Goal: Information Seeking & Learning: Learn about a topic

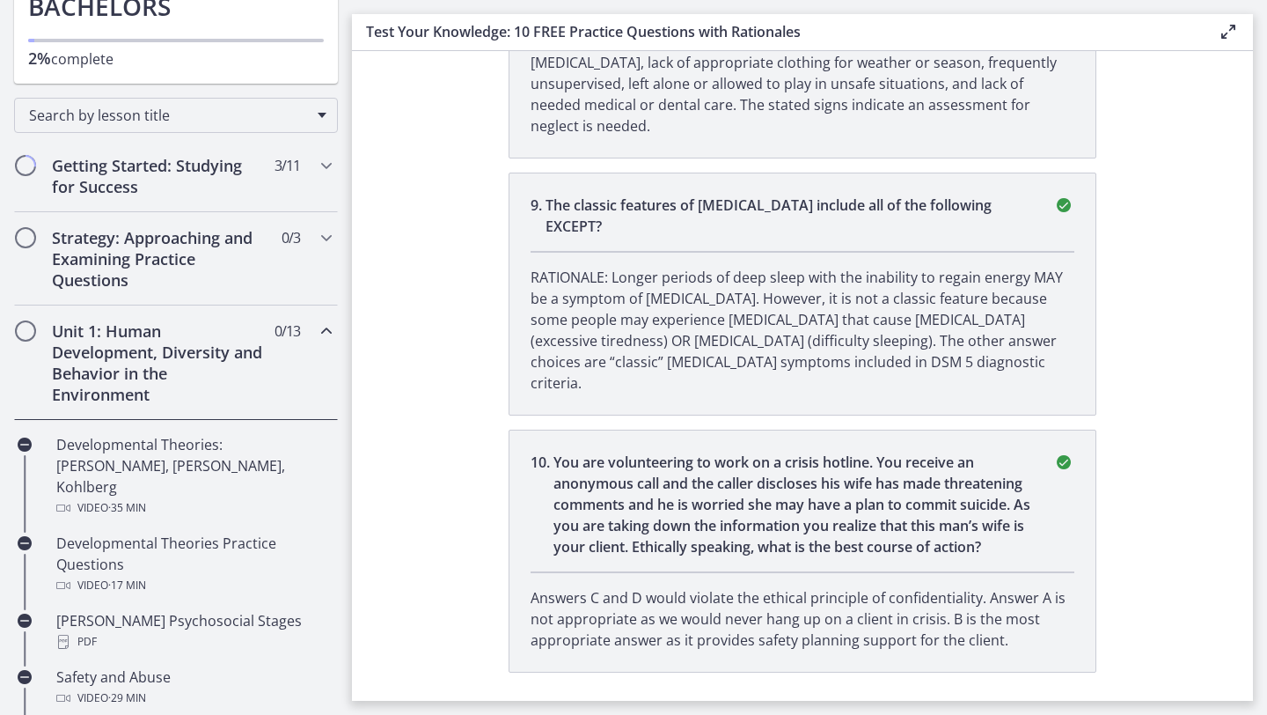
scroll to position [145, 0]
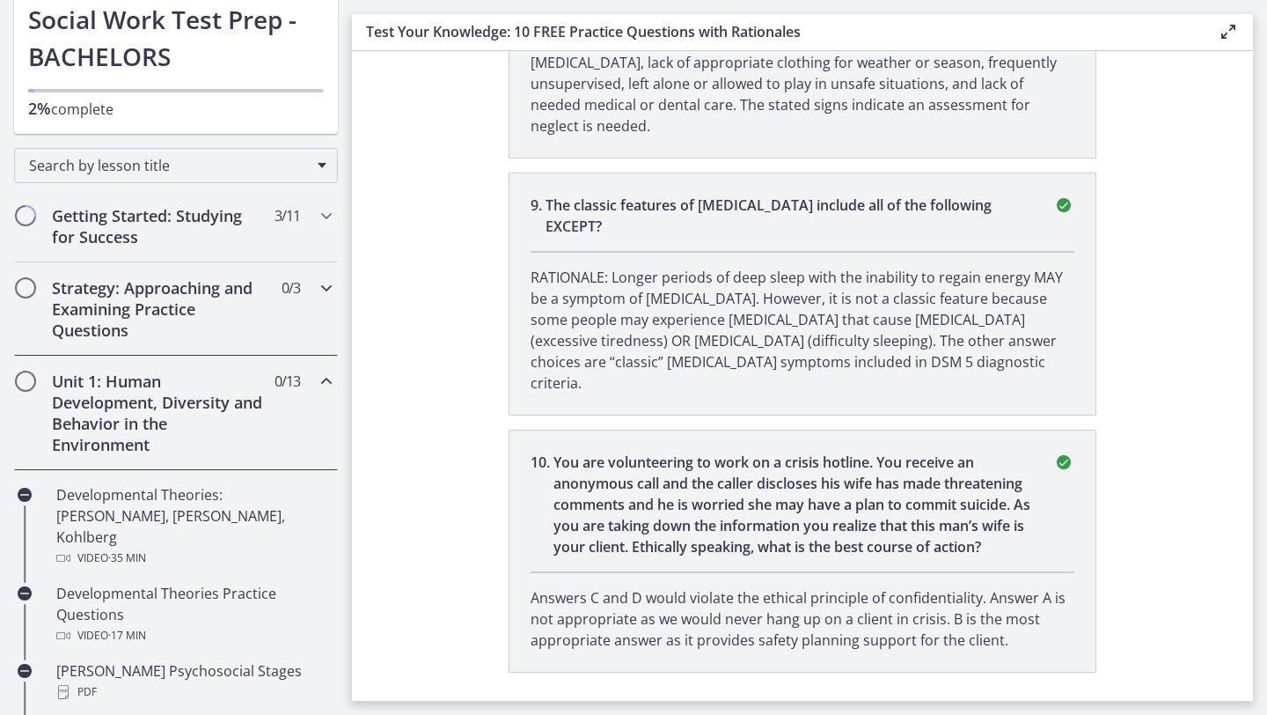
click at [164, 262] on h2 "Strategy: Approaching and Examining Practice Questions" at bounding box center [159, 308] width 215 height 63
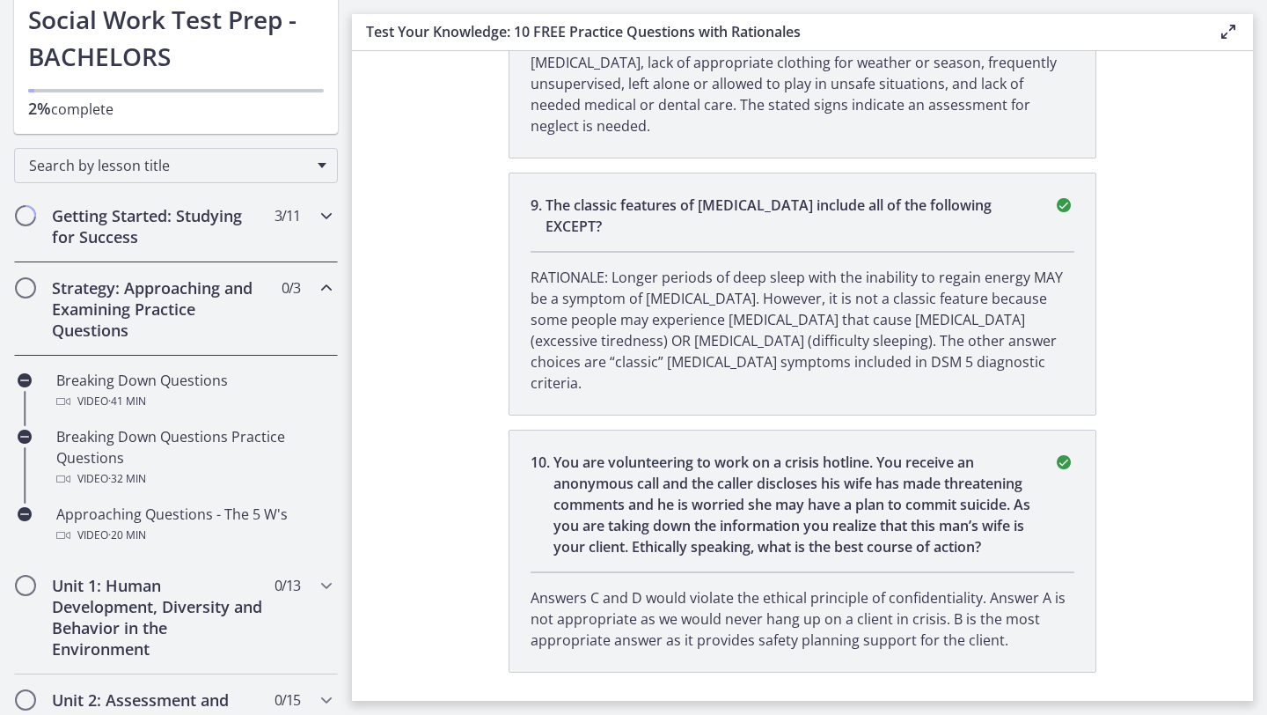
click at [146, 246] on h2 "Getting Started: Studying for Success" at bounding box center [159, 226] width 215 height 42
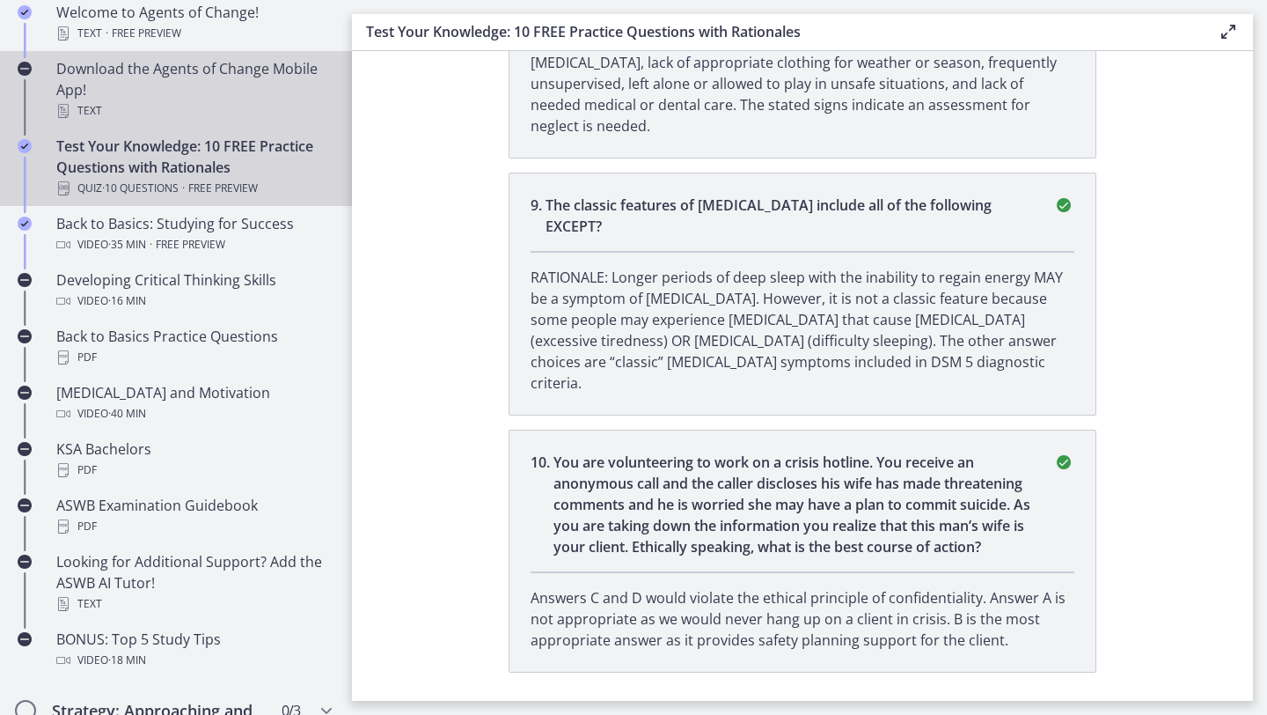
scroll to position [417, 0]
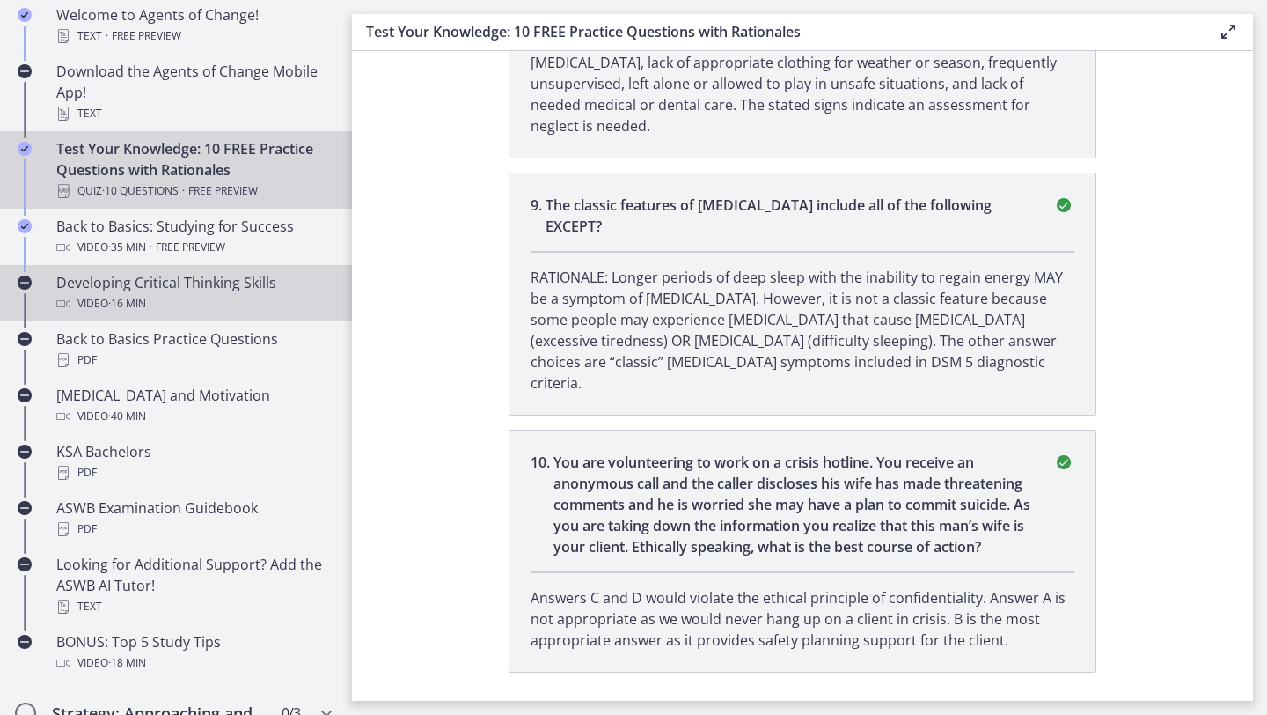
click at [153, 262] on div "Video · 16 min" at bounding box center [193, 303] width 275 height 21
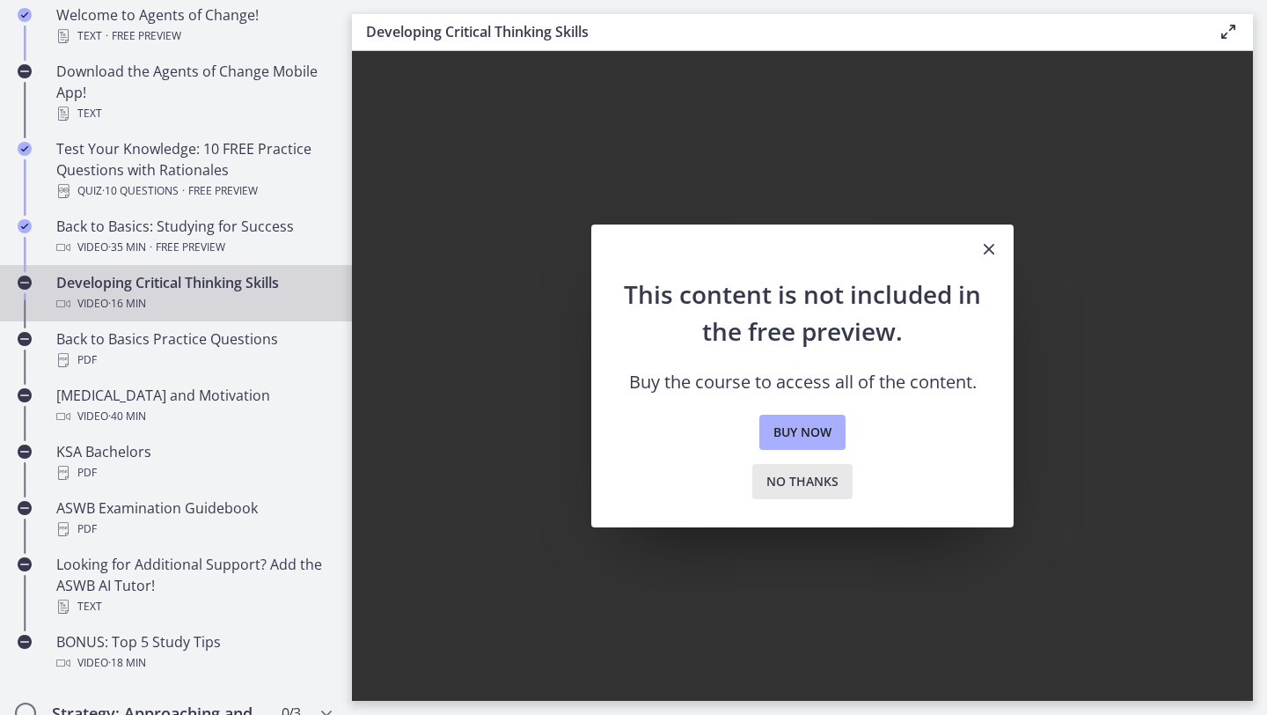
click at [623, 262] on span "No thanks" at bounding box center [803, 481] width 72 height 21
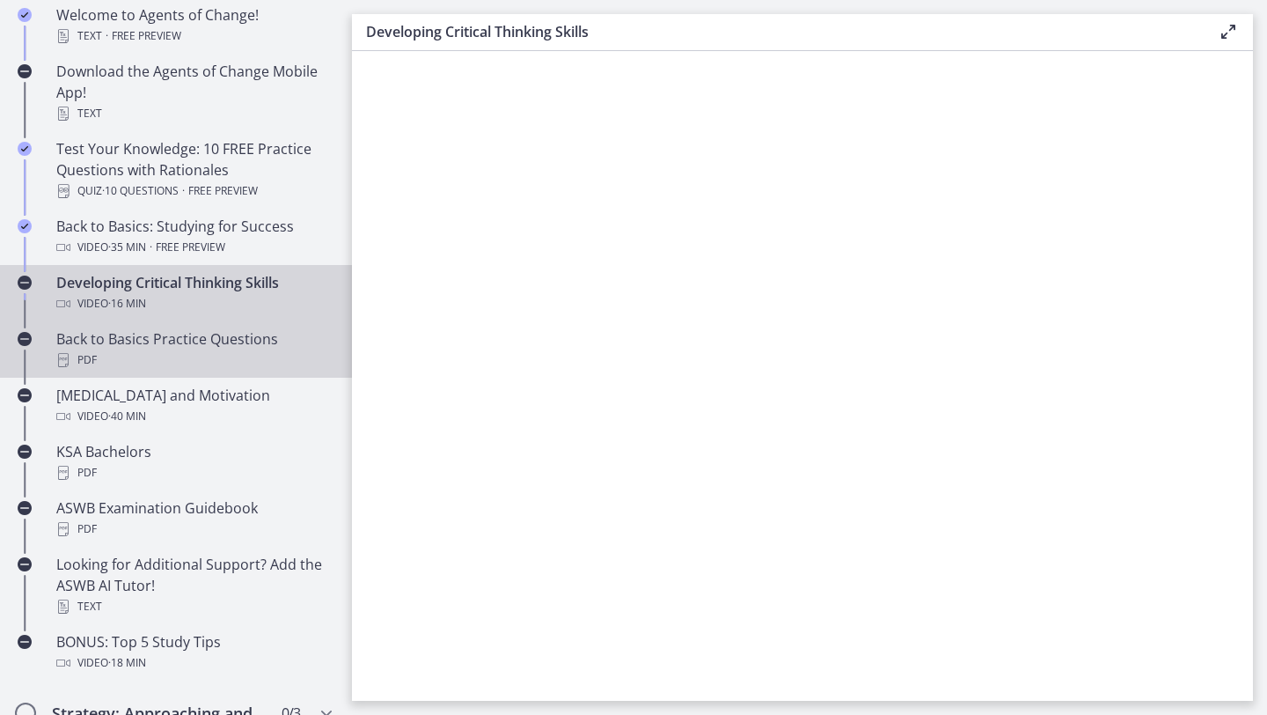
click at [152, 262] on div "PDF" at bounding box center [193, 359] width 275 height 21
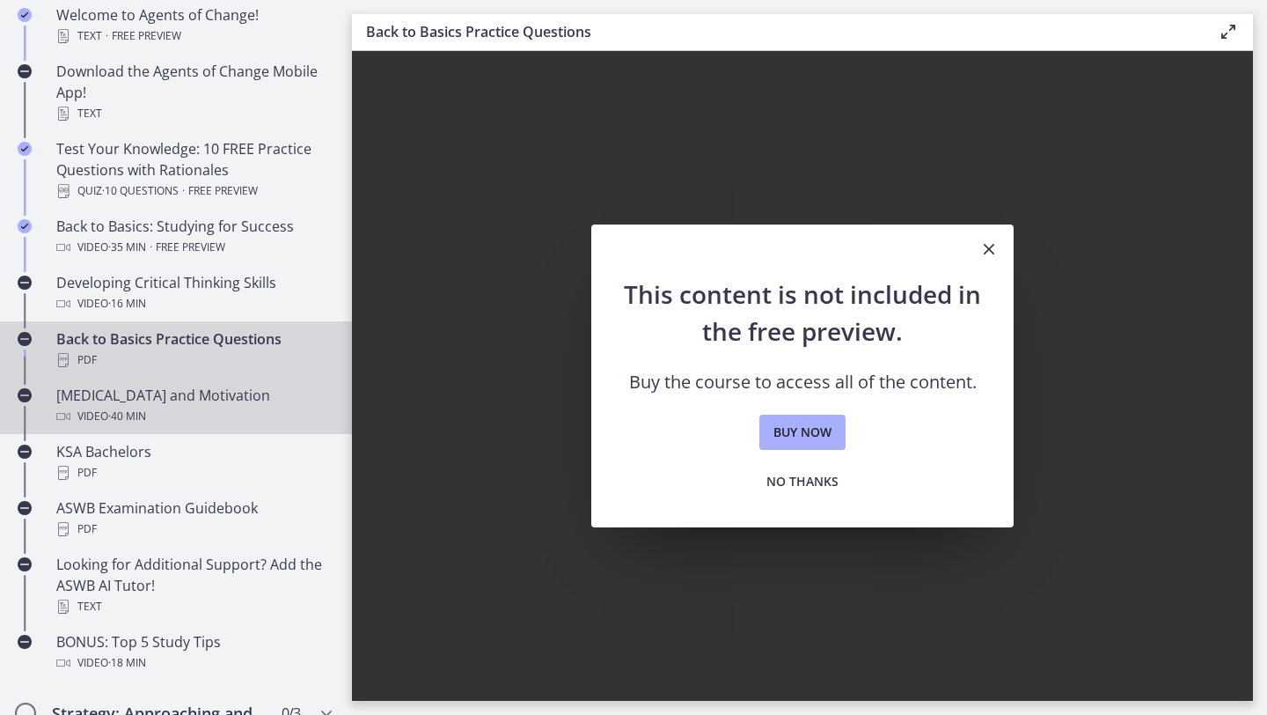
click at [184, 262] on div "Video · 40 min" at bounding box center [193, 416] width 275 height 21
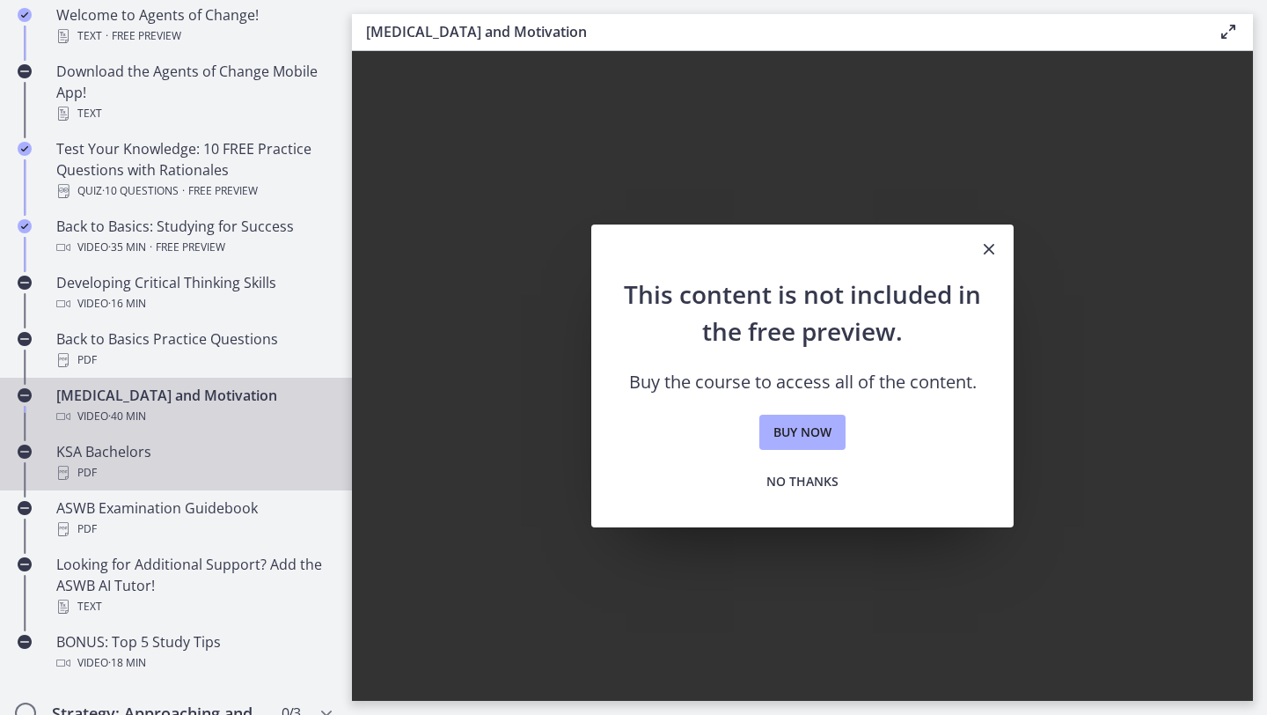
click at [170, 262] on div "PDF" at bounding box center [193, 472] width 275 height 21
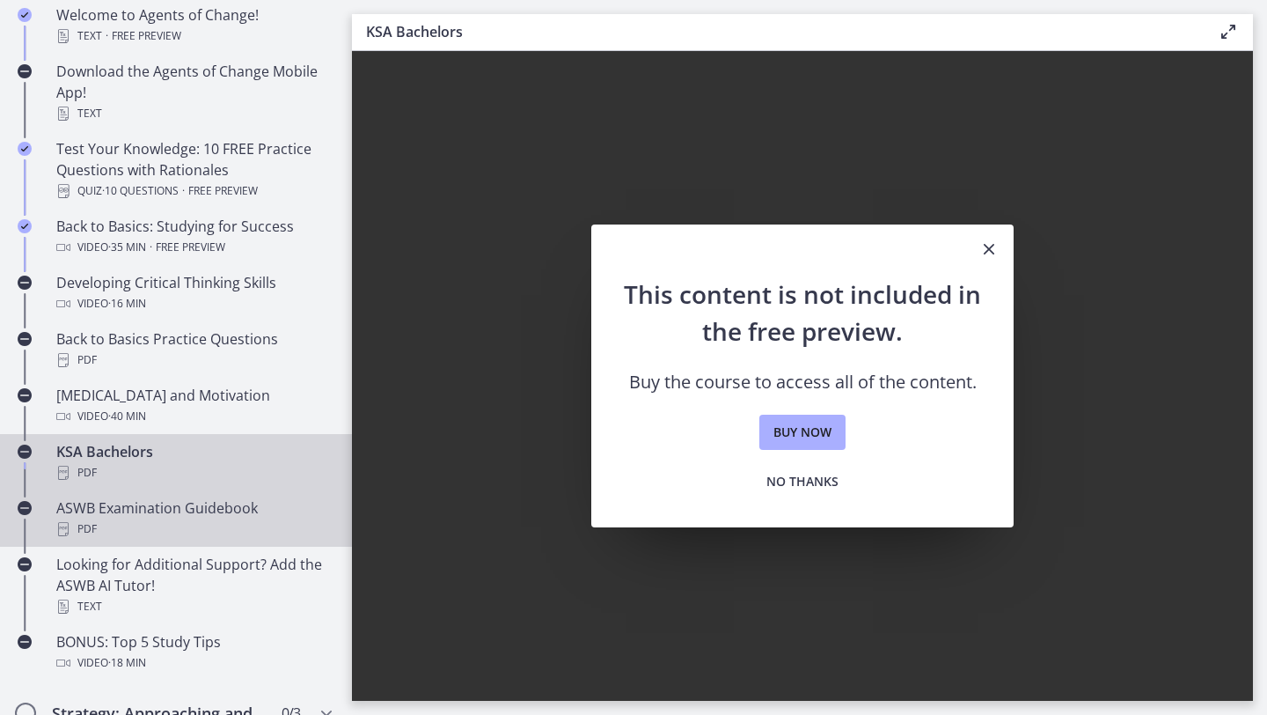
click at [167, 262] on div "ASWB Examination Guidebook PDF" at bounding box center [193, 518] width 275 height 42
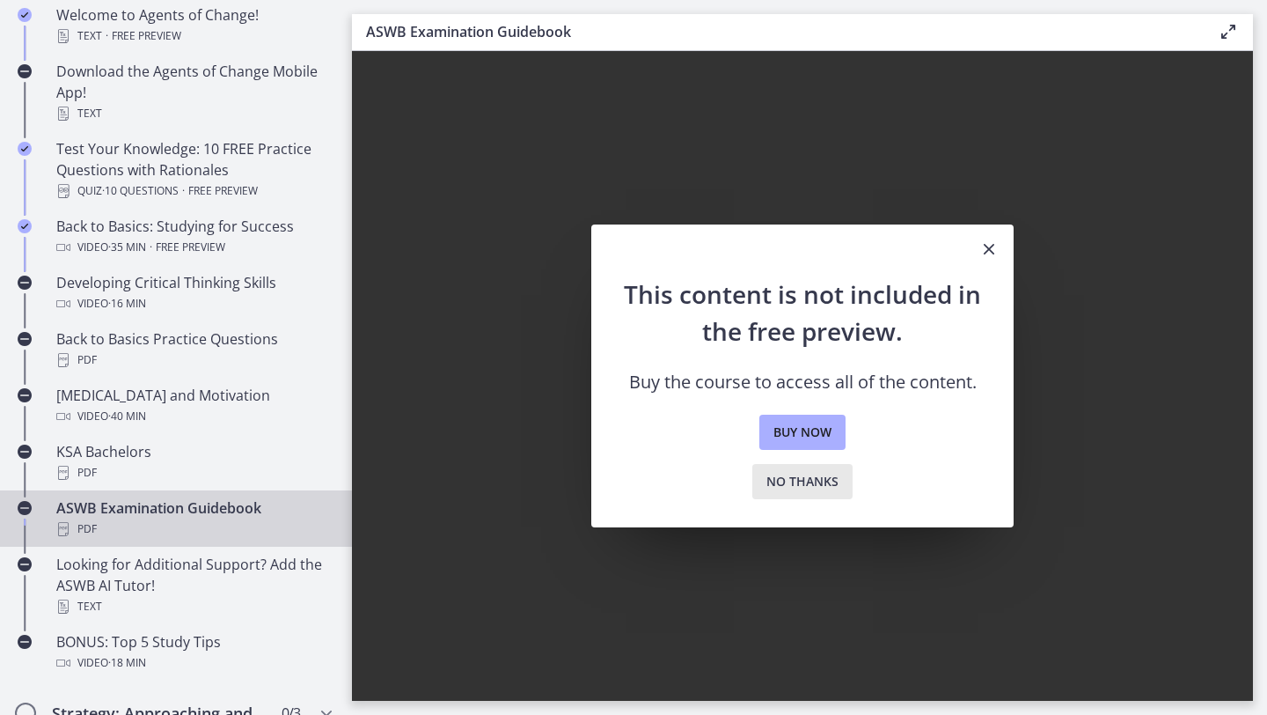
click at [623, 262] on span "No thanks" at bounding box center [803, 481] width 72 height 21
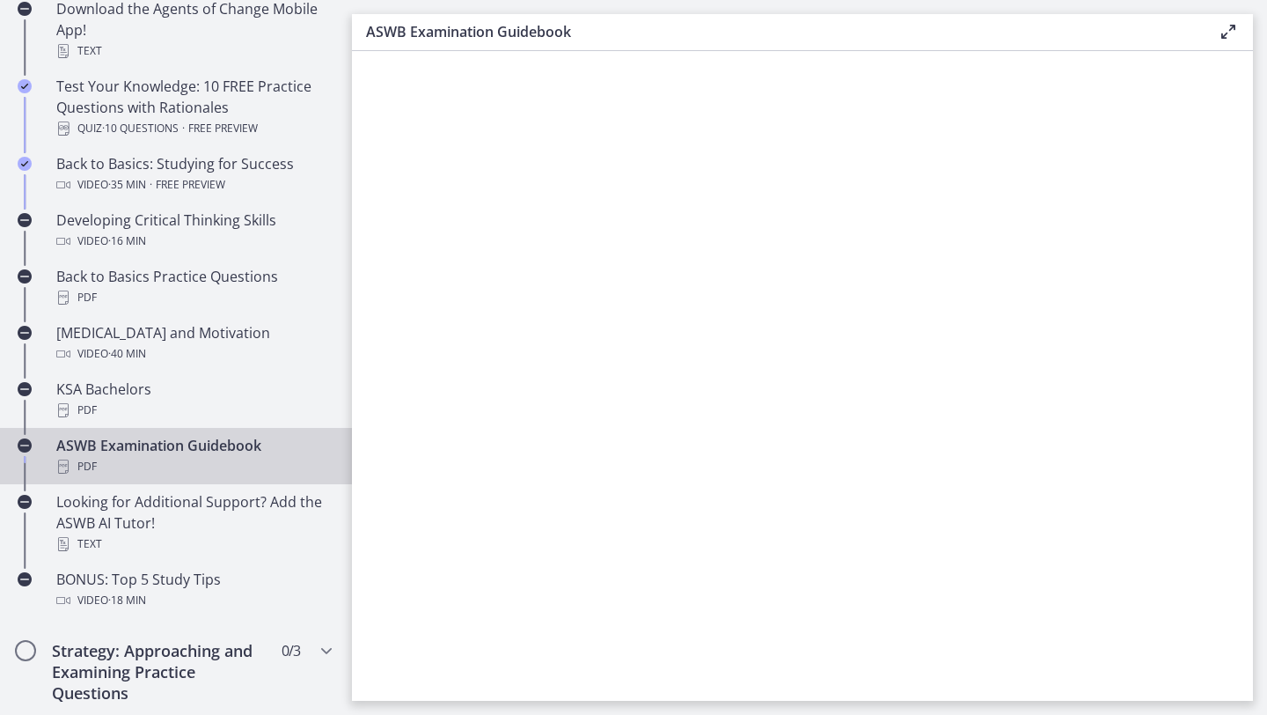
scroll to position [501, 0]
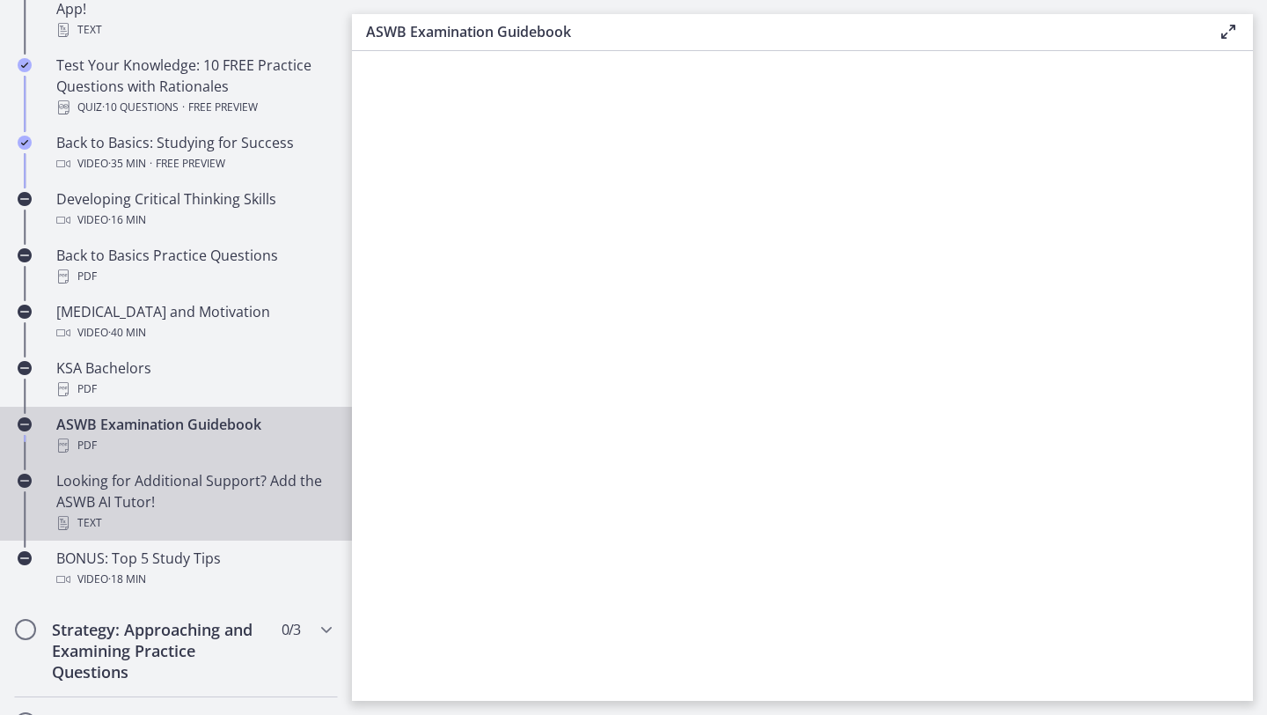
click at [180, 262] on div "Text" at bounding box center [193, 522] width 275 height 21
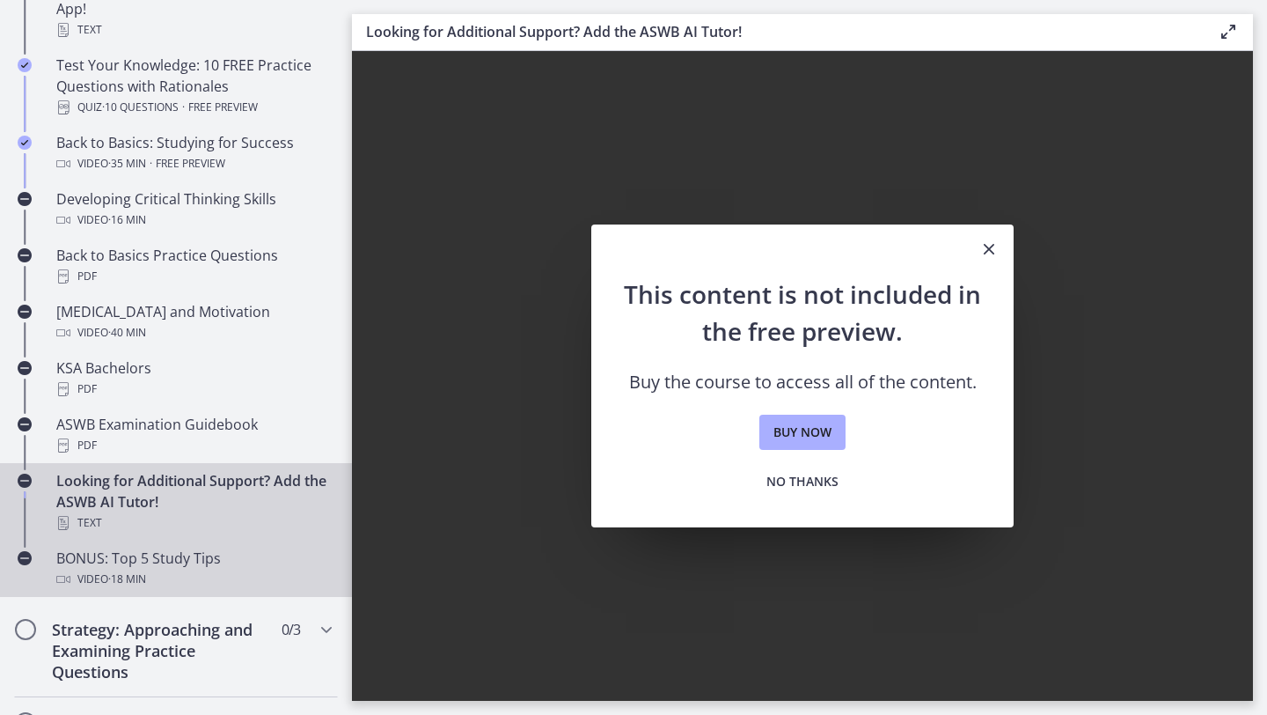
click at [175, 262] on link "BONUS: Top 5 Study Tips Video · 18 min" at bounding box center [176, 568] width 352 height 56
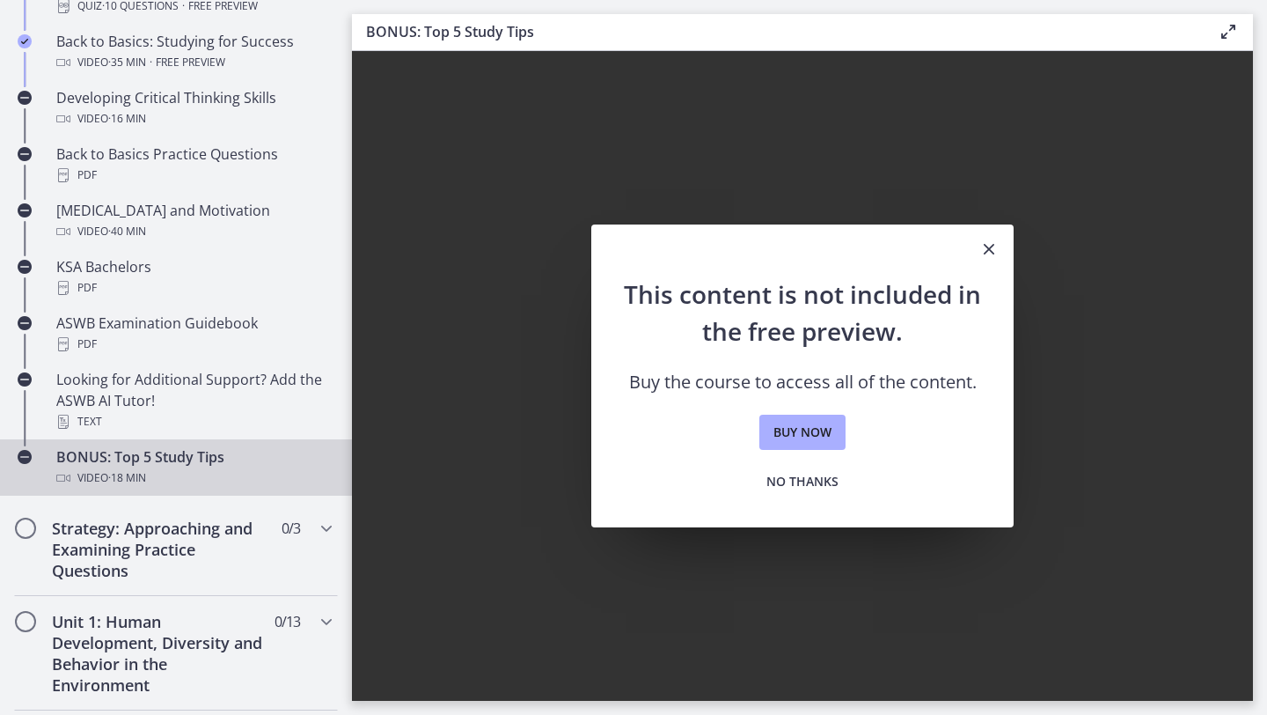
scroll to position [639, 0]
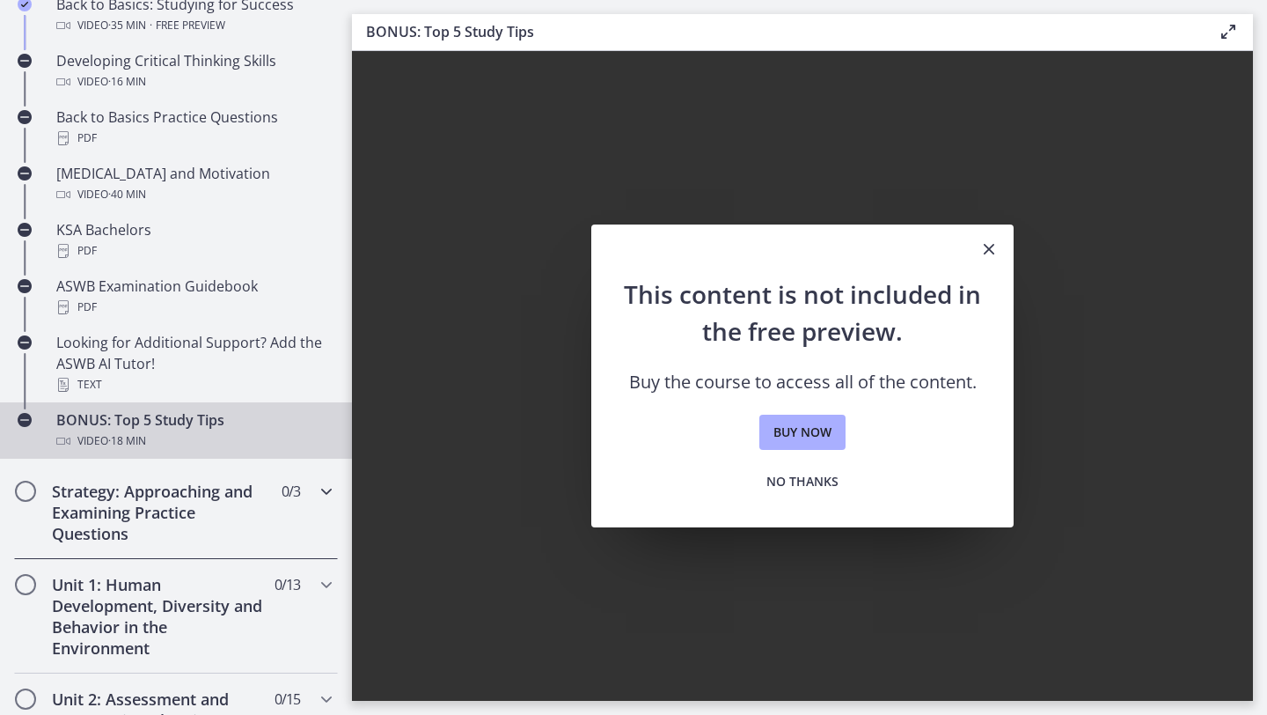
click at [174, 262] on h2 "Strategy: Approaching and Examining Practice Questions" at bounding box center [159, 512] width 215 height 63
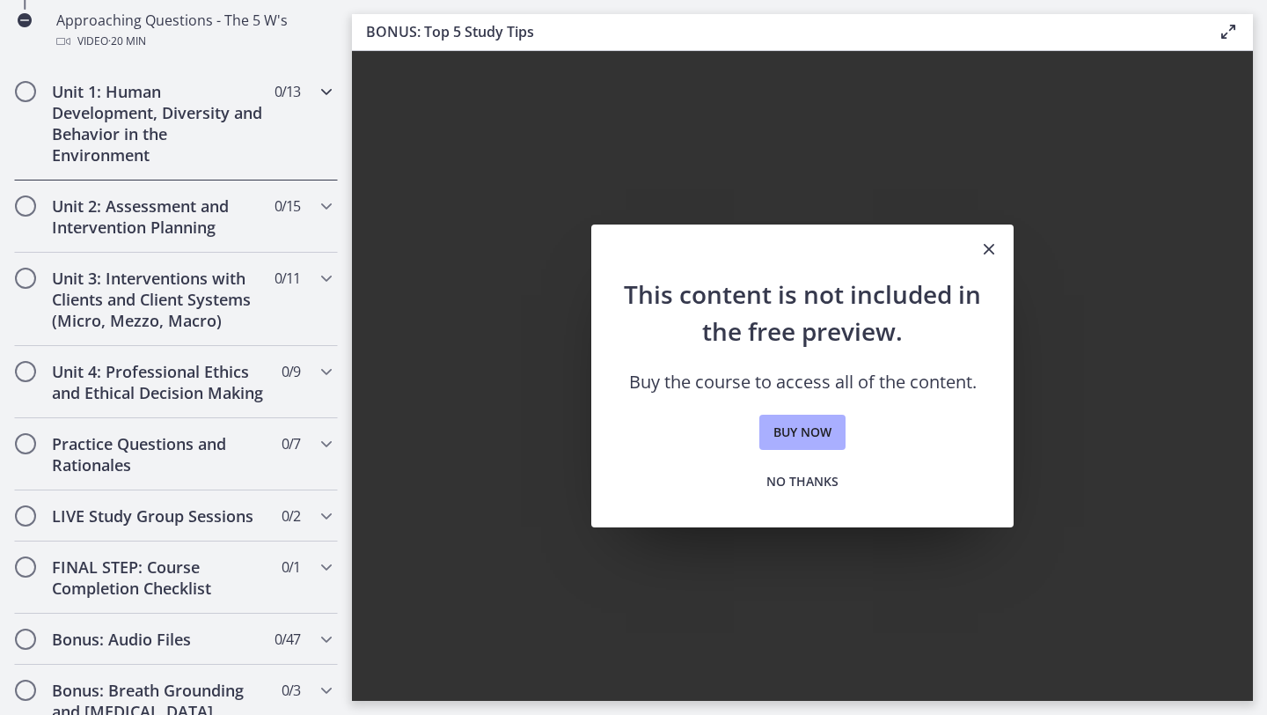
click at [247, 114] on h2 "Unit 1: Human Development, Diversity and Behavior in the Environment" at bounding box center [159, 123] width 215 height 84
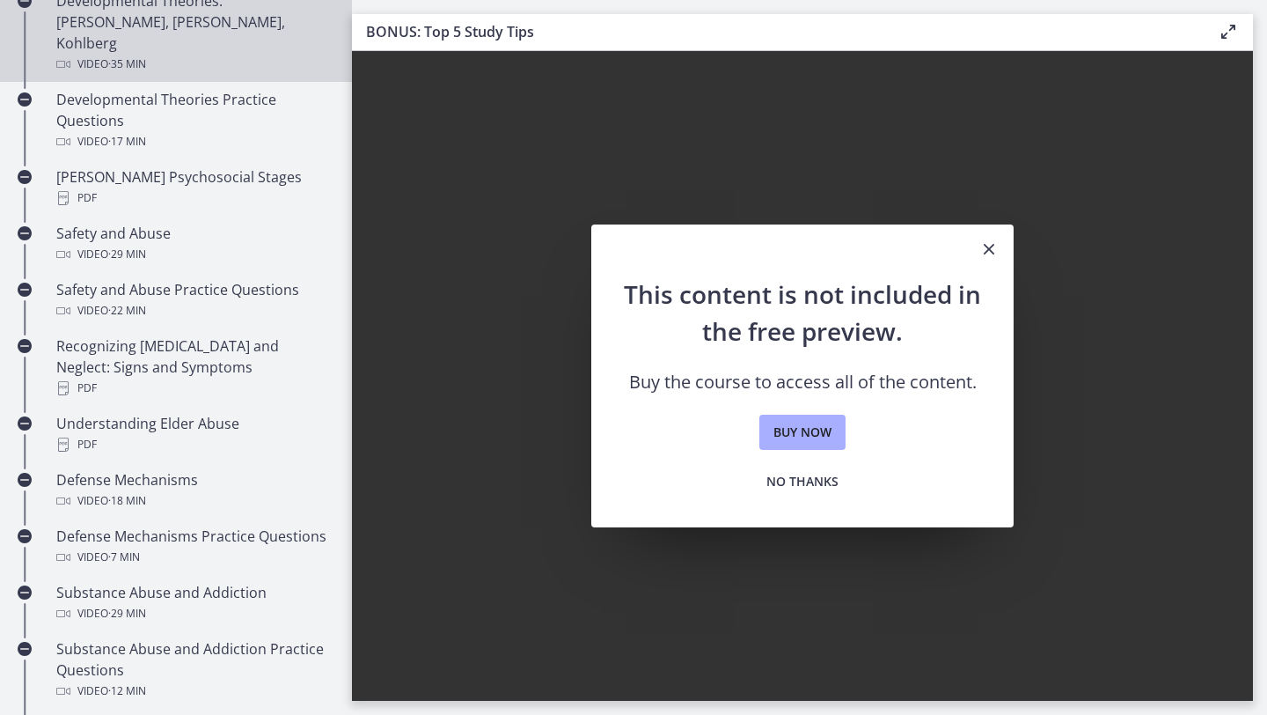
click at [243, 54] on div "Video · 35 min" at bounding box center [193, 64] width 275 height 21
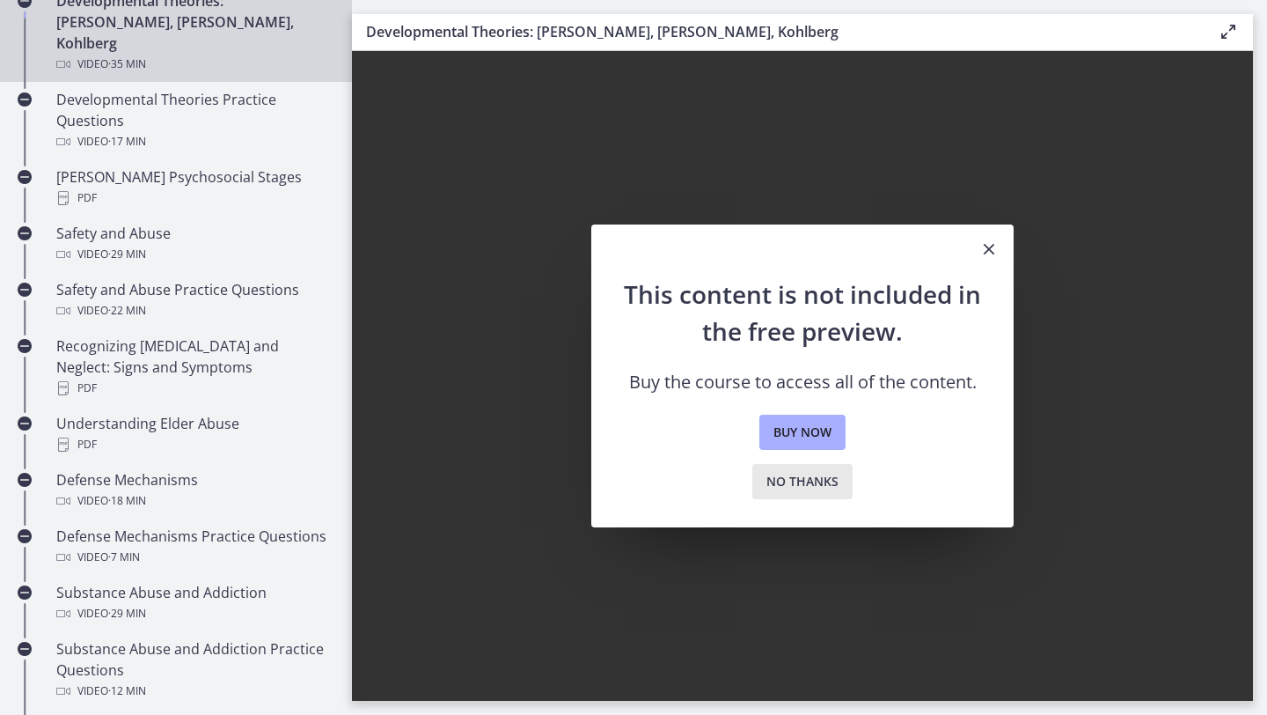
click at [623, 262] on span "No thanks" at bounding box center [803, 481] width 72 height 21
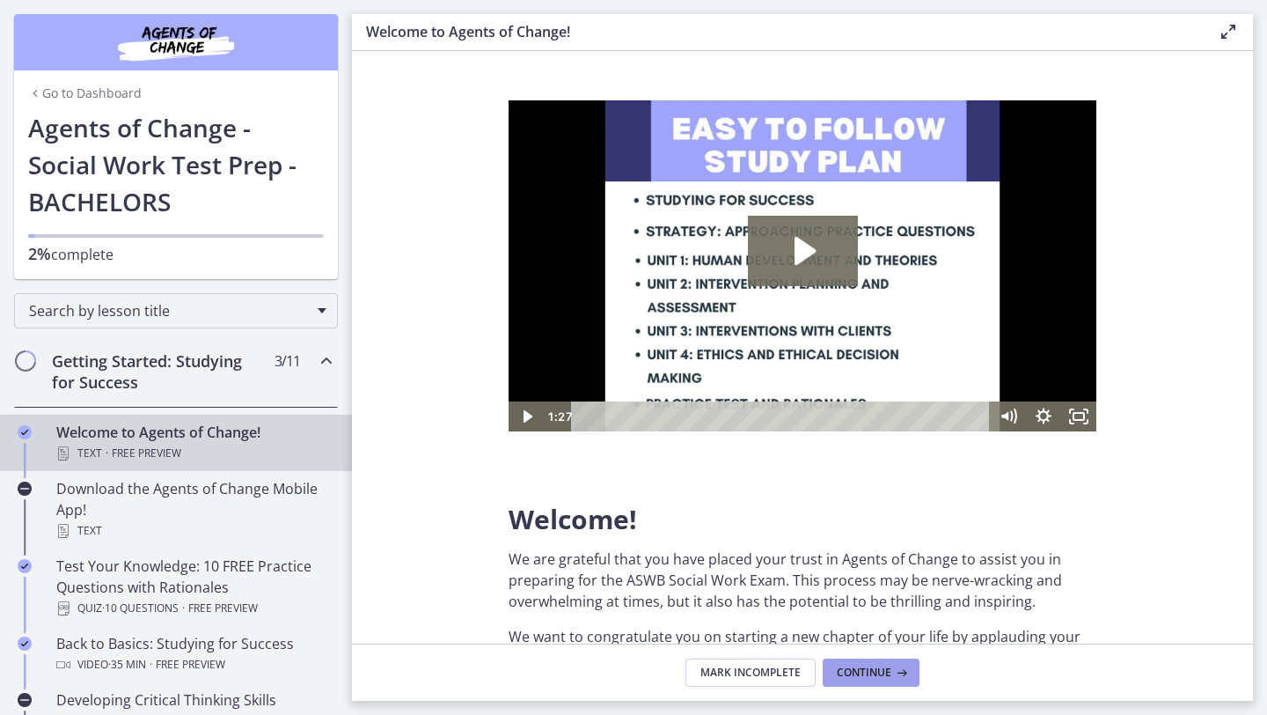
click at [849, 666] on span "Continue" at bounding box center [864, 672] width 55 height 14
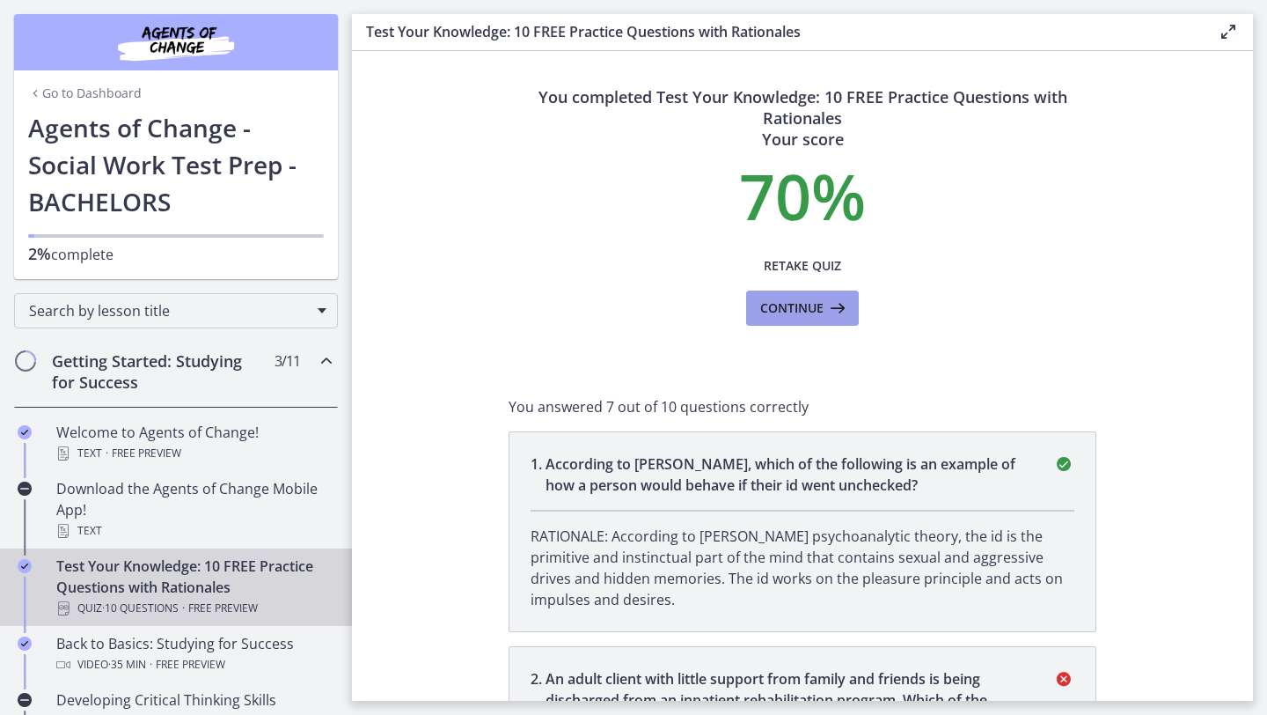
click at [804, 312] on span "Continue" at bounding box center [791, 307] width 63 height 21
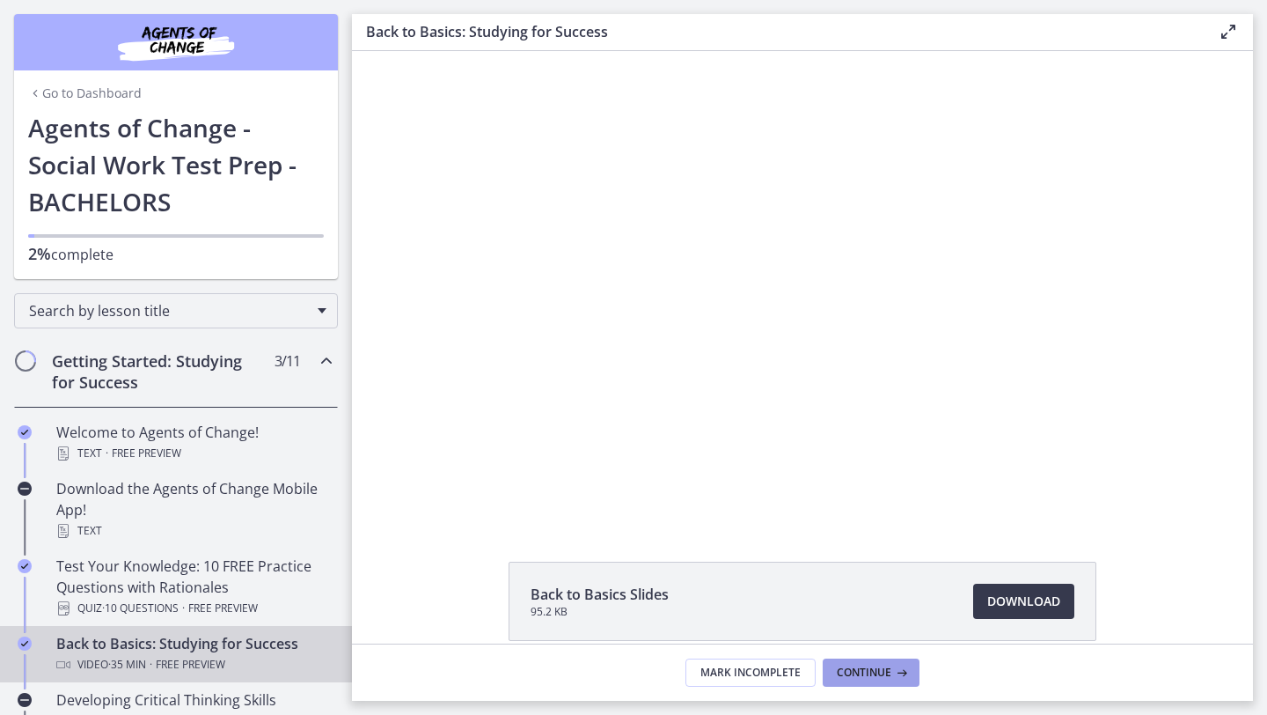
click at [861, 660] on button "Continue" at bounding box center [871, 672] width 97 height 28
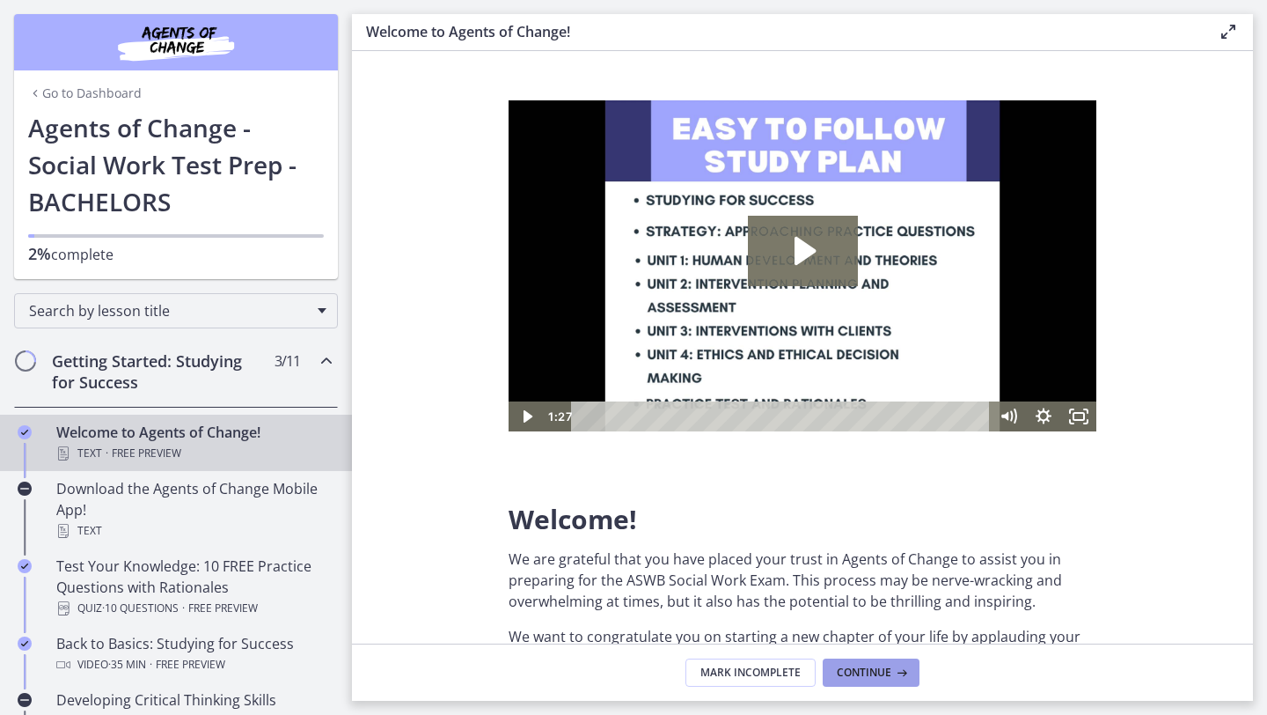
click at [861, 660] on button "Continue" at bounding box center [871, 672] width 97 height 28
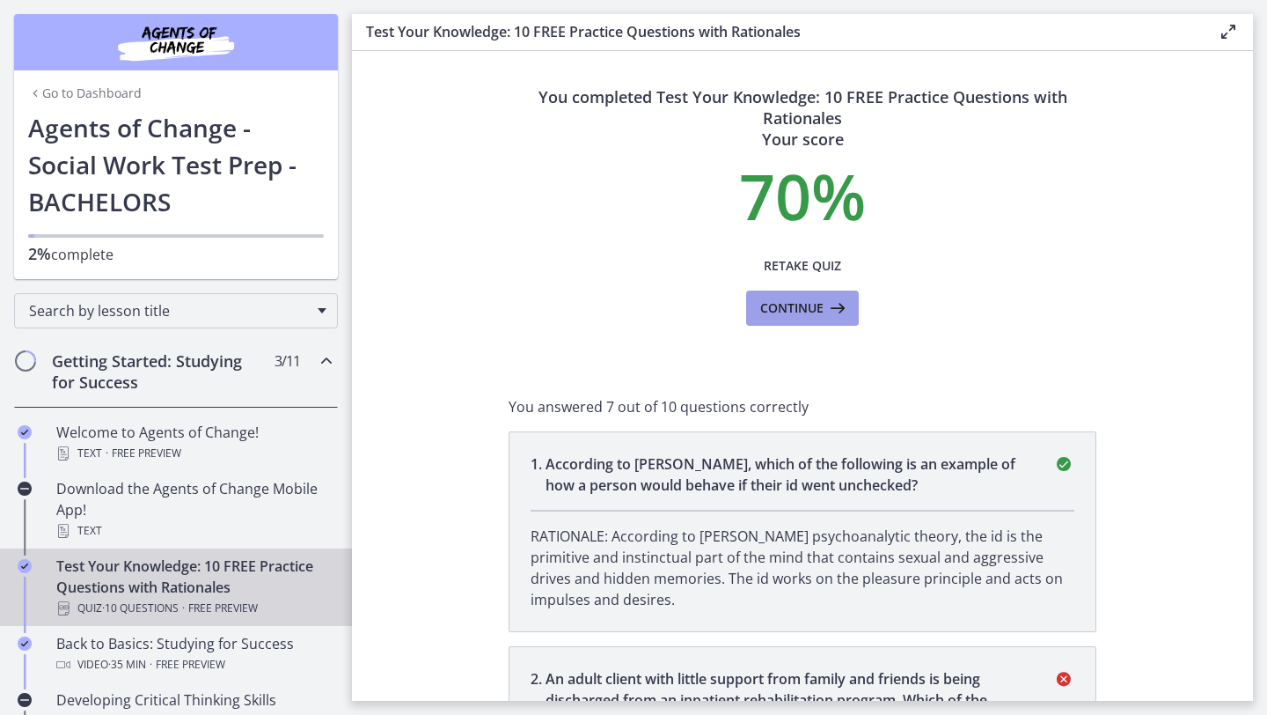
click at [823, 306] on span "Continue" at bounding box center [791, 307] width 63 height 21
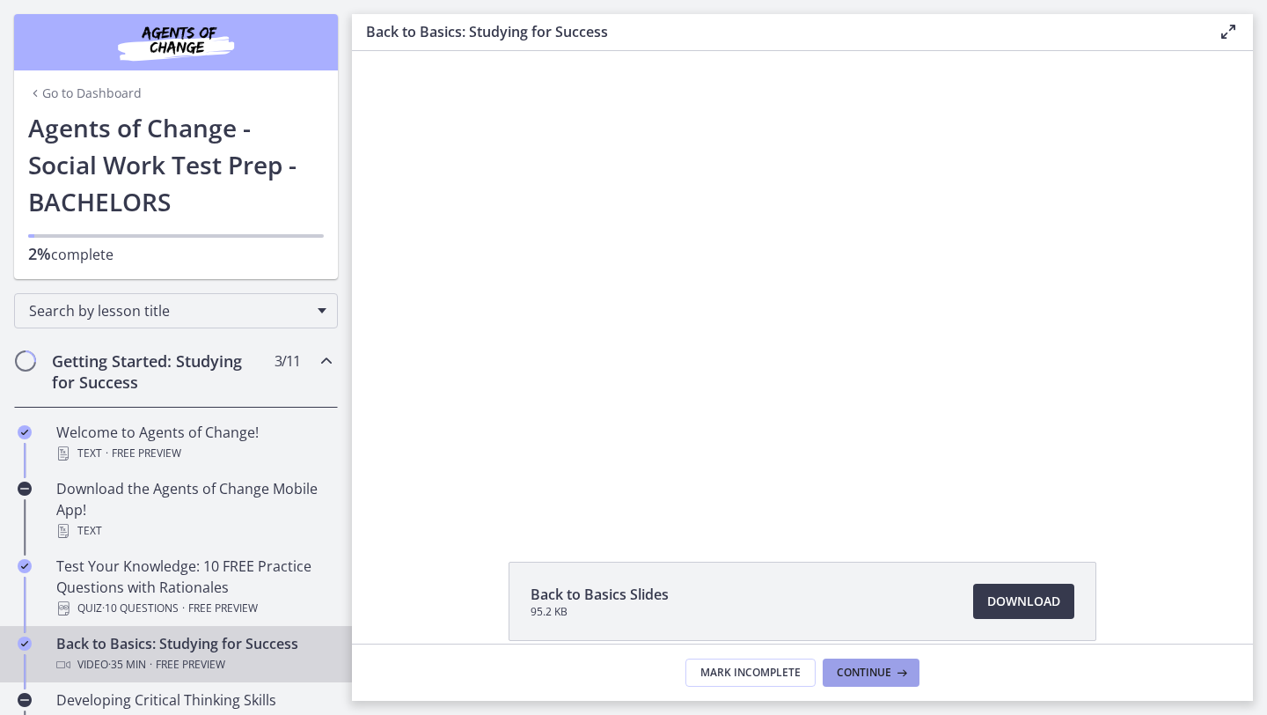
click at [857, 664] on button "Continue" at bounding box center [871, 672] width 97 height 28
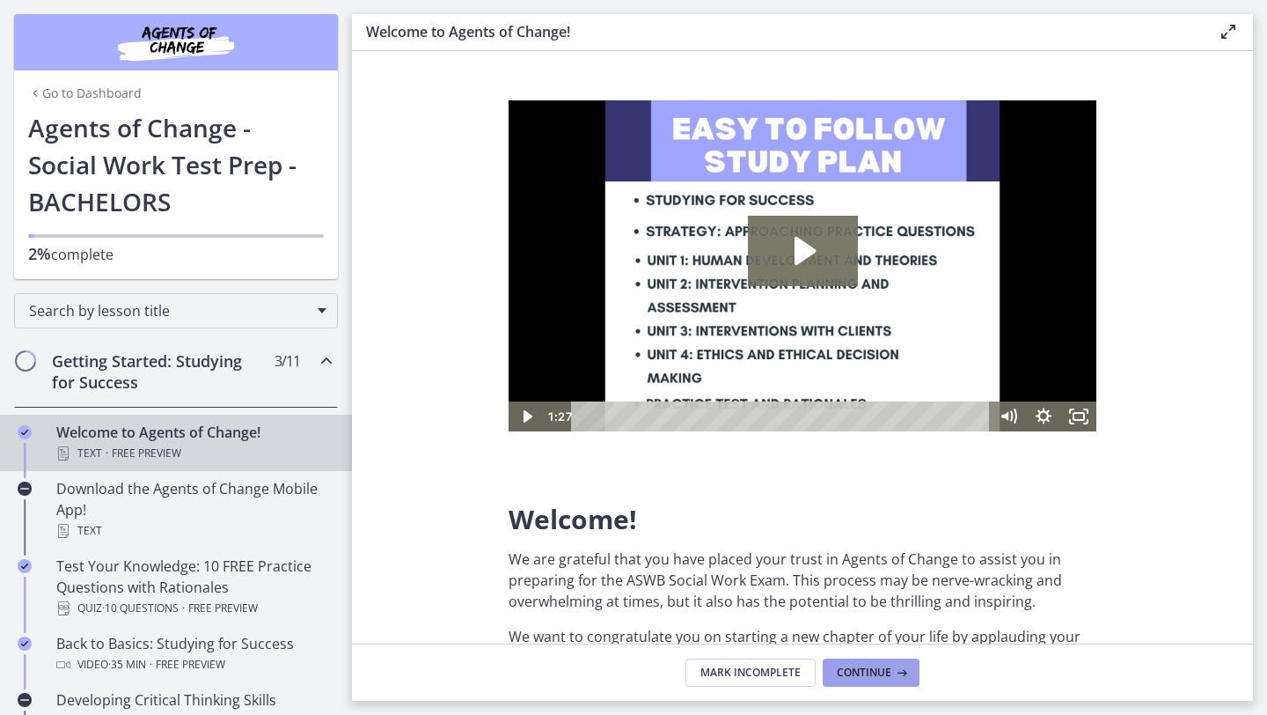
click at [857, 664] on button "Continue" at bounding box center [871, 672] width 97 height 28
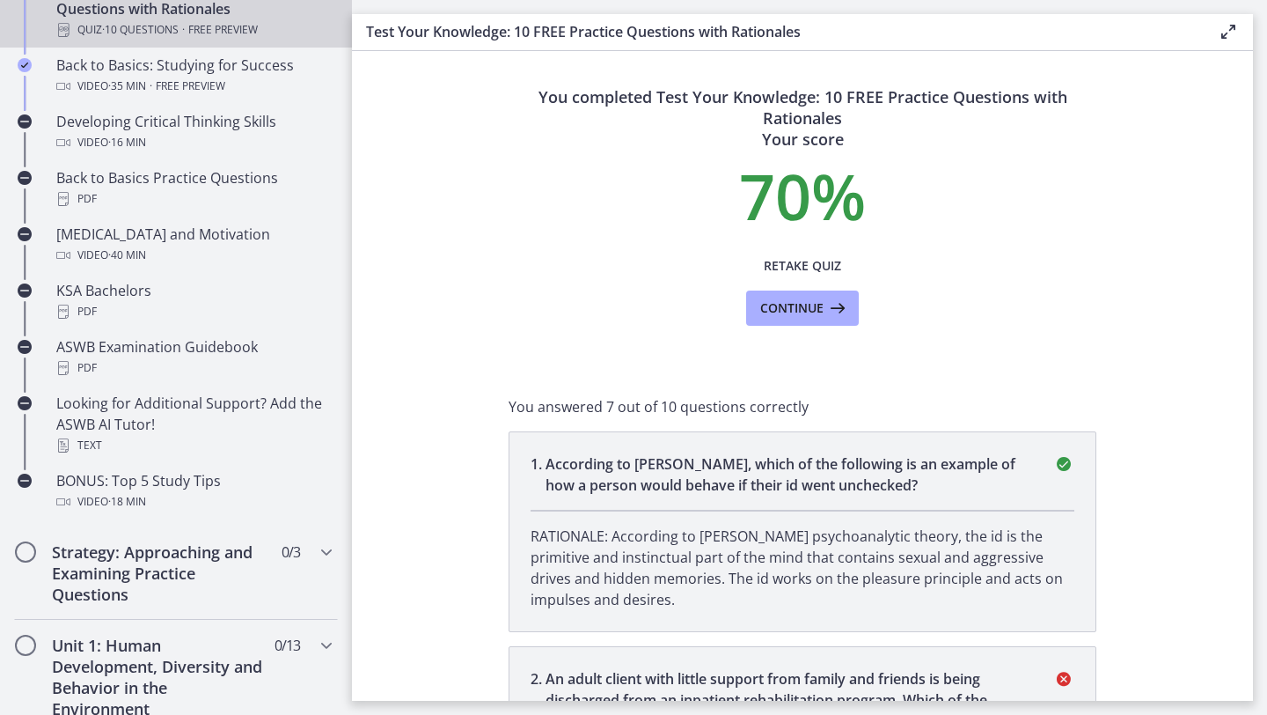
scroll to position [627, 0]
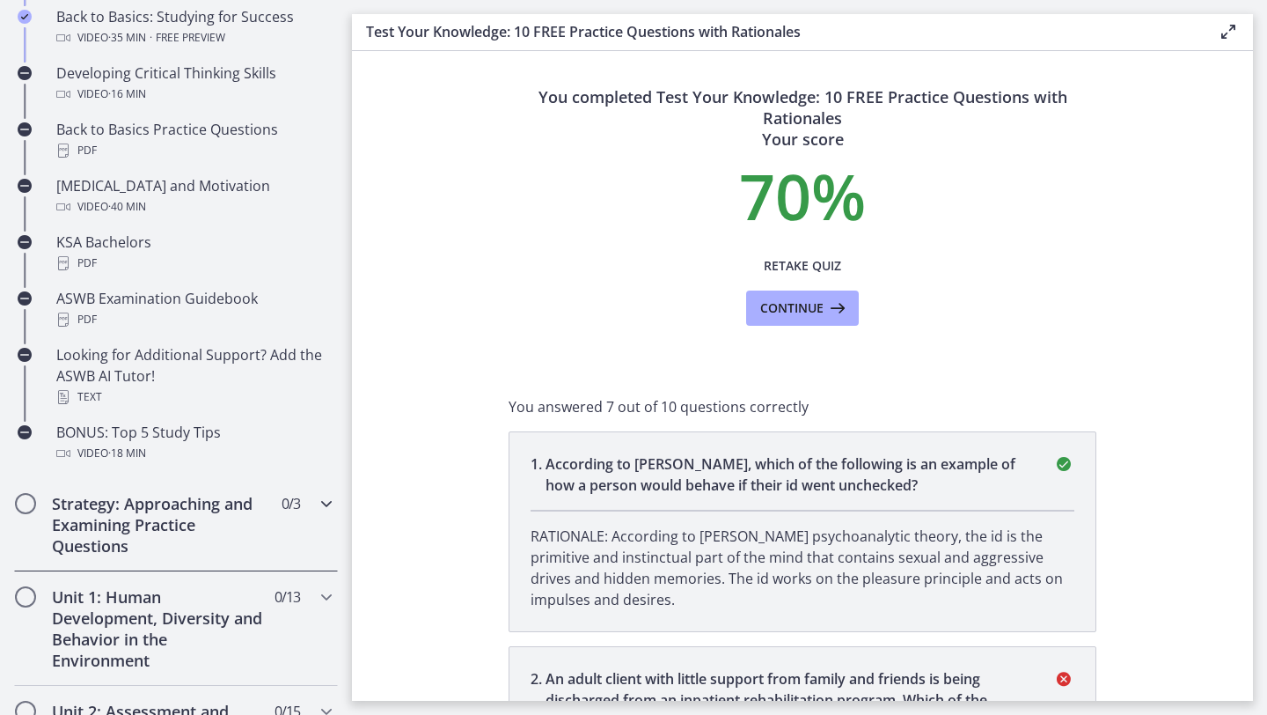
click at [200, 508] on h2 "Strategy: Approaching and Examining Practice Questions" at bounding box center [159, 524] width 215 height 63
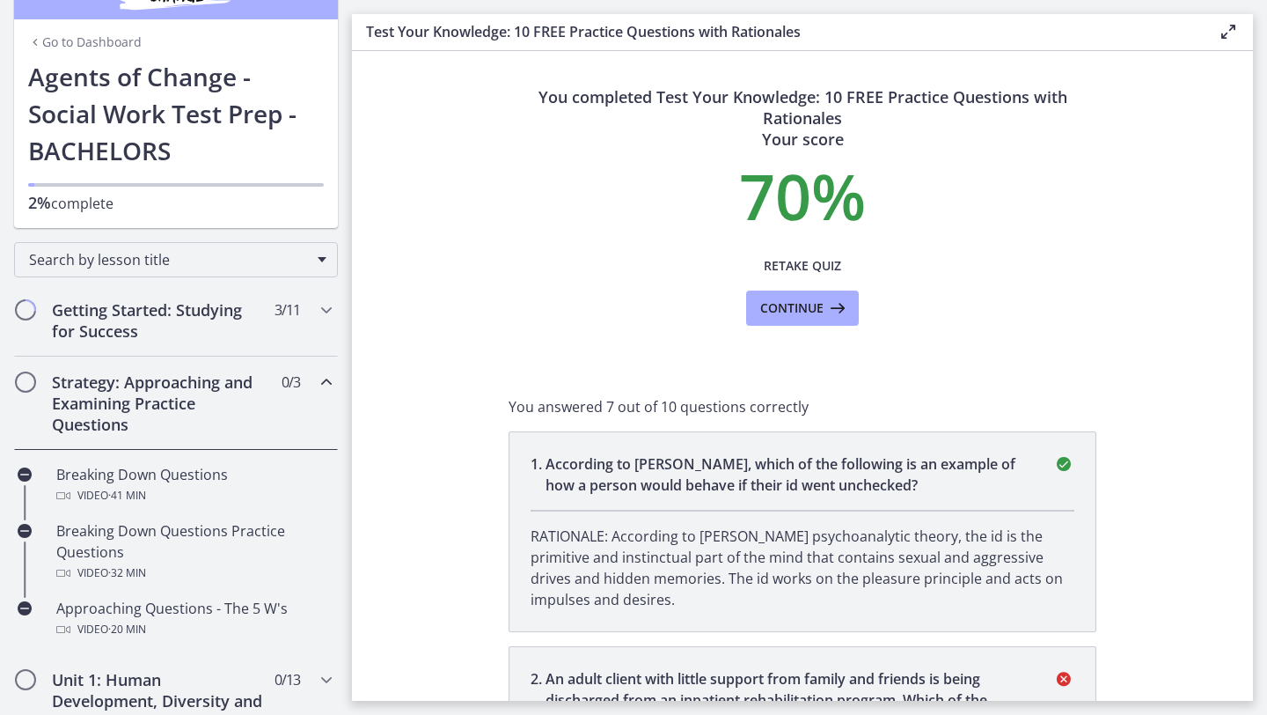
scroll to position [0, 0]
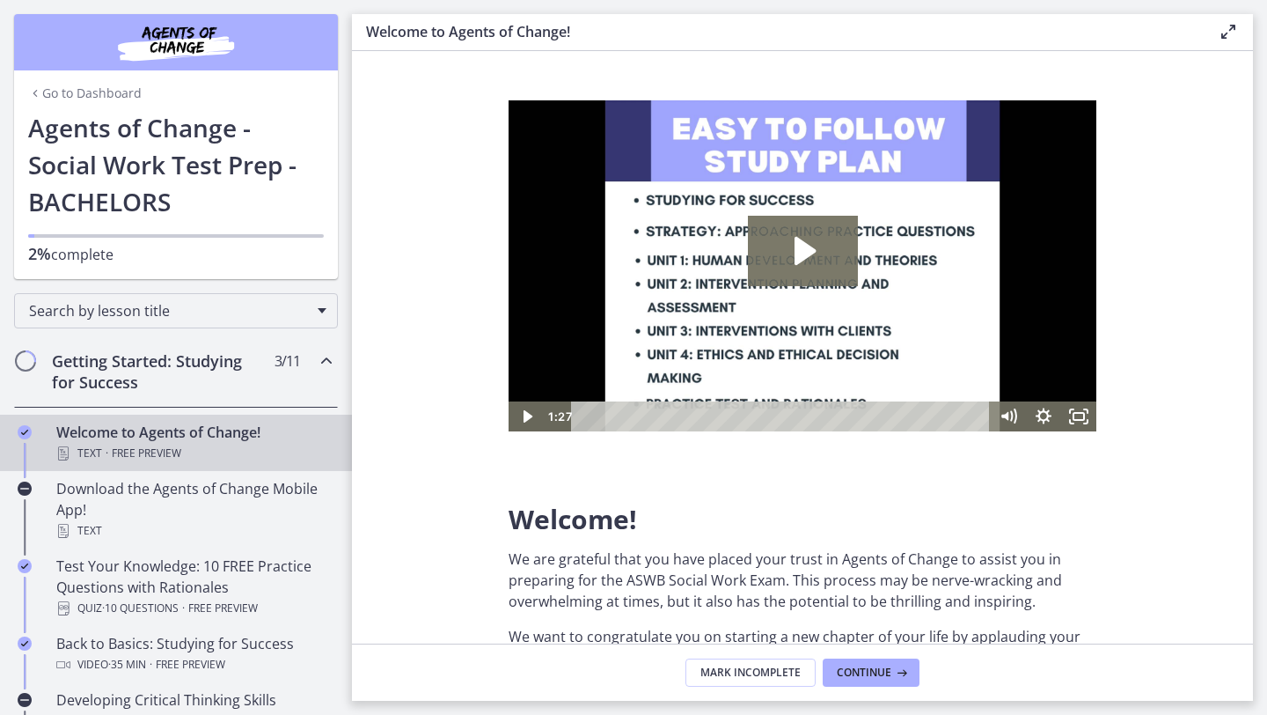
click at [64, 95] on link "Go to Dashboard" at bounding box center [85, 93] width 114 height 18
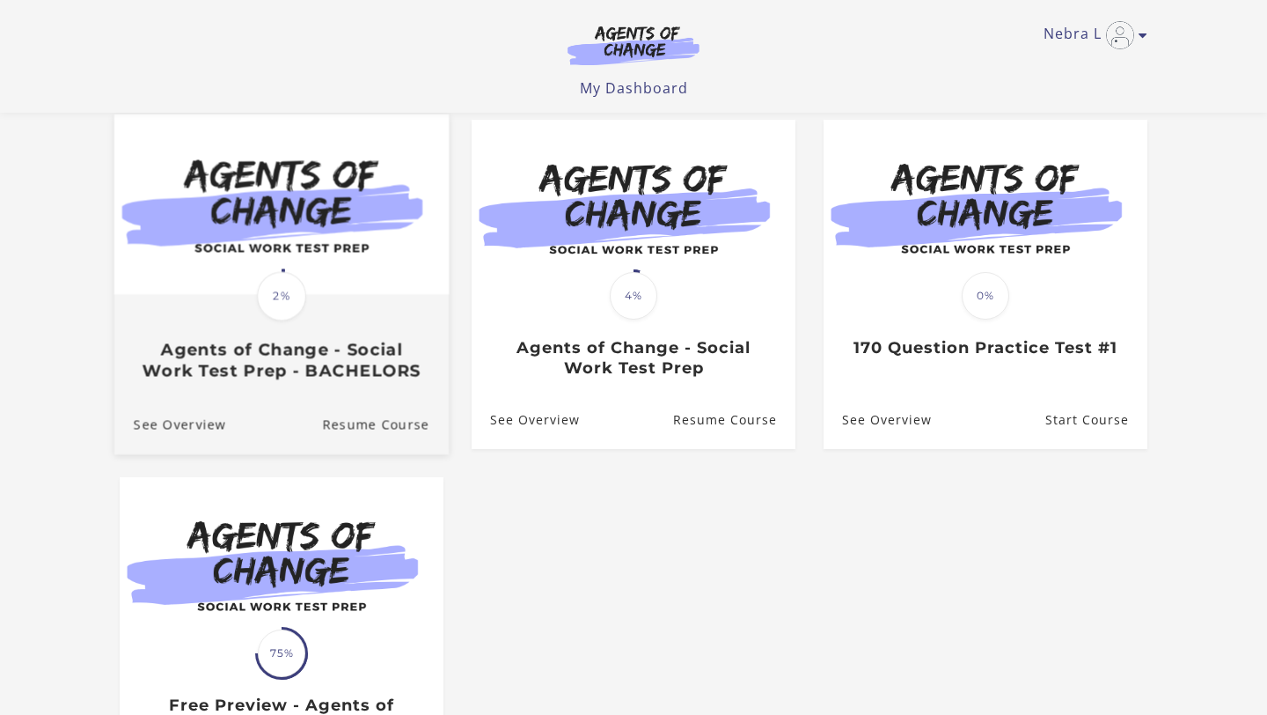
scroll to position [148, 0]
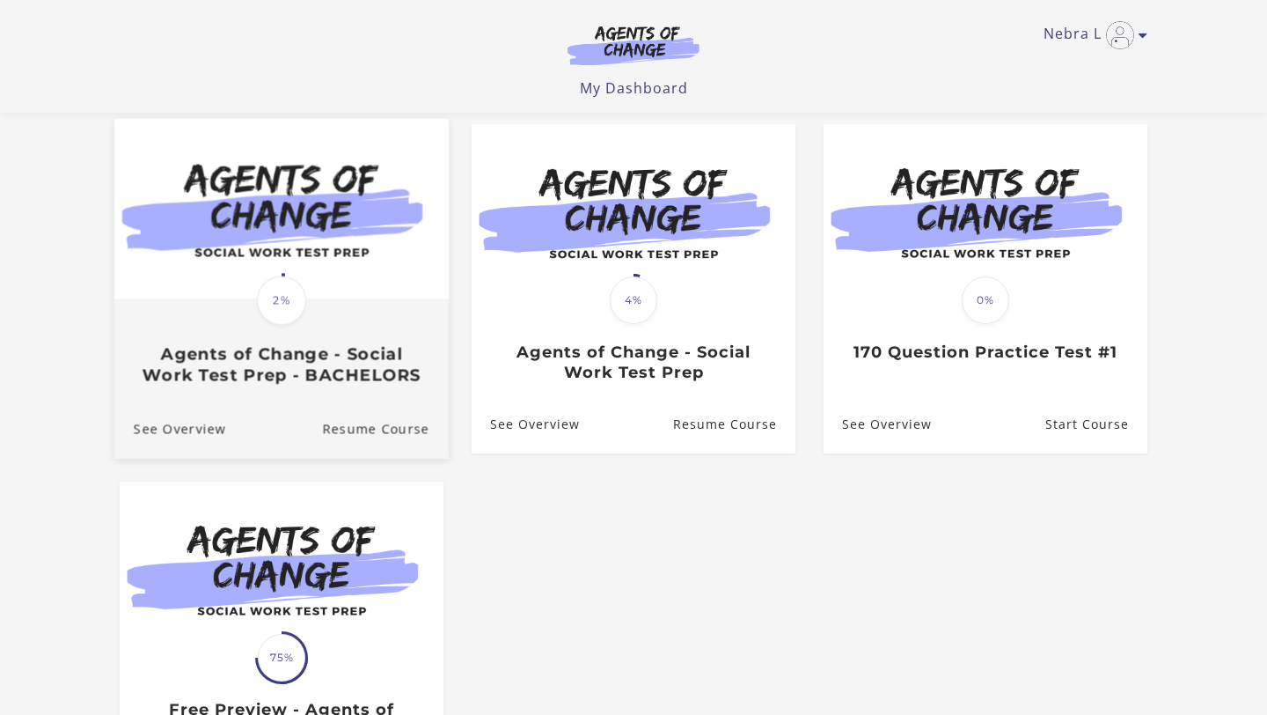
click at [263, 224] on img at bounding box center [281, 209] width 334 height 180
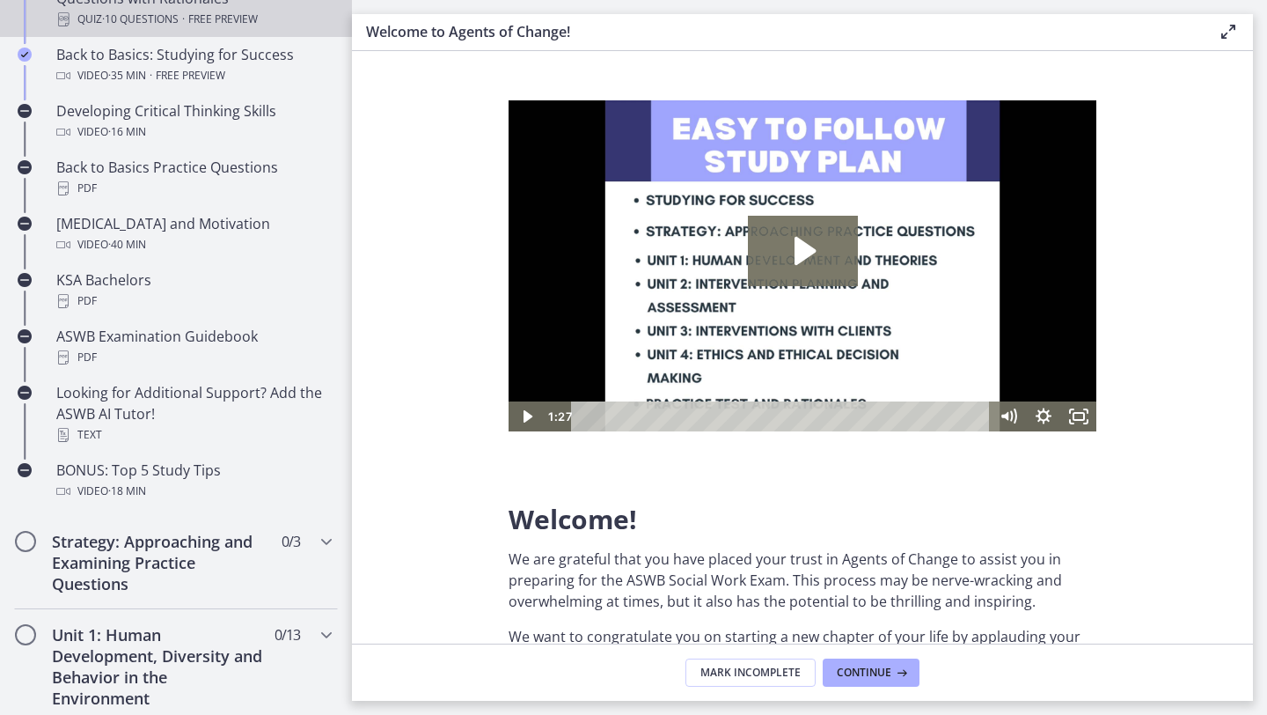
scroll to position [611, 0]
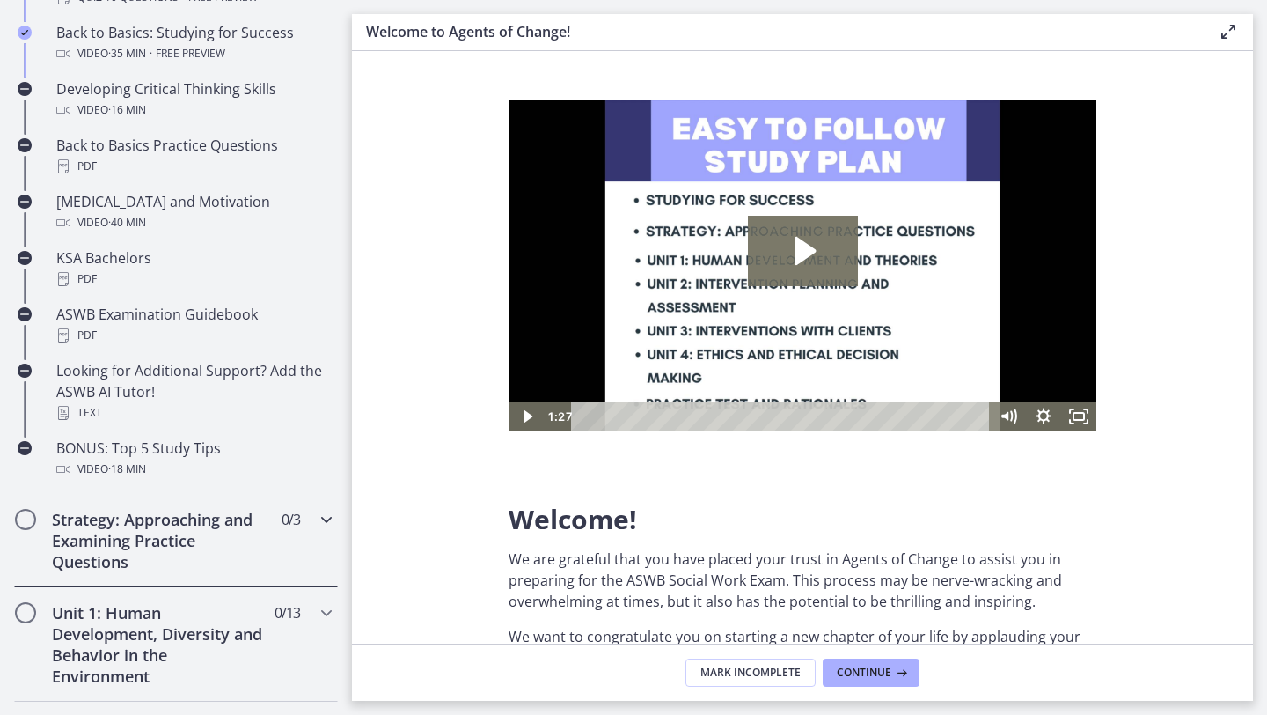
click at [178, 540] on h2 "Strategy: Approaching and Examining Practice Questions" at bounding box center [159, 540] width 215 height 63
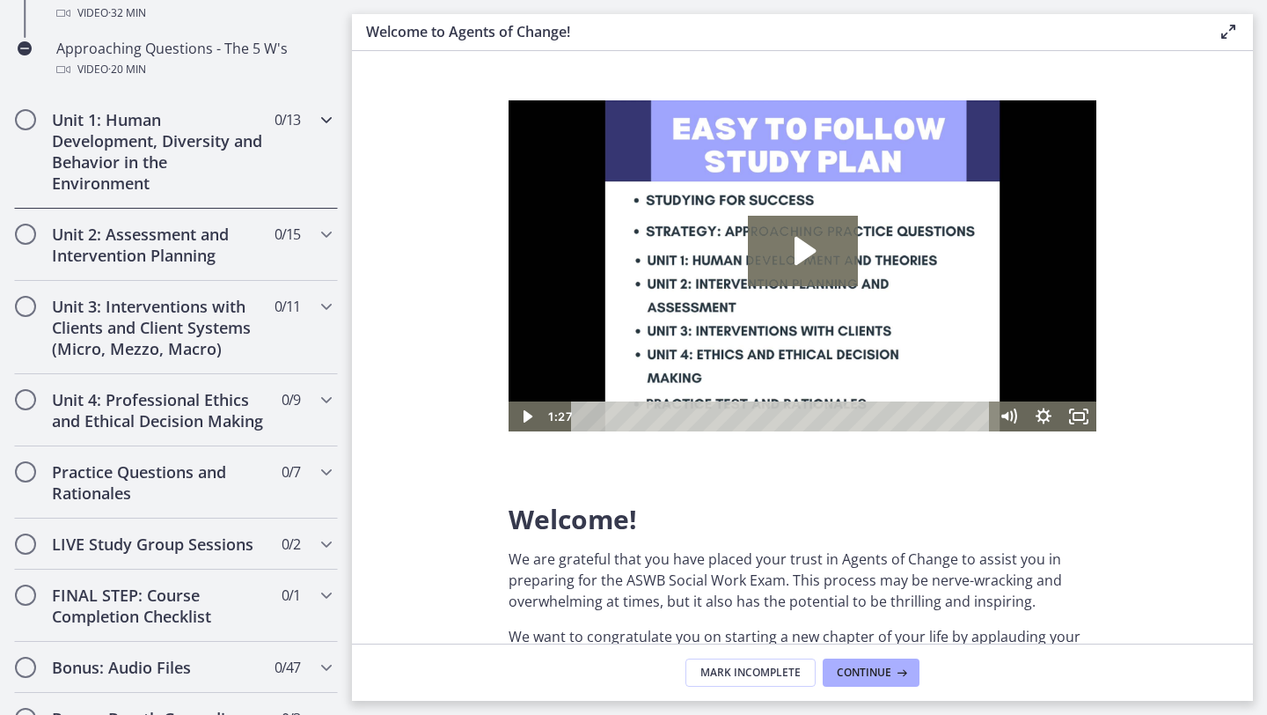
click at [147, 183] on h2 "Unit 1: Human Development, Diversity and Behavior in the Environment" at bounding box center [159, 151] width 215 height 84
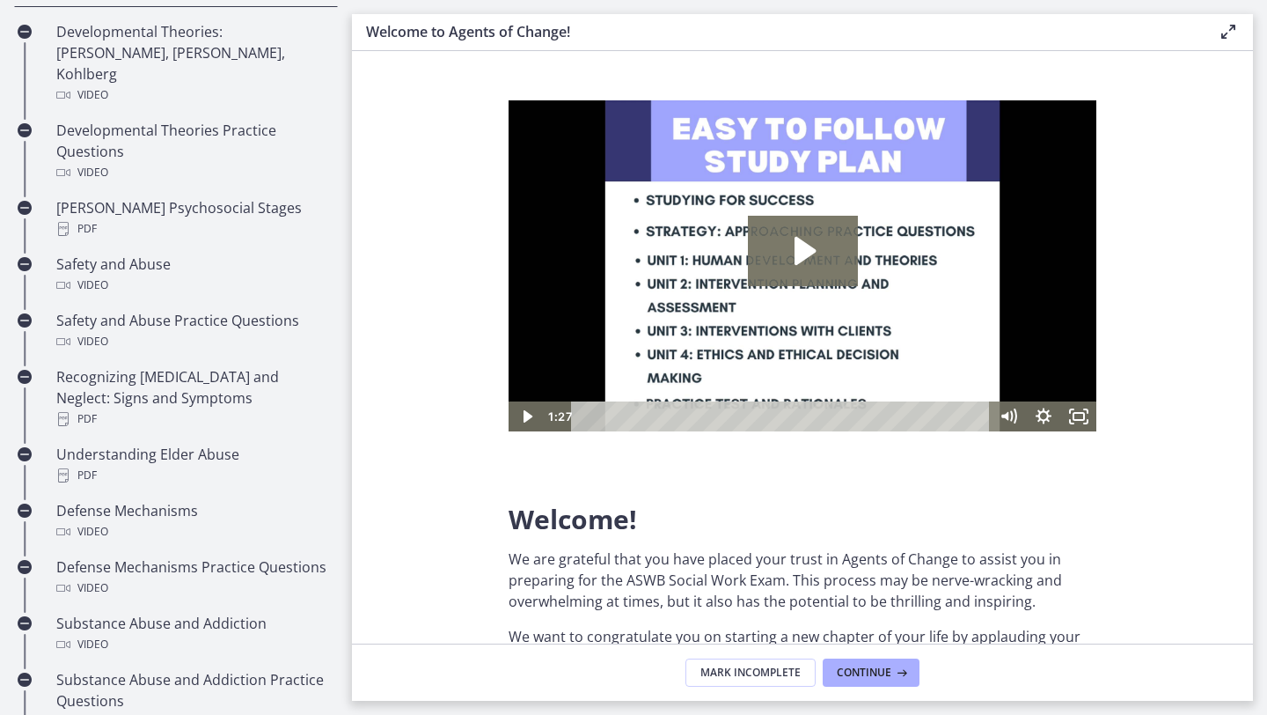
scroll to position [608, 0]
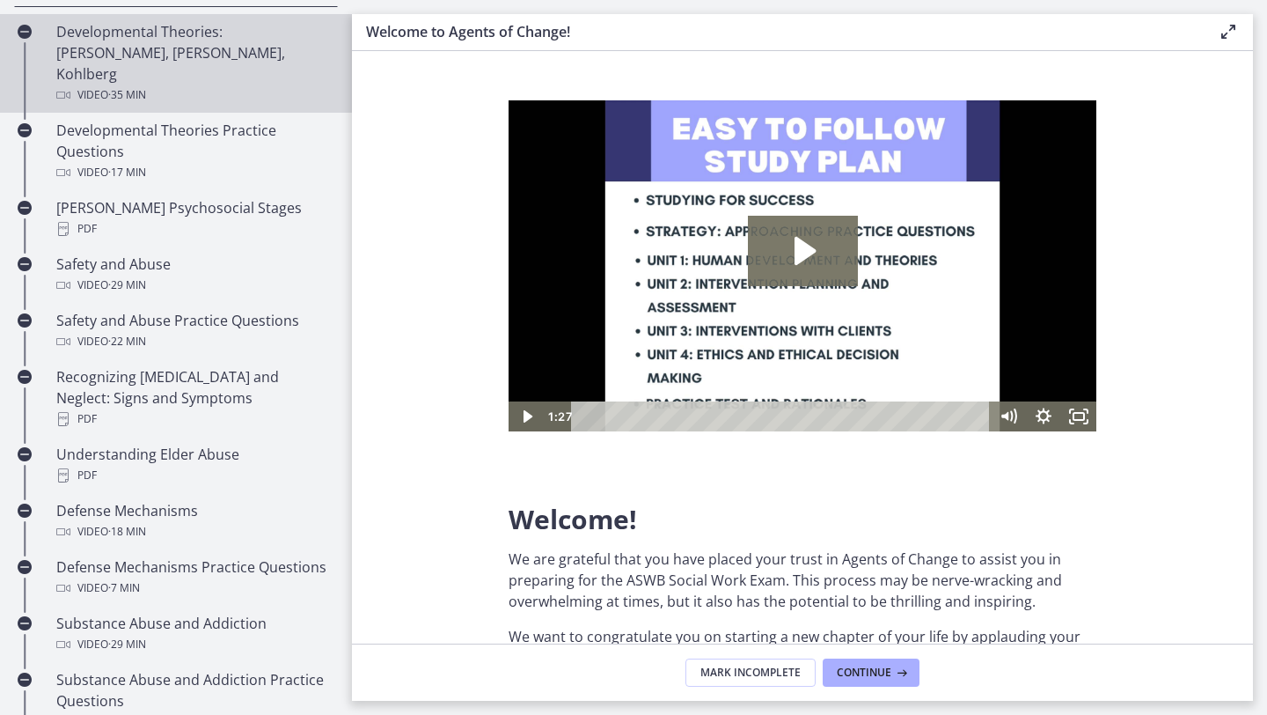
click at [146, 84] on span "· 35 min" at bounding box center [127, 94] width 38 height 21
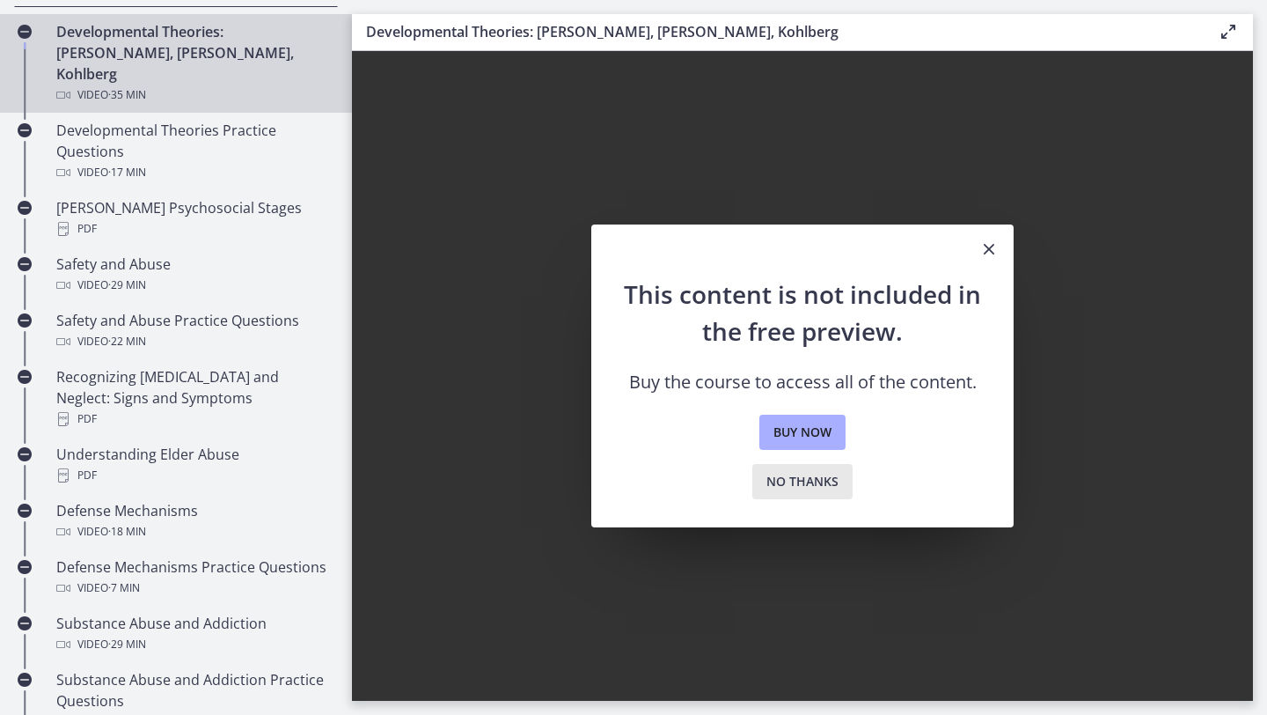
click at [823, 479] on span "No thanks" at bounding box center [803, 481] width 72 height 21
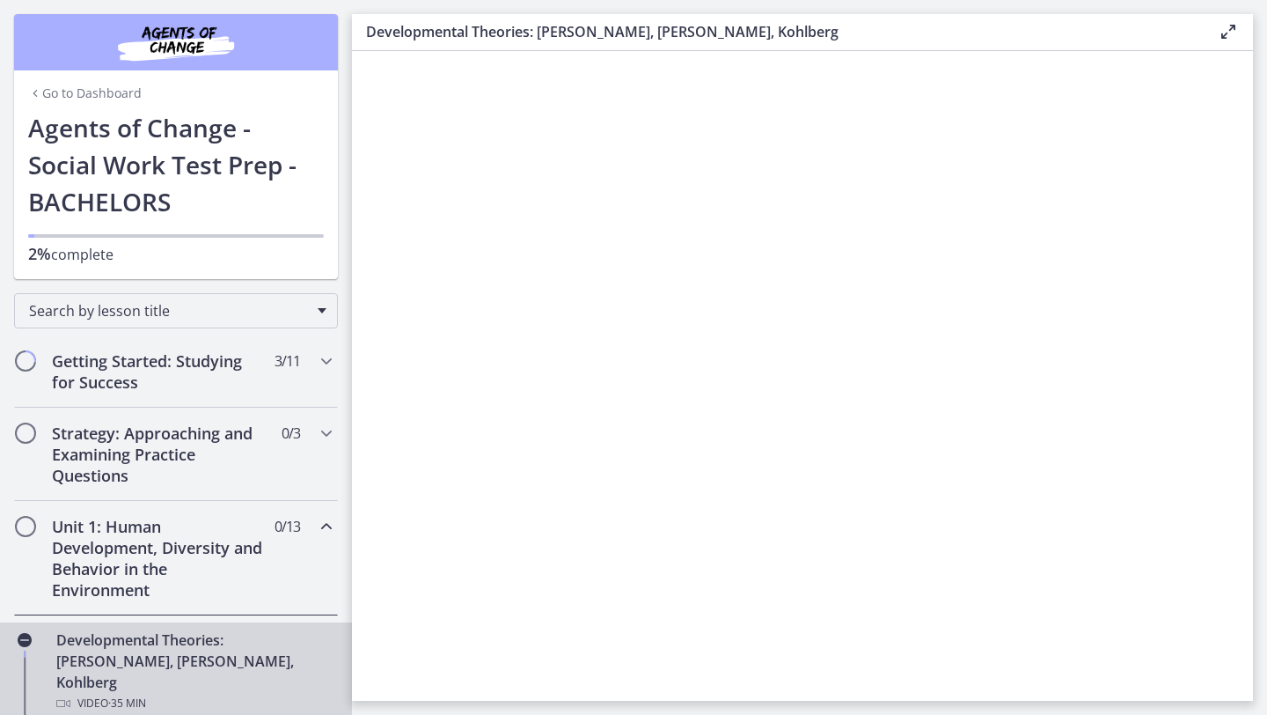
click at [37, 97] on icon "Chapters" at bounding box center [35, 93] width 14 height 14
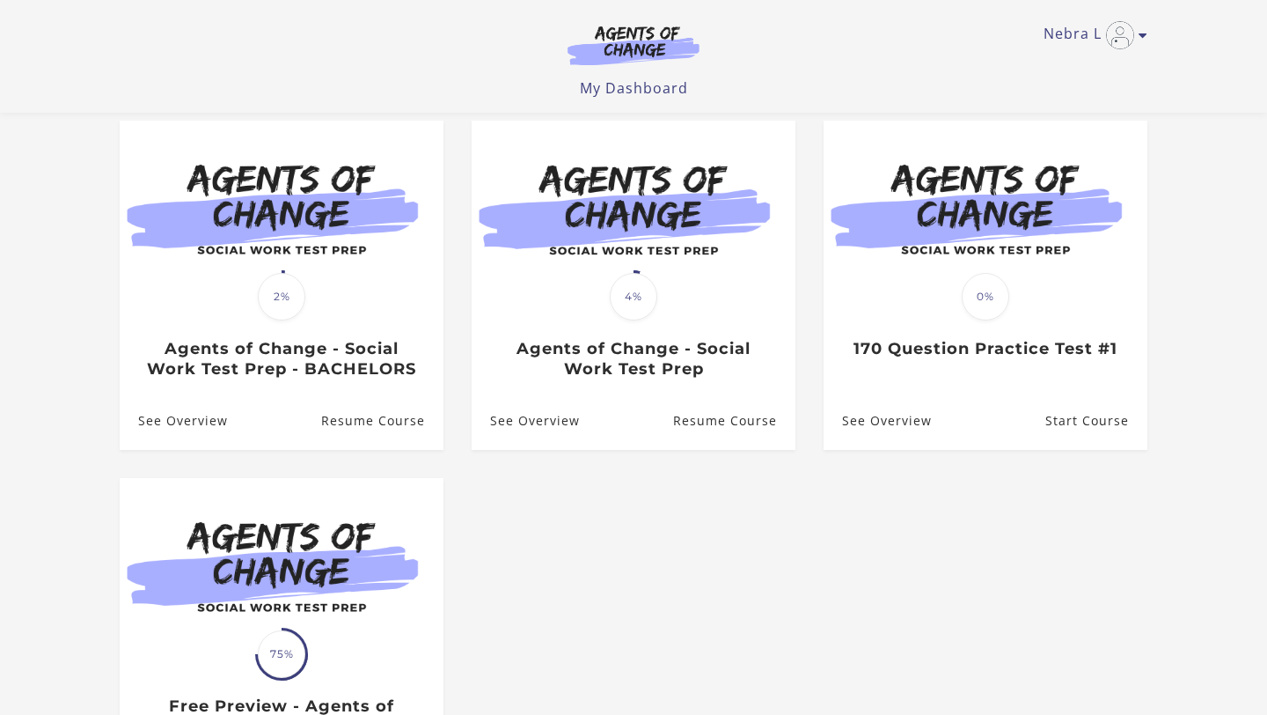
scroll to position [150, 0]
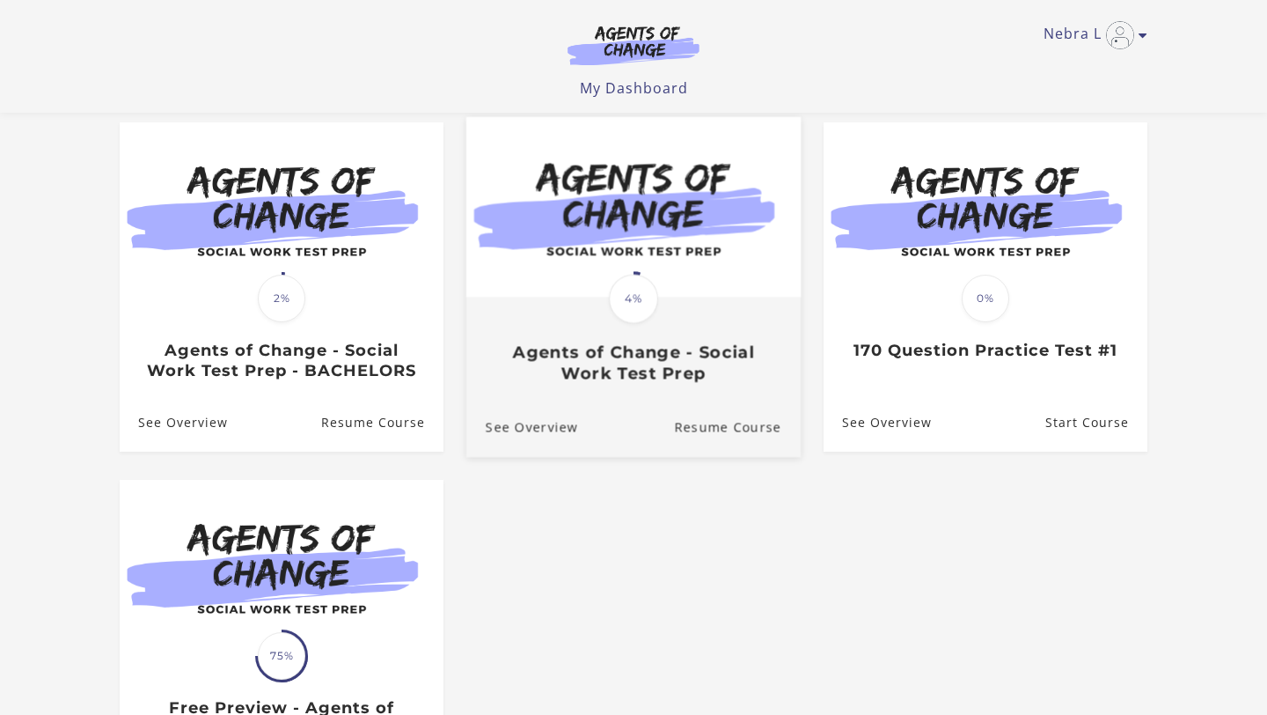
click at [712, 367] on h3 "Agents of Change - Social Work Test Prep" at bounding box center [634, 362] width 296 height 40
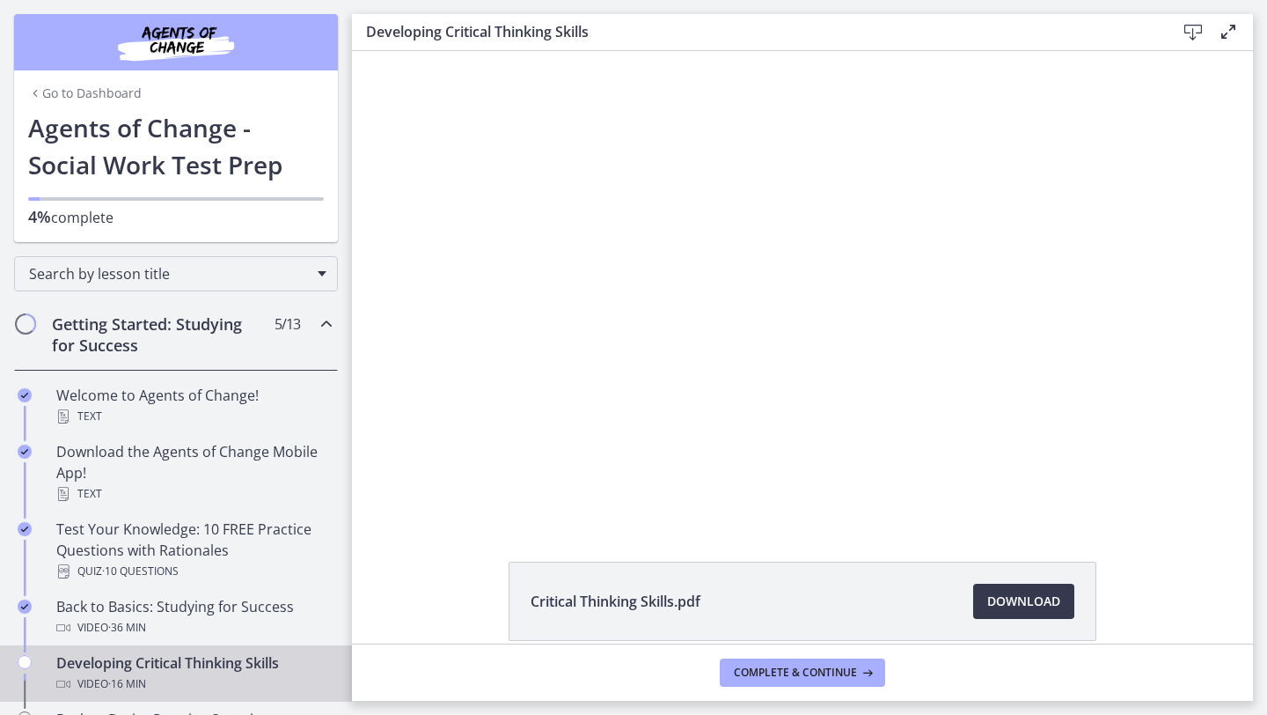
click at [60, 95] on link "Go to Dashboard" at bounding box center [85, 93] width 114 height 18
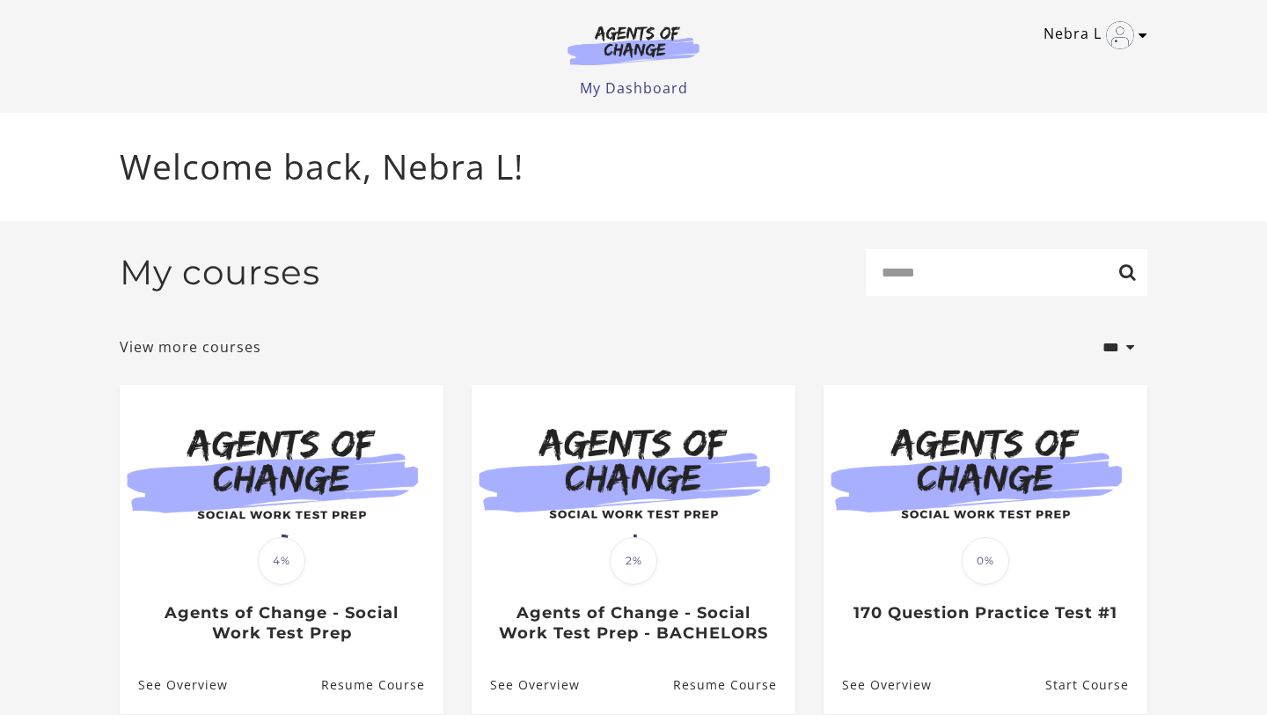
click at [1131, 43] on link "Nebra L" at bounding box center [1091, 35] width 95 height 28
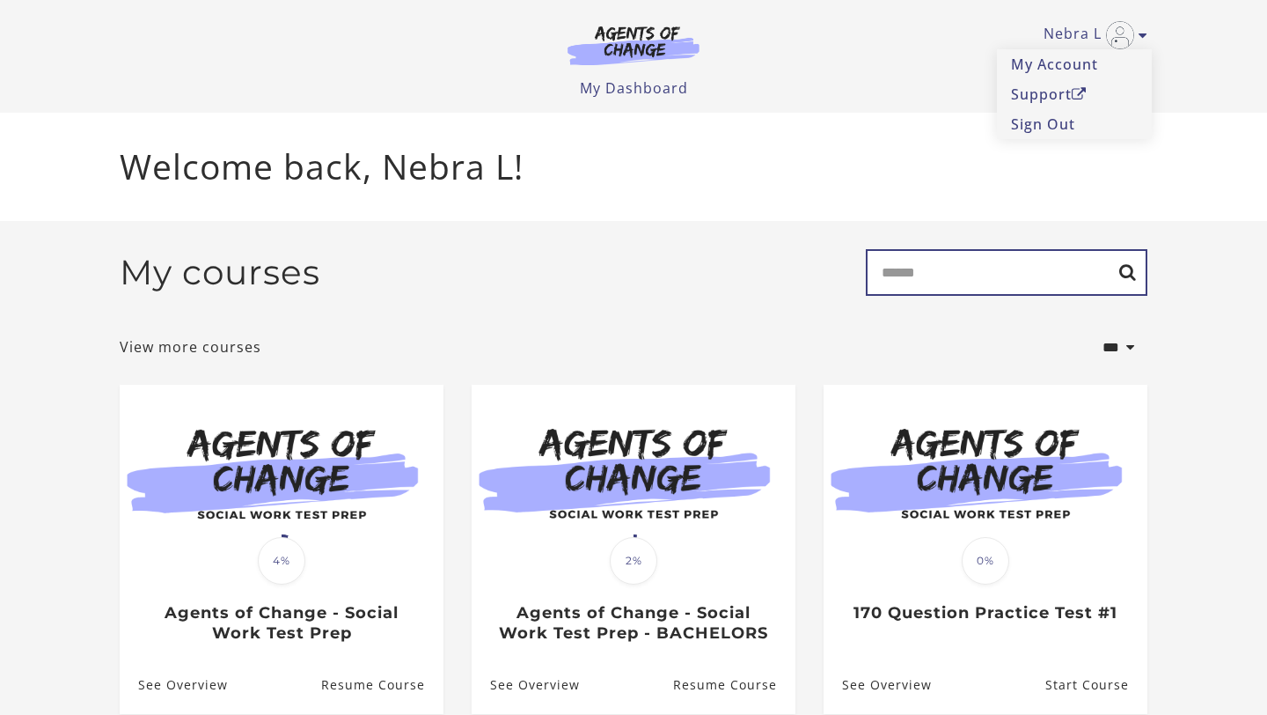
click at [985, 283] on input "Search" at bounding box center [1007, 272] width 282 height 47
type input "***"
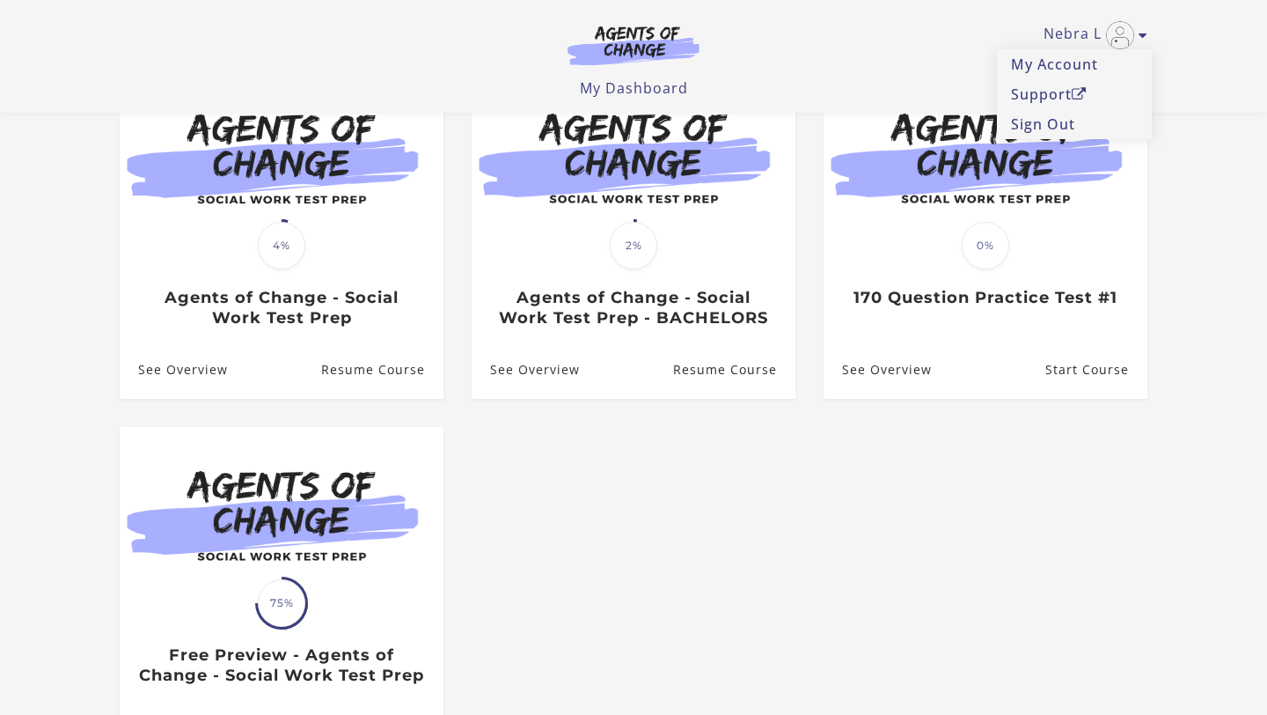
scroll to position [202, 0]
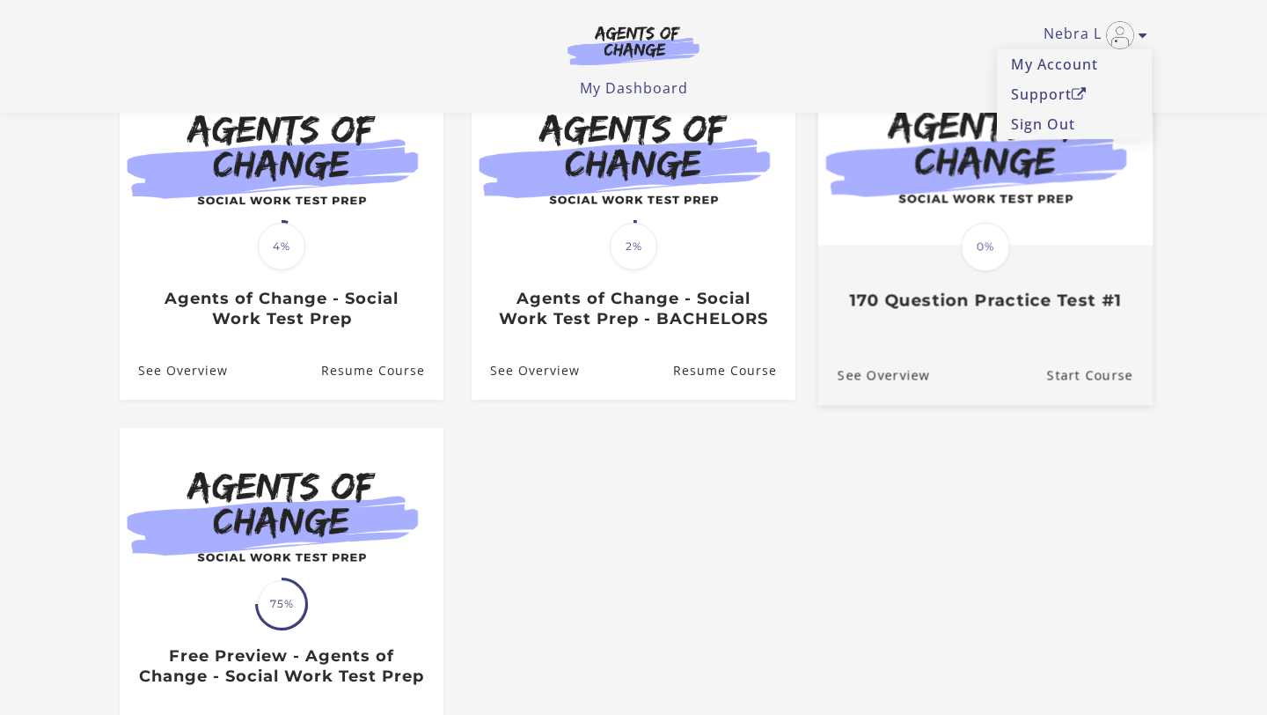
click at [892, 275] on div "Translation missing: en.liquid.partials.dashboard_course_card.progress_descript…" at bounding box center [986, 279] width 334 height 64
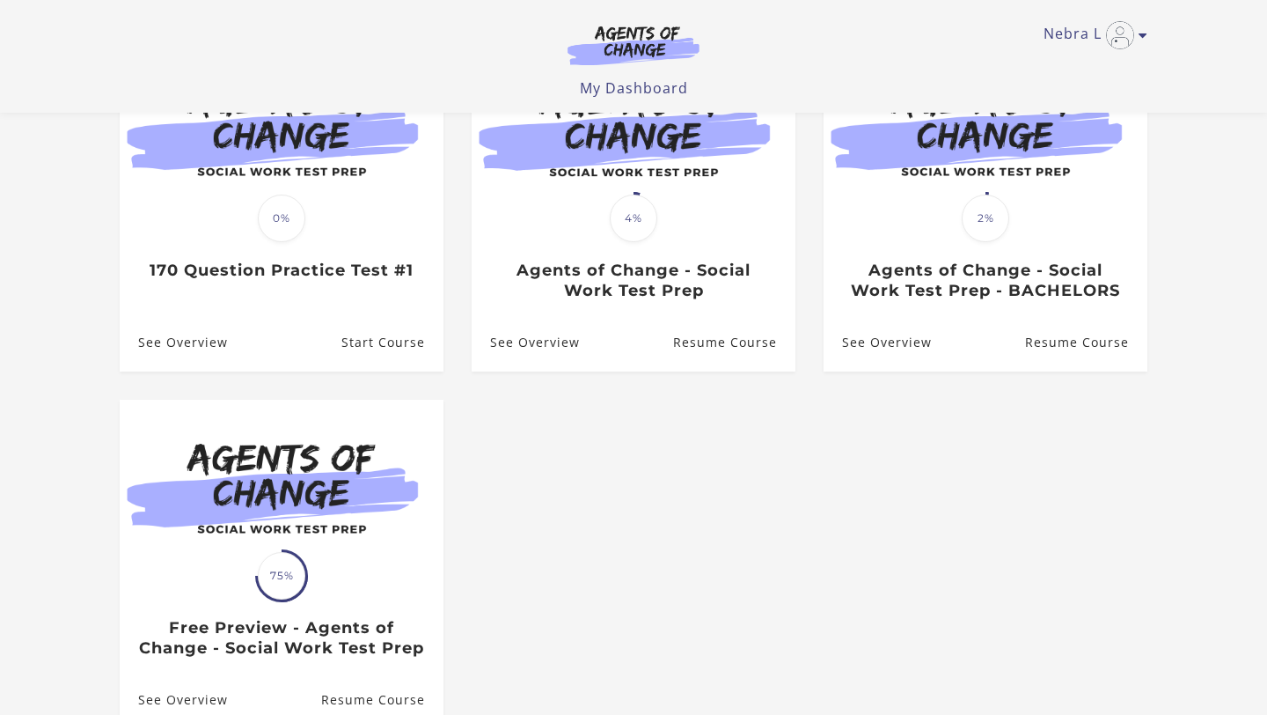
scroll to position [194, 0]
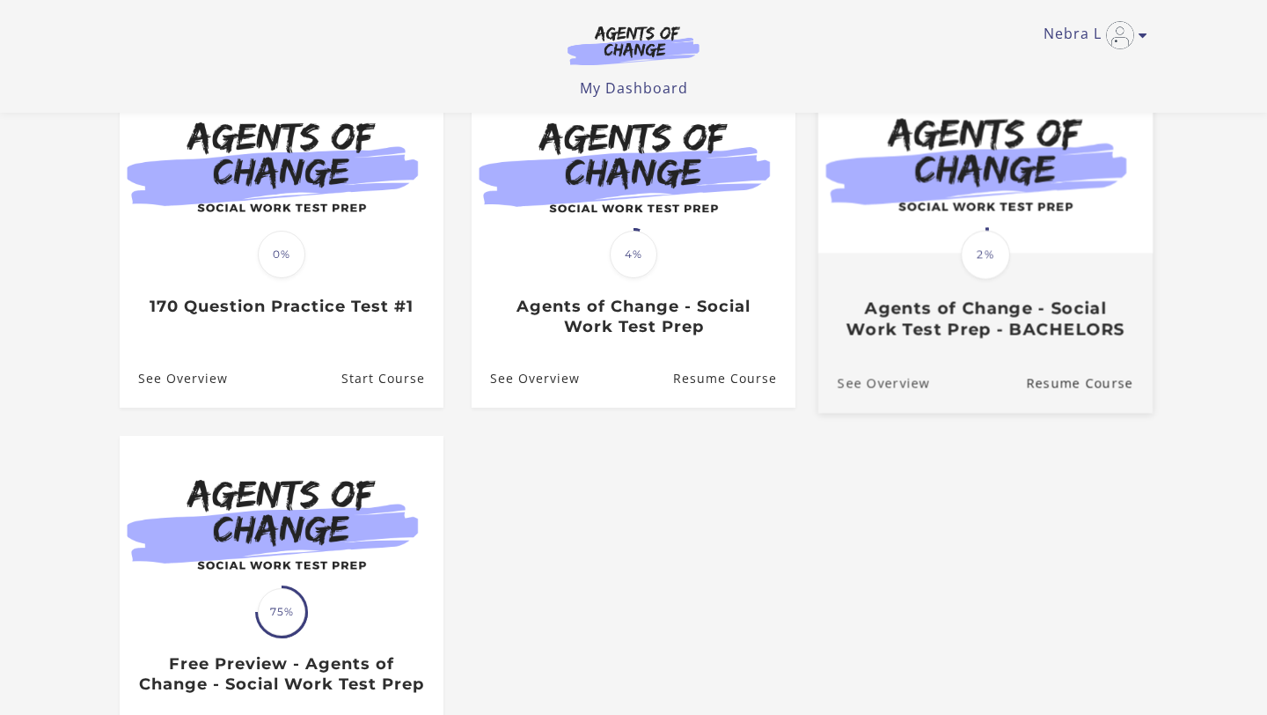
click at [873, 386] on link "See Overview" at bounding box center [875, 383] width 112 height 59
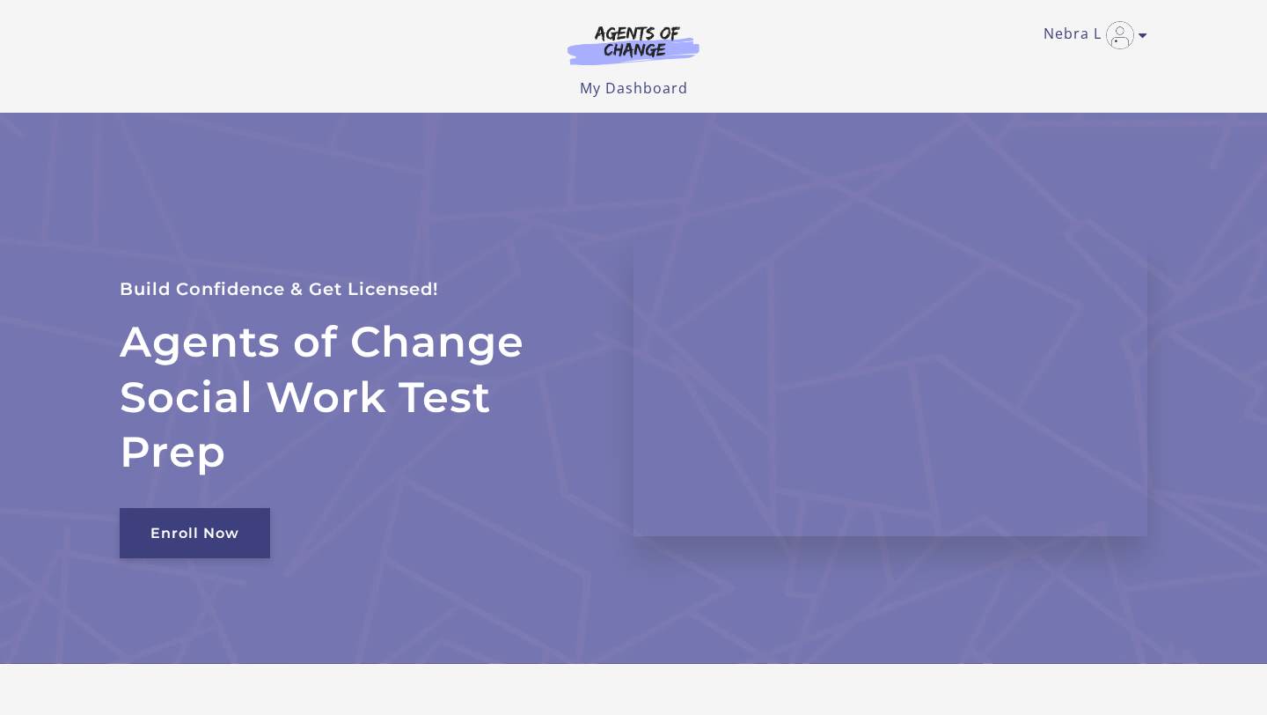
click at [198, 536] on link "Enroll Now" at bounding box center [195, 533] width 151 height 50
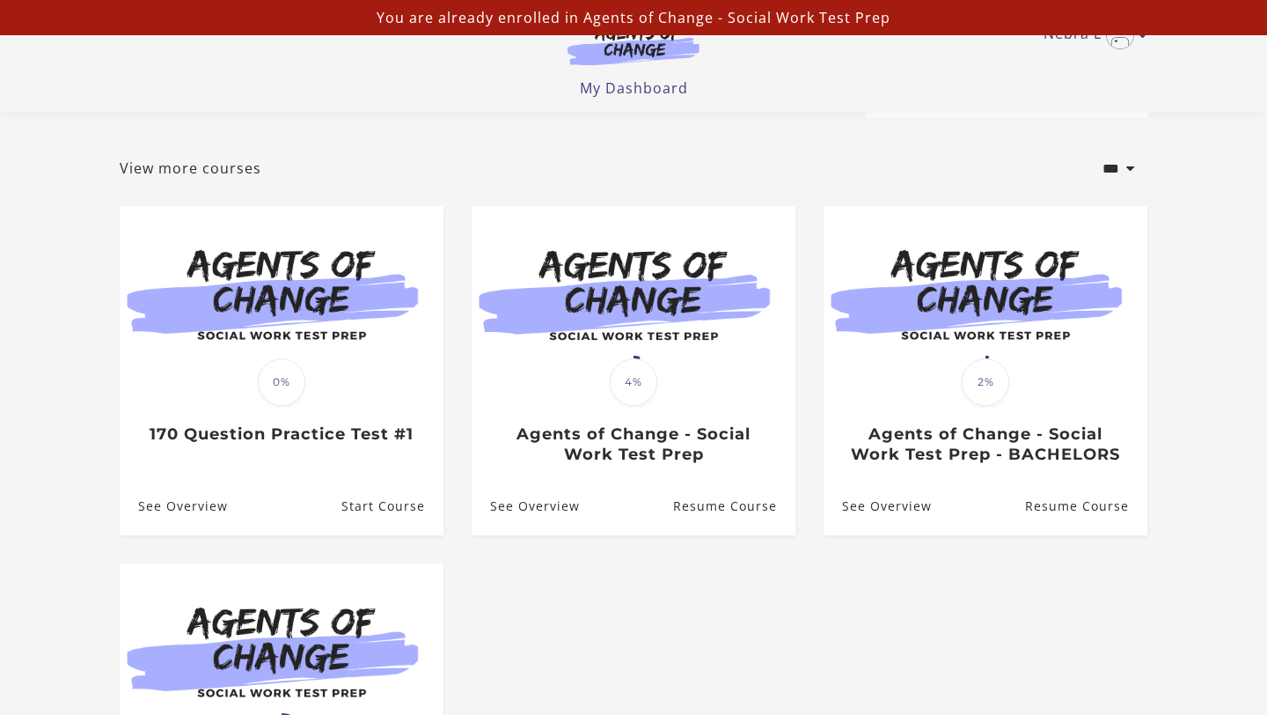
scroll to position [97, 0]
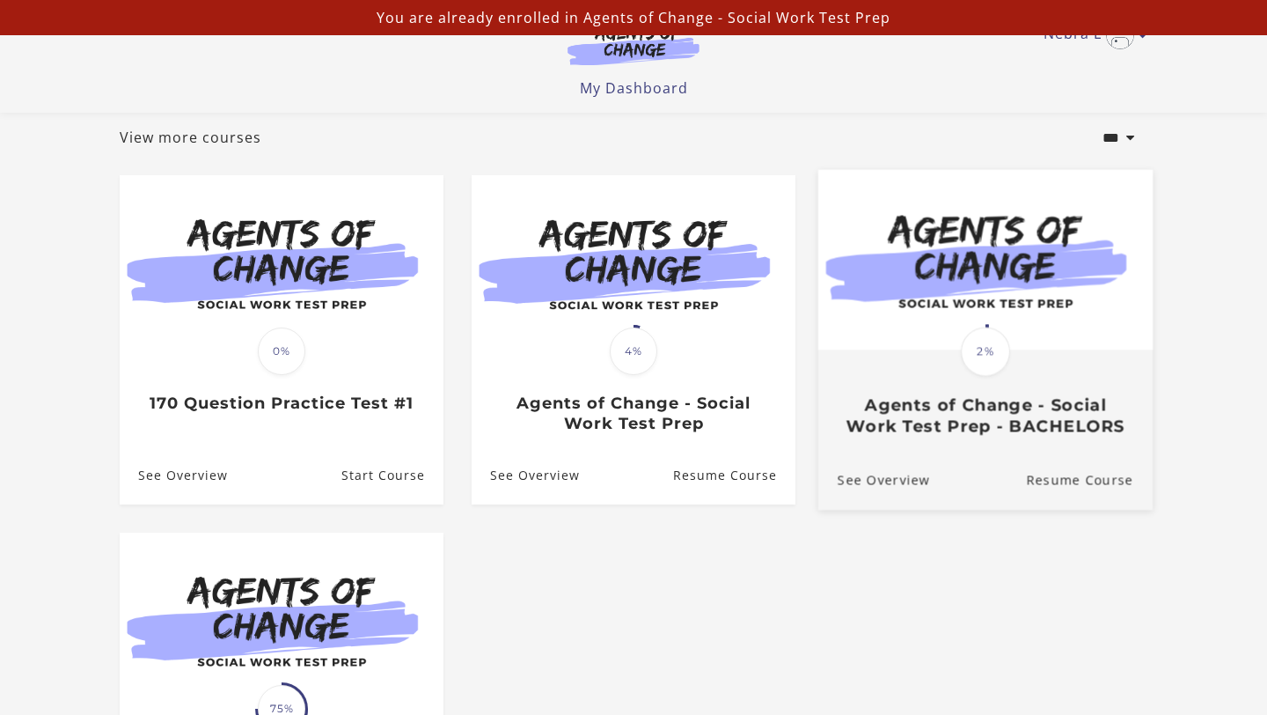
click at [906, 385] on div "Translation missing: en.liquid.partials.dashboard_course_card.progress_descript…" at bounding box center [986, 394] width 334 height 84
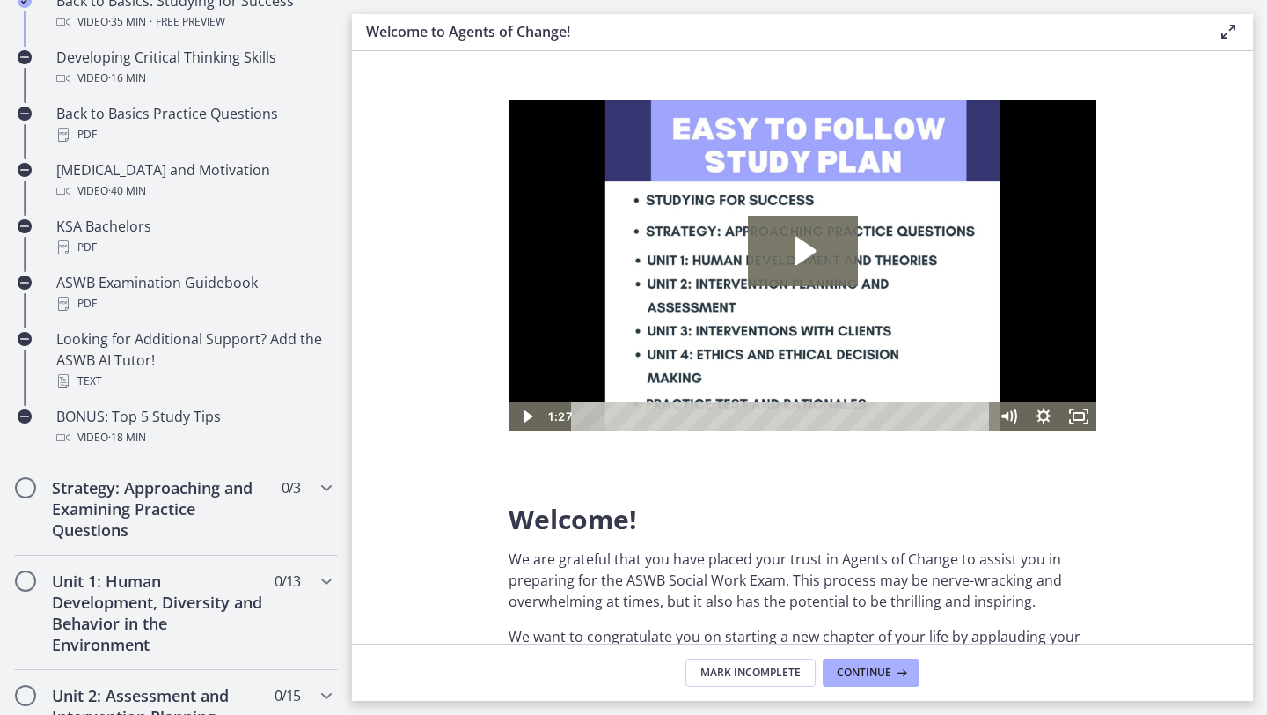
scroll to position [666, 0]
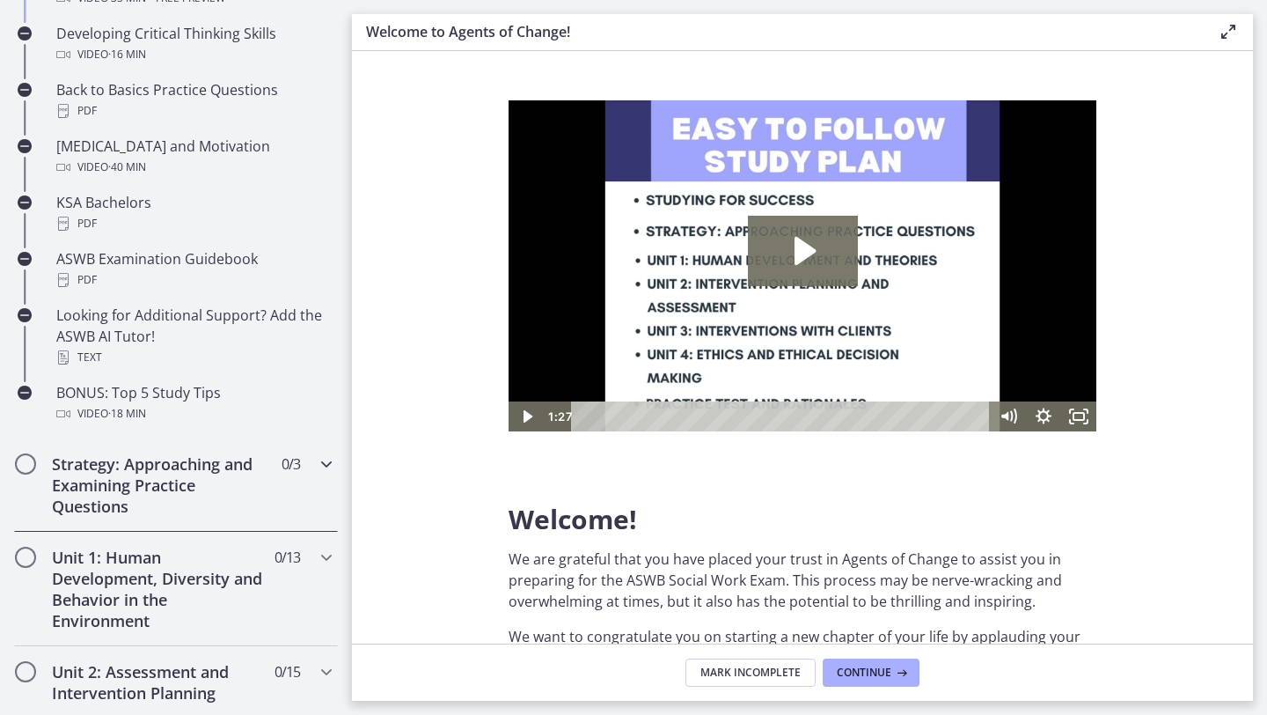
click at [217, 464] on h2 "Strategy: Approaching and Examining Practice Questions" at bounding box center [159, 484] width 215 height 63
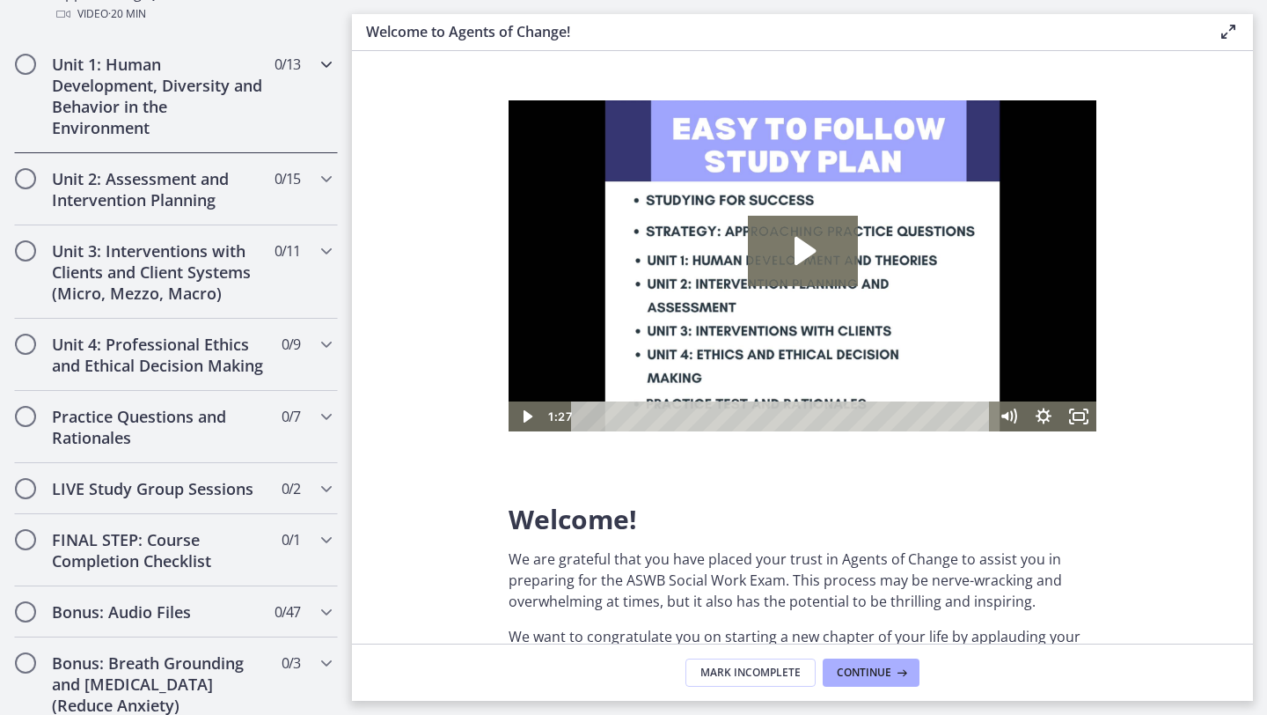
click at [217, 118] on h2 "Unit 1: Human Development, Diversity and Behavior in the Environment" at bounding box center [159, 96] width 215 height 84
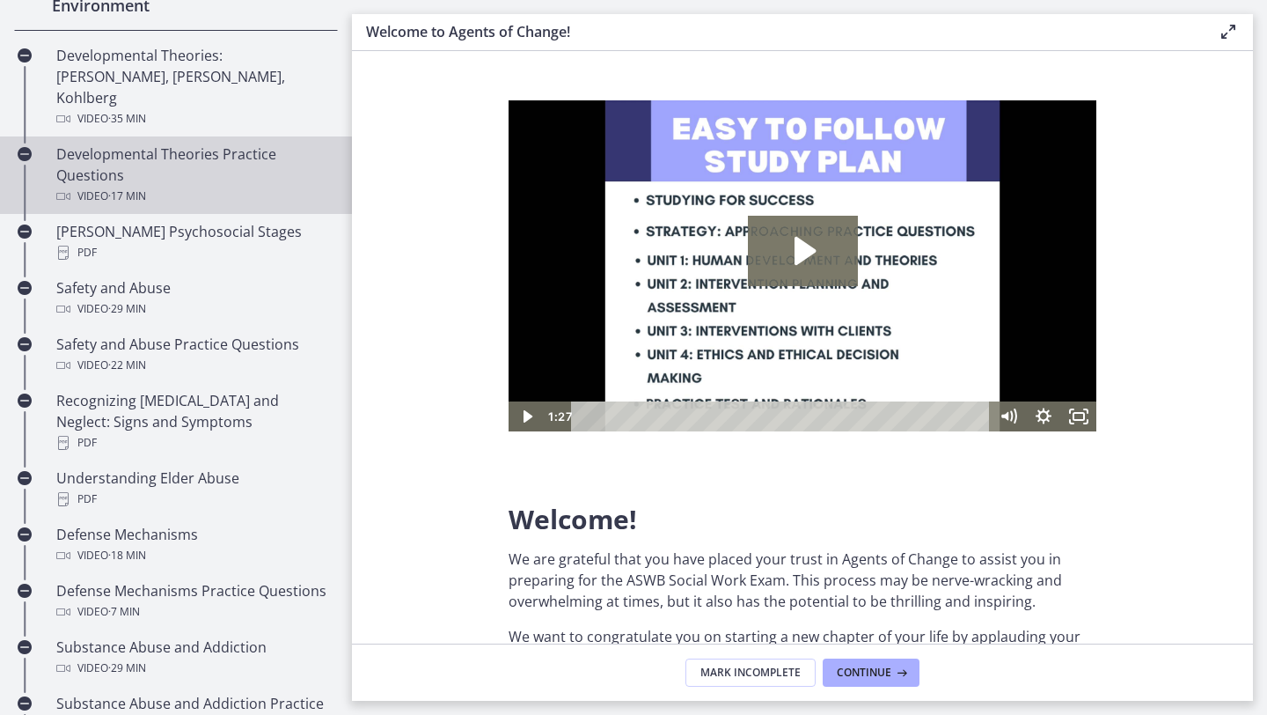
scroll to position [579, 0]
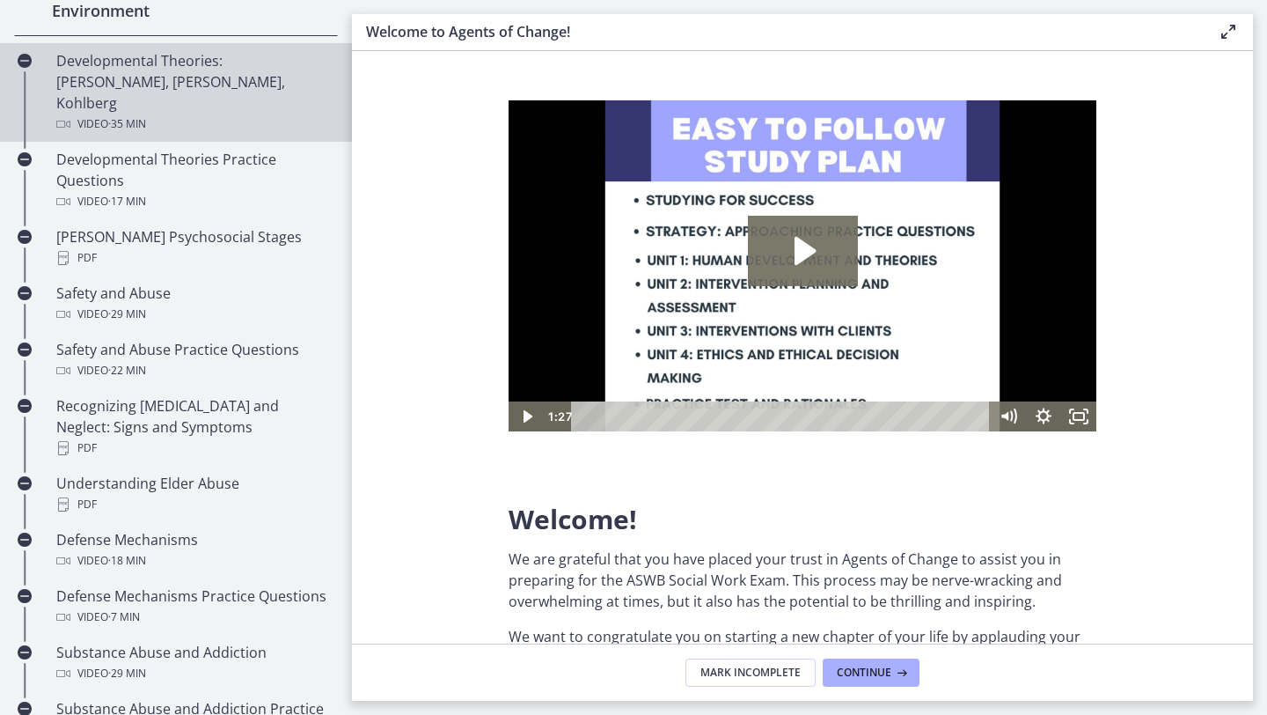
click at [198, 88] on div "Developmental Theories: Erikson, Piaget, Kohlberg Video · 35 min" at bounding box center [193, 92] width 275 height 84
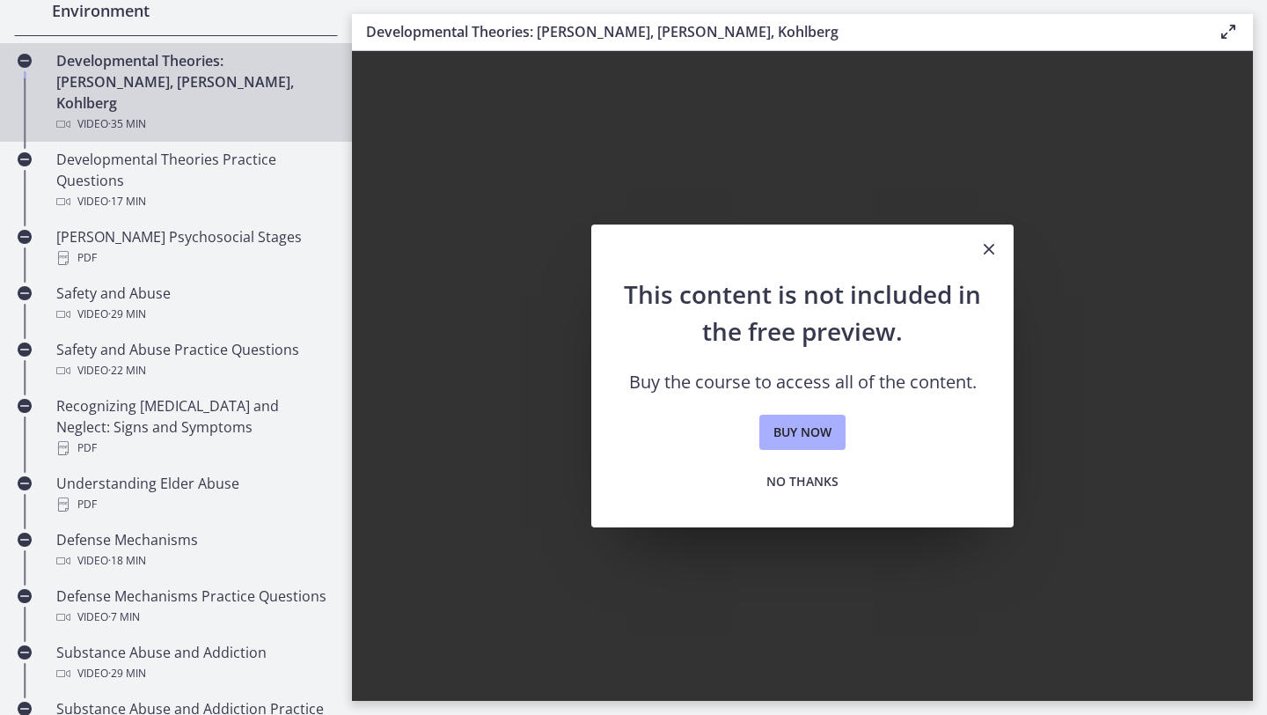
click at [986, 247] on icon "Close" at bounding box center [989, 249] width 21 height 21
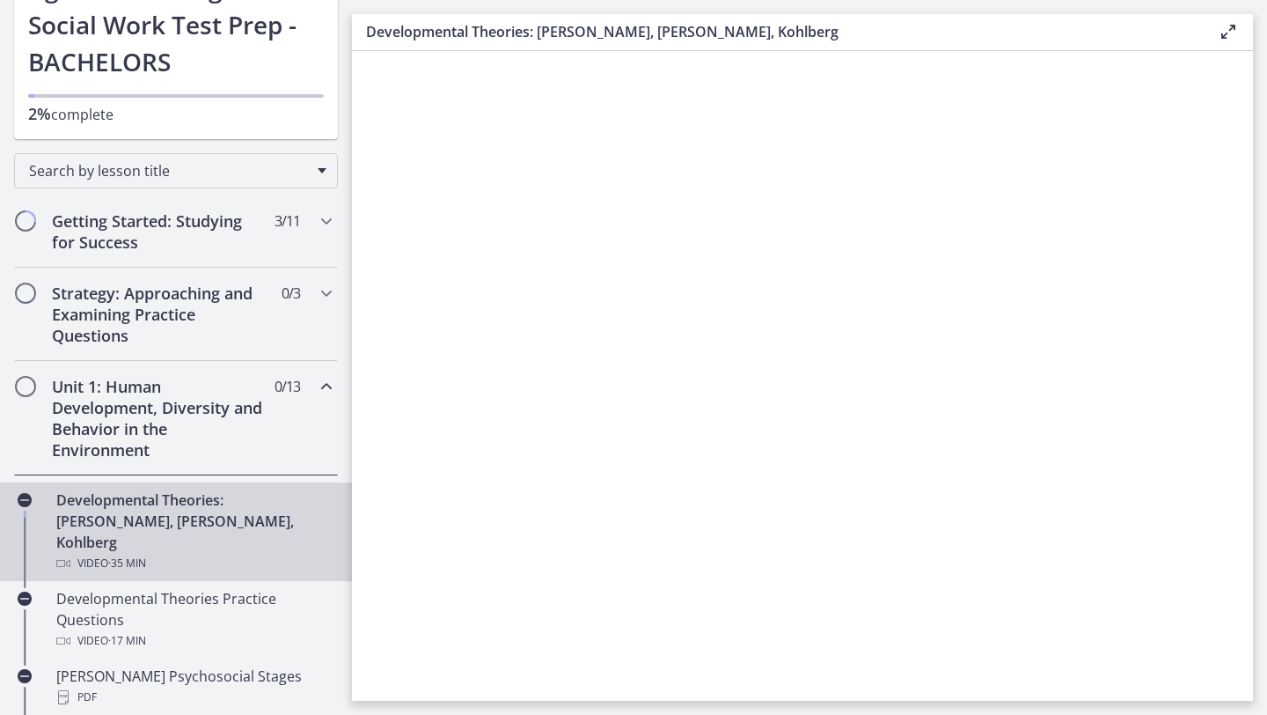
scroll to position [61, 0]
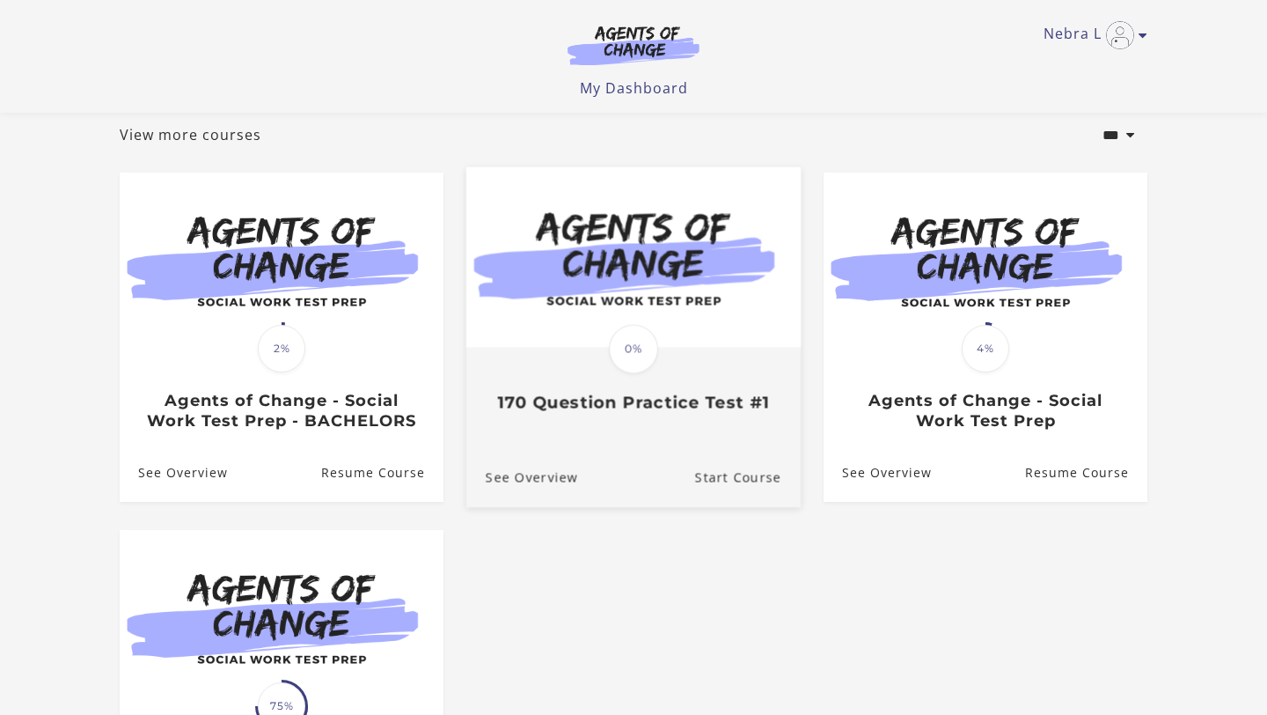
scroll to position [96, 0]
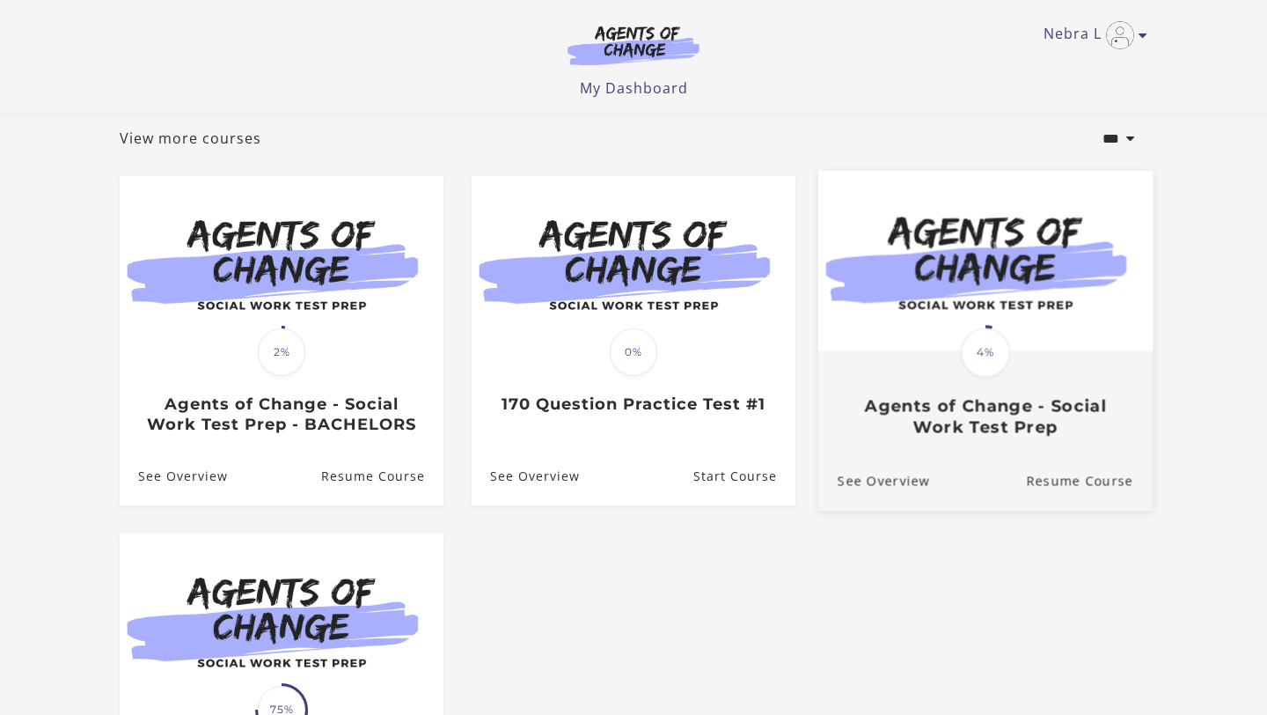
click at [905, 351] on img at bounding box center [986, 261] width 334 height 180
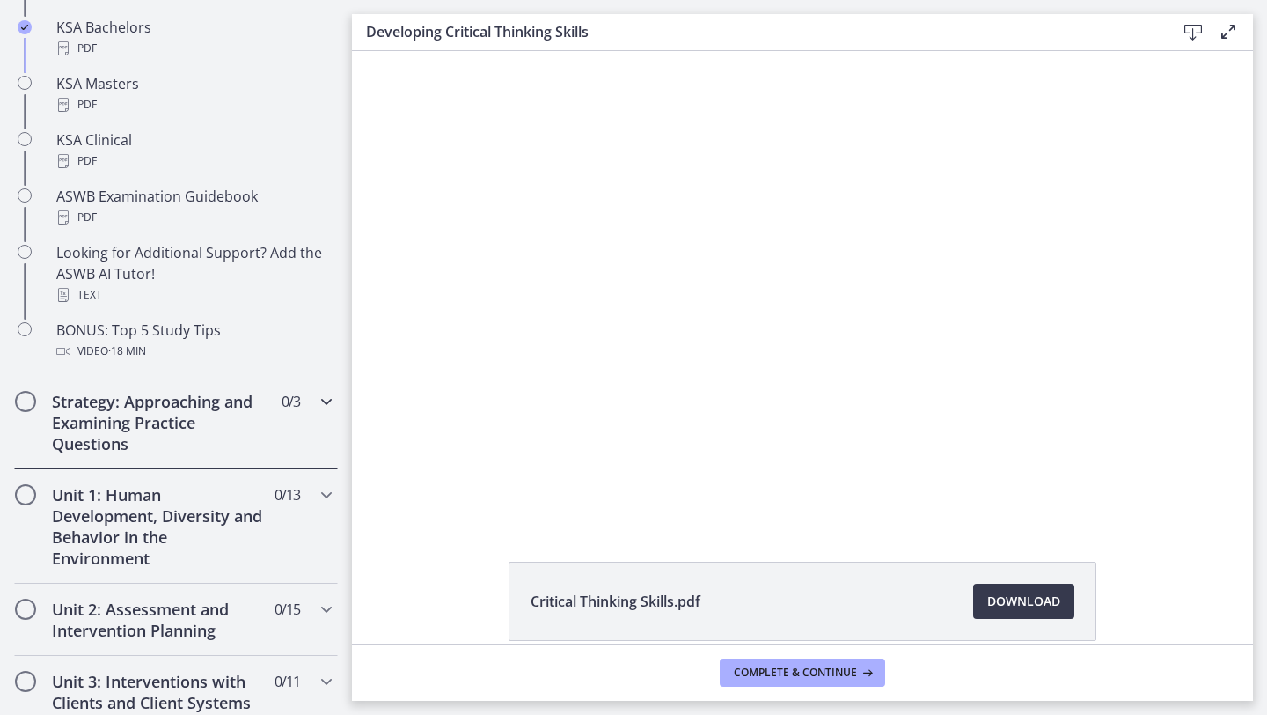
click at [184, 444] on h2 "Strategy: Approaching and Examining Practice Questions" at bounding box center [159, 422] width 215 height 63
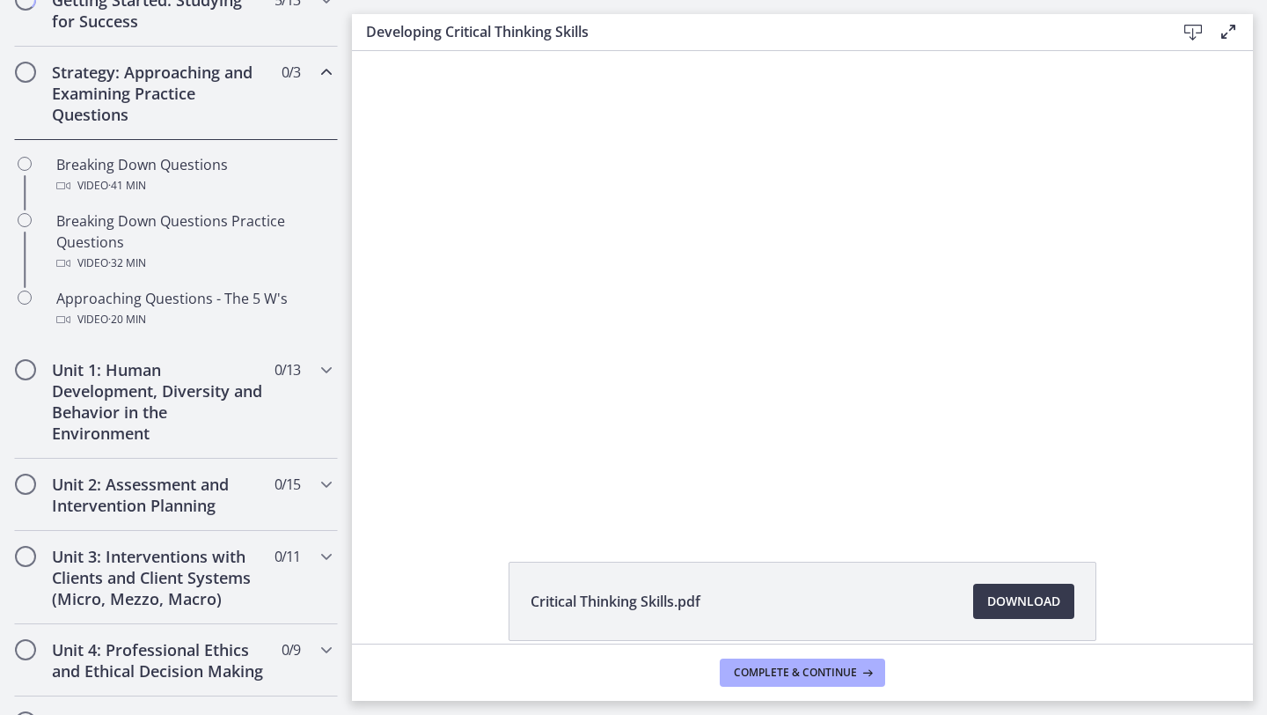
scroll to position [418, 0]
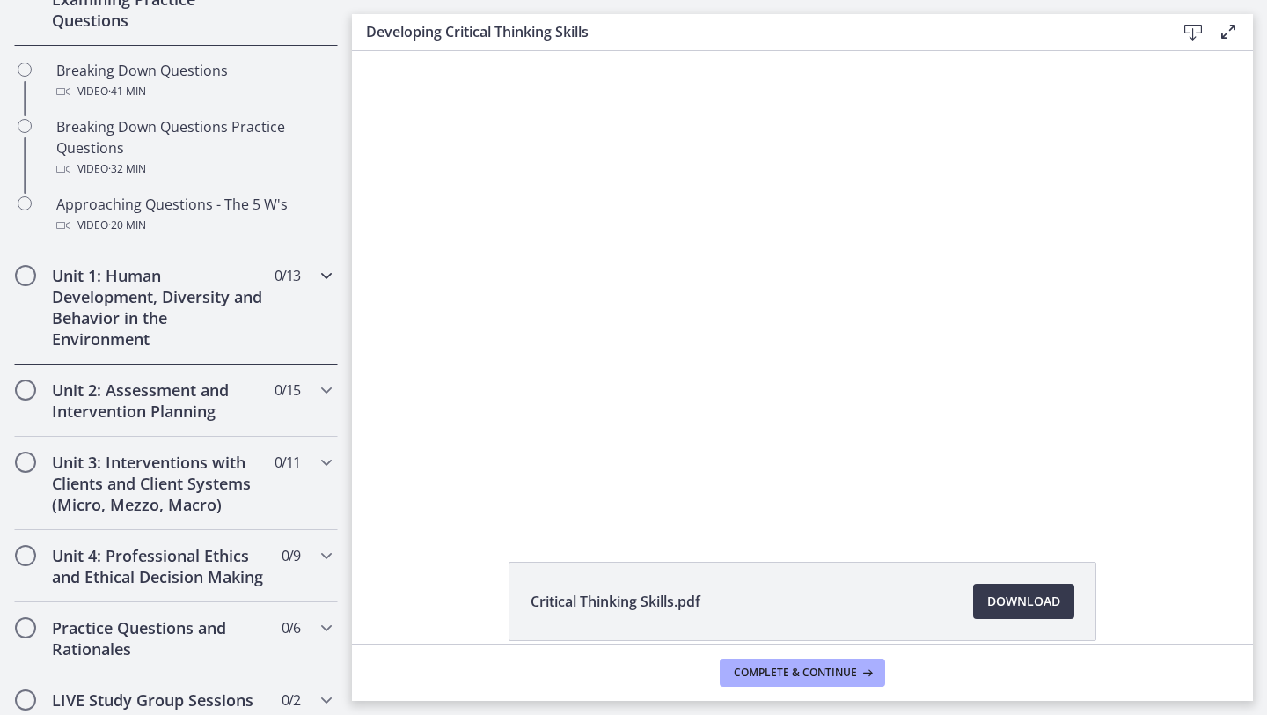
click at [230, 334] on h2 "Unit 1: Human Development, Diversity and Behavior in the Environment" at bounding box center [159, 307] width 215 height 84
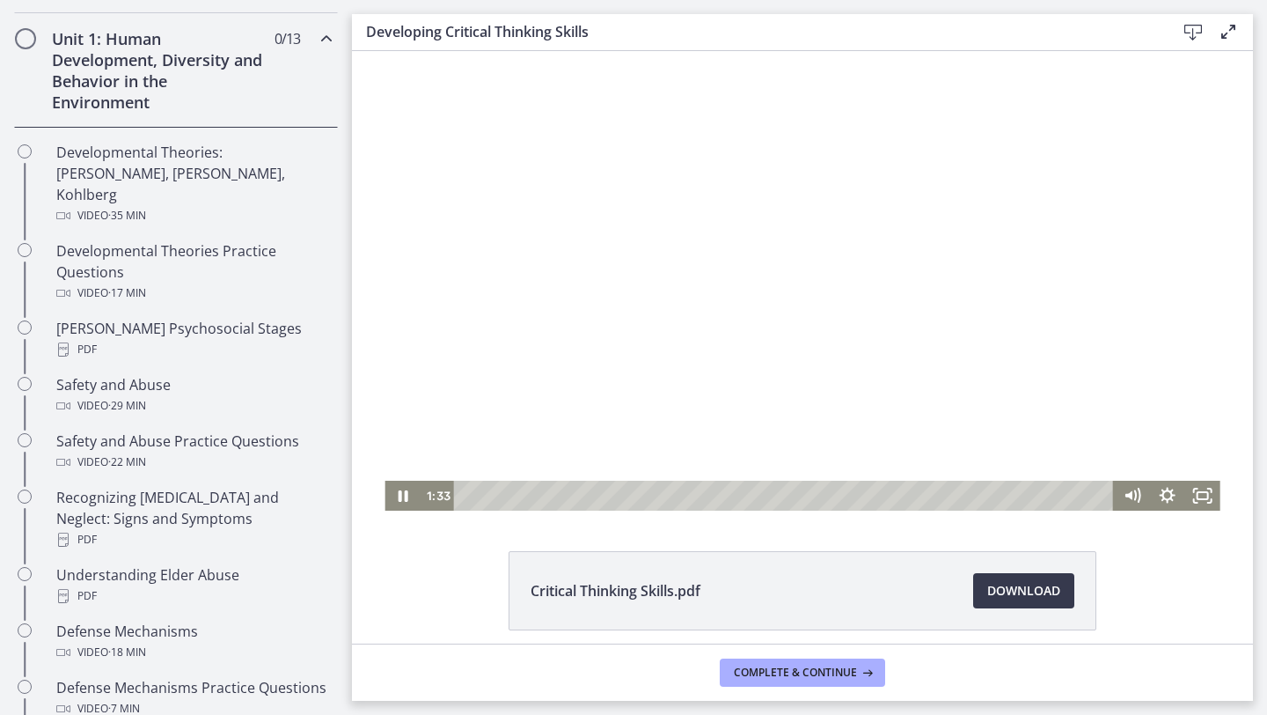
scroll to position [12, 0]
click at [404, 487] on icon "Pause" at bounding box center [402, 494] width 35 height 30
click at [404, 487] on icon "Play Video" at bounding box center [403, 494] width 35 height 30
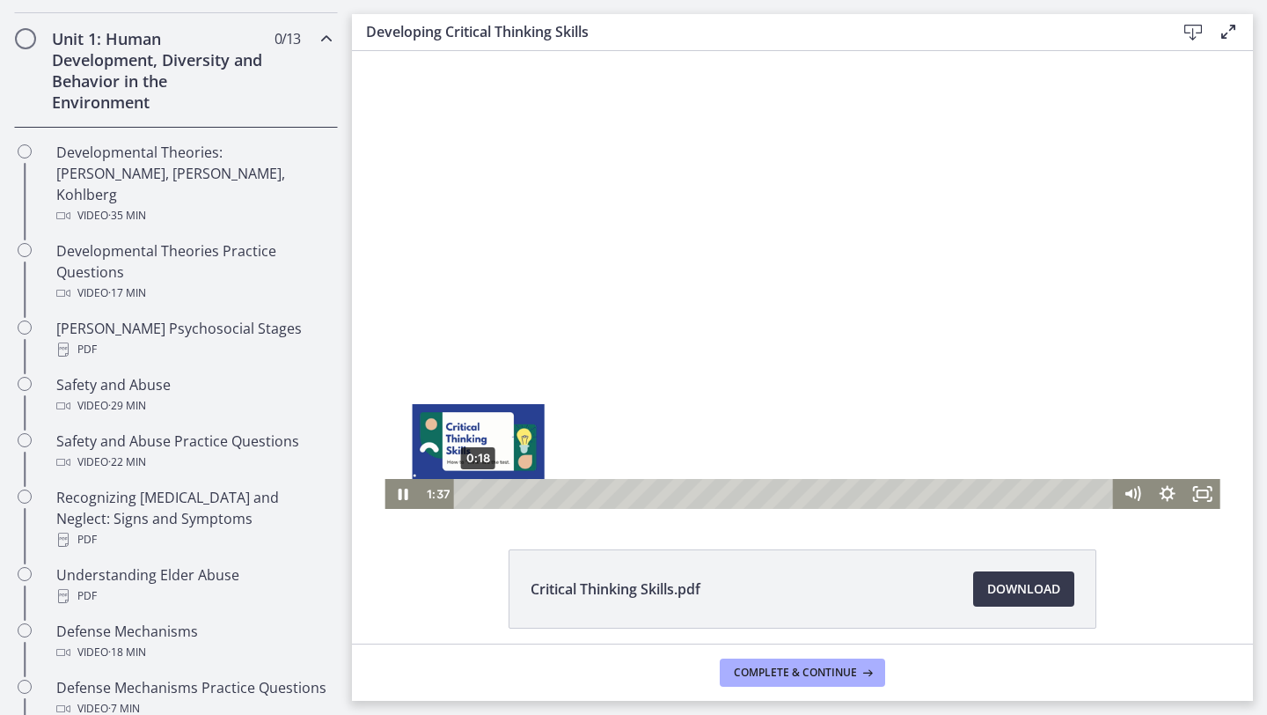
click at [479, 494] on div "0:18" at bounding box center [786, 494] width 639 height 30
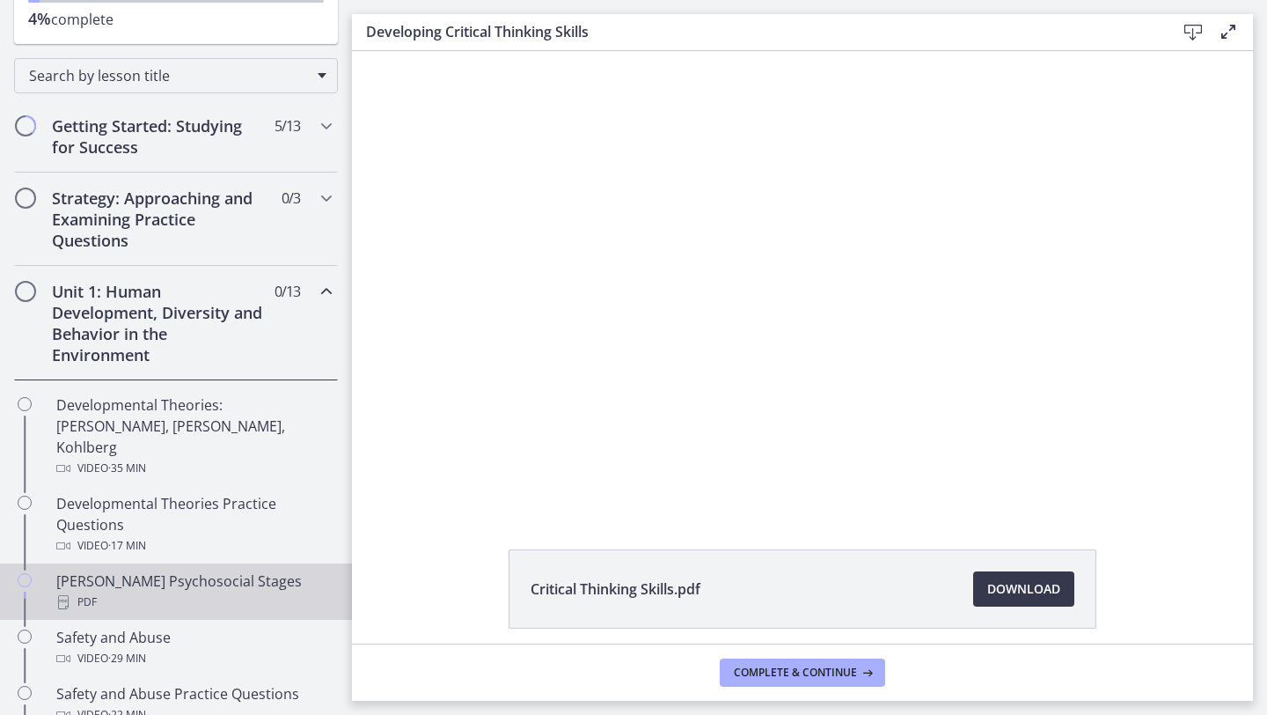
scroll to position [185, 0]
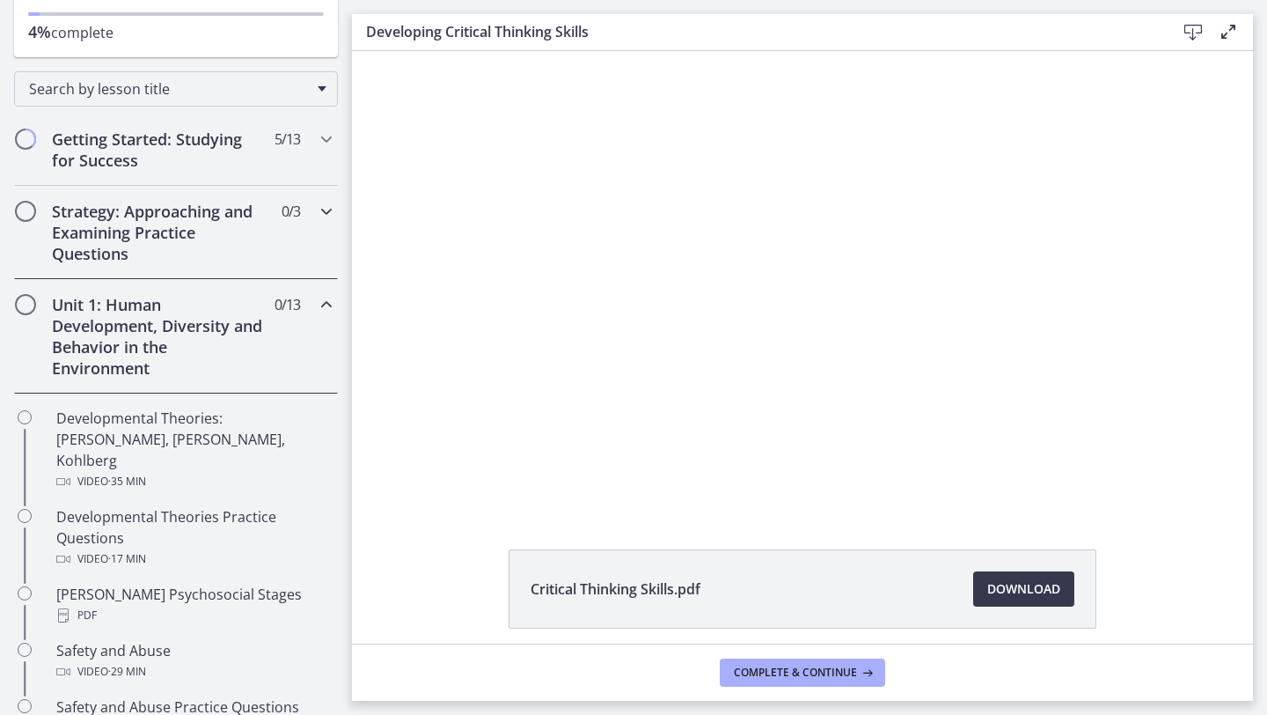
click at [186, 243] on h2 "Strategy: Approaching and Examining Practice Questions" at bounding box center [159, 232] width 215 height 63
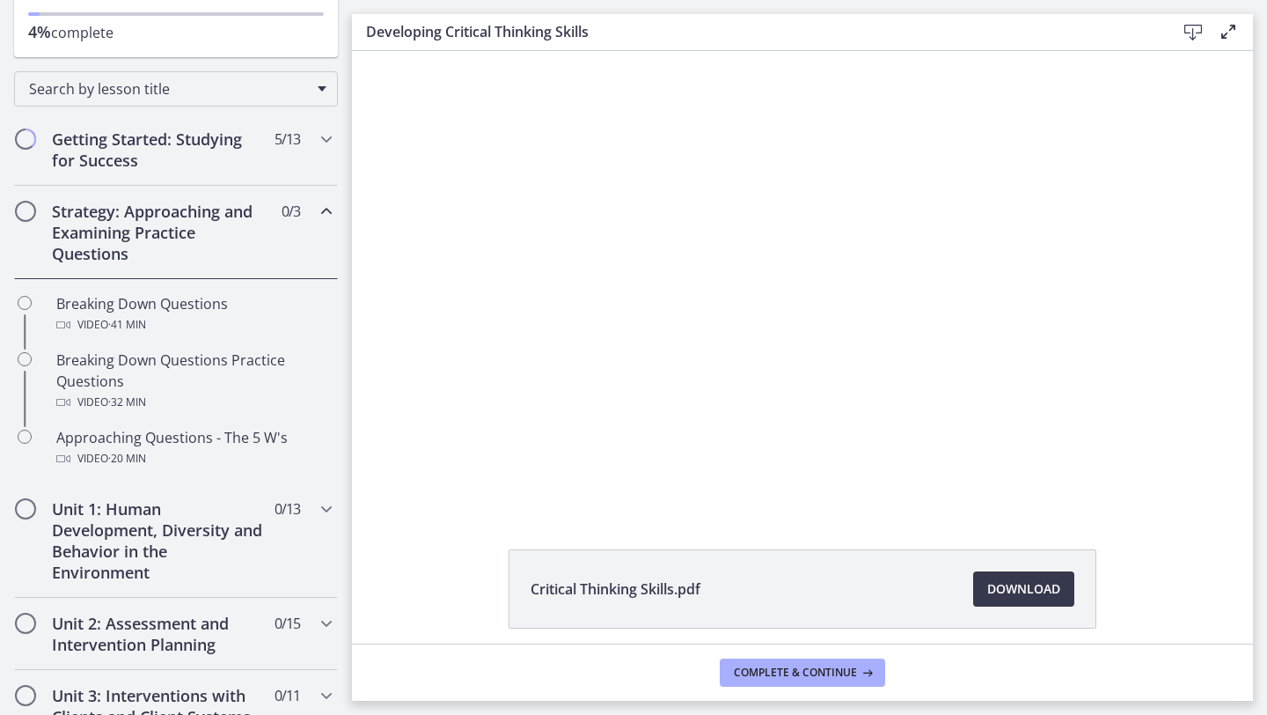
scroll to position [158, 0]
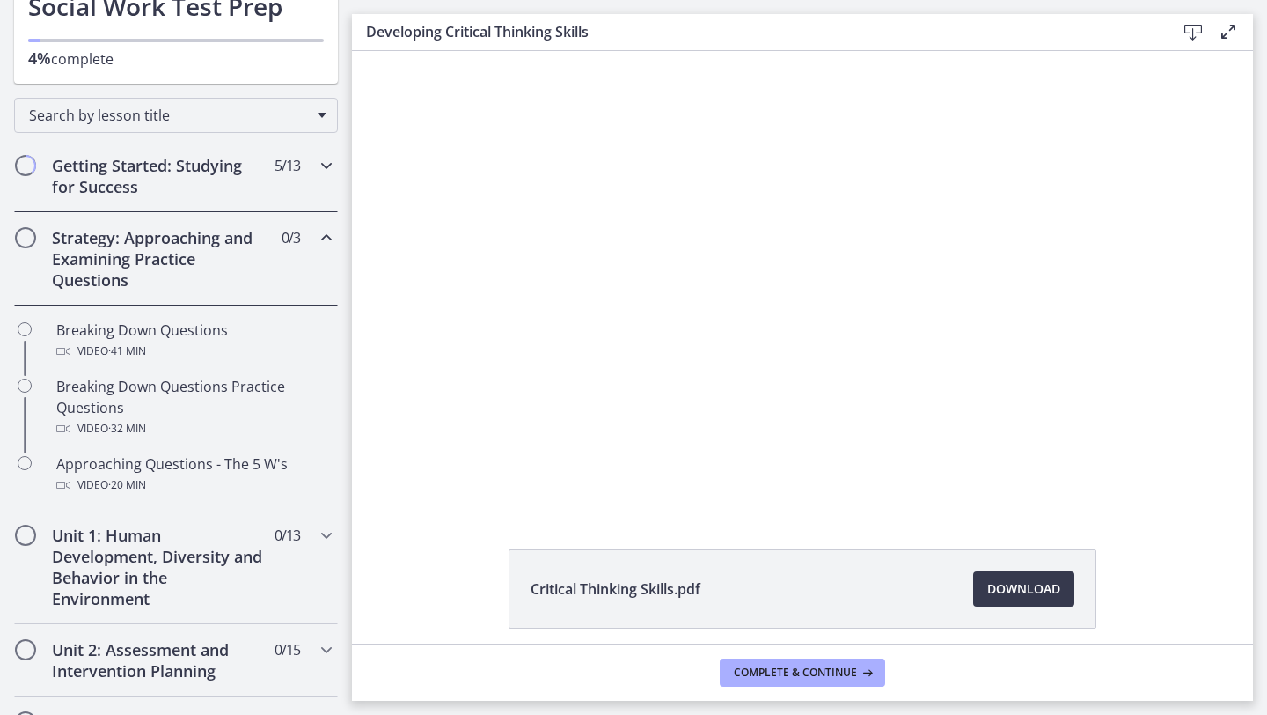
click at [193, 174] on h2 "Getting Started: Studying for Success" at bounding box center [159, 176] width 215 height 42
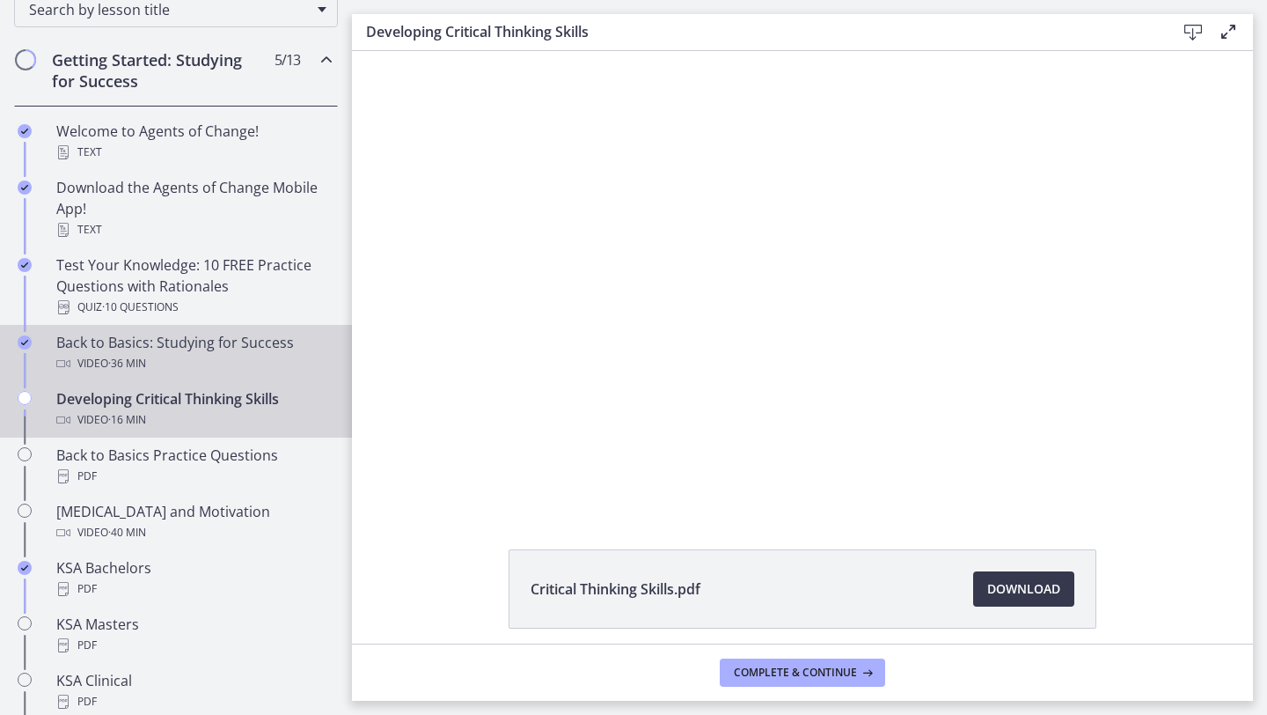
scroll to position [275, 0]
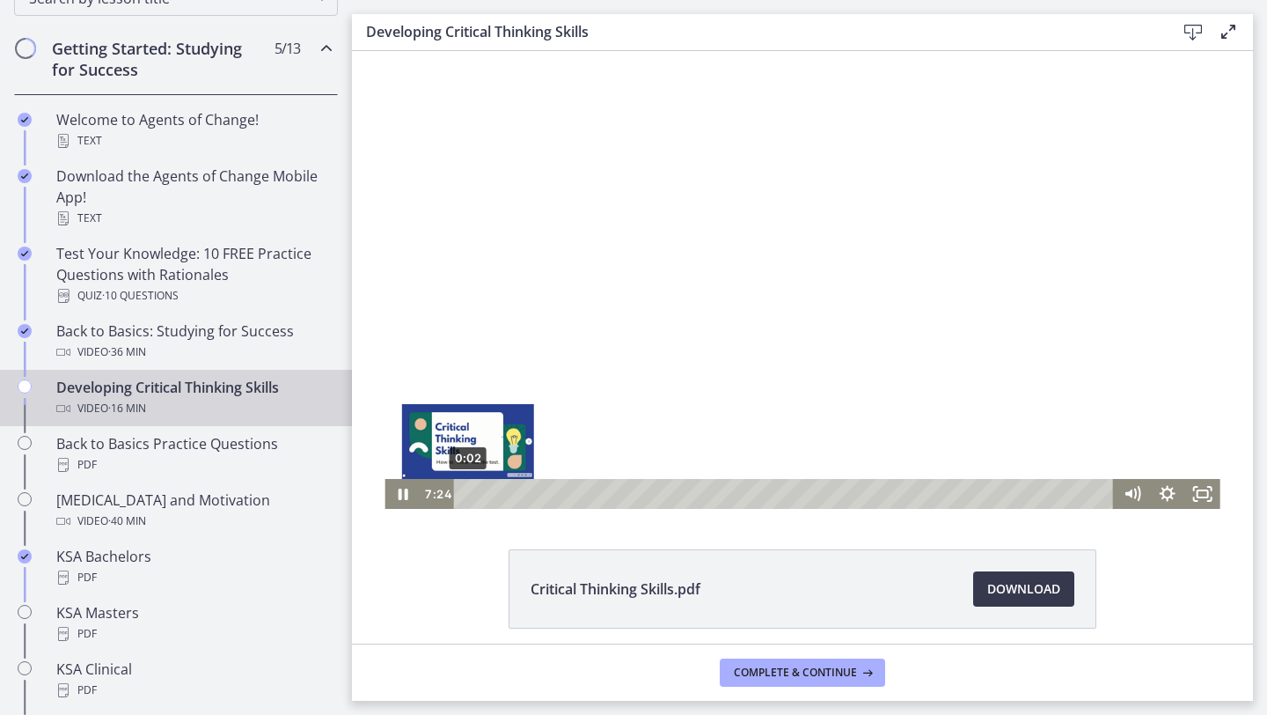
click at [468, 493] on div "0:02" at bounding box center [786, 494] width 639 height 30
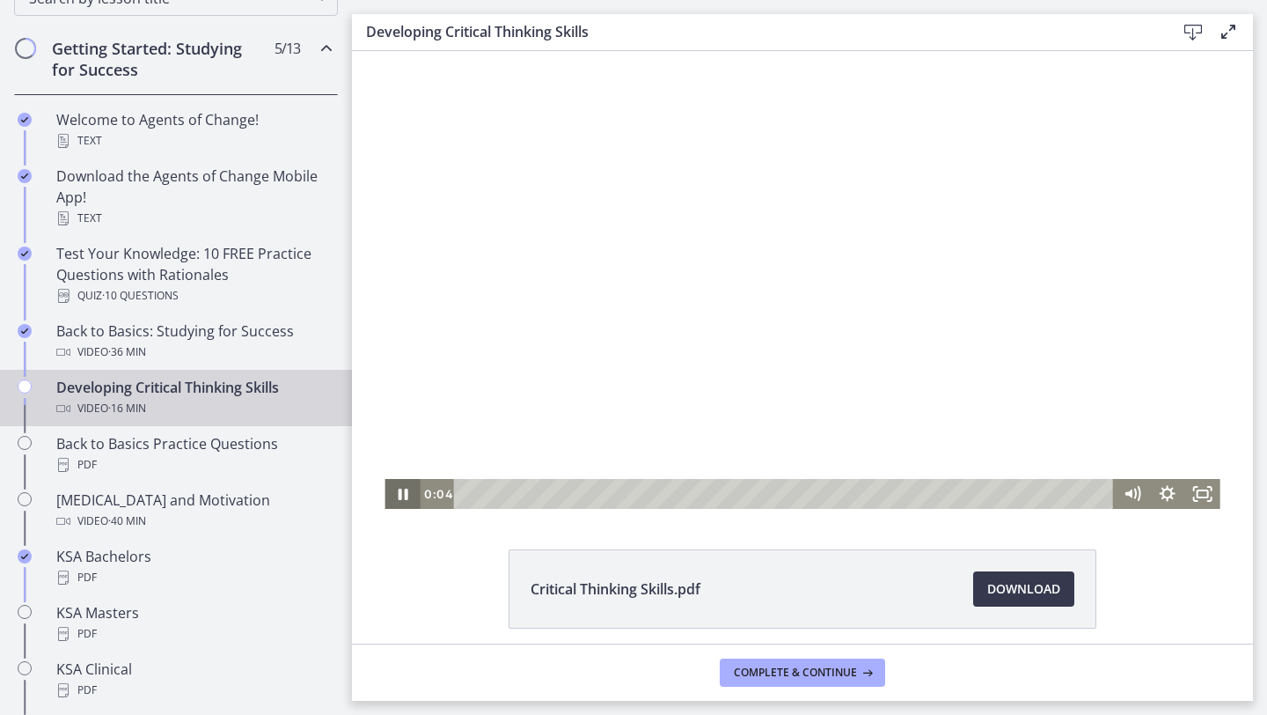
click at [395, 491] on icon "Pause" at bounding box center [402, 494] width 35 height 30
click at [393, 497] on icon "Play Video" at bounding box center [403, 494] width 35 height 30
click at [407, 494] on icon "Pause" at bounding box center [402, 494] width 35 height 30
click at [407, 494] on icon "Play Video" at bounding box center [404, 494] width 9 height 12
click at [400, 490] on icon "Pause" at bounding box center [403, 493] width 10 height 11
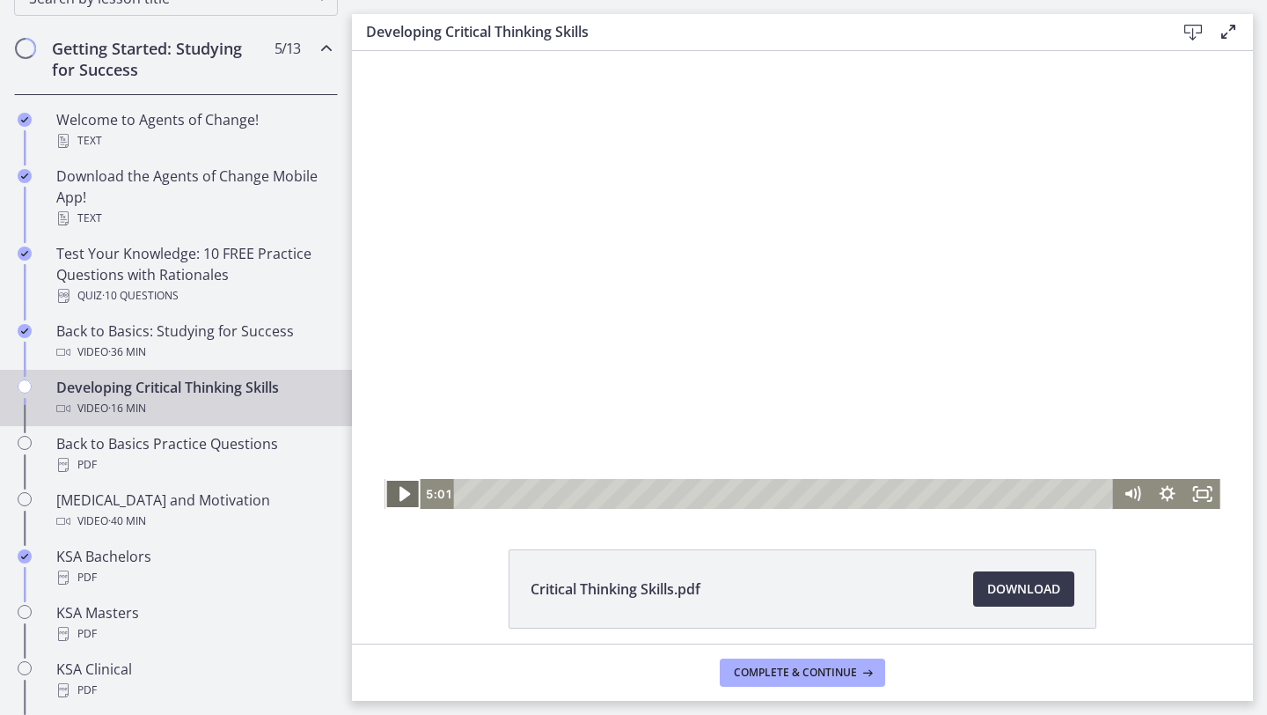
click at [417, 500] on icon "Play Video" at bounding box center [404, 494] width 42 height 36
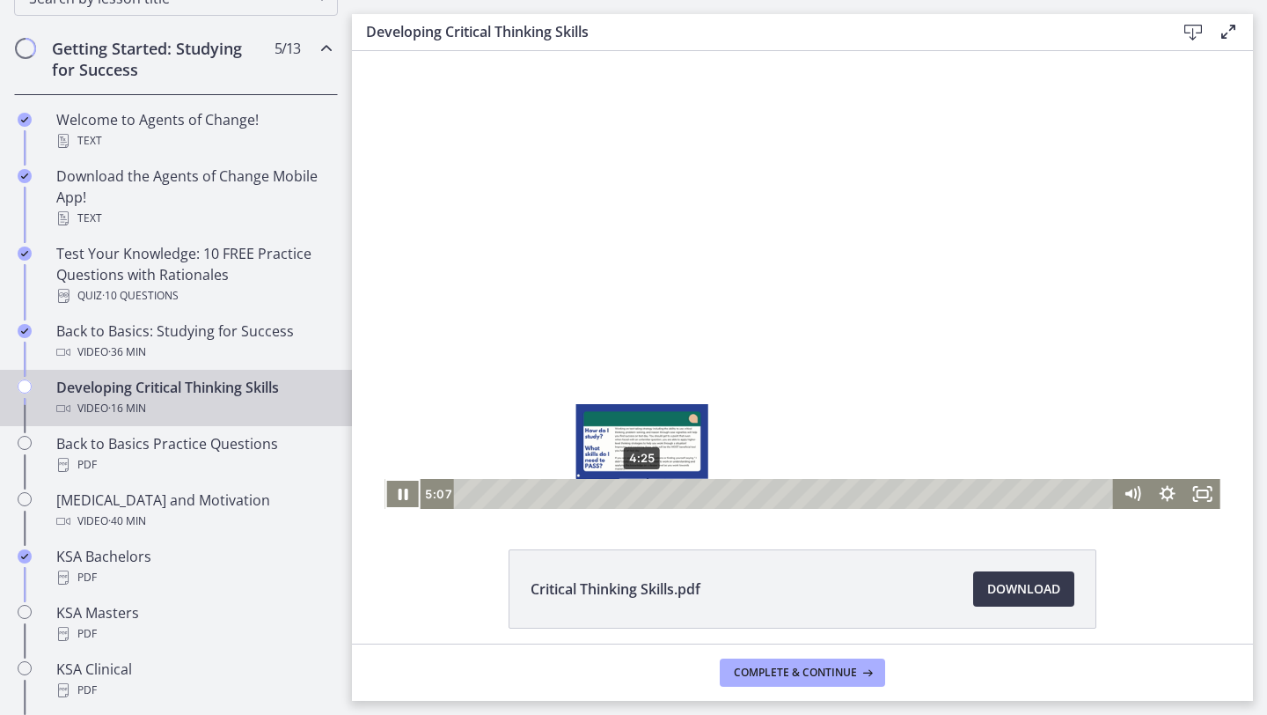
click at [642, 493] on div "4:25" at bounding box center [786, 494] width 639 height 30
click at [652, 491] on div "4:40" at bounding box center [786, 494] width 639 height 30
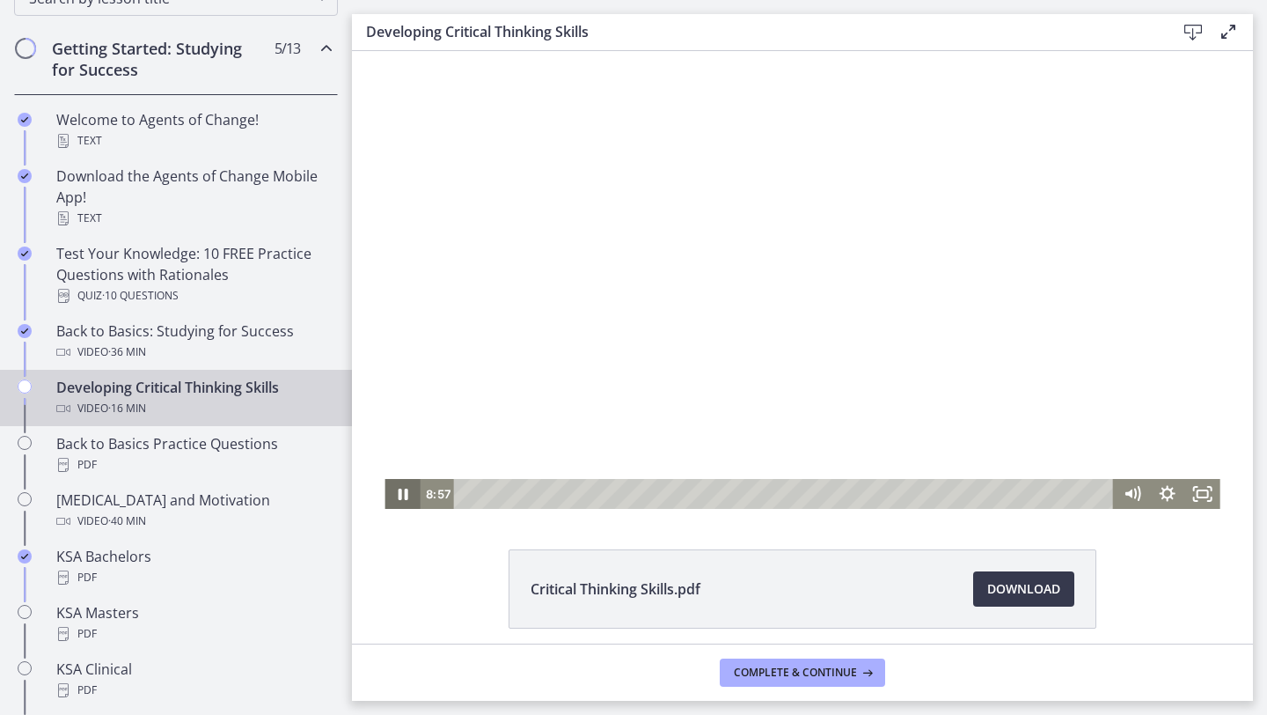
click at [398, 488] on icon "Pause" at bounding box center [402, 494] width 35 height 30
click at [398, 488] on icon "Play Video" at bounding box center [403, 494] width 35 height 30
click at [398, 488] on icon "Pause" at bounding box center [402, 494] width 35 height 30
click at [398, 488] on icon "Play Video" at bounding box center [403, 494] width 35 height 30
click at [398, 488] on icon "Pause" at bounding box center [402, 494] width 42 height 36
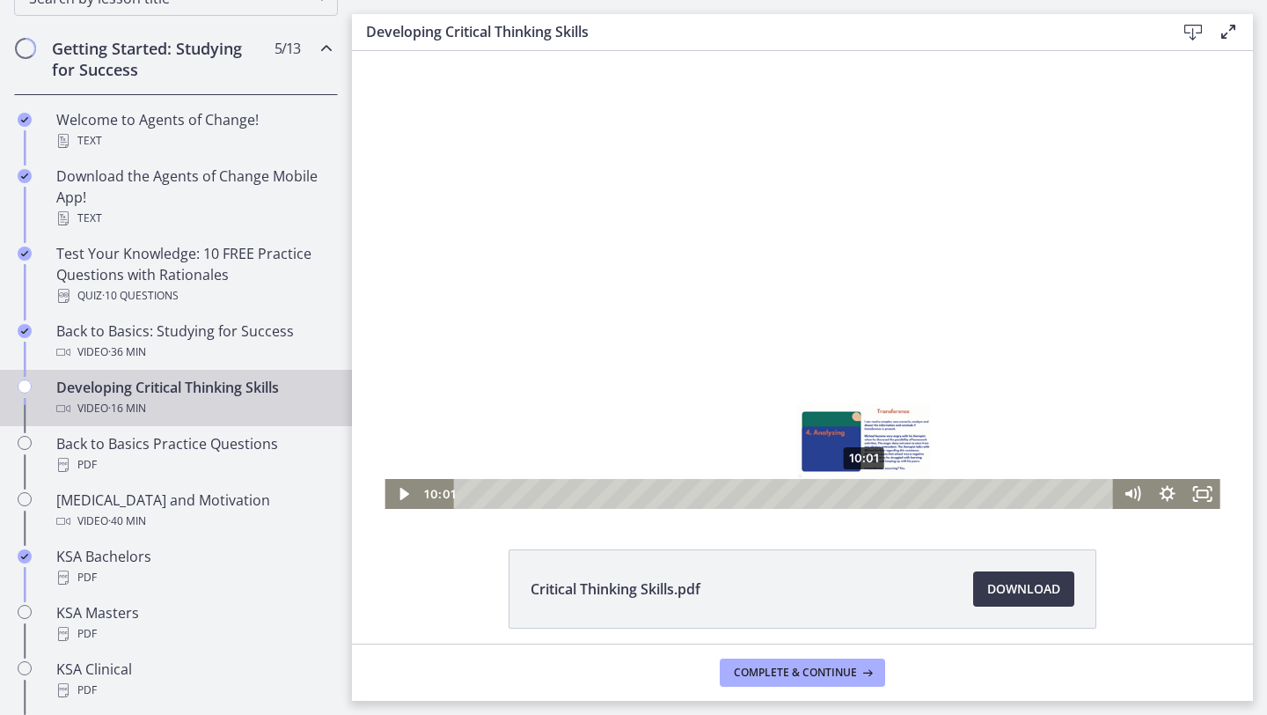
click at [865, 491] on div "10:01" at bounding box center [786, 494] width 639 height 30
click at [405, 484] on icon "Play Video" at bounding box center [403, 494] width 35 height 30
click at [405, 484] on icon "Pause" at bounding box center [402, 494] width 42 height 36
click at [405, 484] on icon "Play Video" at bounding box center [403, 494] width 35 height 30
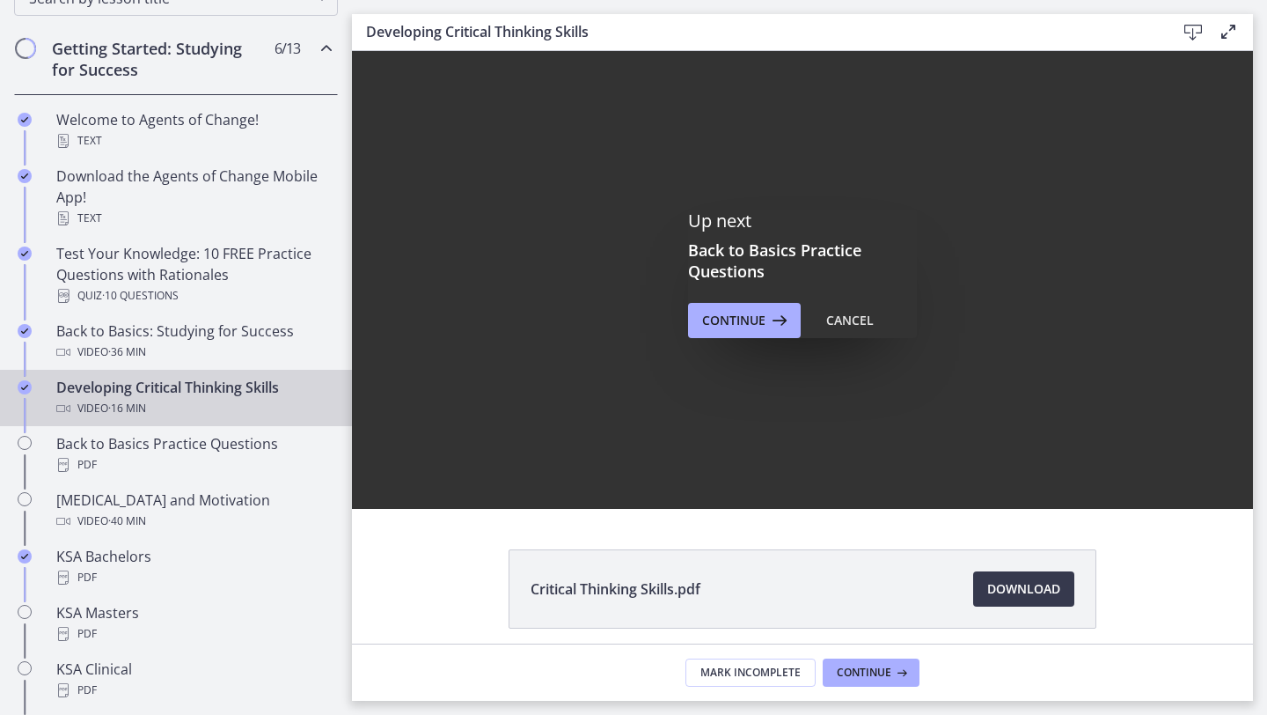
scroll to position [0, 0]
click at [742, 329] on span "Continue" at bounding box center [733, 320] width 63 height 21
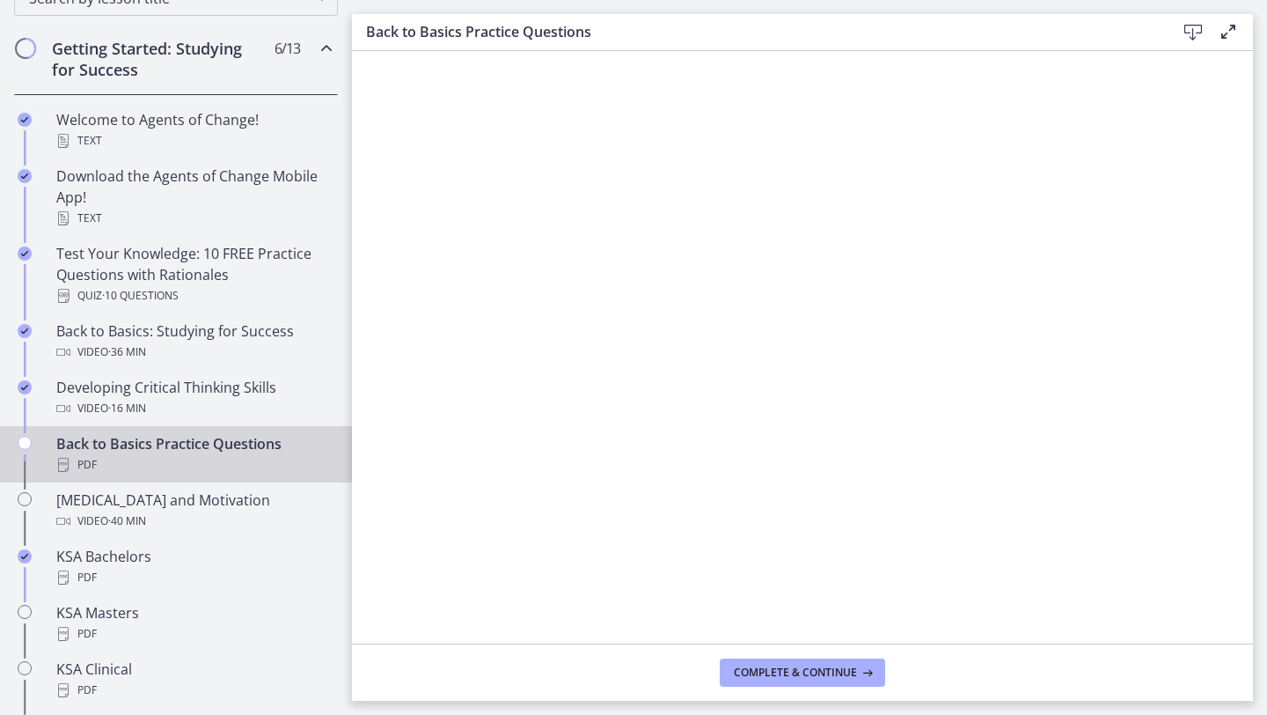
click at [1195, 26] on icon at bounding box center [1193, 32] width 21 height 21
click at [845, 673] on span "Complete & continue" at bounding box center [795, 672] width 123 height 14
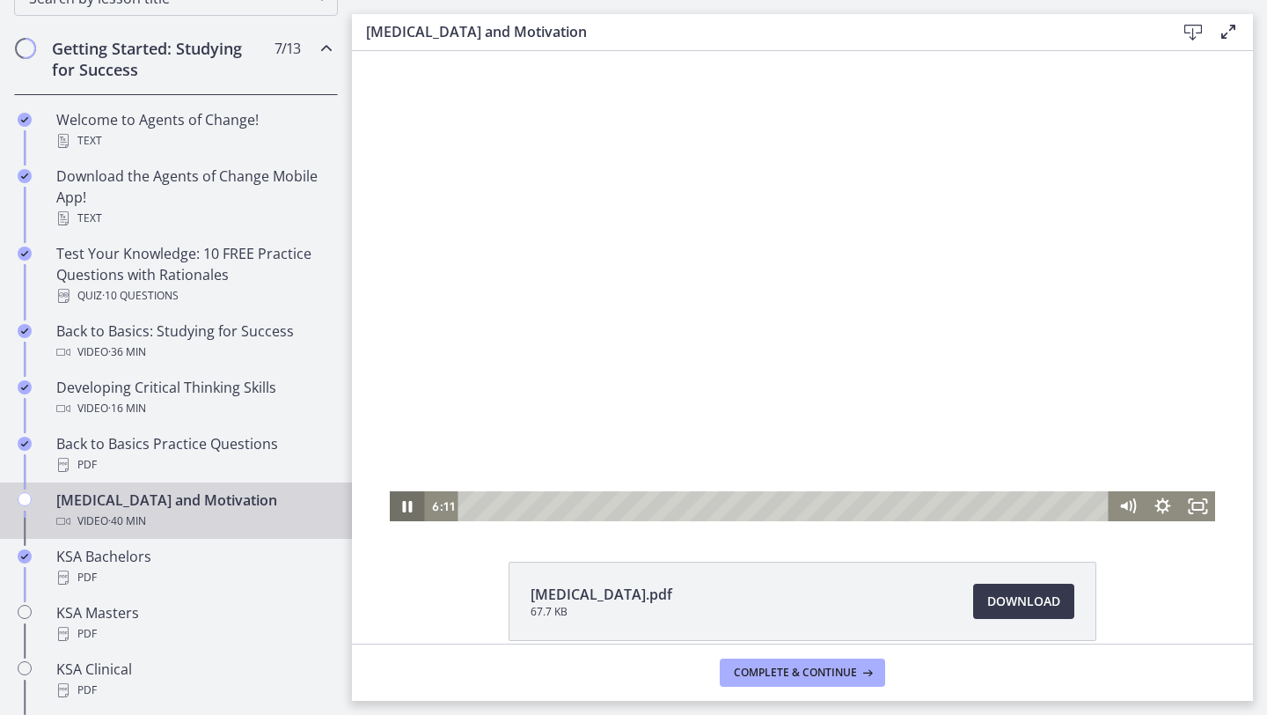
click at [410, 508] on icon "Pause" at bounding box center [408, 506] width 10 height 11
click at [410, 508] on icon "Play Video" at bounding box center [408, 506] width 9 height 12
click at [410, 508] on icon "Pause" at bounding box center [407, 507] width 11 height 14
click at [410, 508] on icon "Play Video" at bounding box center [408, 506] width 11 height 15
click at [411, 510] on icon "Pause" at bounding box center [408, 506] width 10 height 11
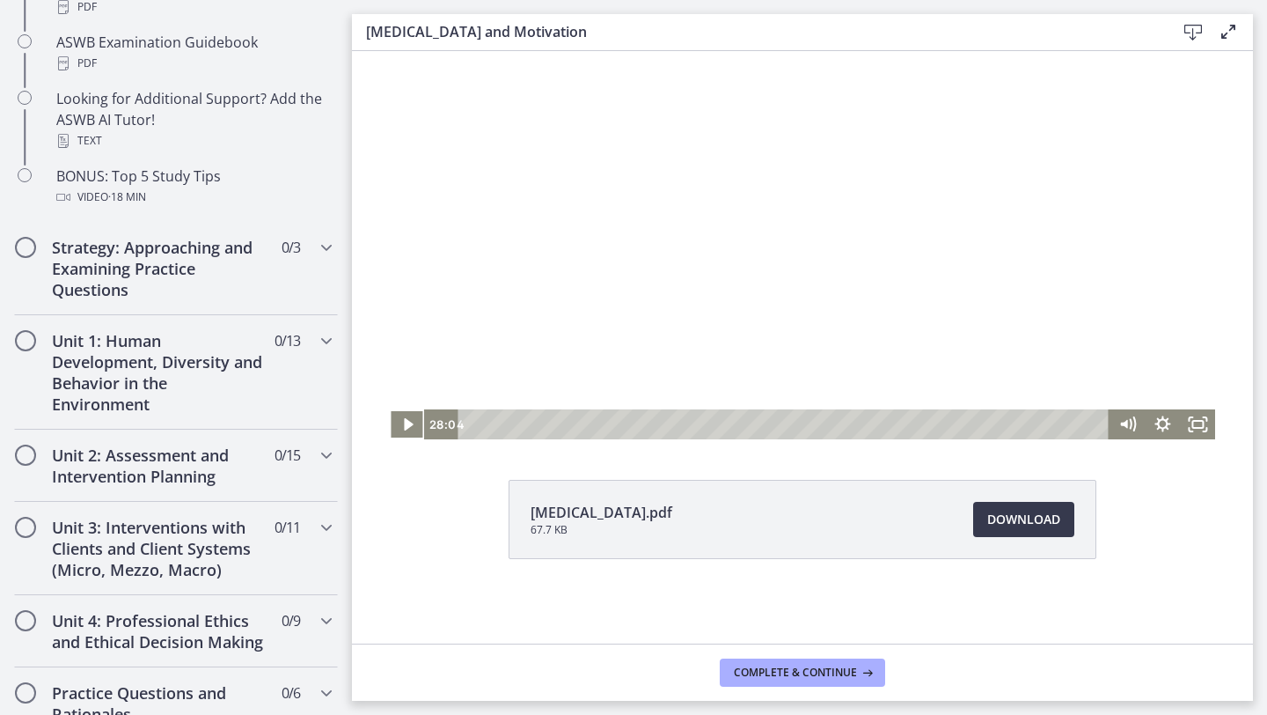
scroll to position [996, 0]
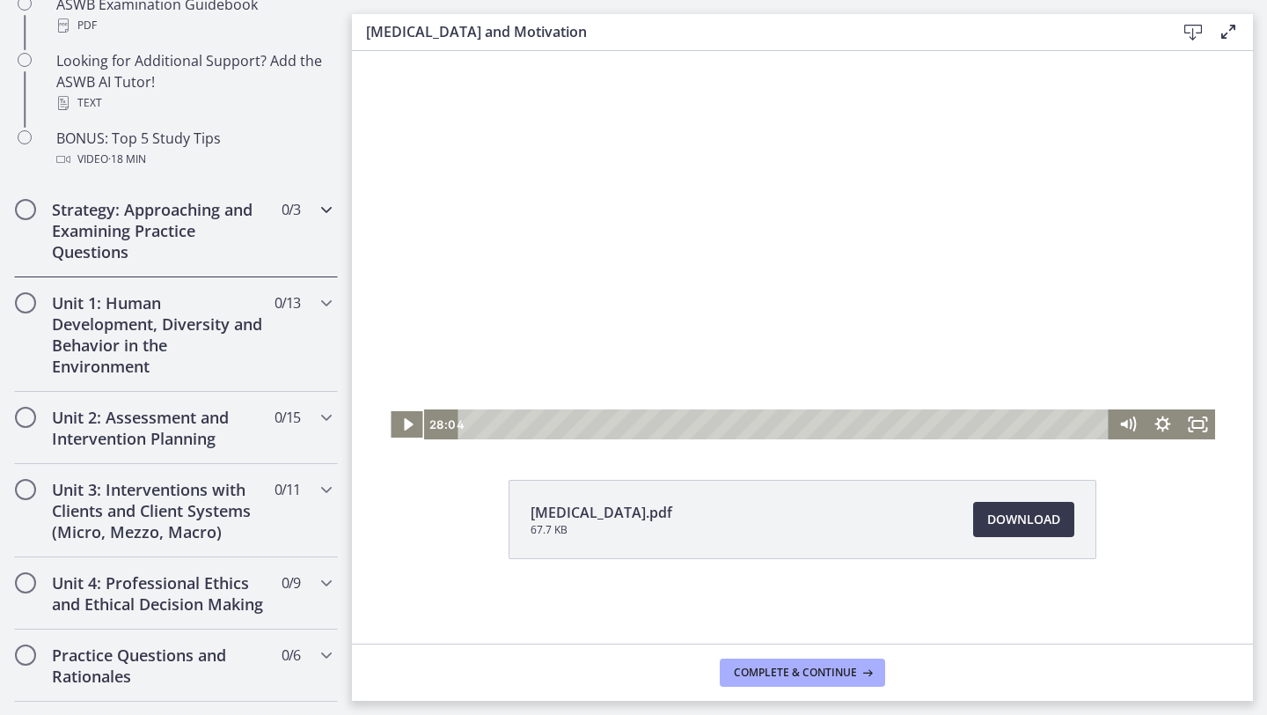
click at [309, 211] on div "Strategy: Approaching and Examining Practice Questions 0 / 3 Completed" at bounding box center [176, 230] width 324 height 93
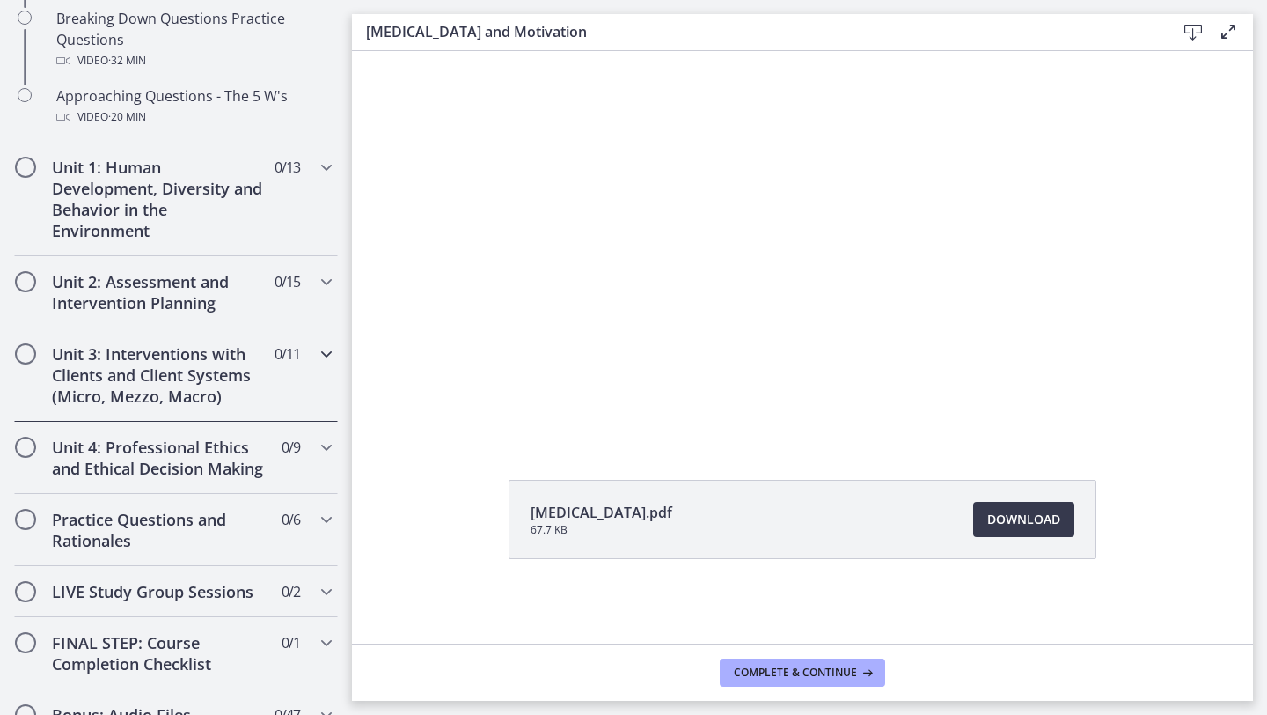
scroll to position [510, 0]
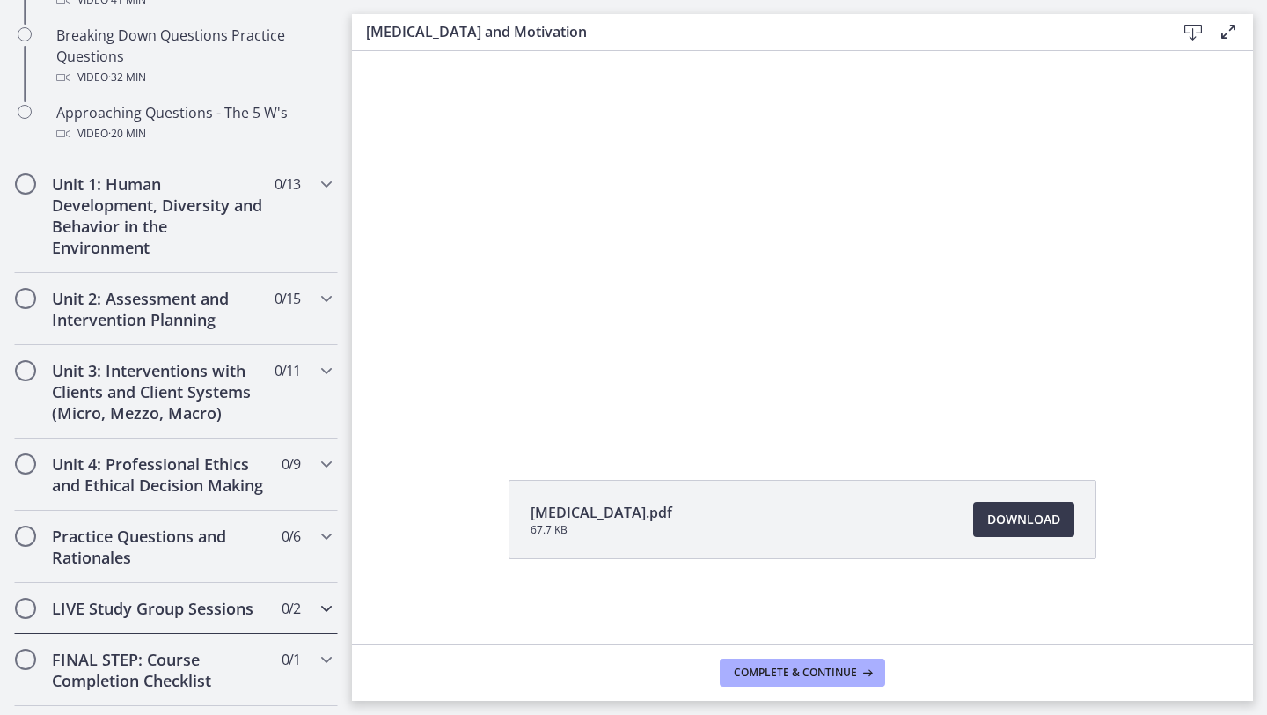
click at [300, 597] on div "LIVE Study Group Sessions 0 / 2 Completed" at bounding box center [176, 608] width 324 height 51
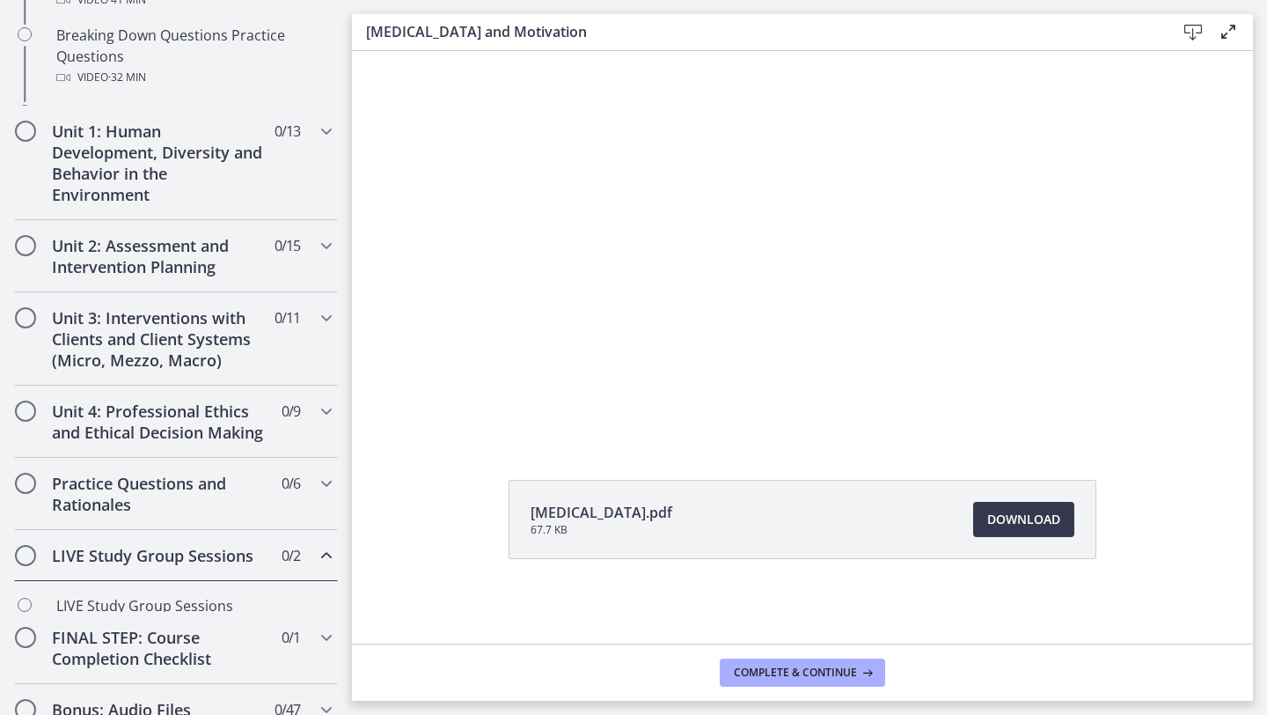
scroll to position [506, 0]
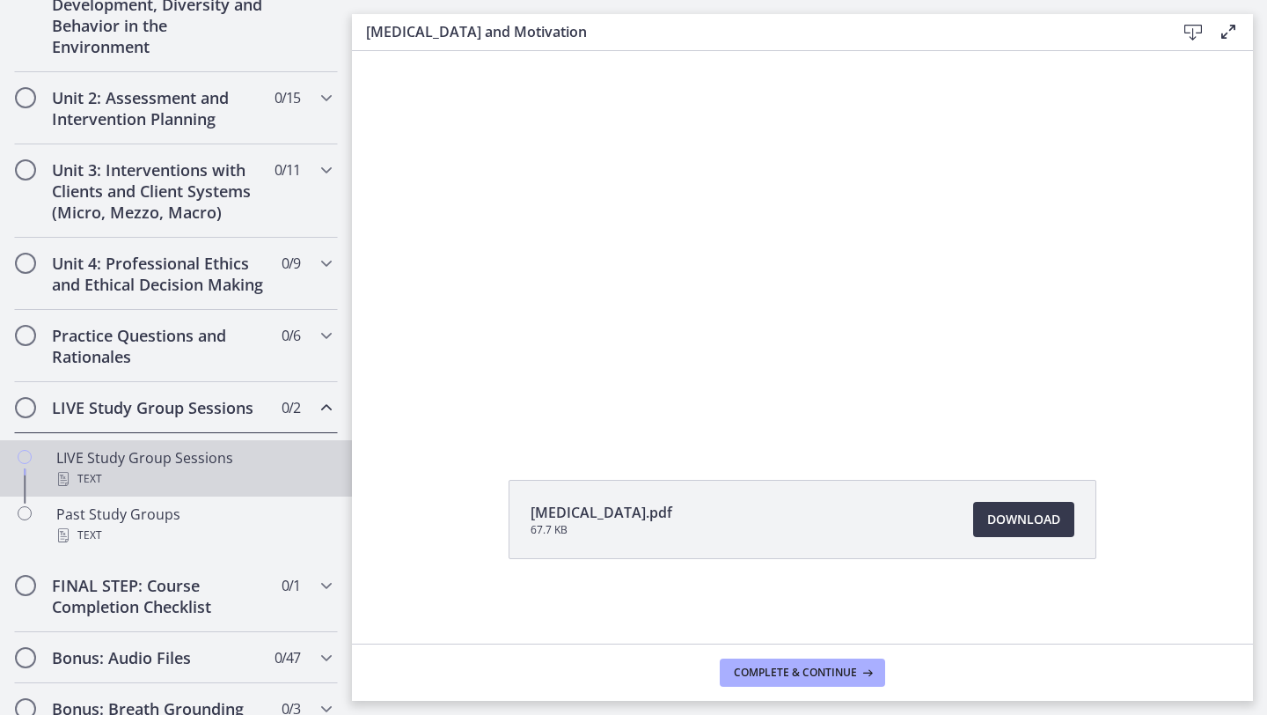
click at [301, 458] on div "LIVE Study Group Sessions Text" at bounding box center [193, 468] width 275 height 42
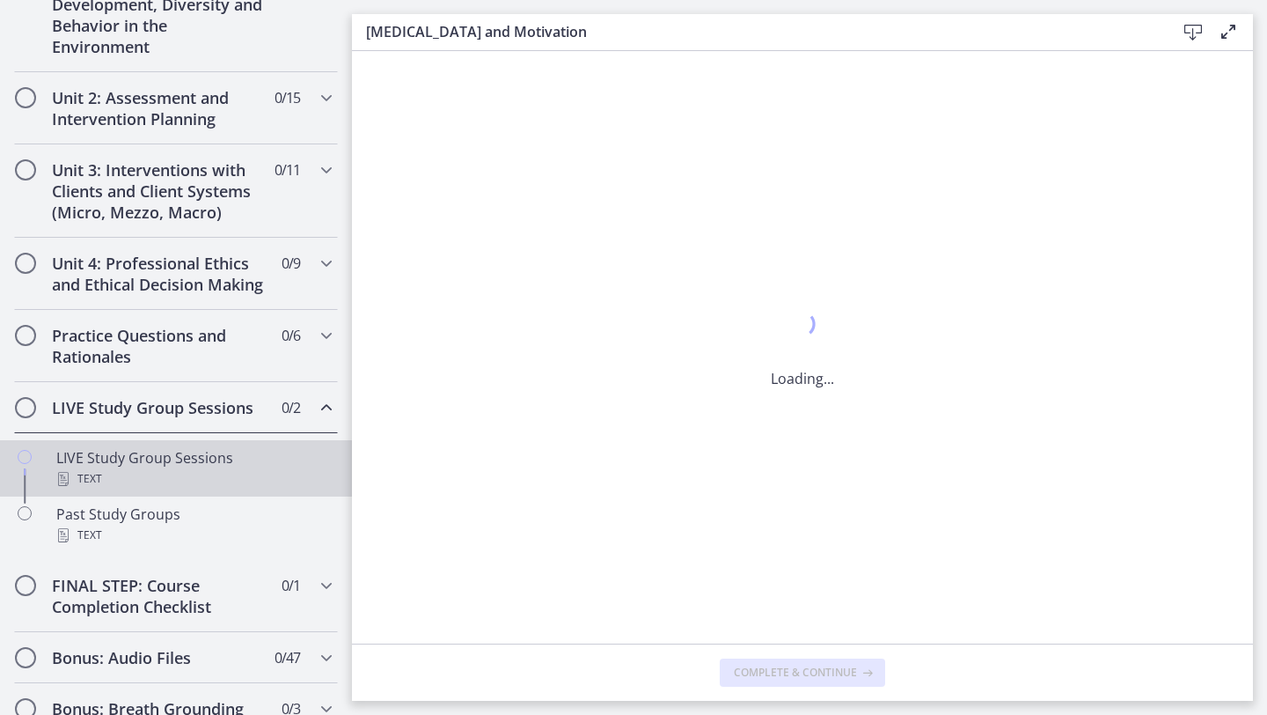
scroll to position [0, 0]
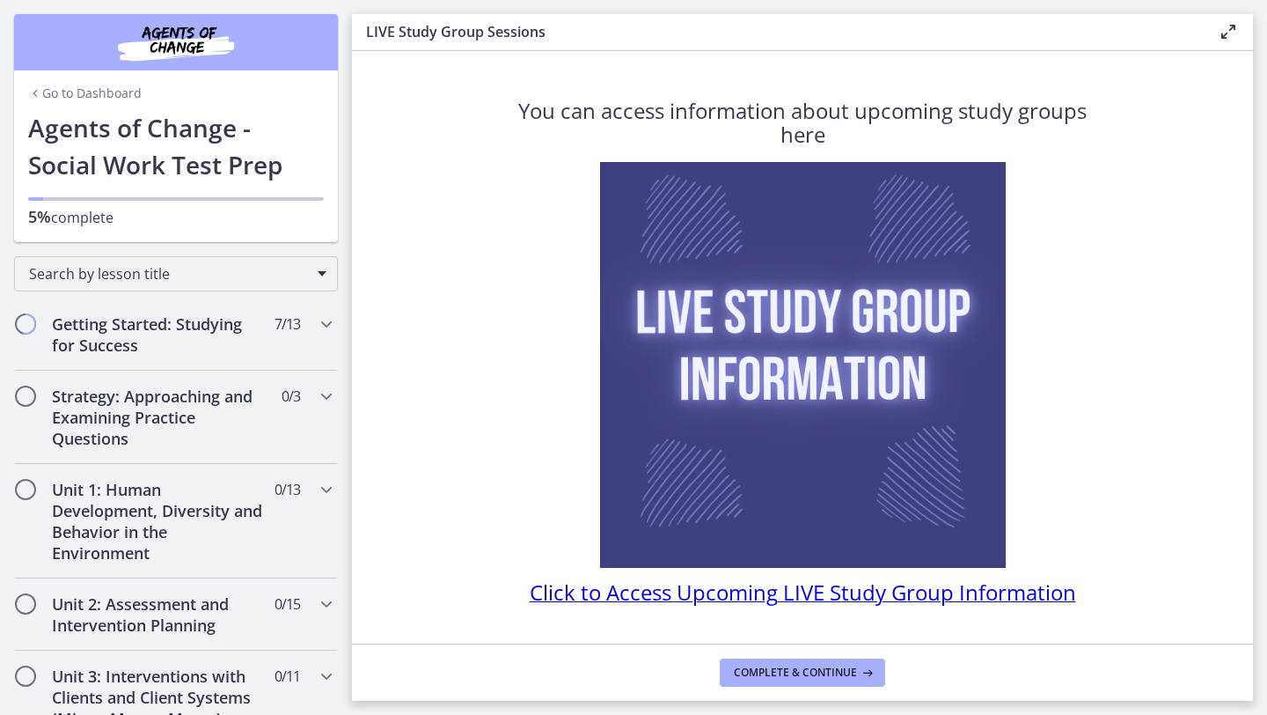
click at [684, 592] on span "Click to Access Upcoming LIVE Study Group Information" at bounding box center [803, 591] width 547 height 29
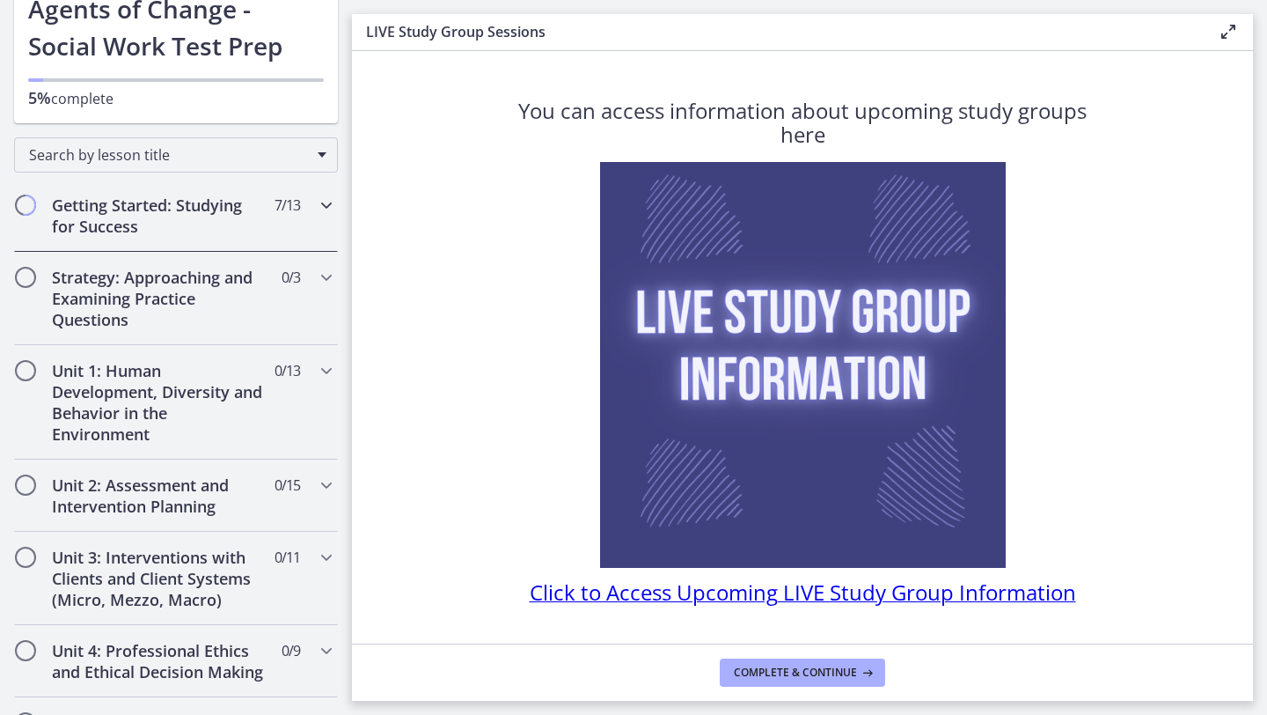
scroll to position [75, 0]
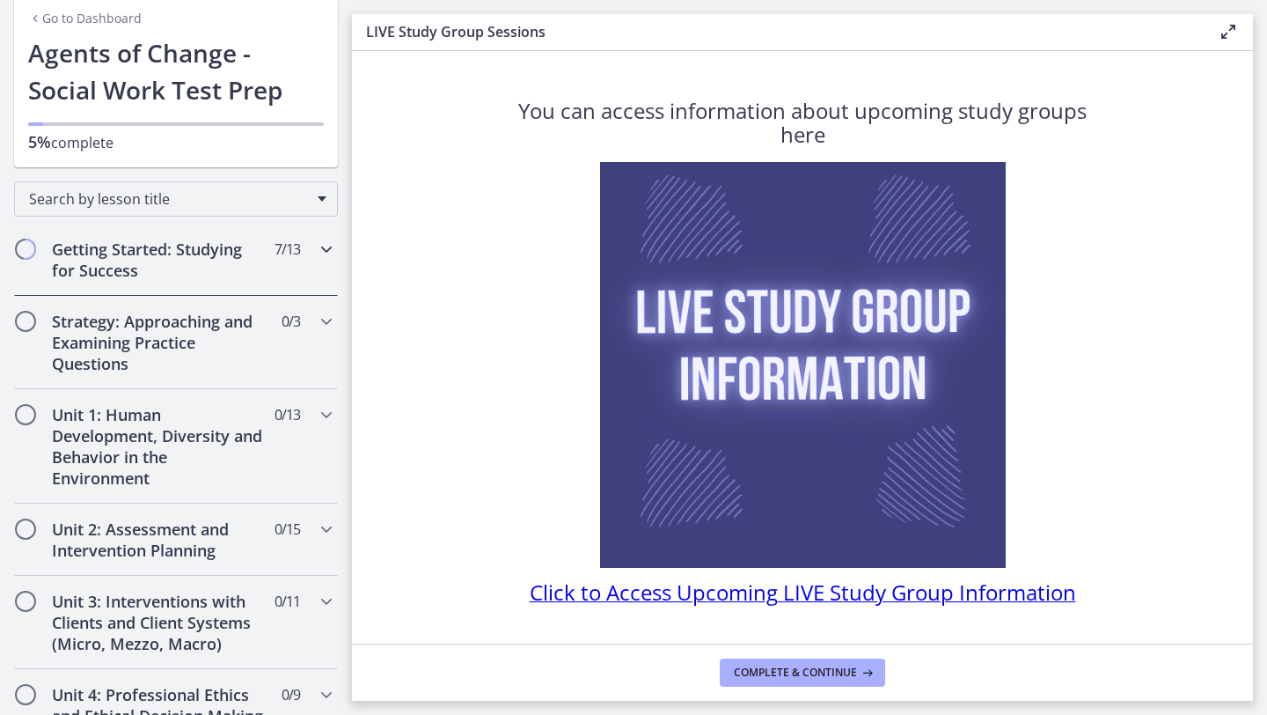
click at [246, 269] on h2 "Getting Started: Studying for Success" at bounding box center [159, 260] width 215 height 42
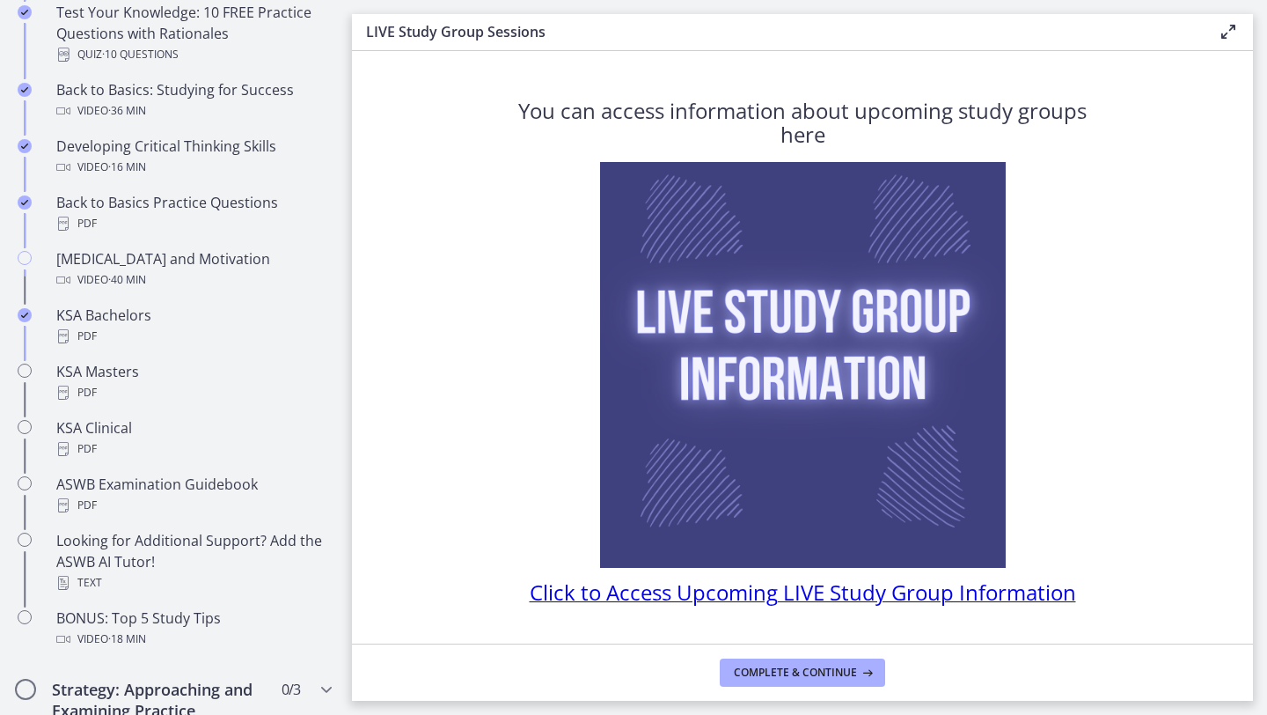
scroll to position [520, 0]
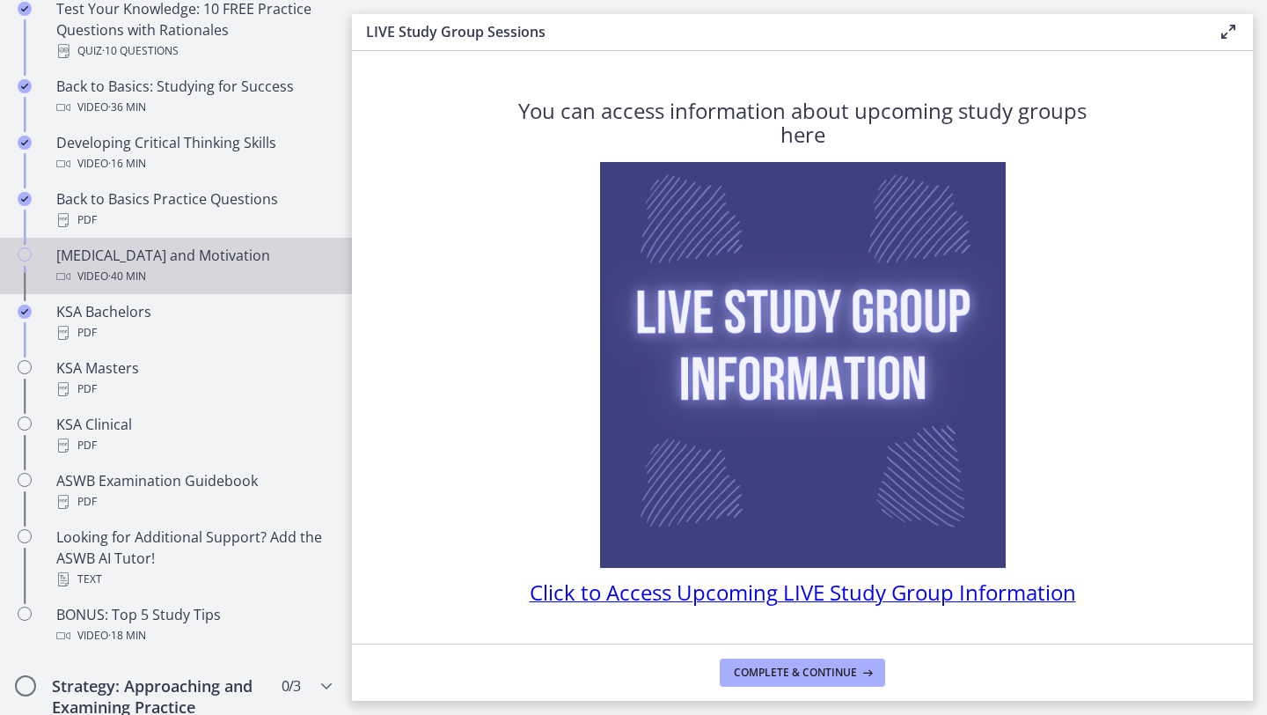
click at [217, 283] on div "Video · 40 min" at bounding box center [193, 276] width 275 height 21
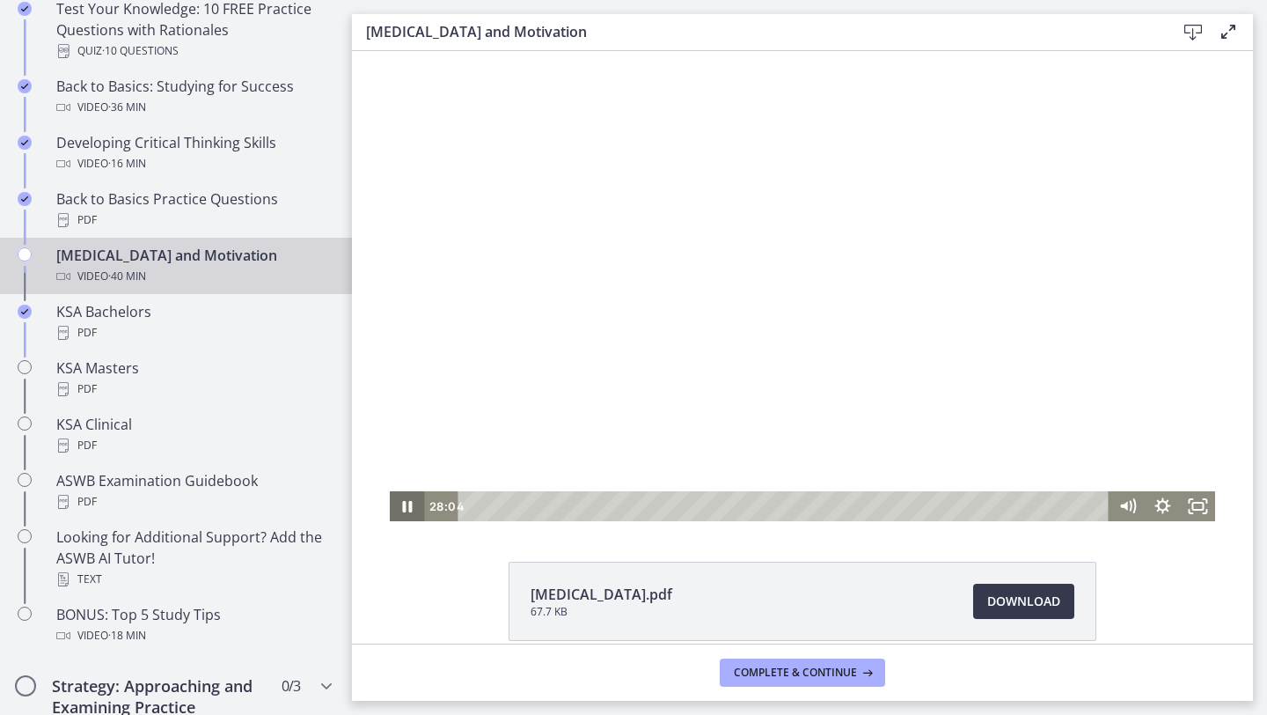
click at [402, 504] on icon "Pause" at bounding box center [407, 506] width 35 height 30
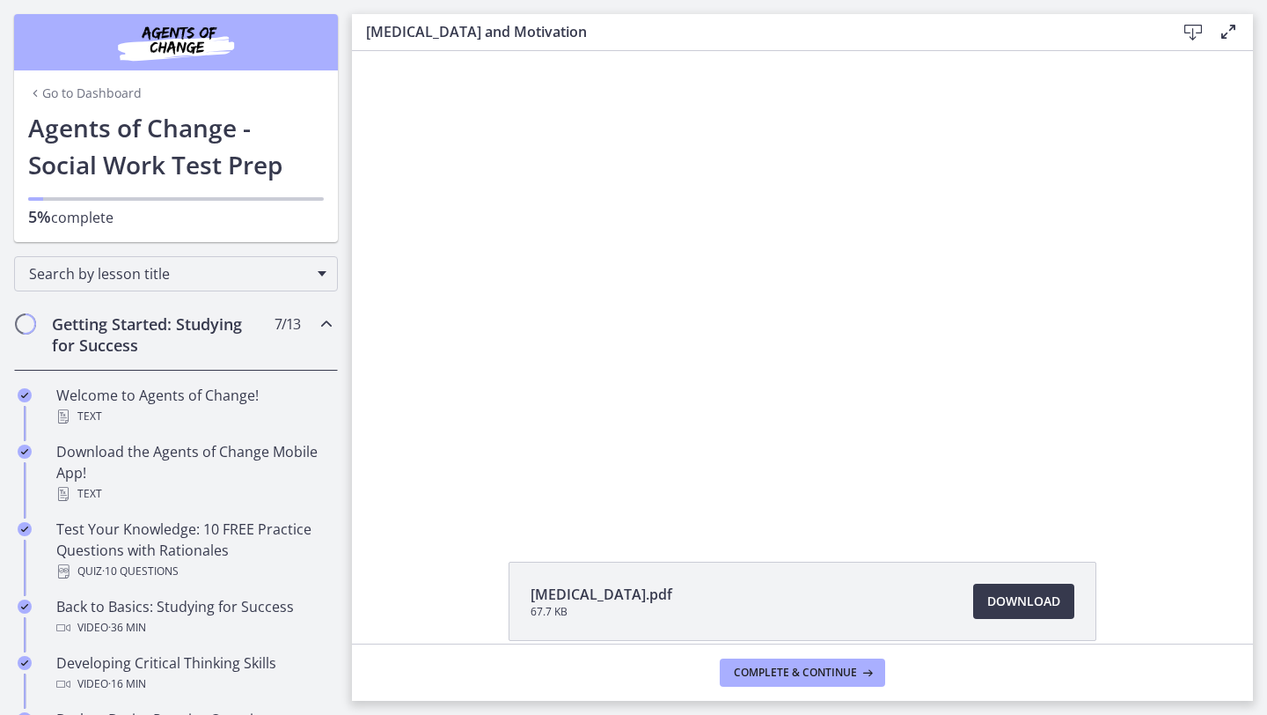
click at [70, 82] on div "Go to Dashboard" at bounding box center [176, 89] width 324 height 39
click at [55, 92] on link "Go to Dashboard" at bounding box center [85, 93] width 114 height 18
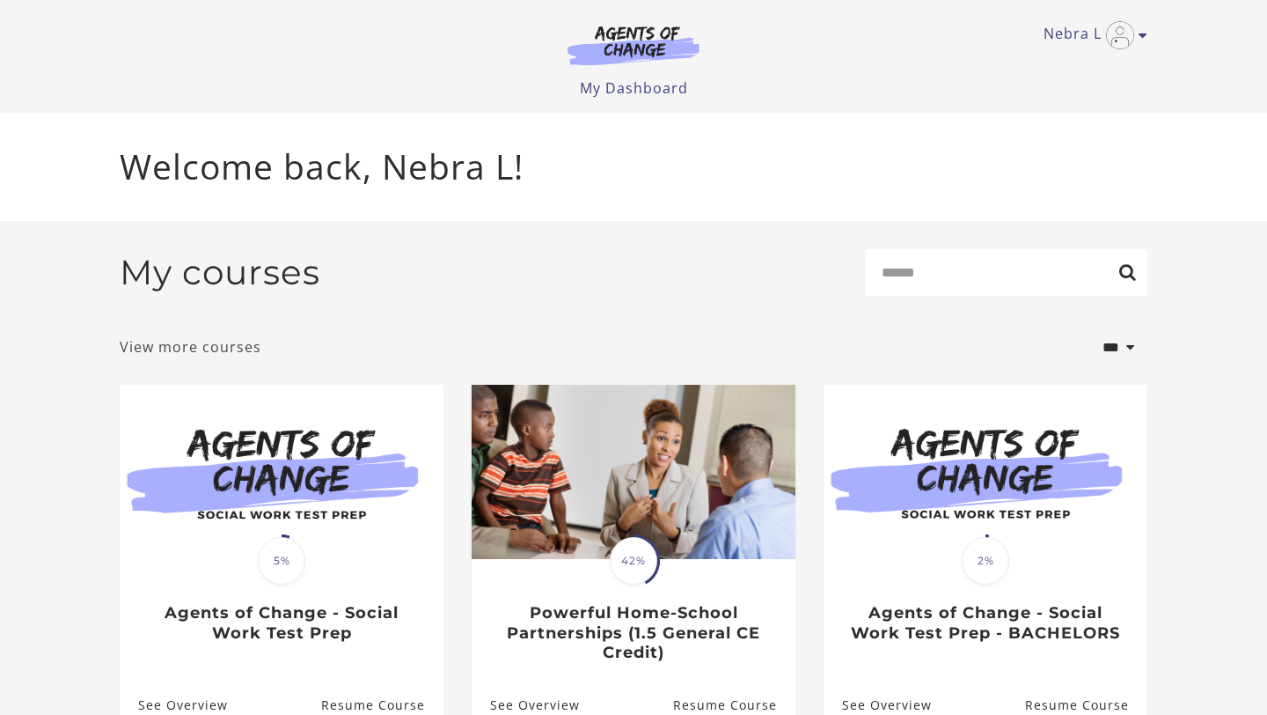
click at [173, 353] on link "View more courses" at bounding box center [191, 346] width 142 height 21
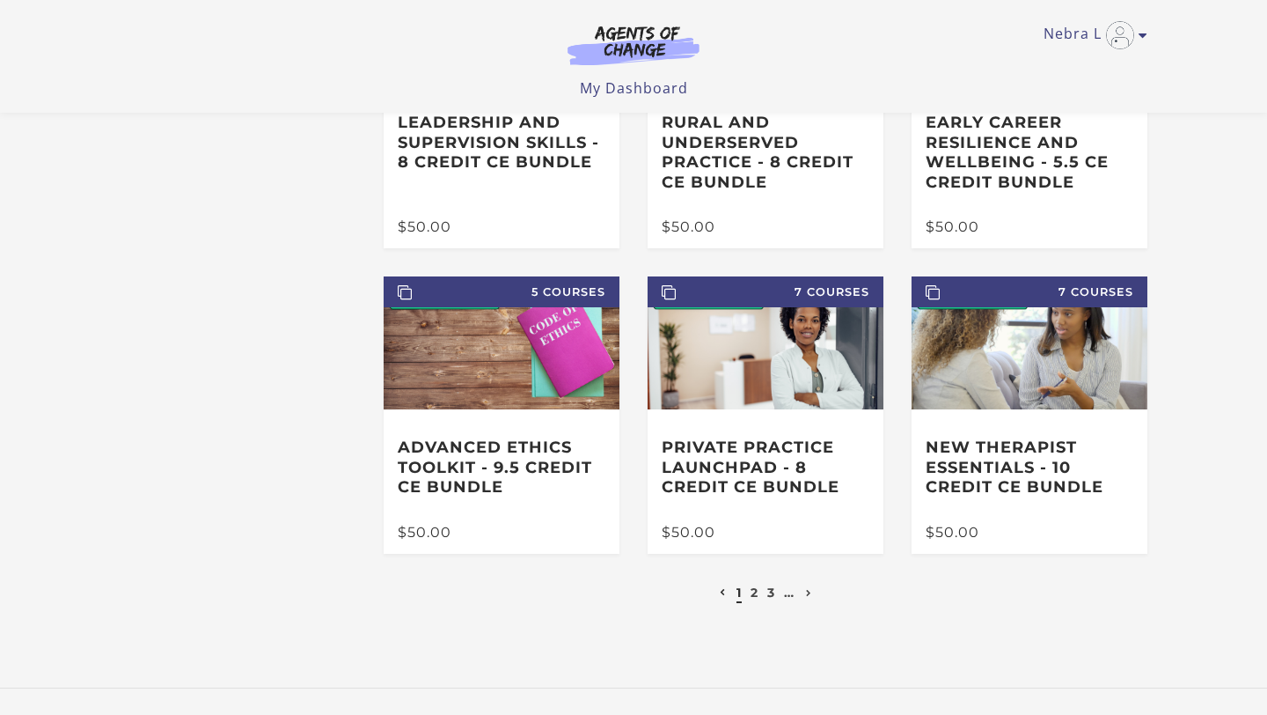
scroll to position [353, 0]
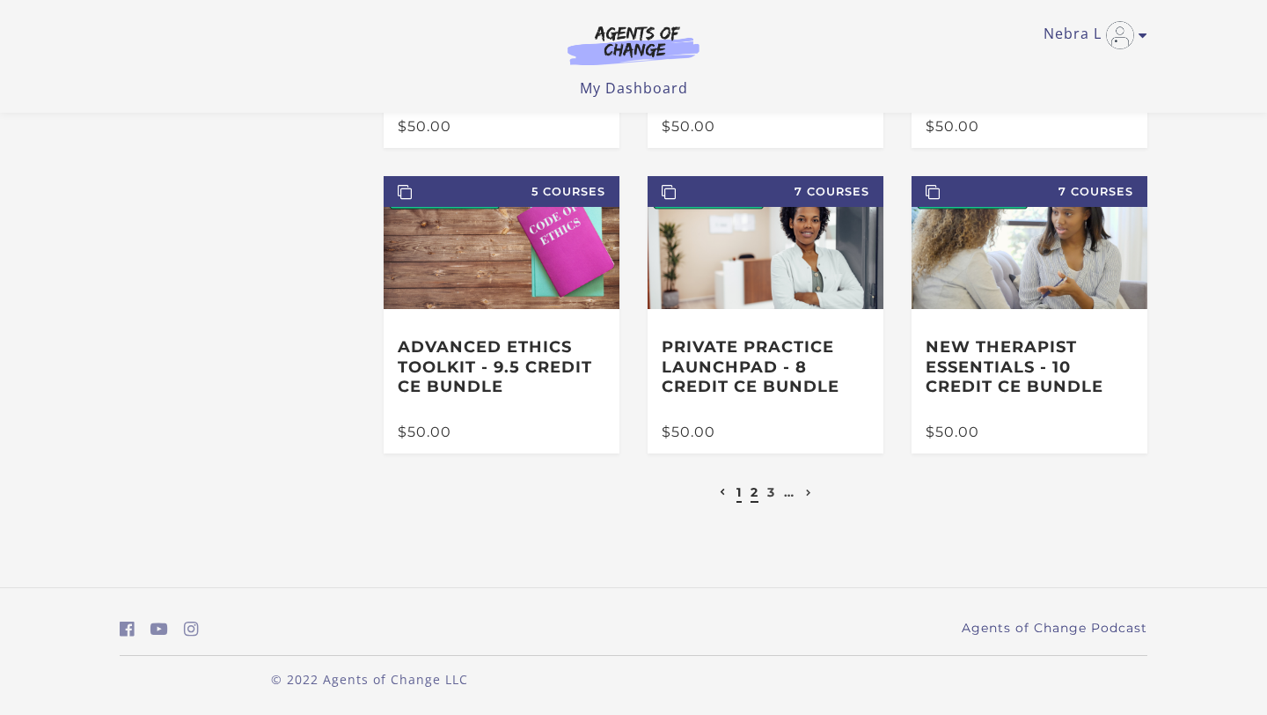
click at [755, 493] on link "2" at bounding box center [755, 492] width 8 height 16
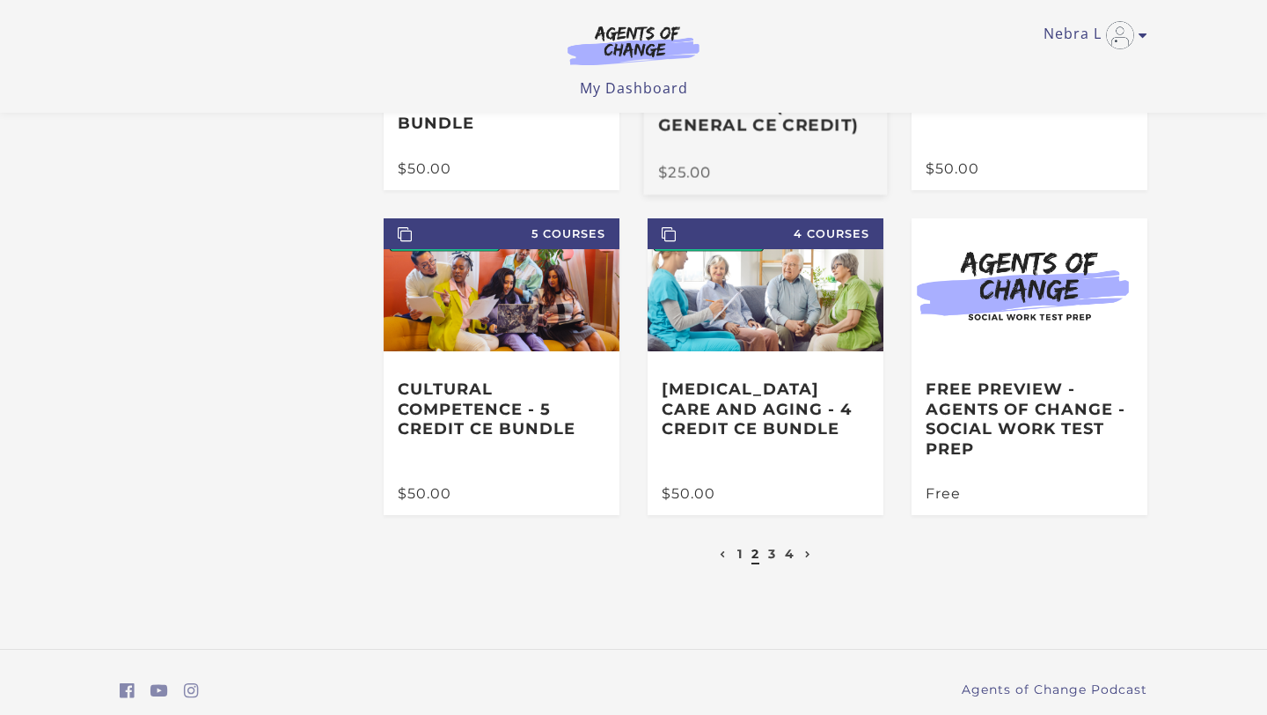
scroll to position [289, 0]
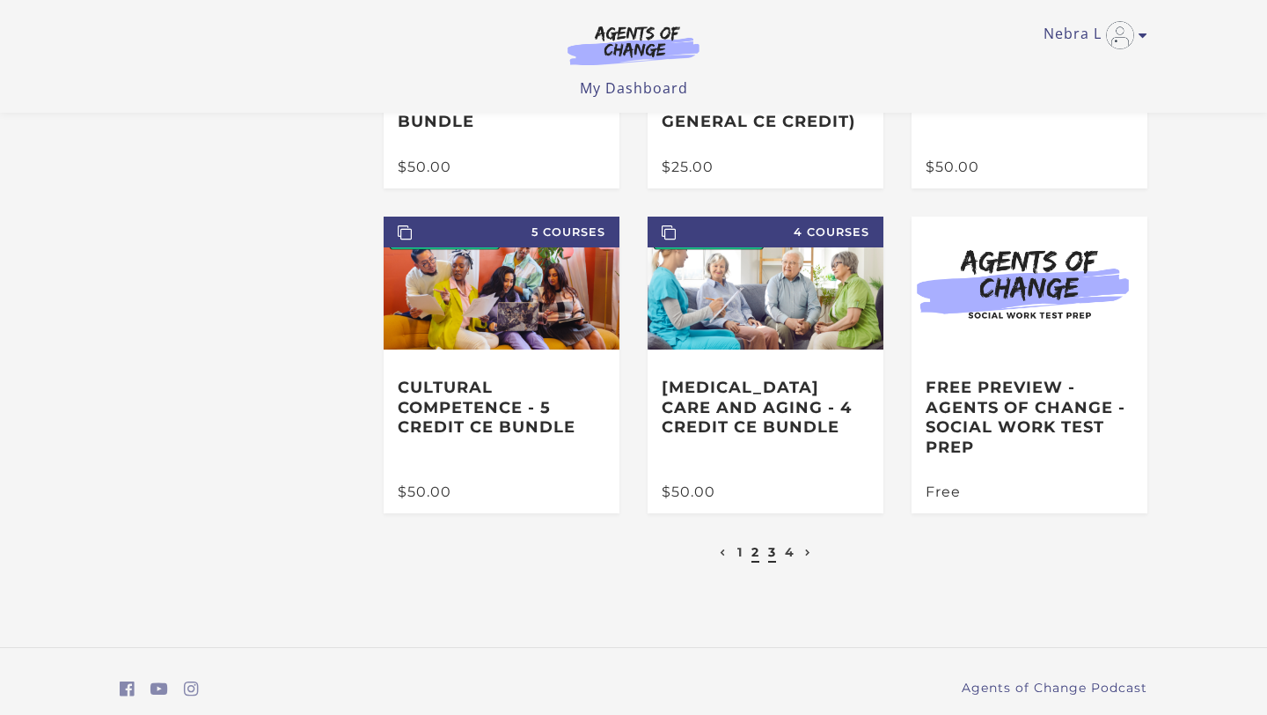
click at [772, 557] on link "3" at bounding box center [772, 552] width 8 height 16
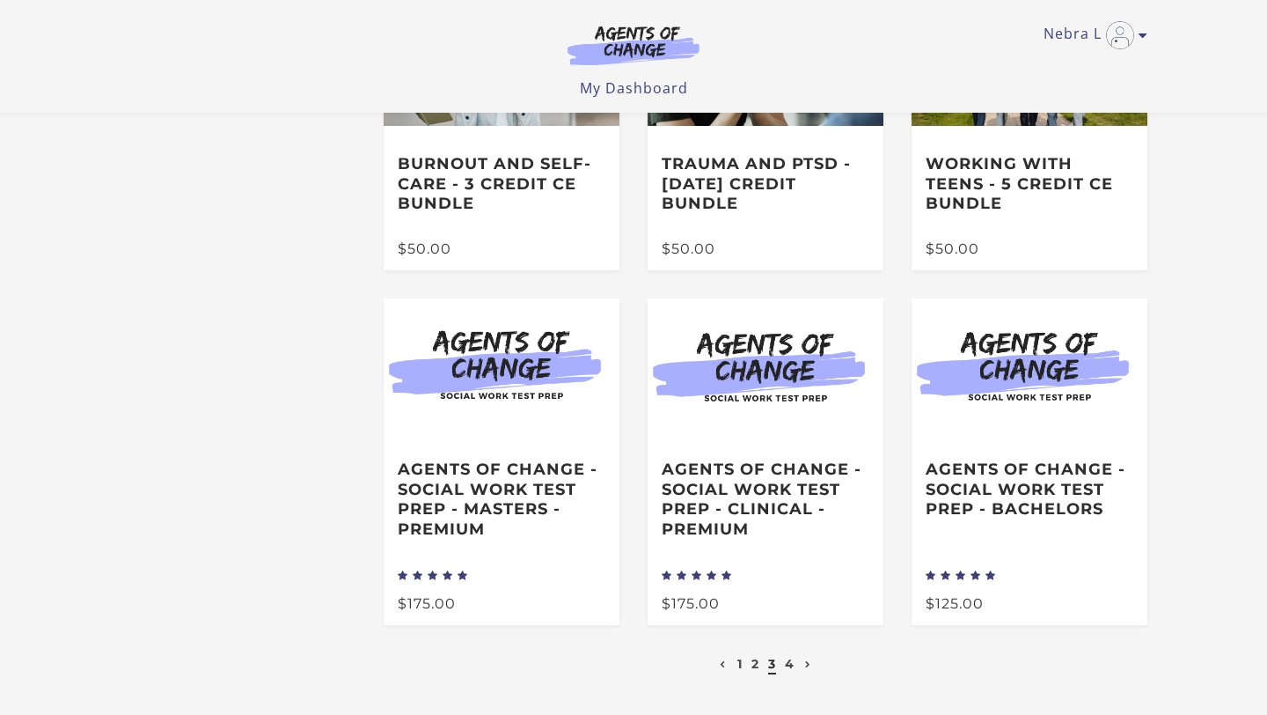
scroll to position [208, 0]
click at [755, 665] on link "2" at bounding box center [756, 663] width 8 height 16
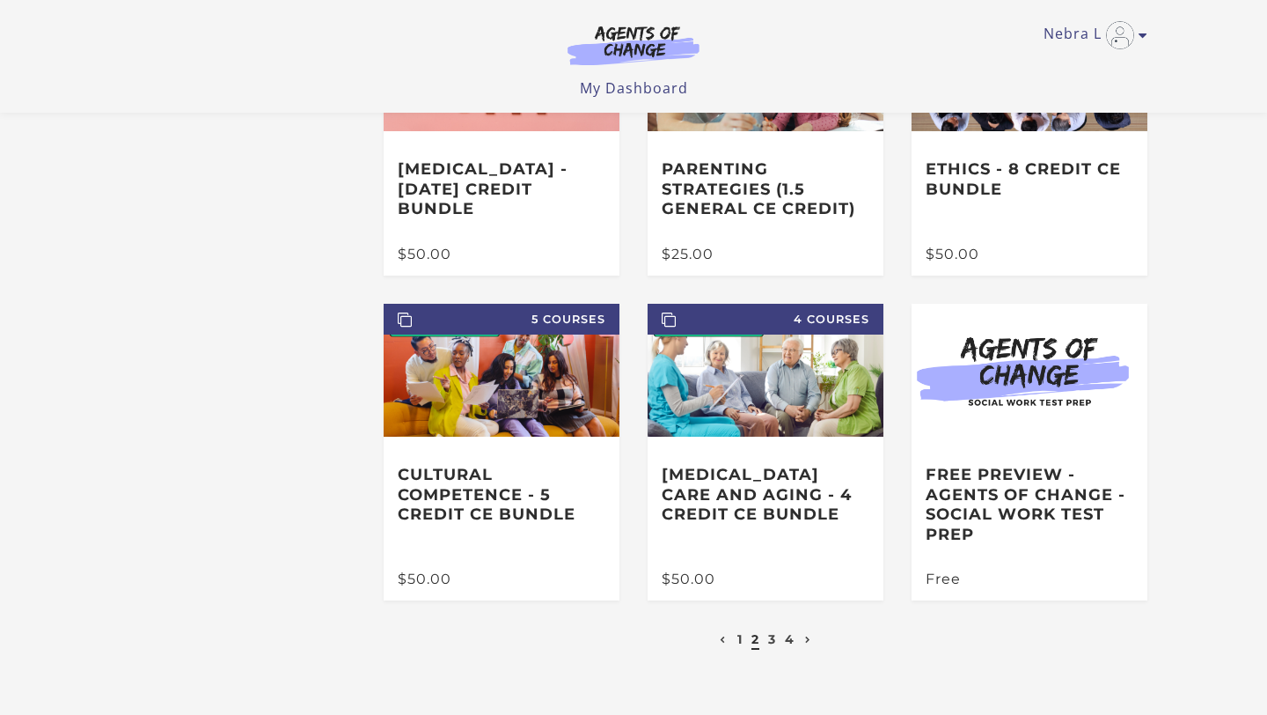
scroll to position [205, 0]
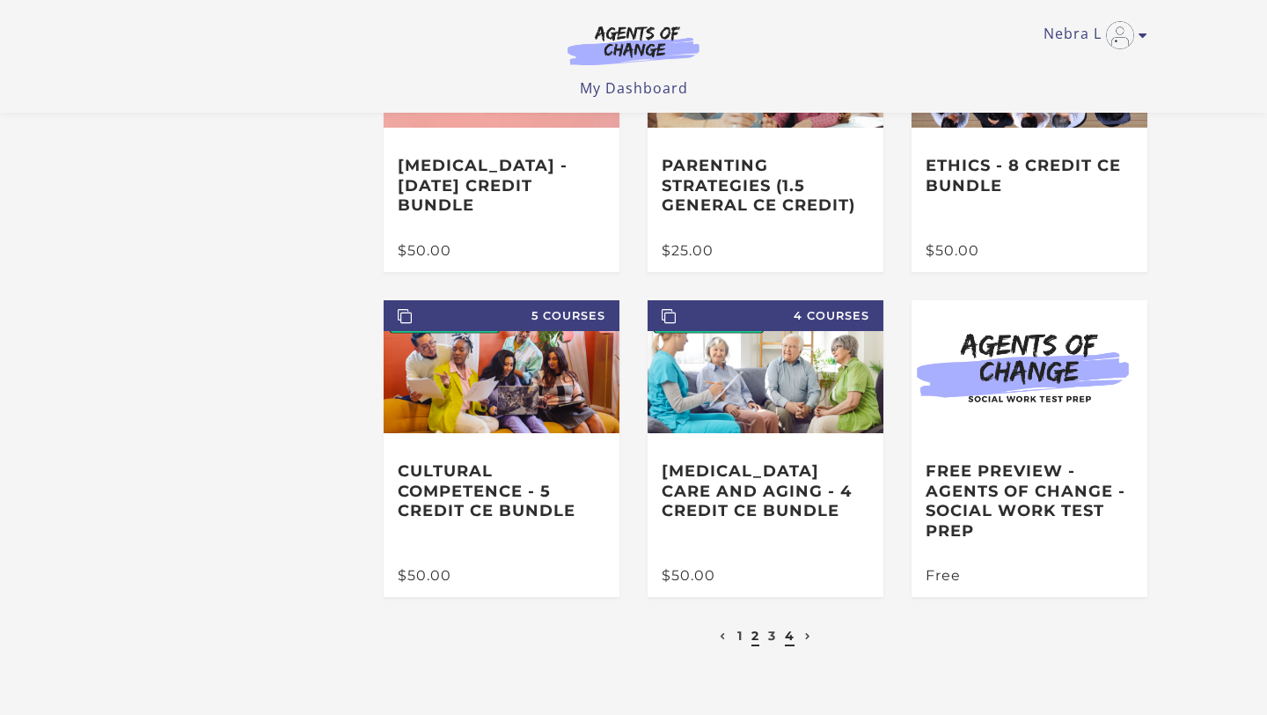
click at [790, 637] on link "4" at bounding box center [790, 636] width 10 height 16
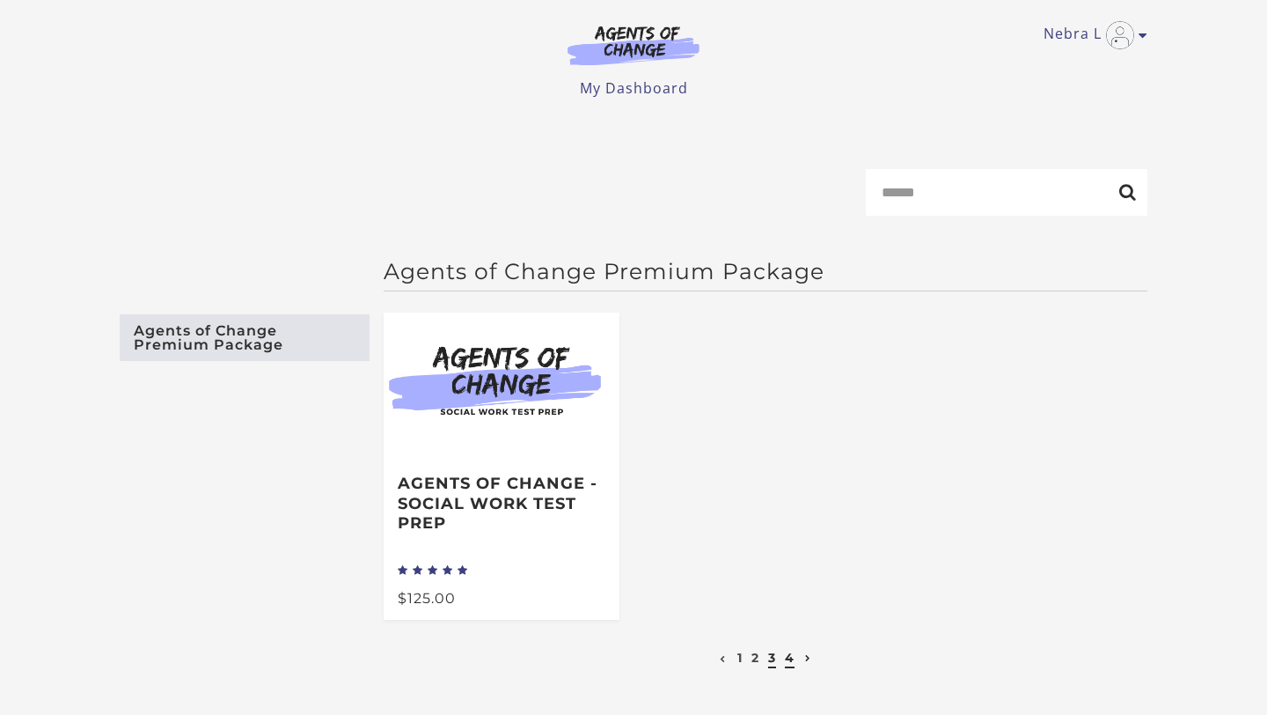
click at [774, 661] on link "3" at bounding box center [772, 658] width 8 height 16
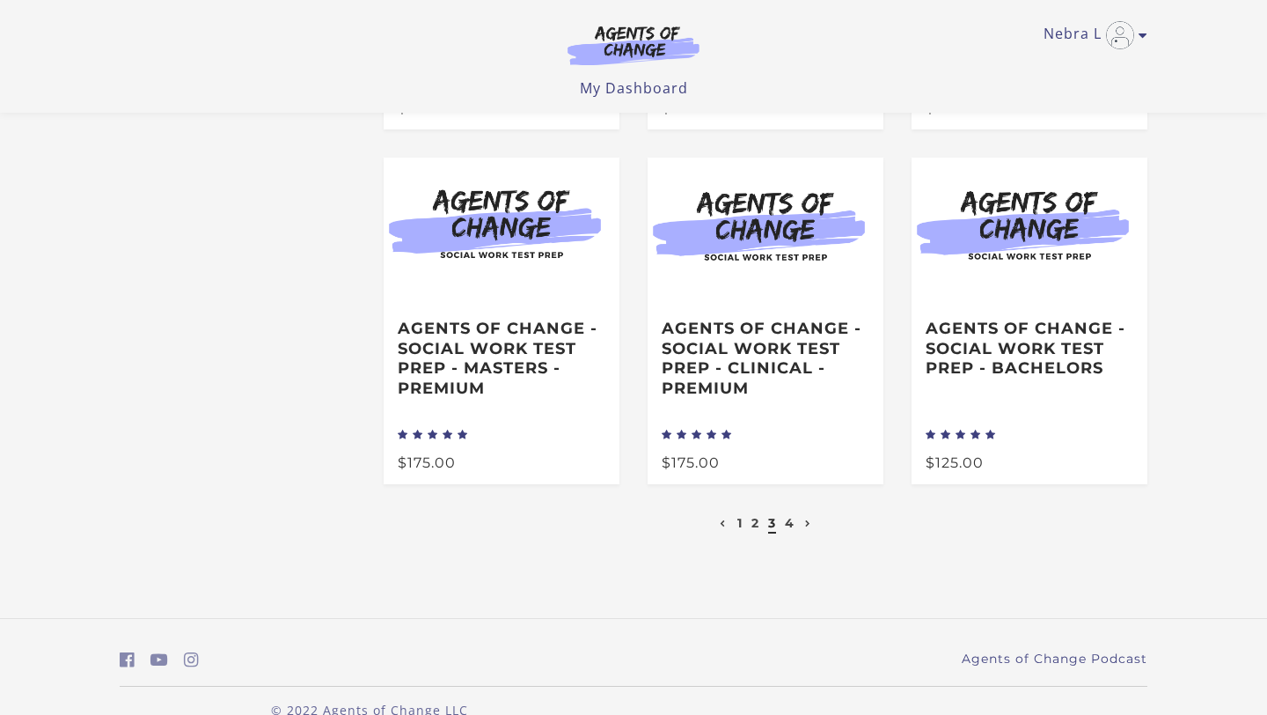
scroll to position [336, 0]
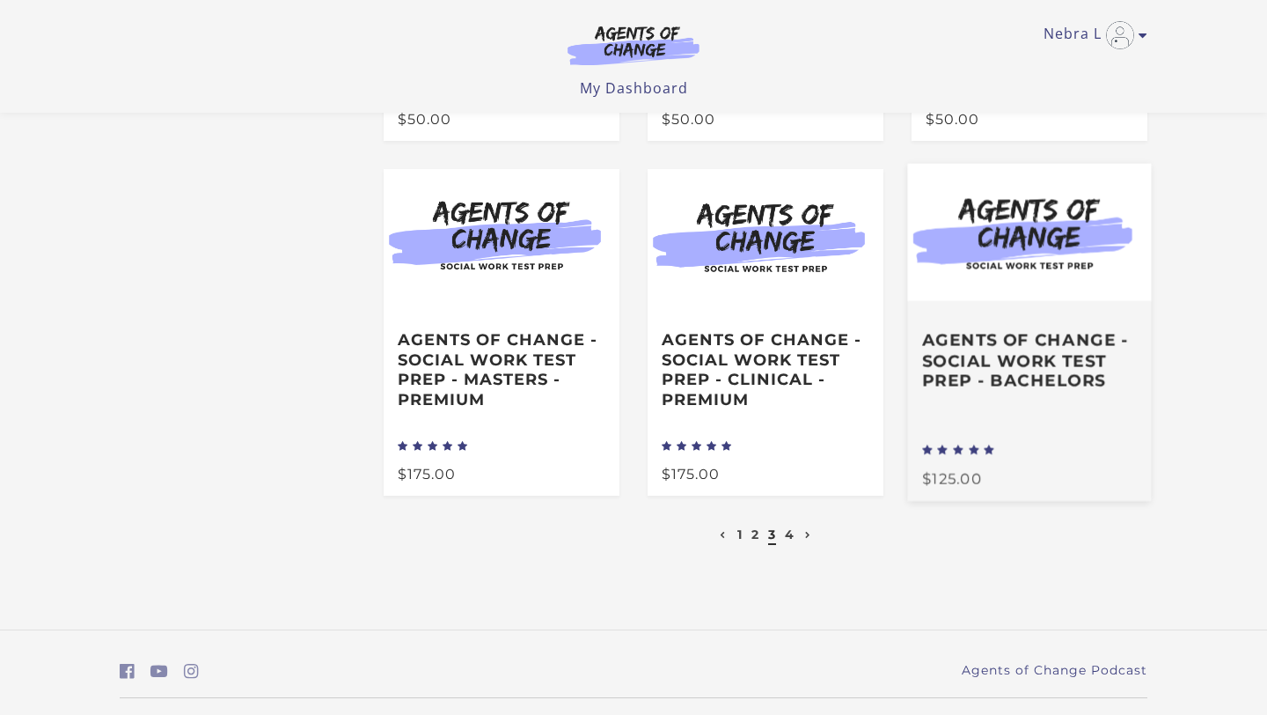
click at [987, 425] on div "Agents of Change - Social Work Test Prep - BACHELORS" at bounding box center [1030, 370] width 244 height 140
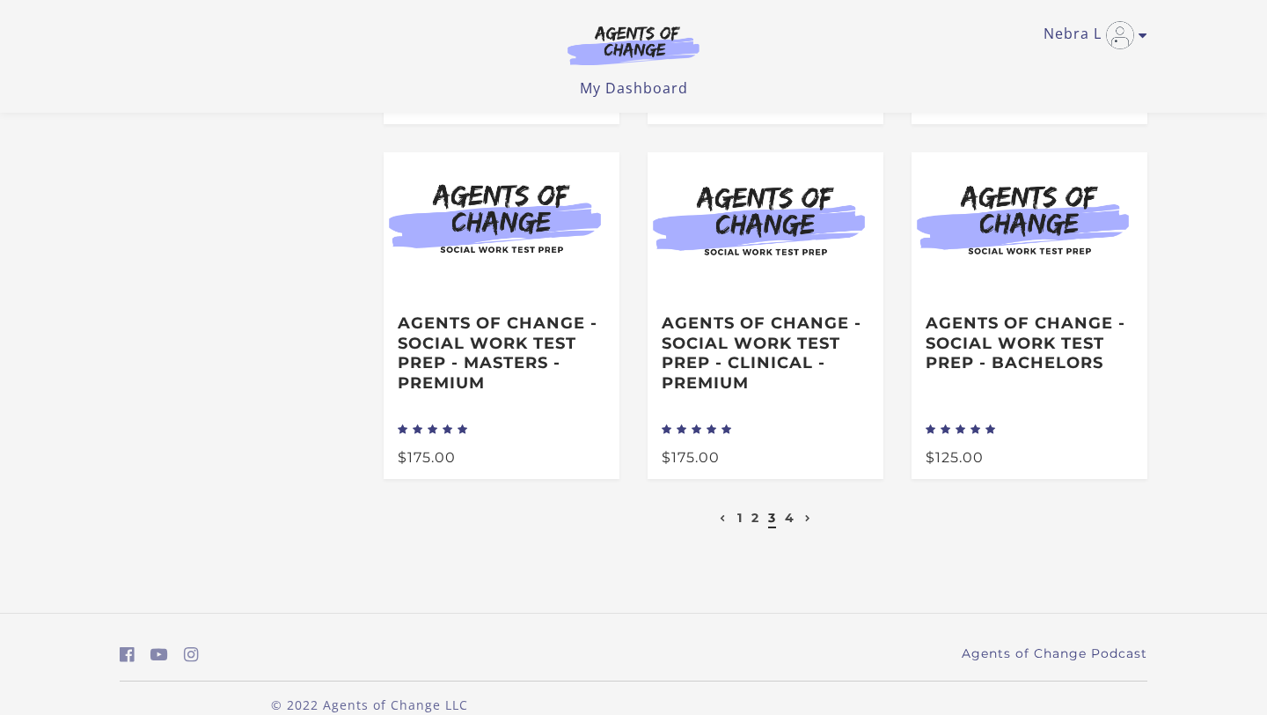
scroll to position [336, 0]
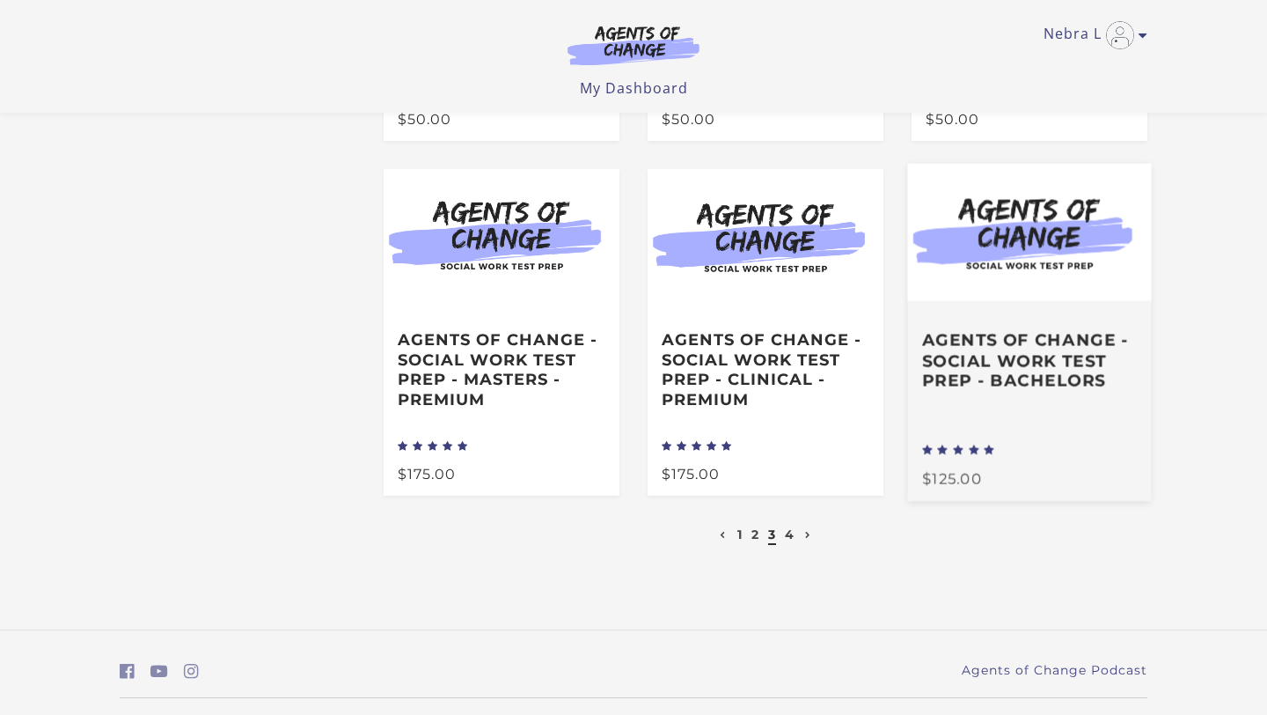
click at [947, 361] on h3 "Agents of Change - Social Work Test Prep - BACHELORS" at bounding box center [1029, 360] width 215 height 62
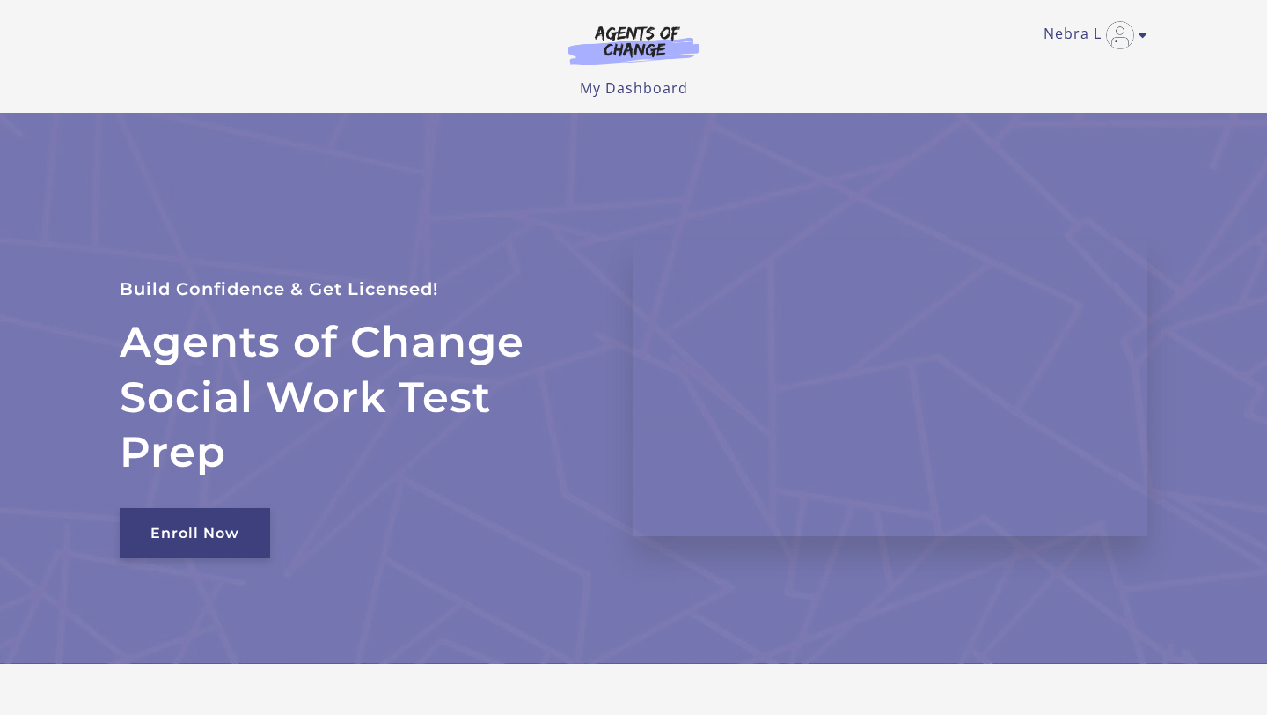
click at [169, 542] on link "Enroll Now" at bounding box center [195, 533] width 151 height 50
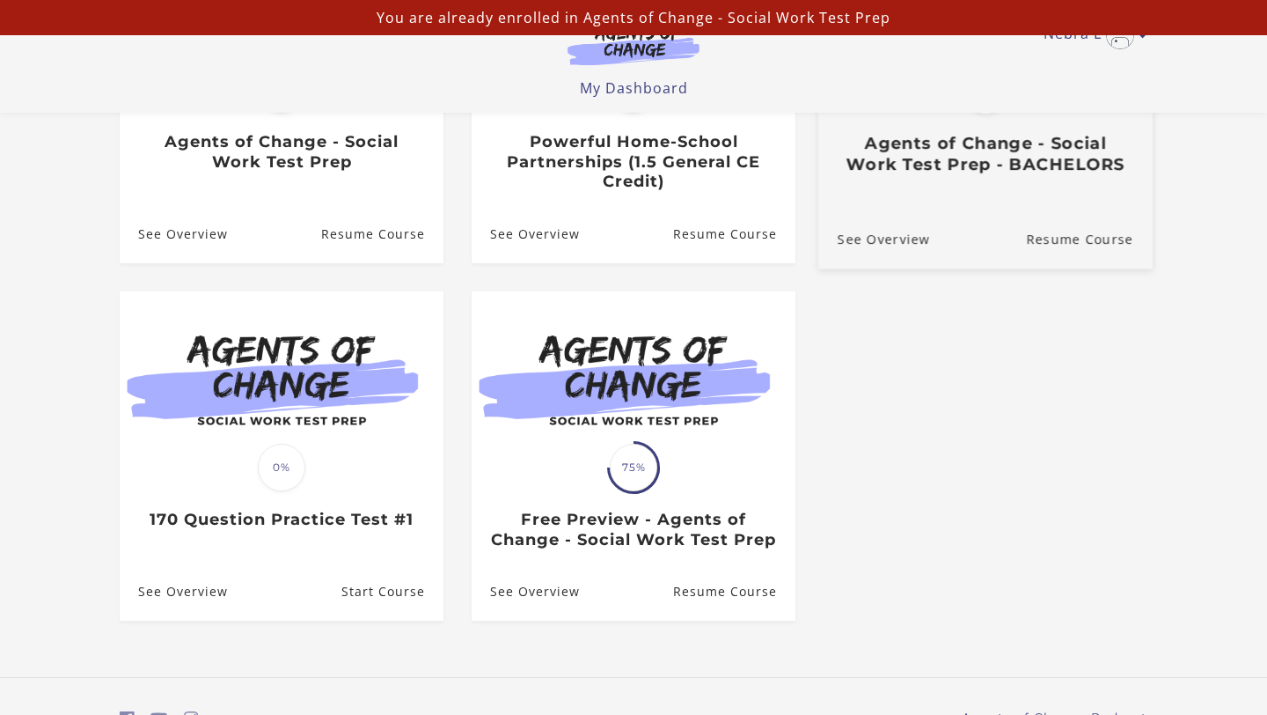
scroll to position [357, 0]
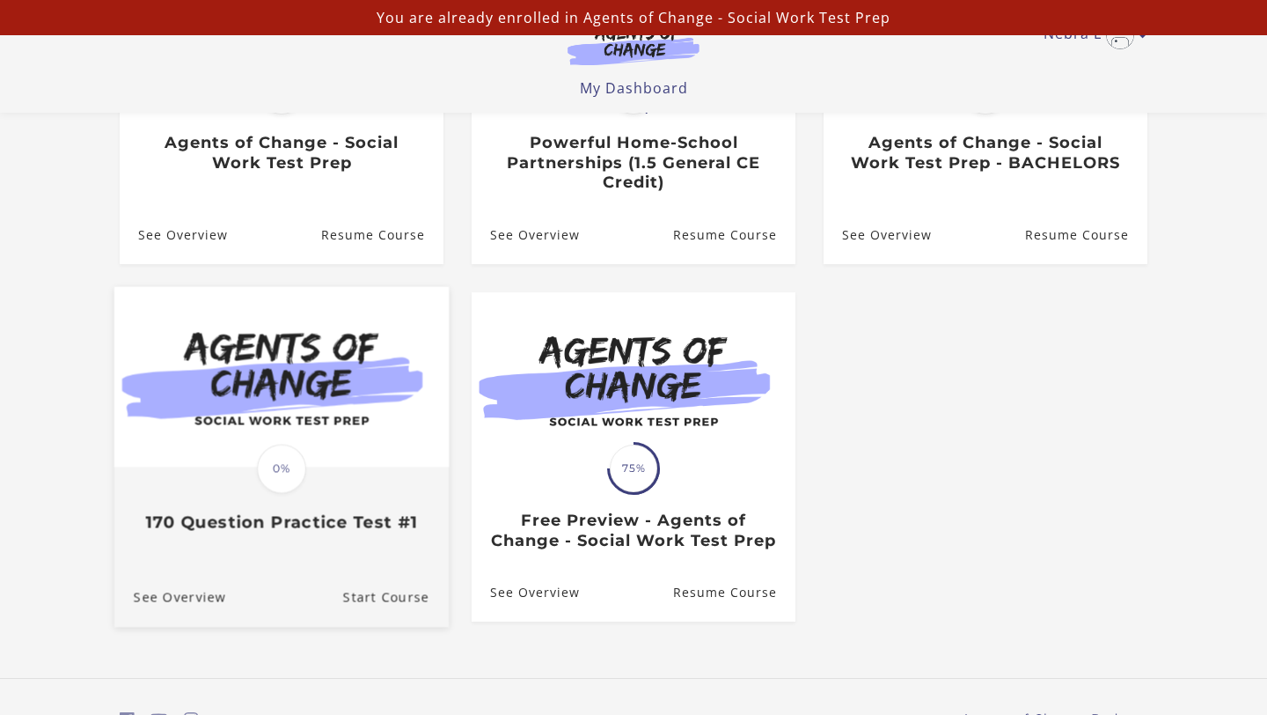
click at [363, 424] on img at bounding box center [281, 376] width 334 height 180
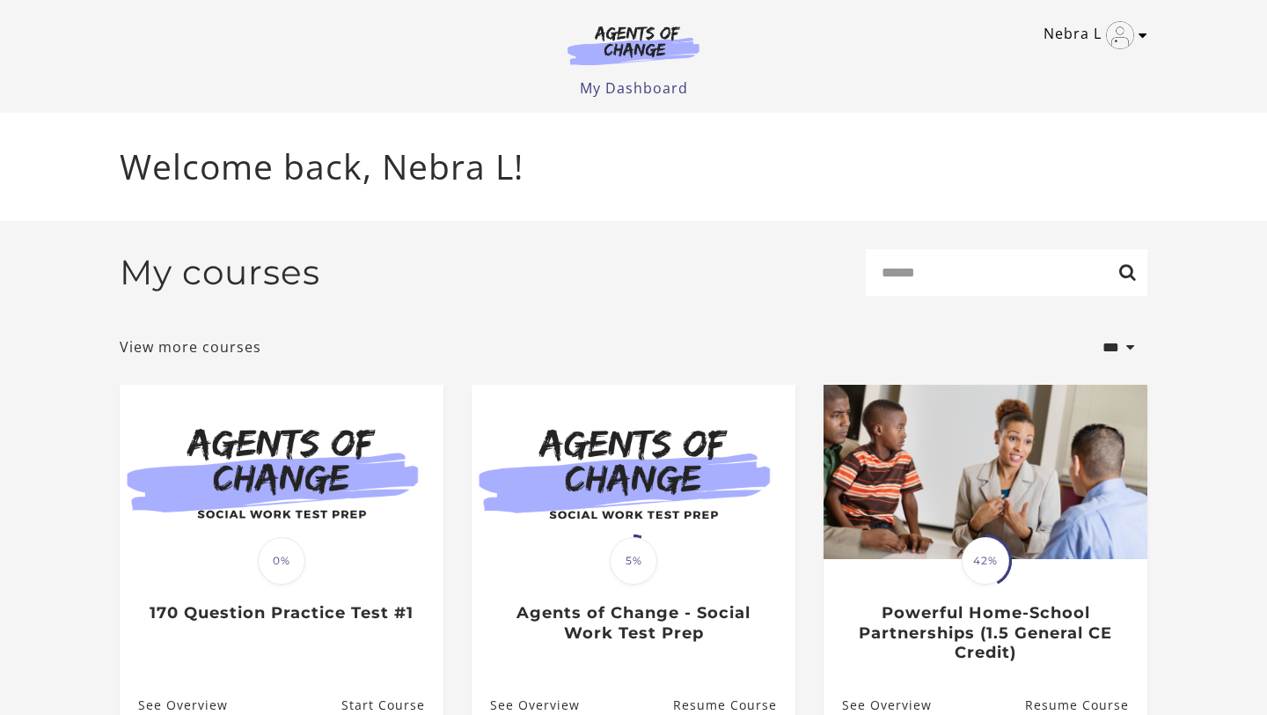
click at [1142, 34] on icon "Toggle menu" at bounding box center [1143, 35] width 9 height 14
click at [1071, 87] on link "Support" at bounding box center [1074, 94] width 155 height 30
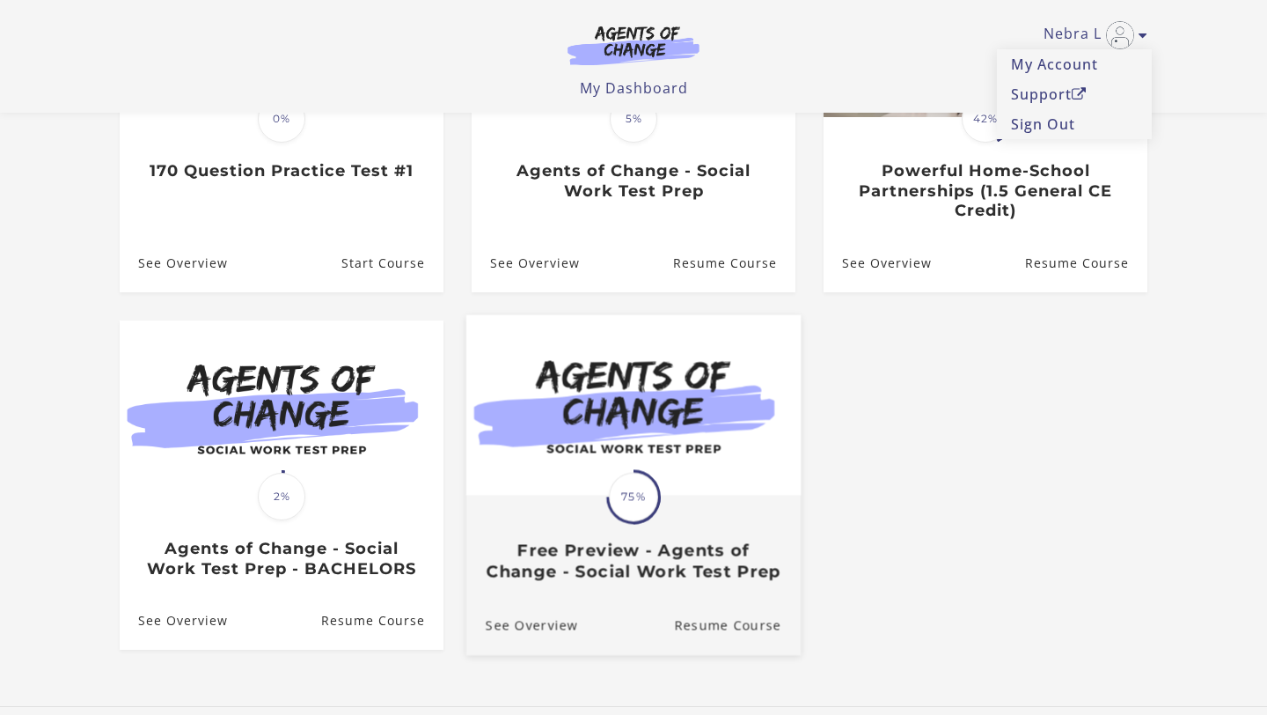
scroll to position [330, 0]
click at [763, 333] on img at bounding box center [633, 403] width 334 height 180
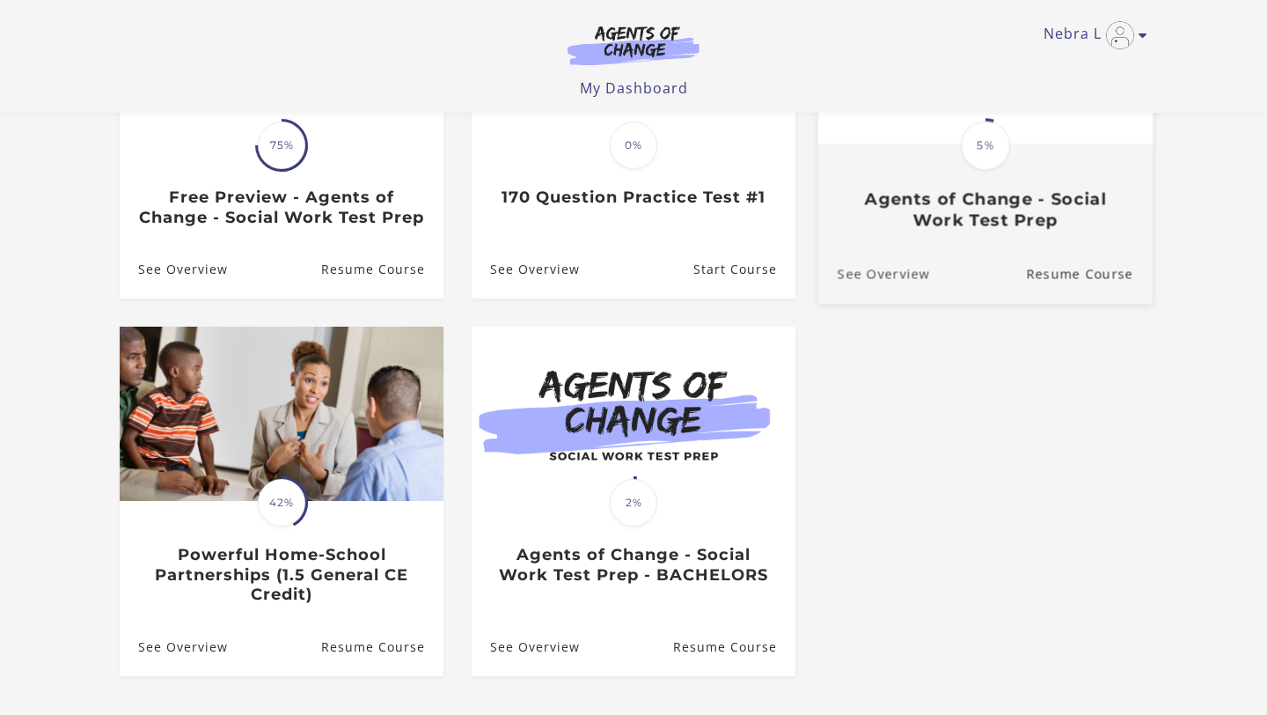
scroll to position [341, 0]
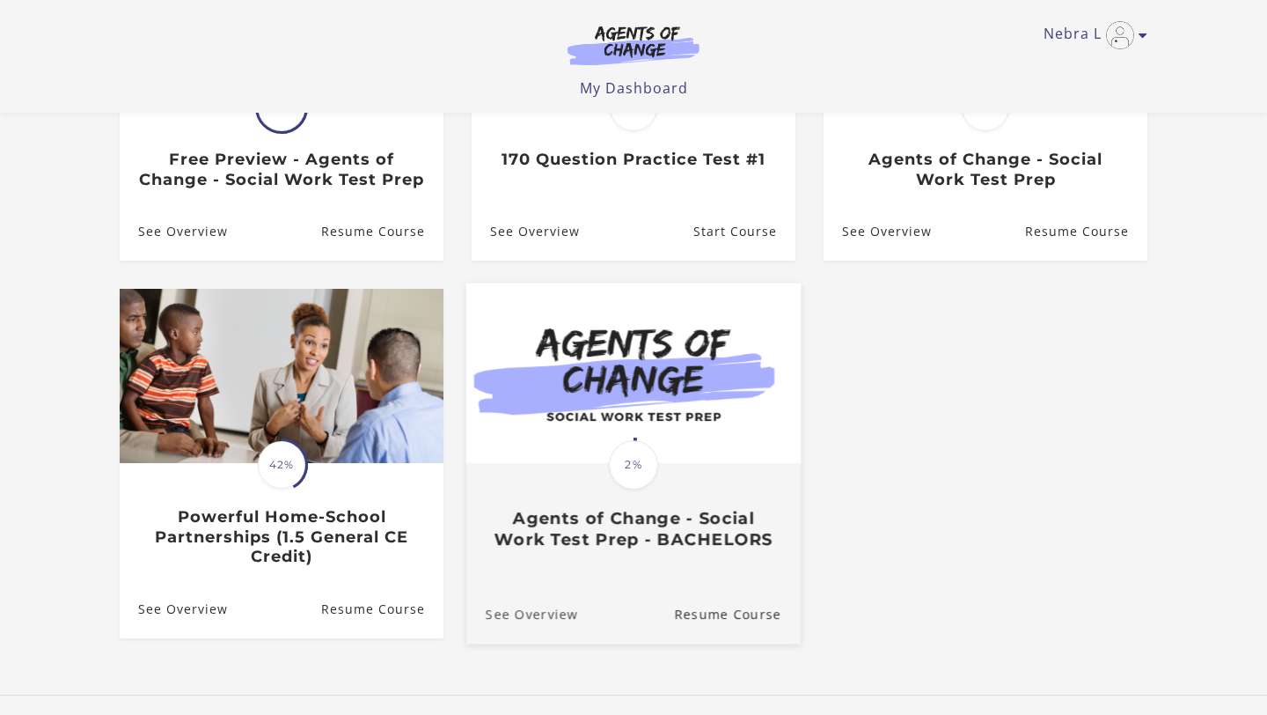
click at [530, 635] on link "See Overview" at bounding box center [522, 613] width 112 height 59
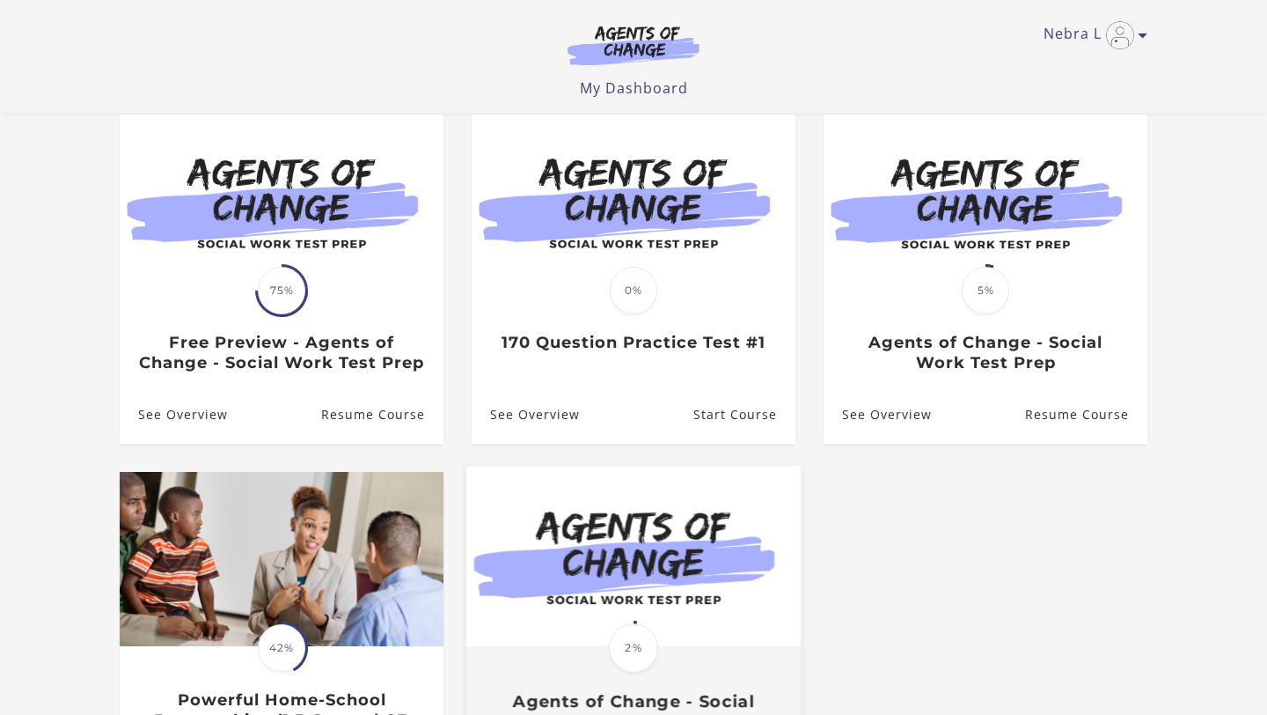
scroll to position [128, 0]
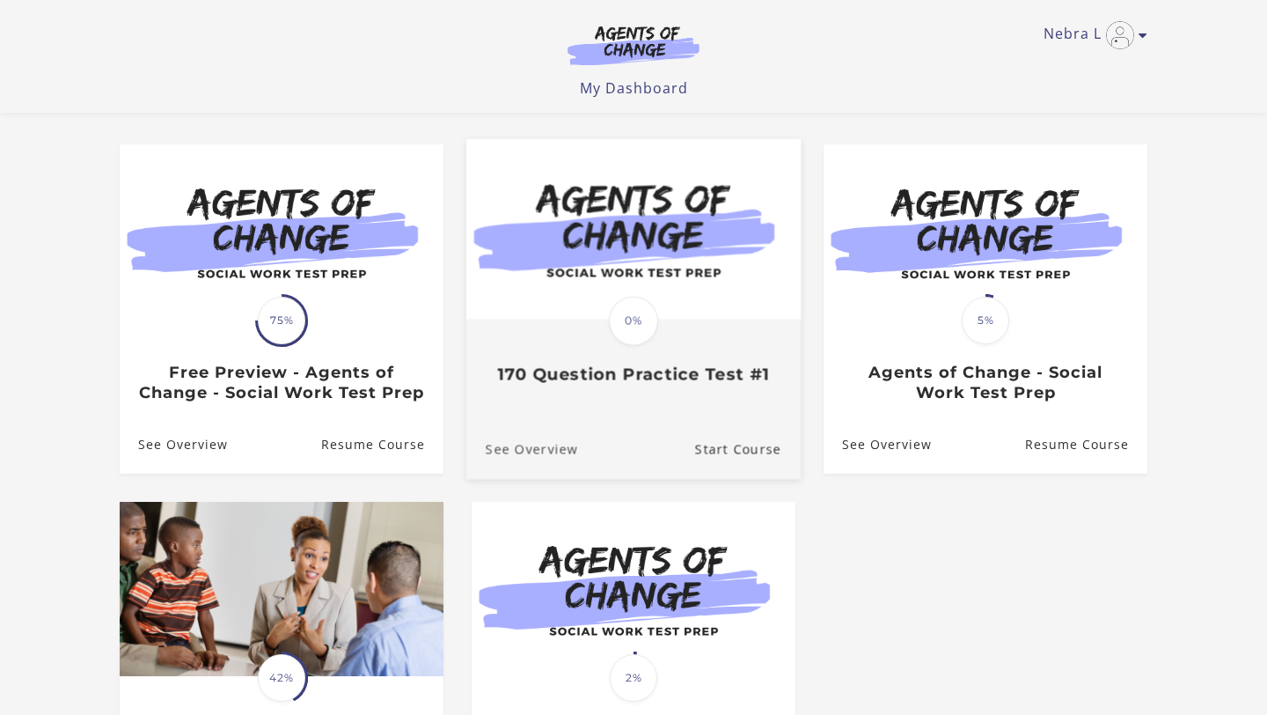
click at [554, 478] on link "See Overview" at bounding box center [522, 449] width 112 height 59
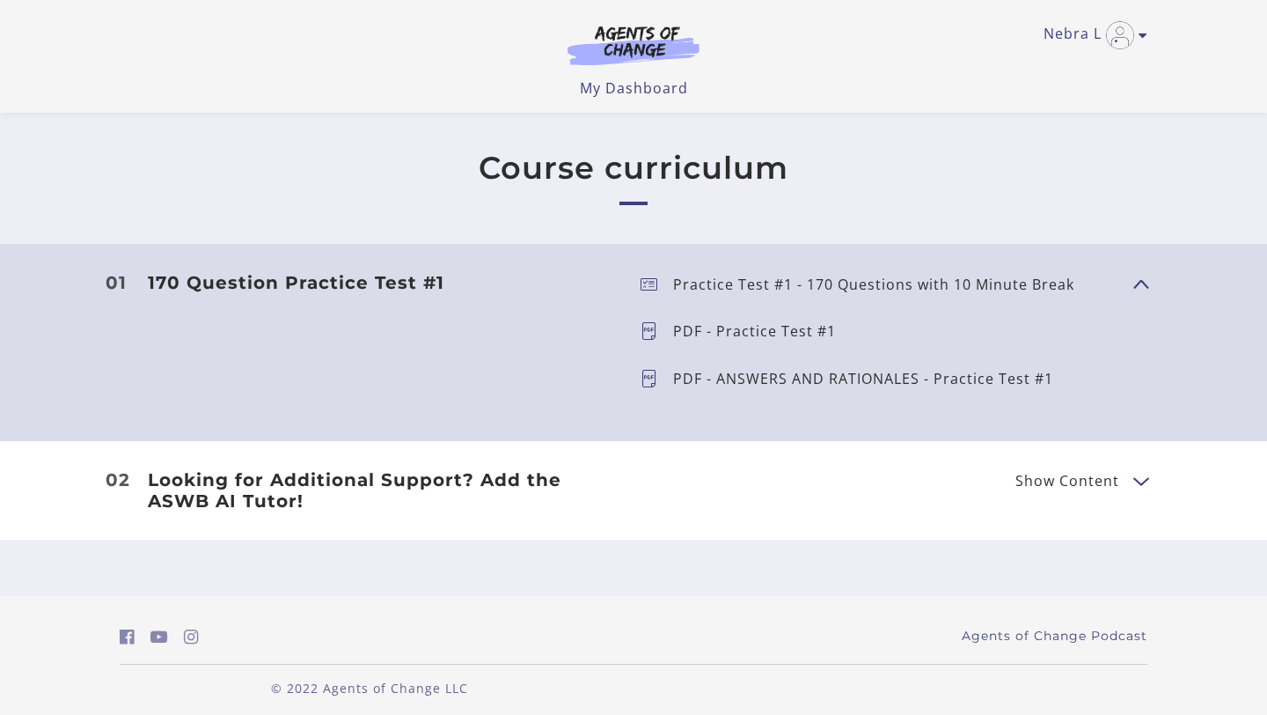
scroll to position [426, 0]
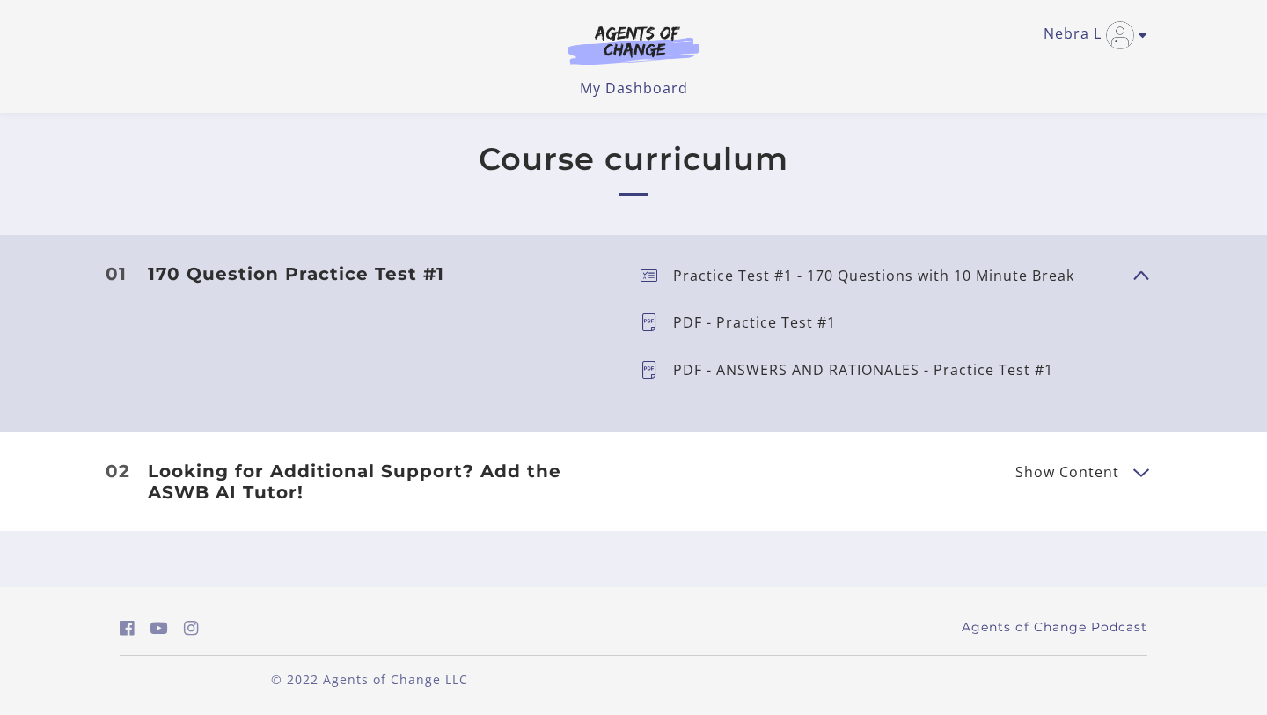
click at [642, 481] on div "Looking for Additional Support? Add the ASWB AI Tutor! Show Content Looking for…" at bounding box center [634, 481] width 1056 height 42
click at [1126, 462] on span "Show Content" at bounding box center [1075, 471] width 118 height 22
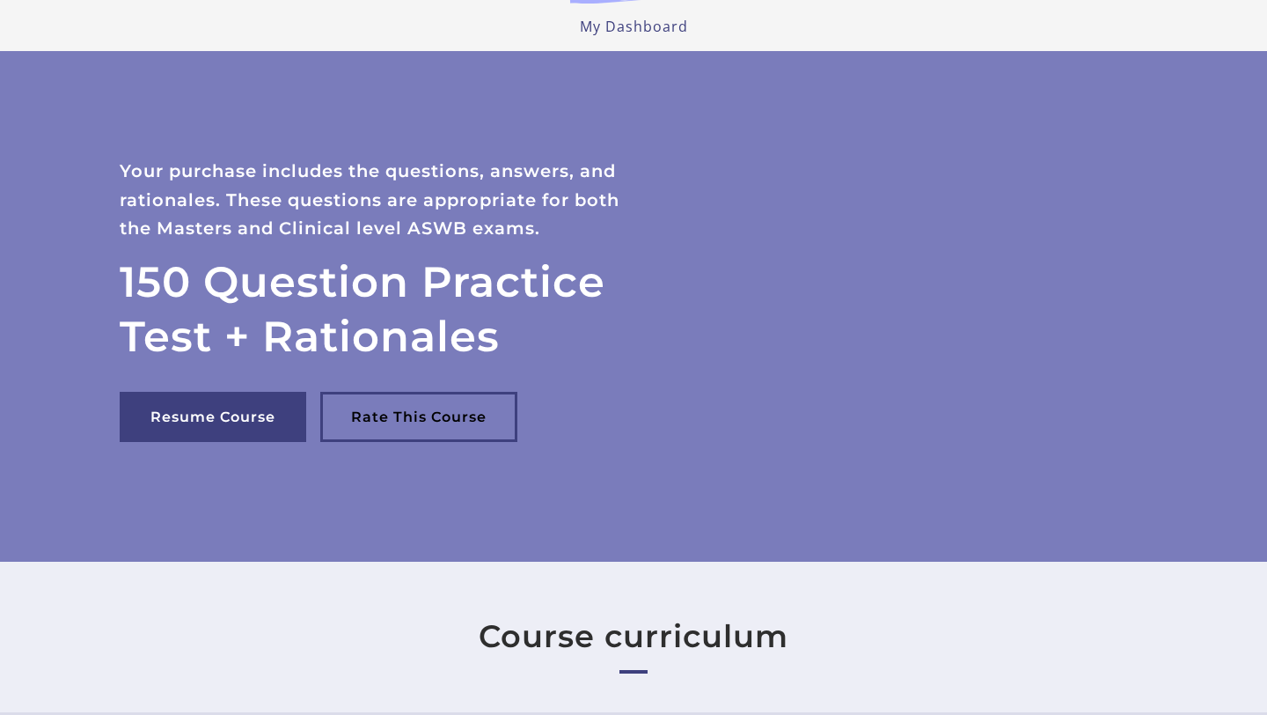
scroll to position [0, 0]
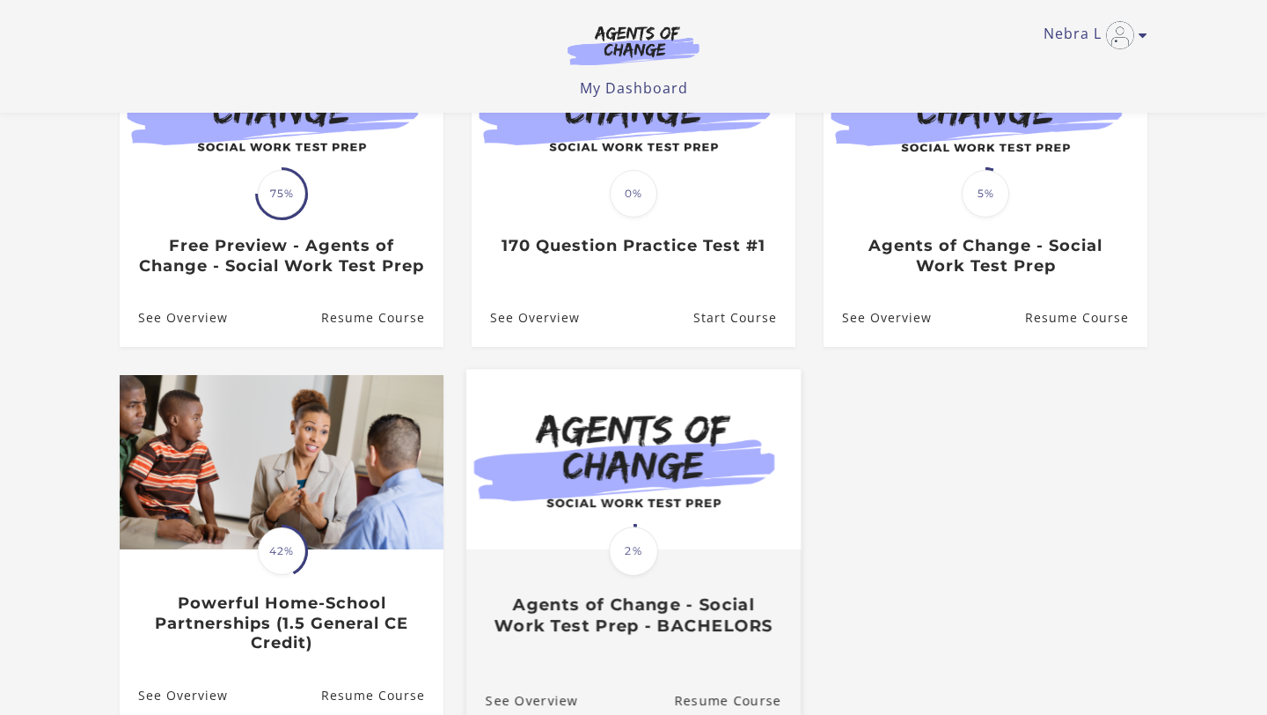
scroll to position [250, 0]
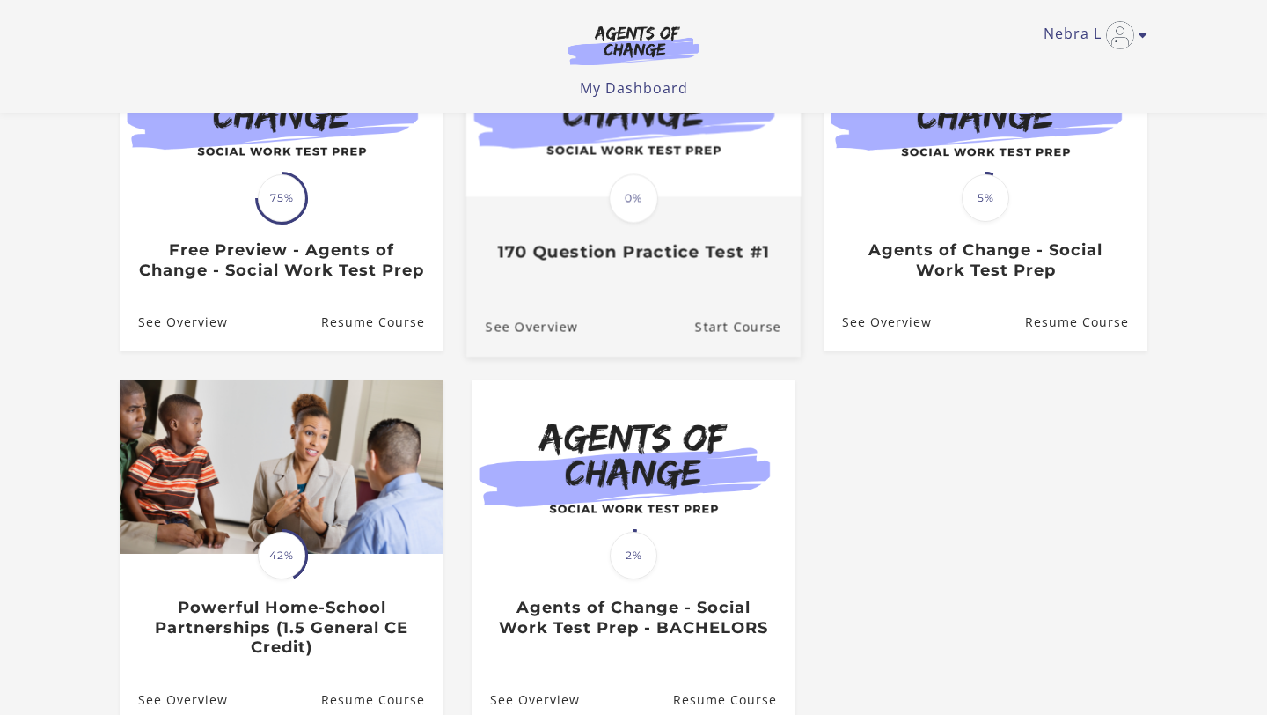
click at [692, 244] on div "Translation missing: en.liquid.partials.dashboard_course_card.progress_descript…" at bounding box center [633, 231] width 334 height 64
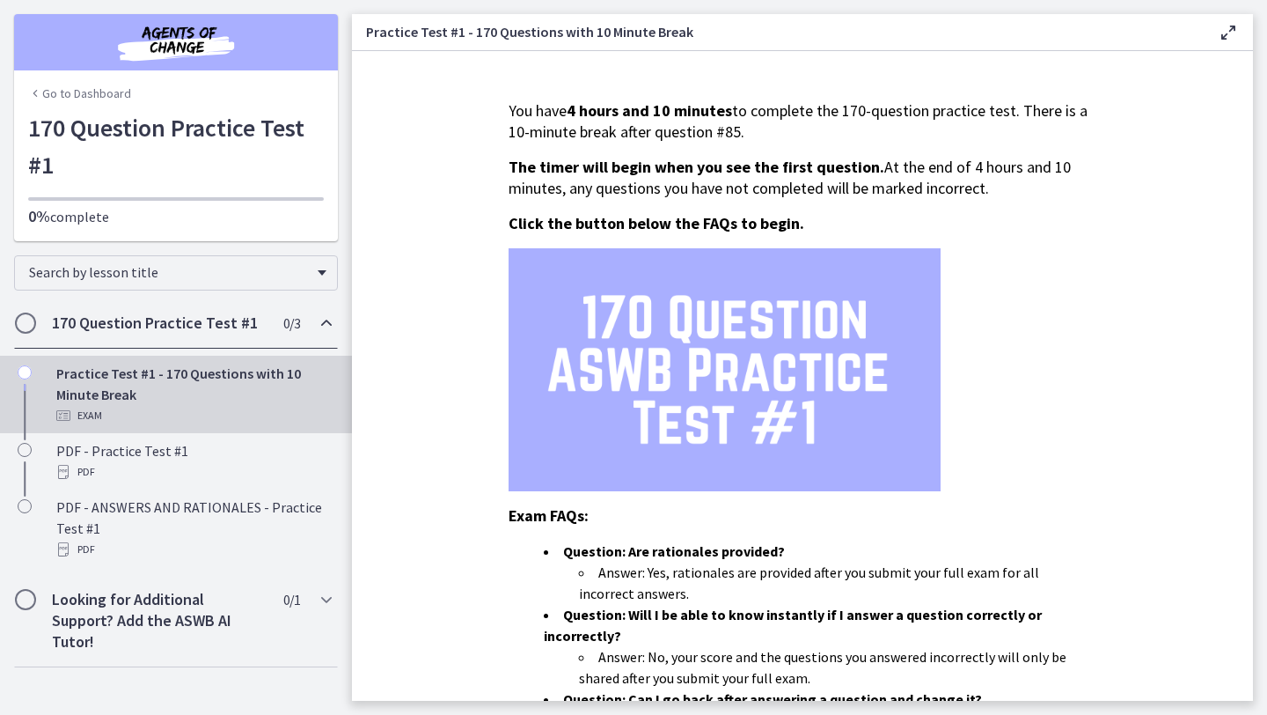
click at [106, 92] on link "Go to Dashboard" at bounding box center [79, 93] width 103 height 18
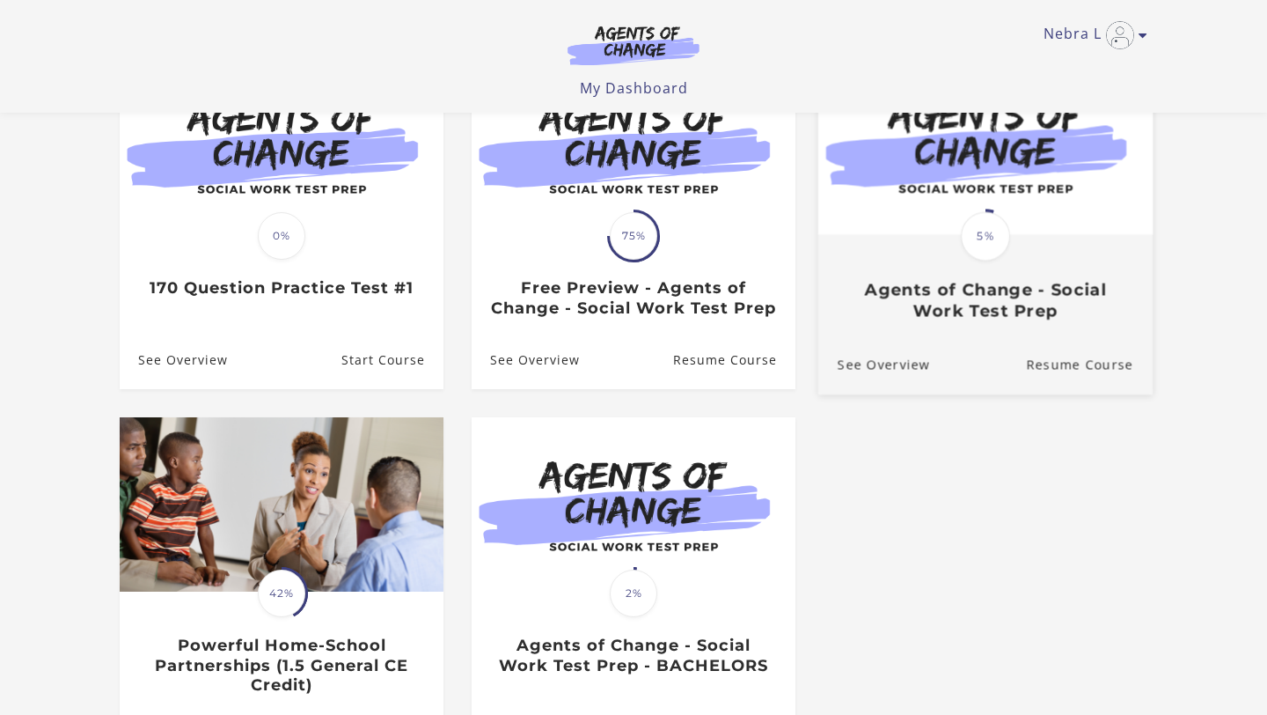
scroll to position [218, 0]
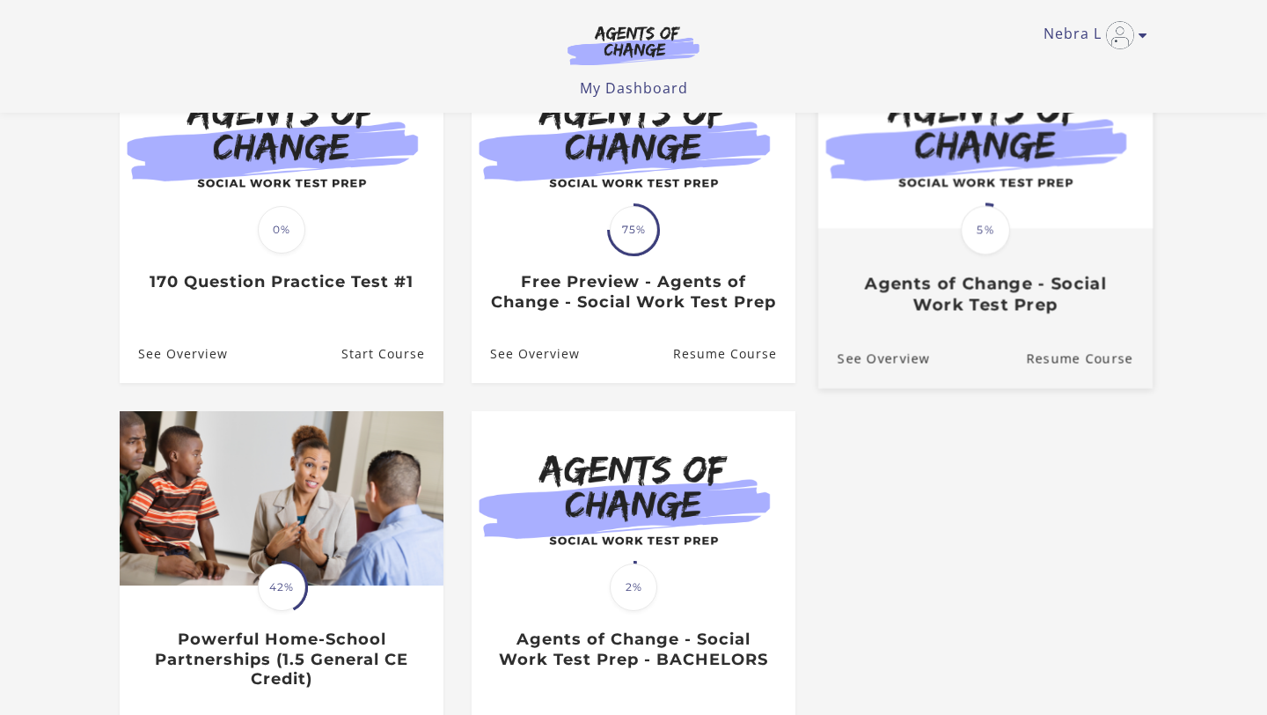
click at [1018, 251] on div "Translation missing: en.liquid.partials.dashboard_course_card.progress_descript…" at bounding box center [986, 273] width 334 height 84
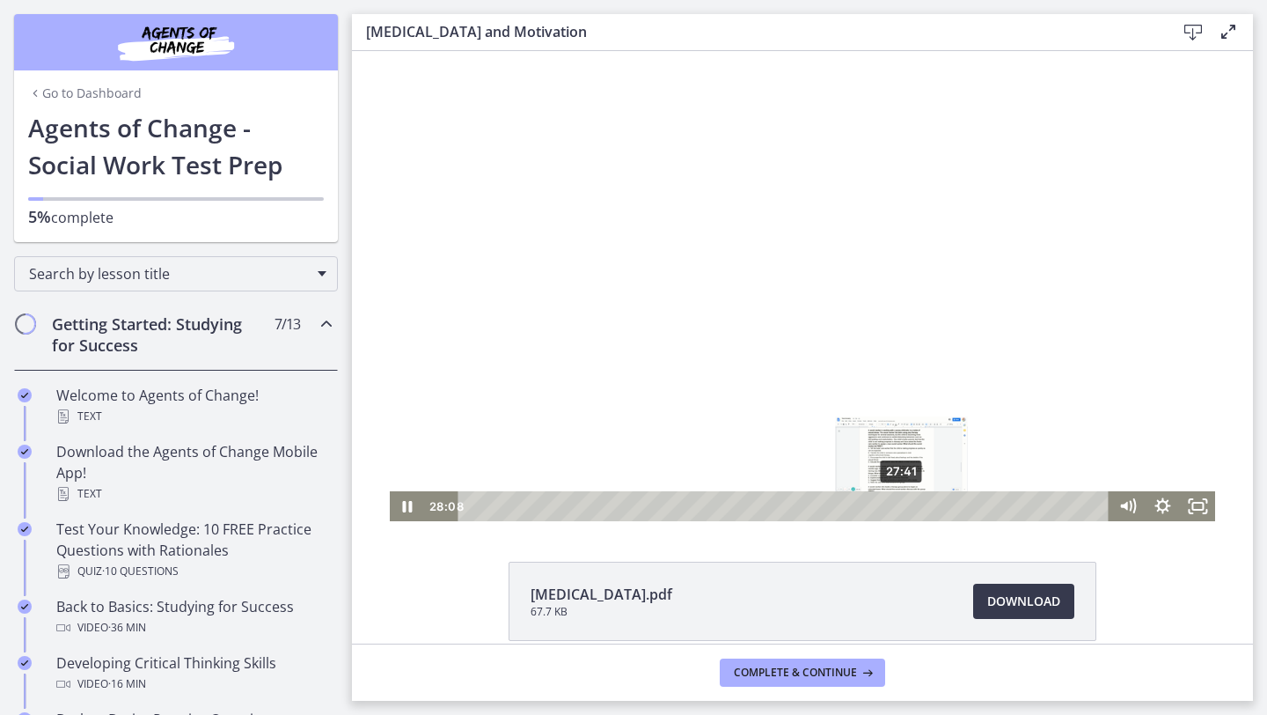
click at [902, 503] on div "27:41" at bounding box center [787, 506] width 630 height 30
click at [896, 508] on div "27:17" at bounding box center [787, 506] width 630 height 30
click at [408, 503] on icon "Pause" at bounding box center [408, 506] width 10 height 11
click at [408, 503] on icon "Play Video" at bounding box center [408, 506] width 9 height 12
click at [408, 503] on icon "Pause" at bounding box center [408, 506] width 10 height 11
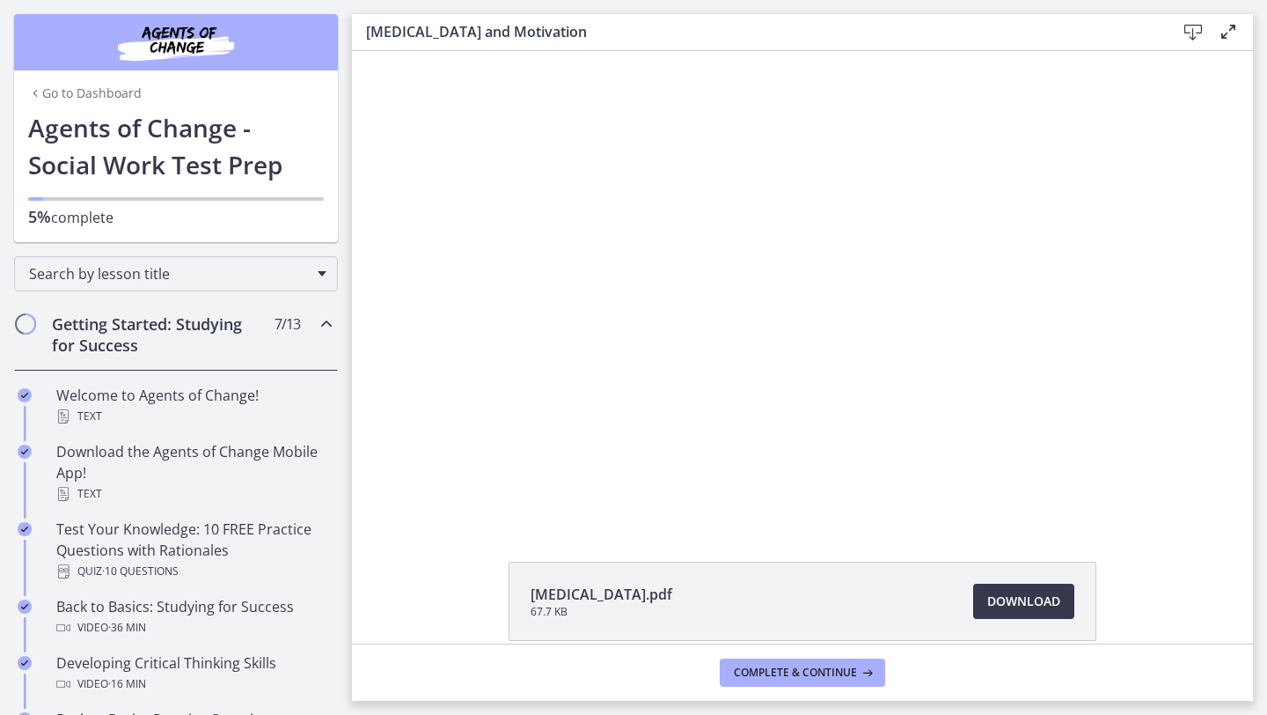
click at [1201, 32] on icon at bounding box center [1193, 32] width 21 height 21
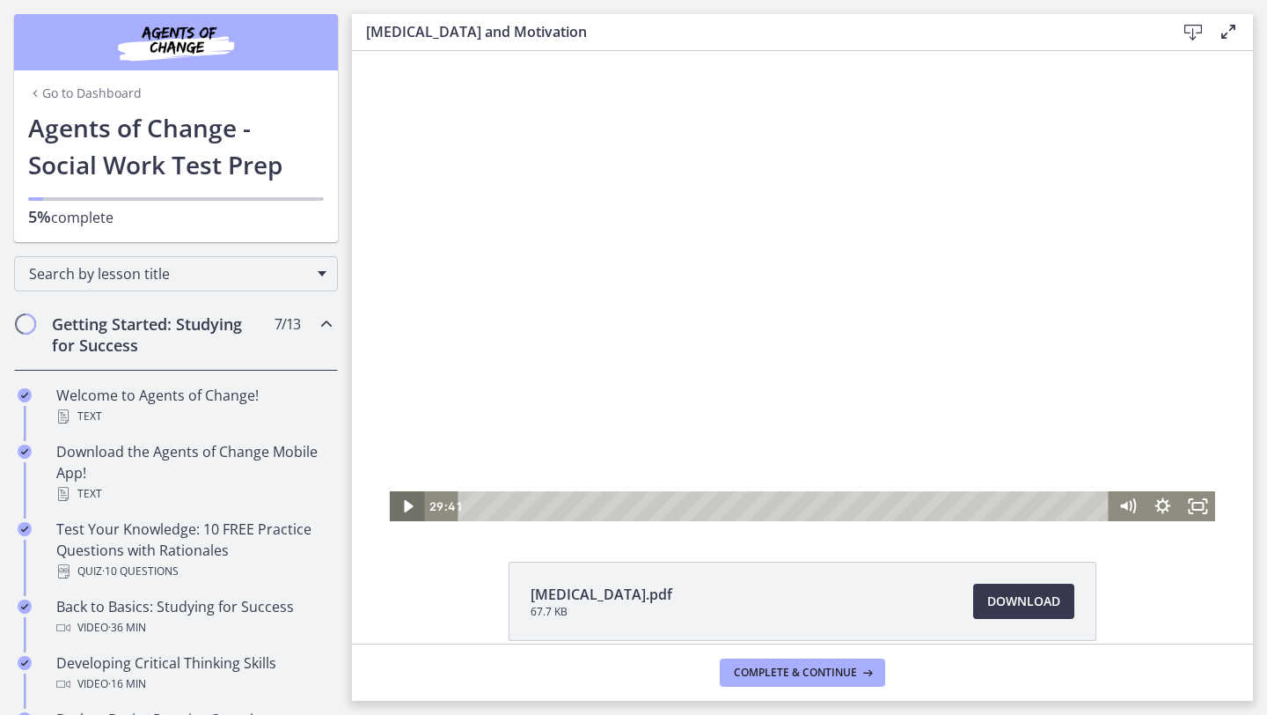
click at [412, 511] on icon "Play Video" at bounding box center [408, 506] width 35 height 30
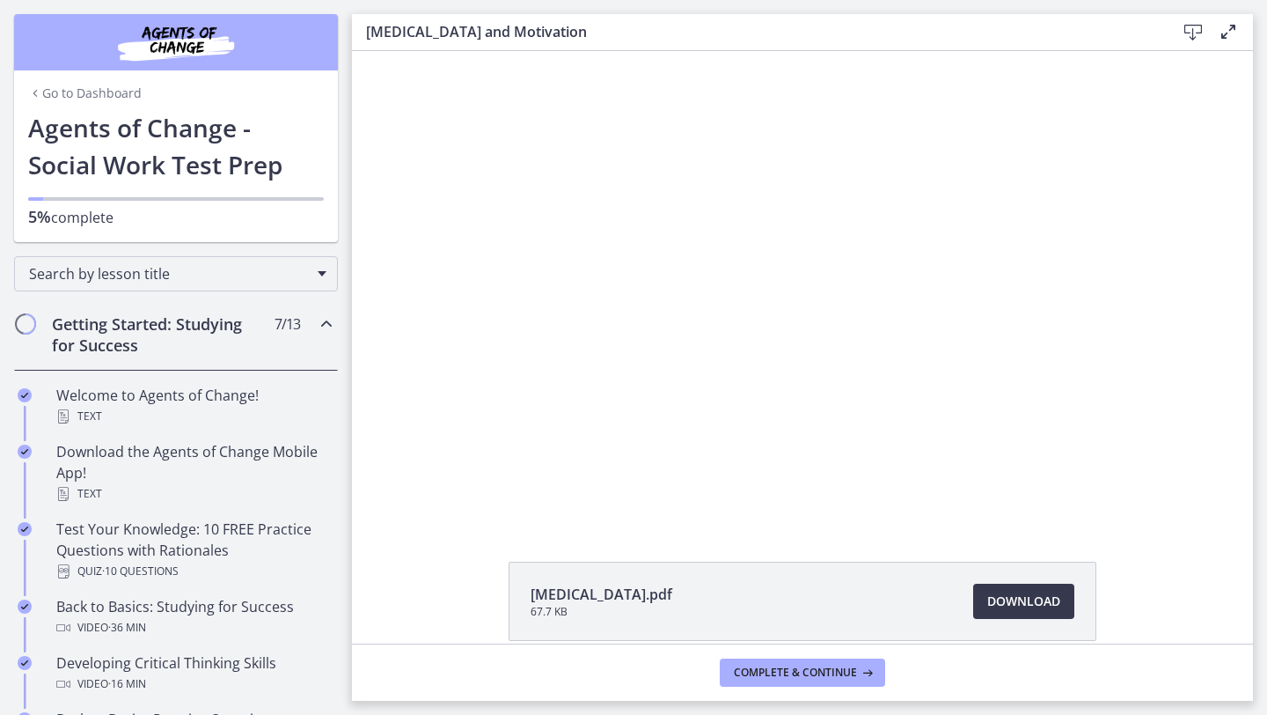
click at [995, 271] on div at bounding box center [803, 286] width 826 height 470
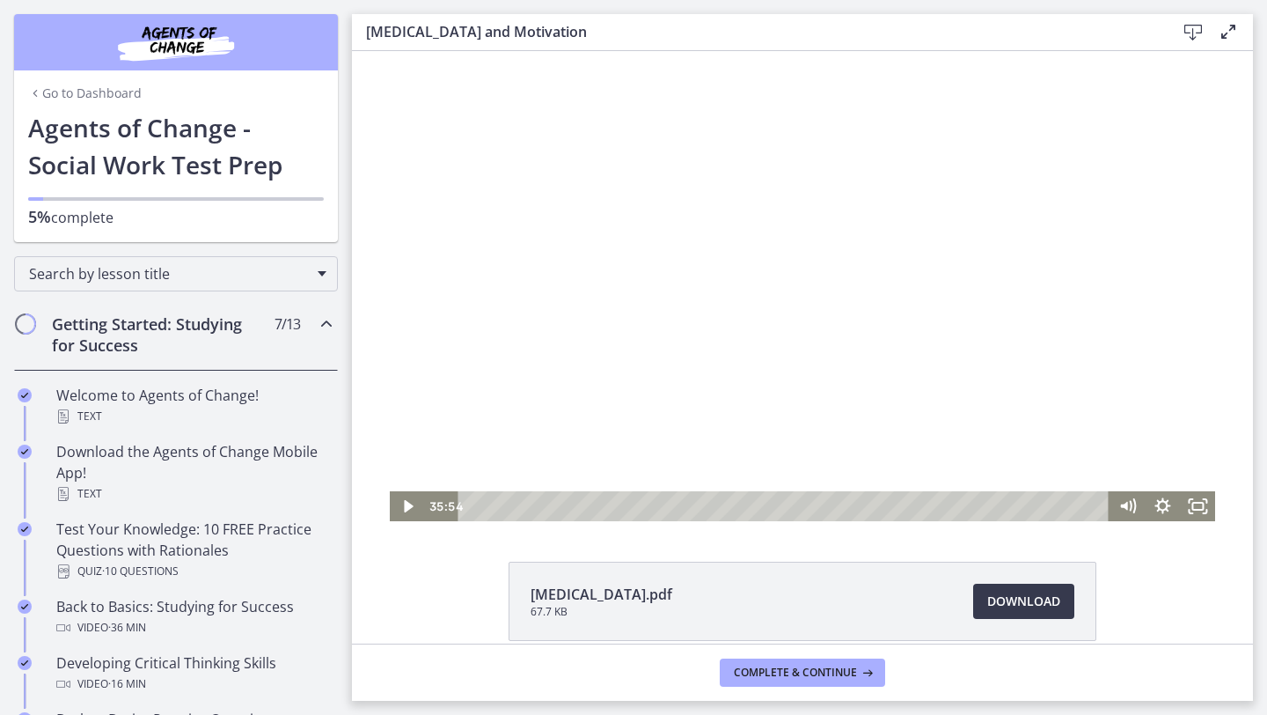
click at [994, 270] on div at bounding box center [803, 286] width 826 height 470
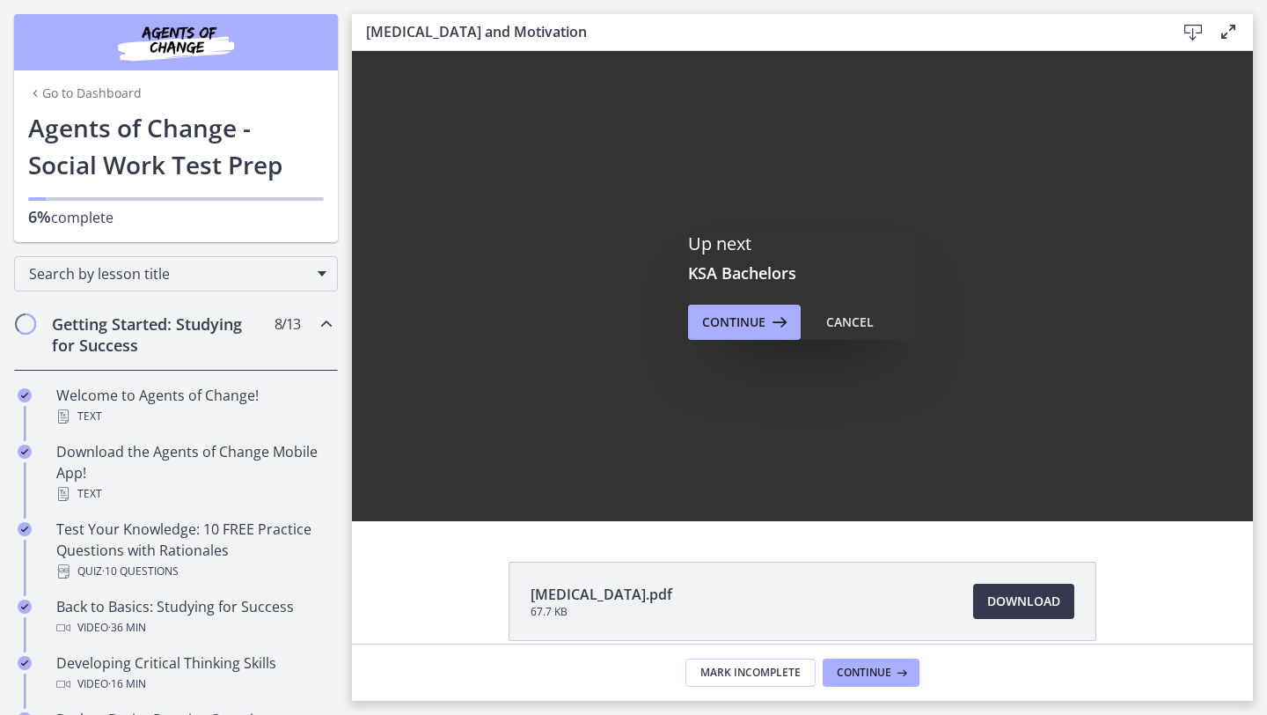
click at [68, 94] on link "Go to Dashboard" at bounding box center [85, 93] width 114 height 18
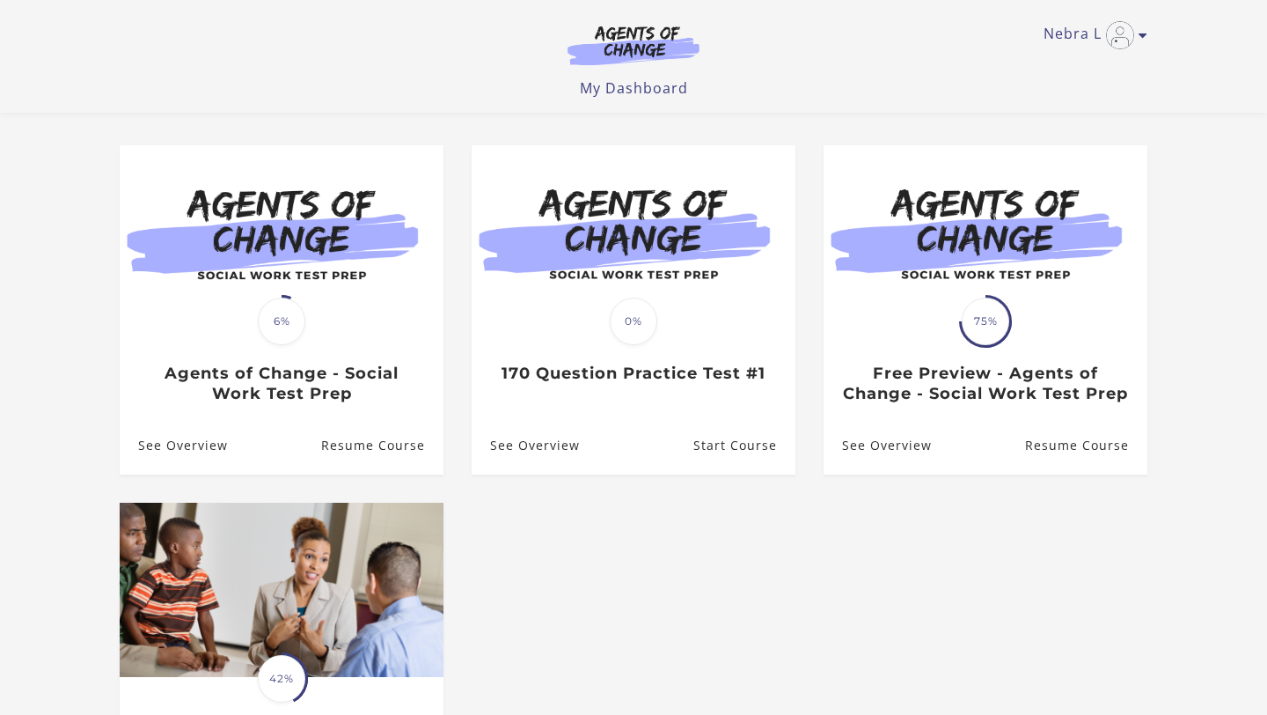
scroll to position [120, 0]
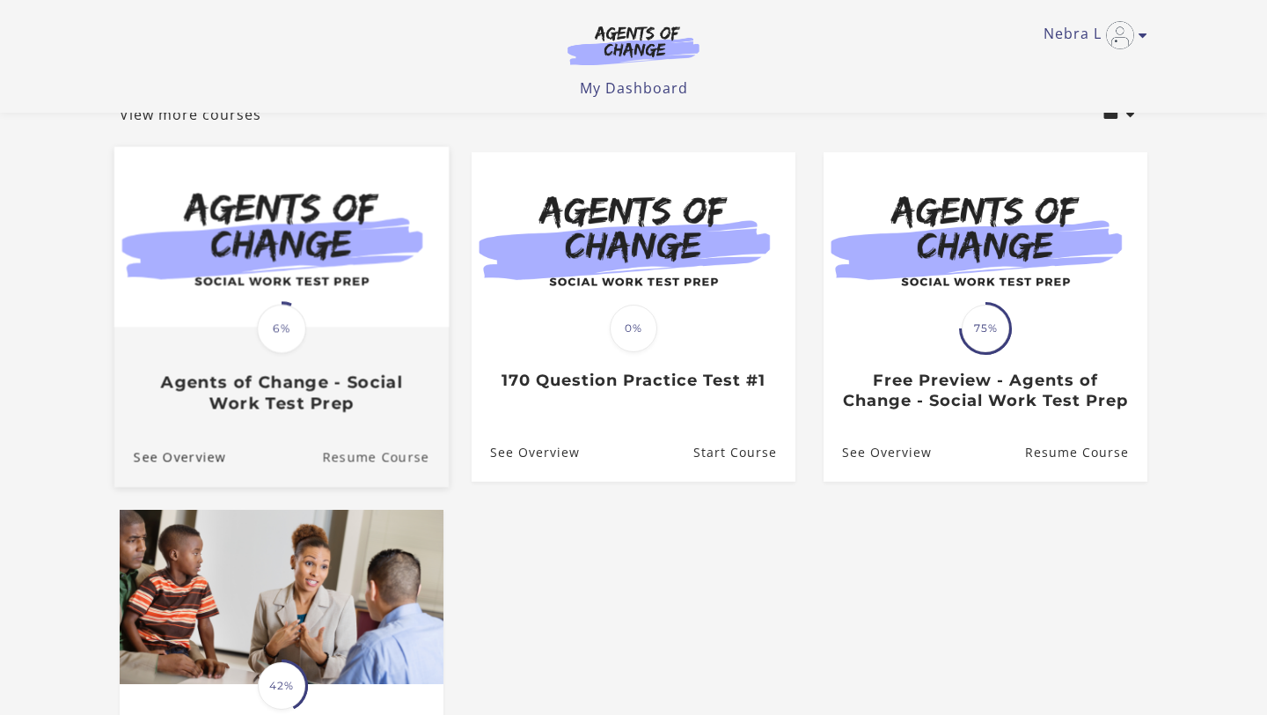
click at [346, 487] on link "Resume Course" at bounding box center [385, 457] width 127 height 59
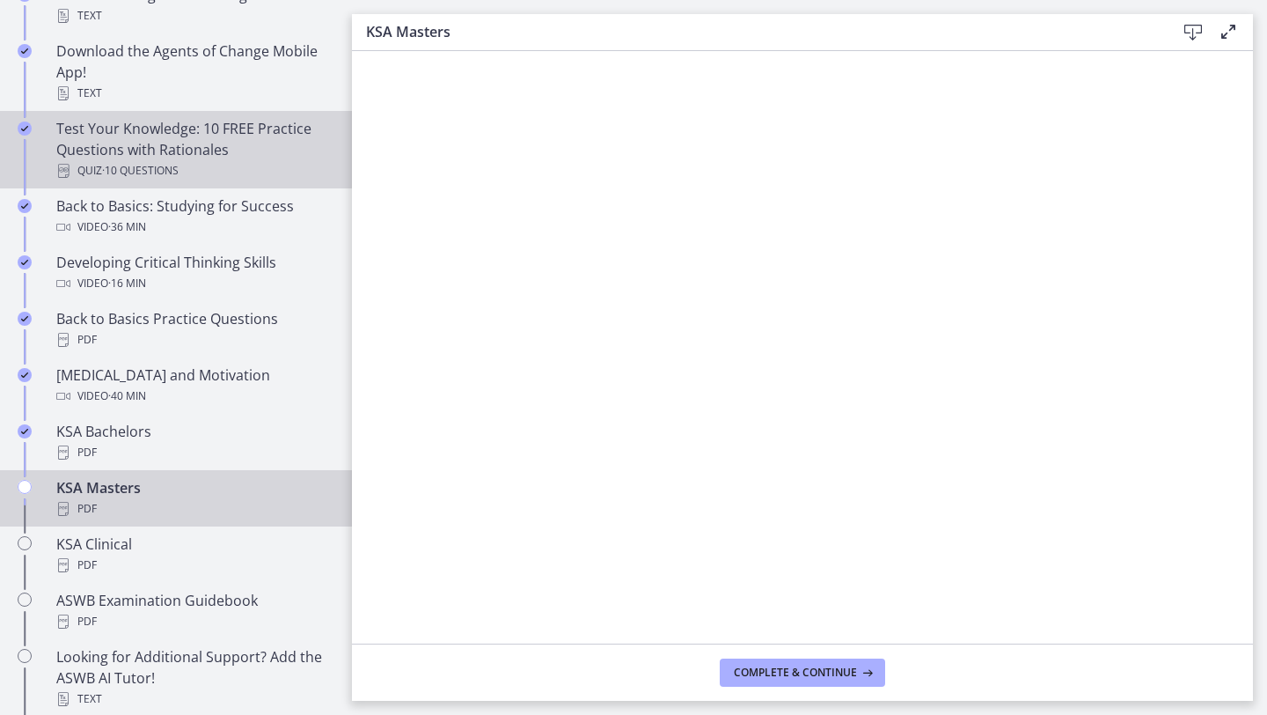
scroll to position [405, 0]
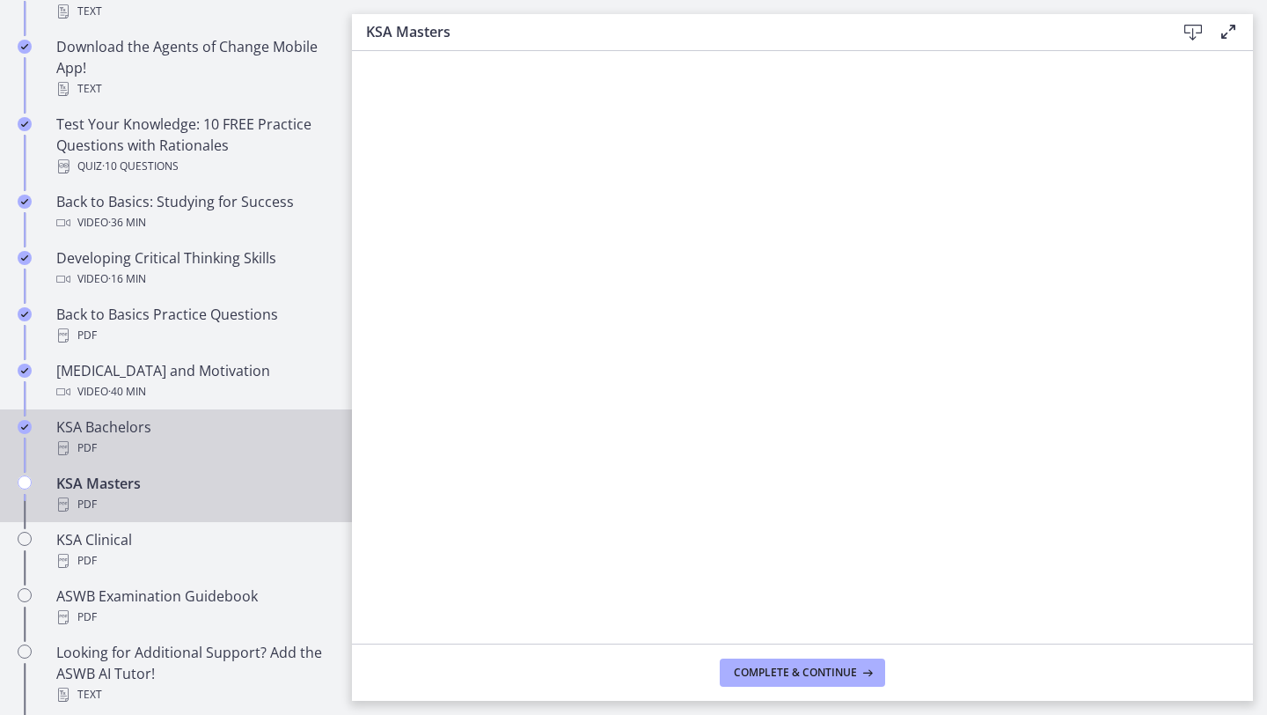
click at [251, 451] on div "PDF" at bounding box center [193, 447] width 275 height 21
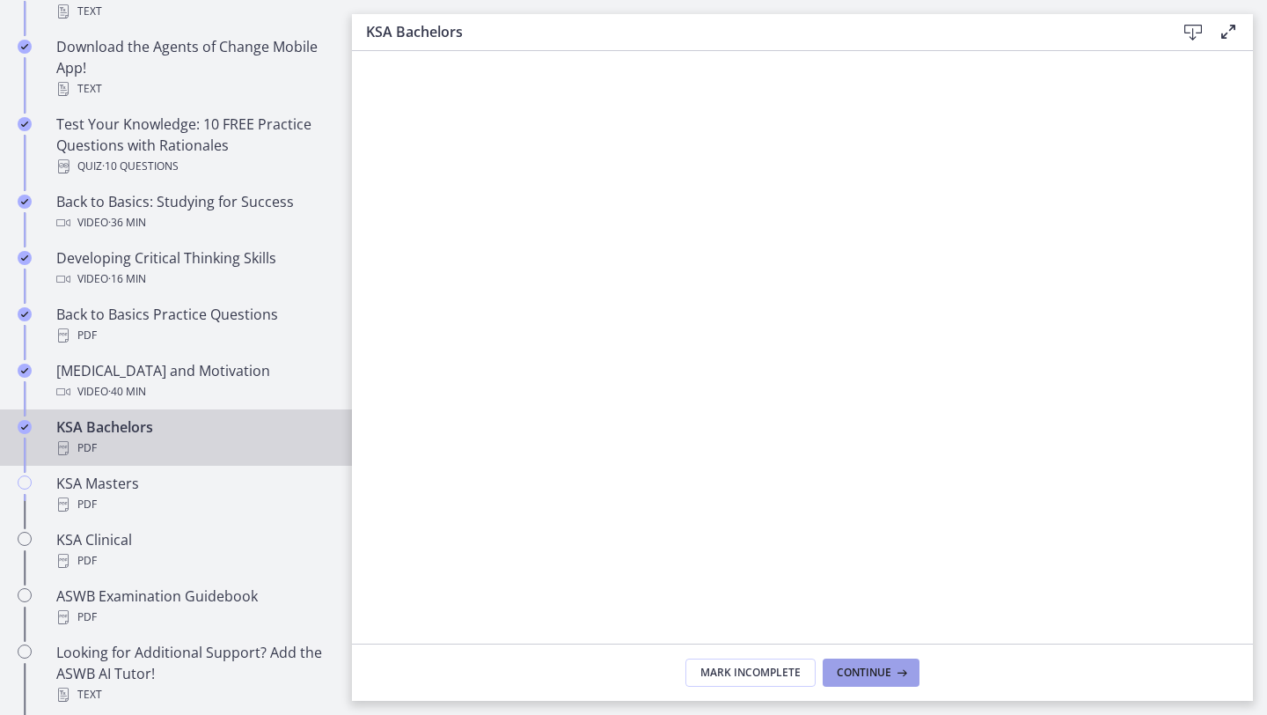
click at [872, 665] on span "Continue" at bounding box center [864, 672] width 55 height 14
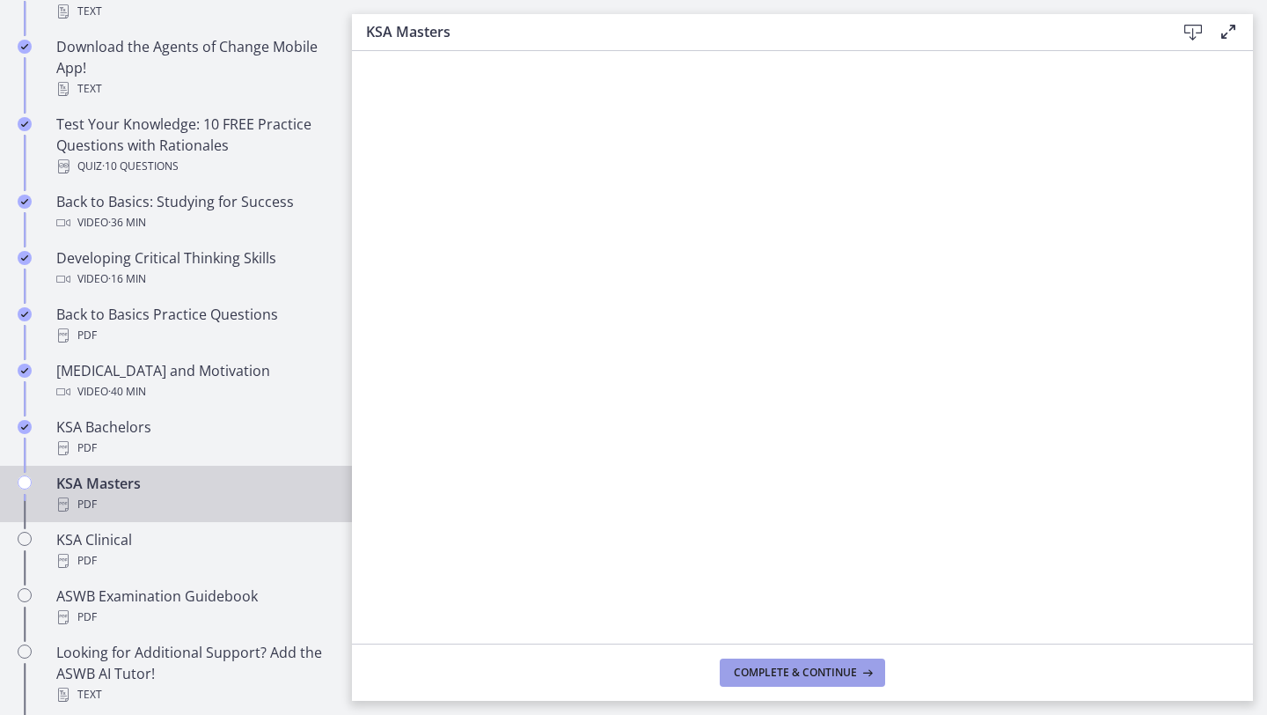
click at [872, 665] on icon at bounding box center [866, 672] width 18 height 14
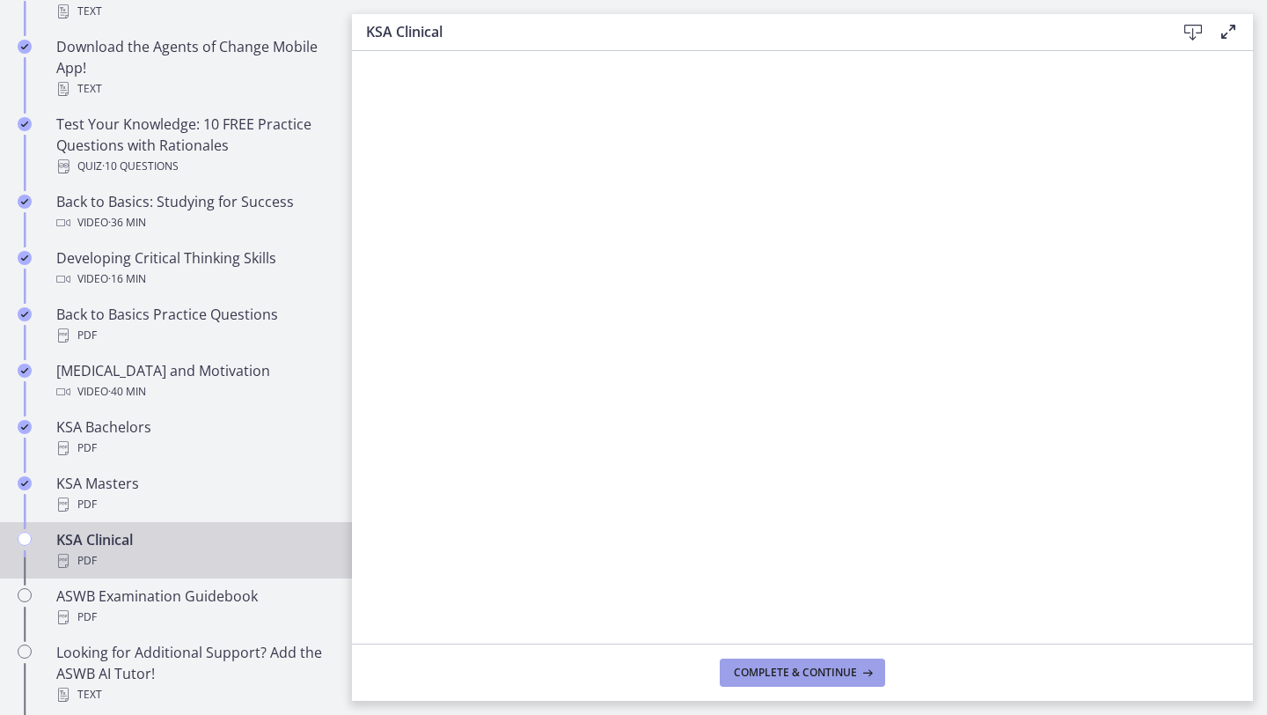
click at [872, 665] on icon at bounding box center [866, 672] width 18 height 14
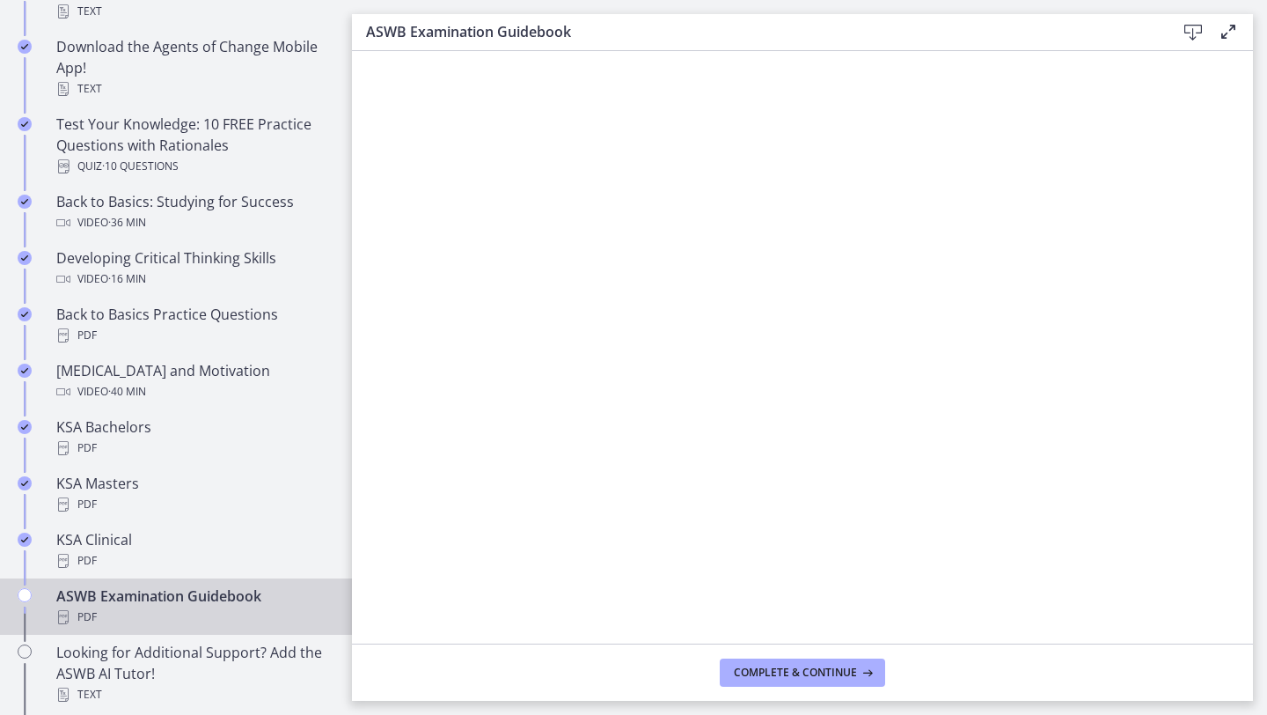
click at [756, 686] on footer "Complete & continue" at bounding box center [802, 671] width 901 height 57
click at [782, 676] on span "Complete & continue" at bounding box center [795, 672] width 123 height 14
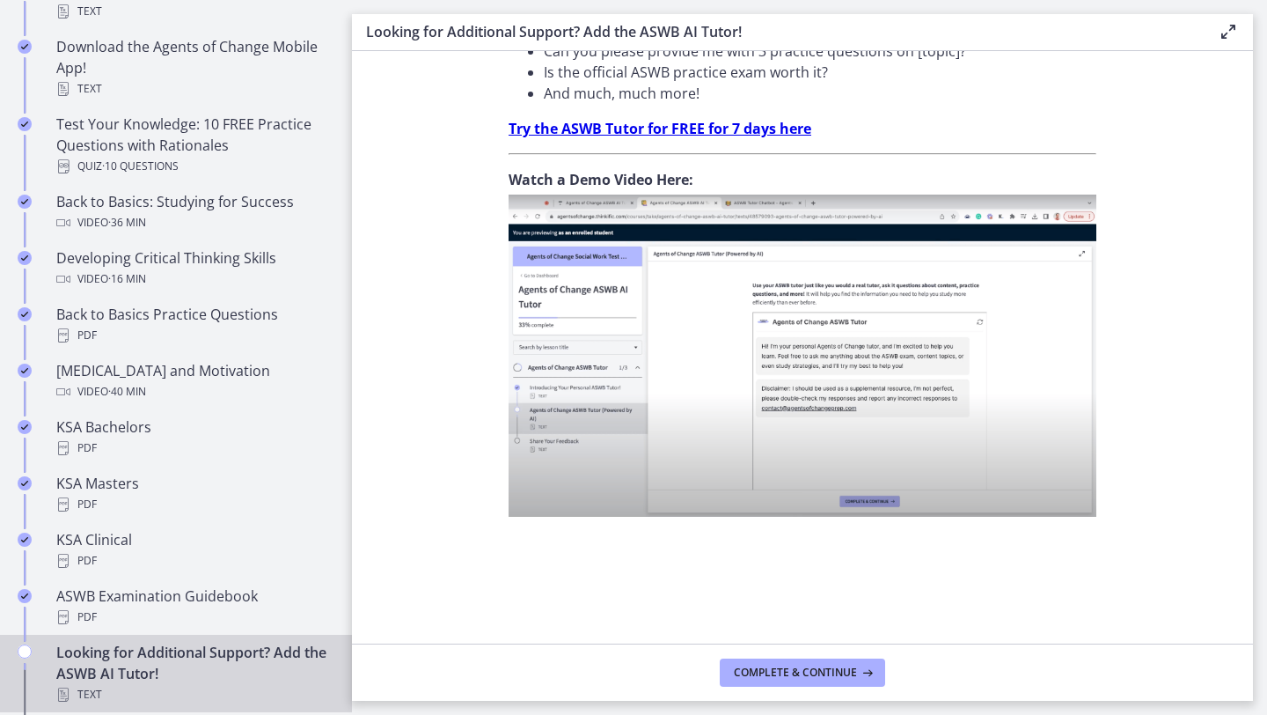
scroll to position [666, 0]
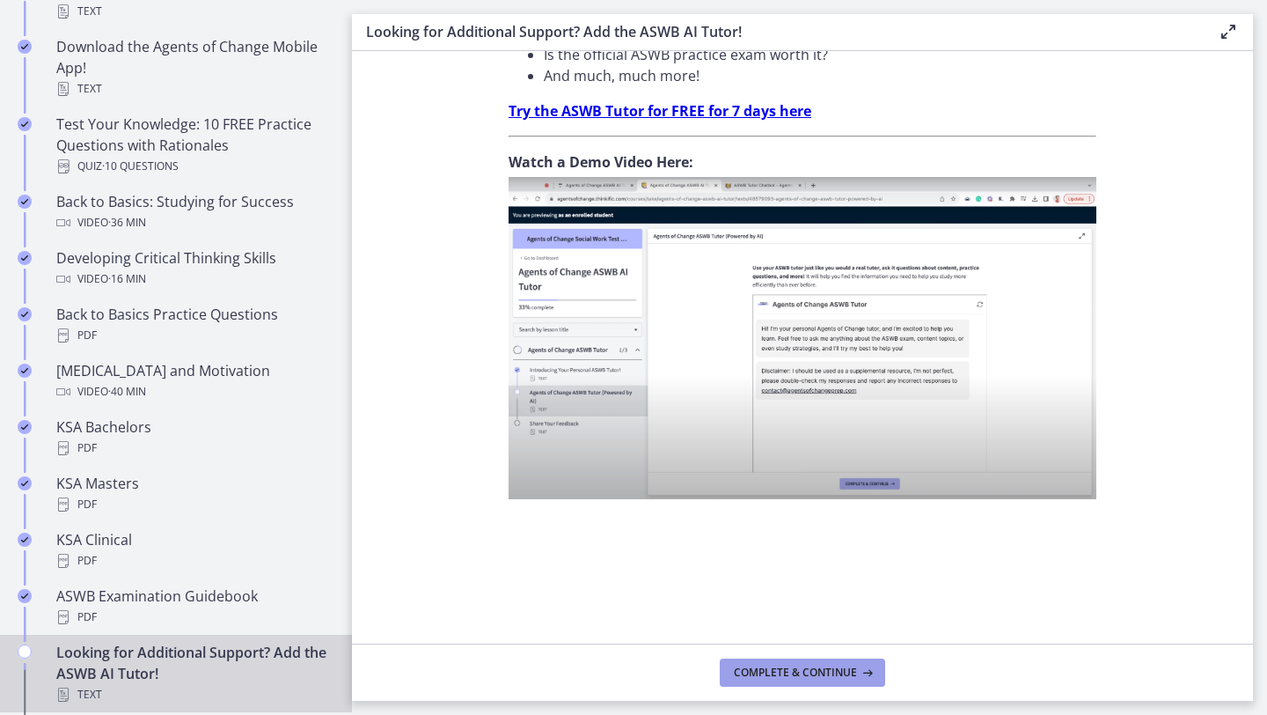
click at [775, 667] on span "Complete & continue" at bounding box center [795, 672] width 123 height 14
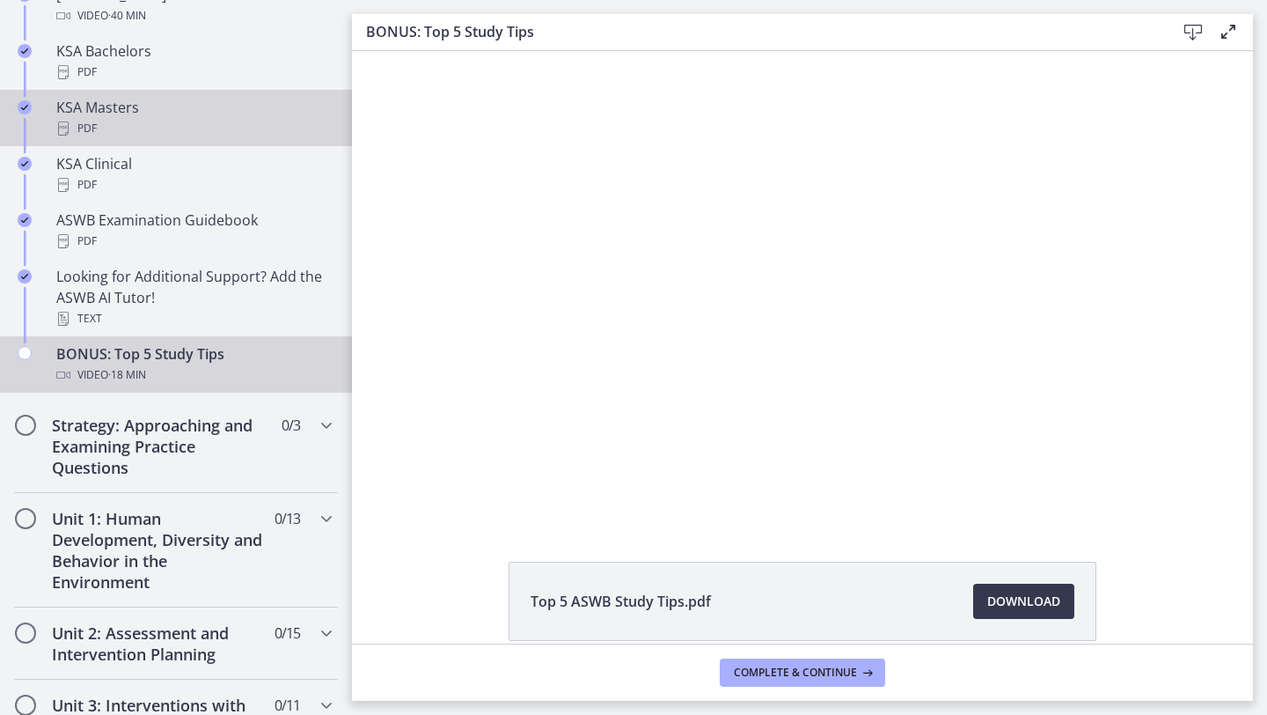
scroll to position [782, 0]
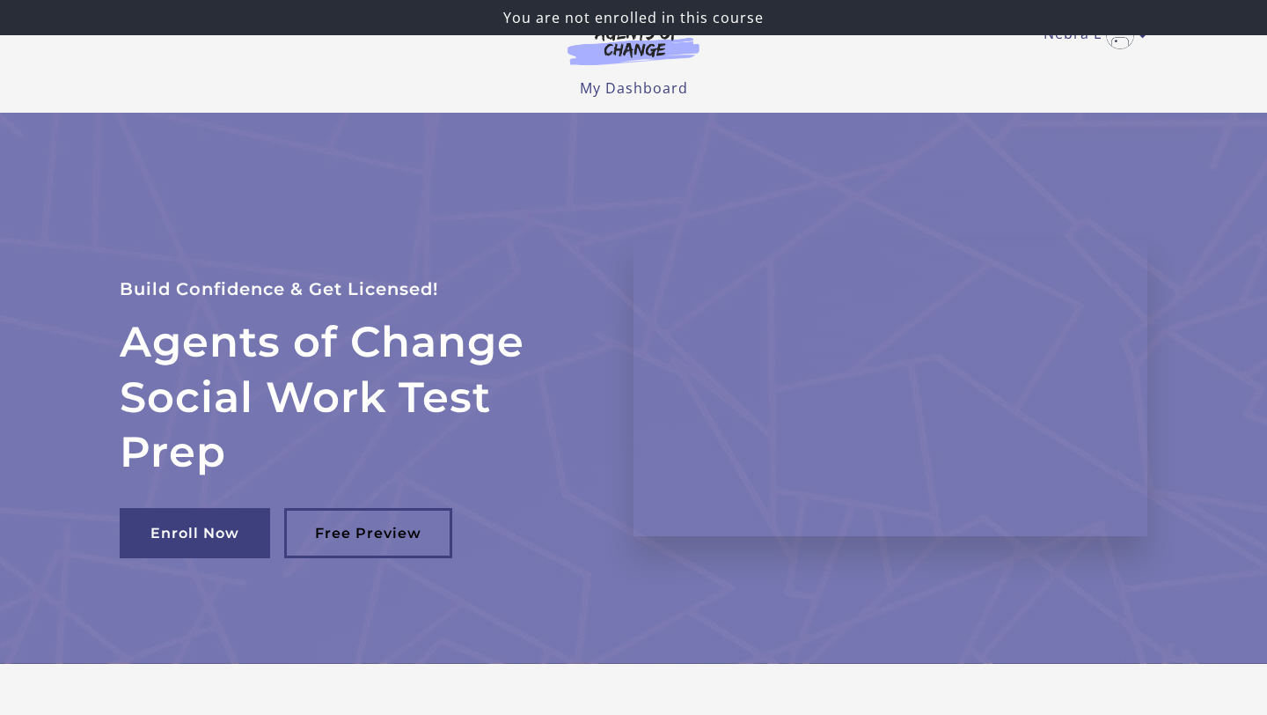
click at [1084, 33] on div "You are not enrolled in this course" at bounding box center [633, 17] width 1267 height 35
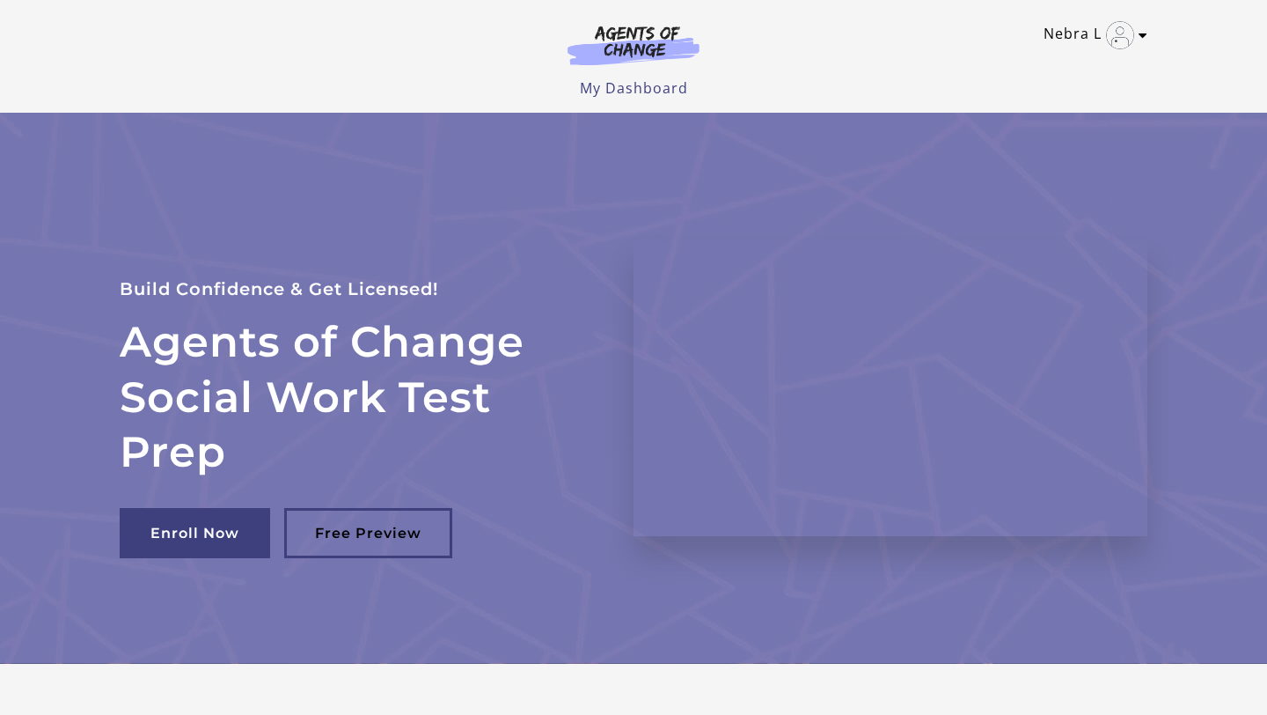
click at [1120, 37] on img "Toggle menu" at bounding box center [1120, 35] width 28 height 28
click at [1080, 69] on link "My Account" at bounding box center [1074, 64] width 155 height 30
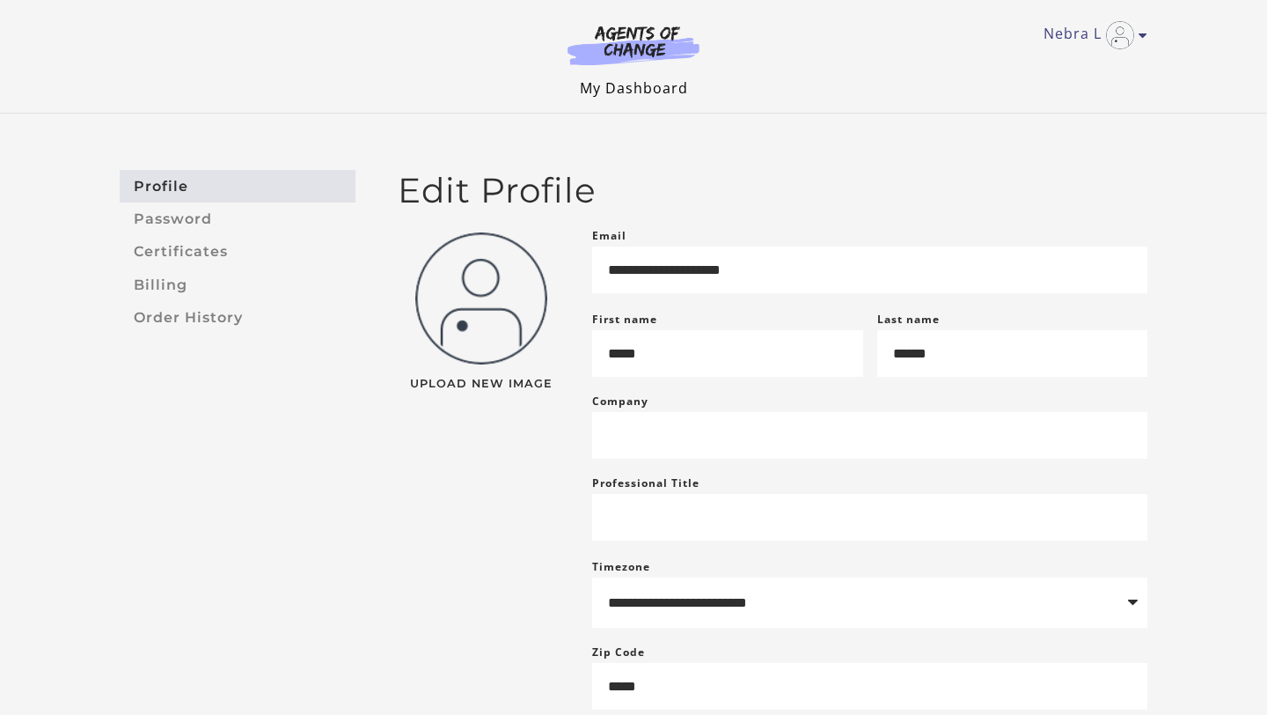
click at [657, 92] on link "My Dashboard" at bounding box center [634, 87] width 108 height 19
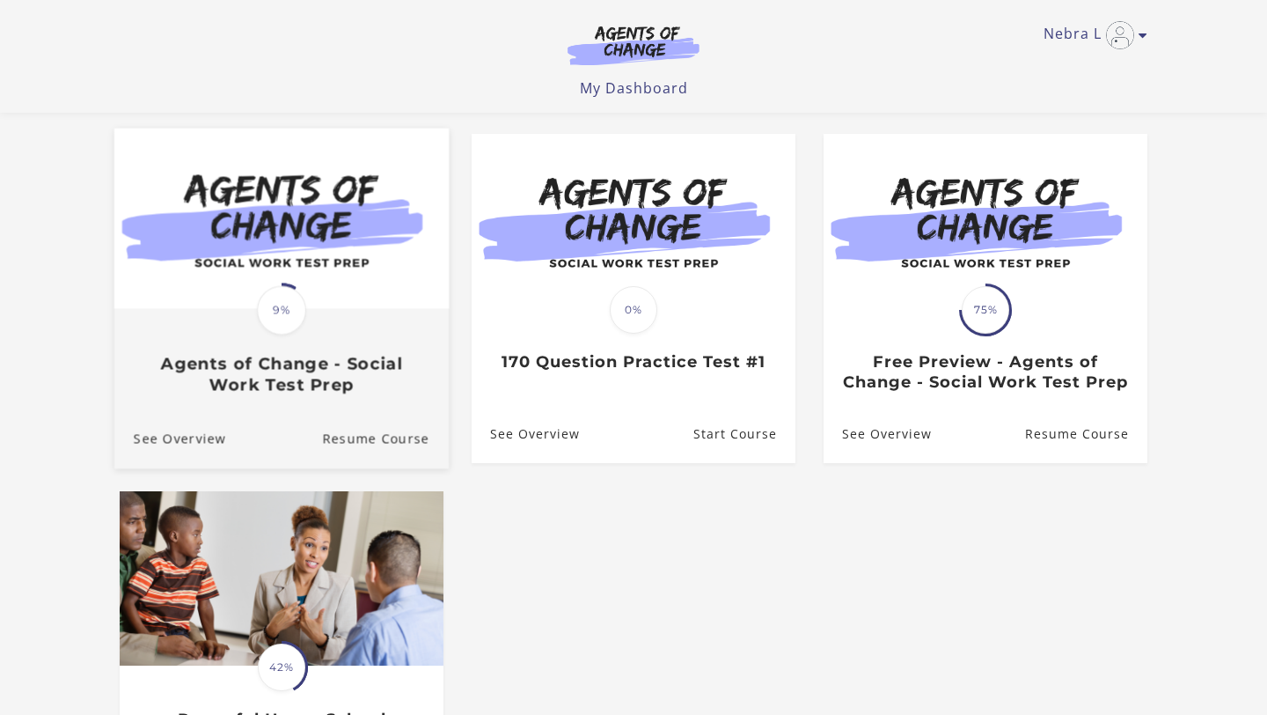
scroll to position [140, 0]
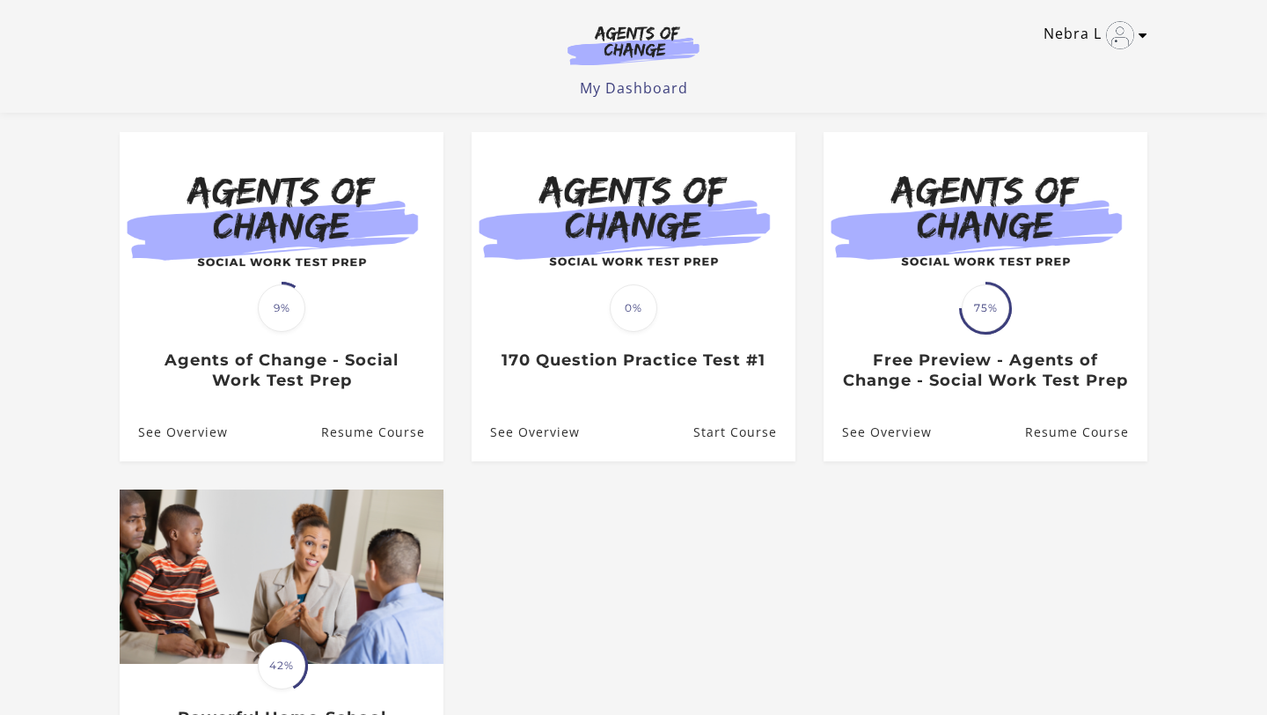
click at [1136, 43] on link "Nebra L" at bounding box center [1091, 35] width 95 height 28
click at [1083, 118] on link "Sign Out" at bounding box center [1074, 124] width 155 height 30
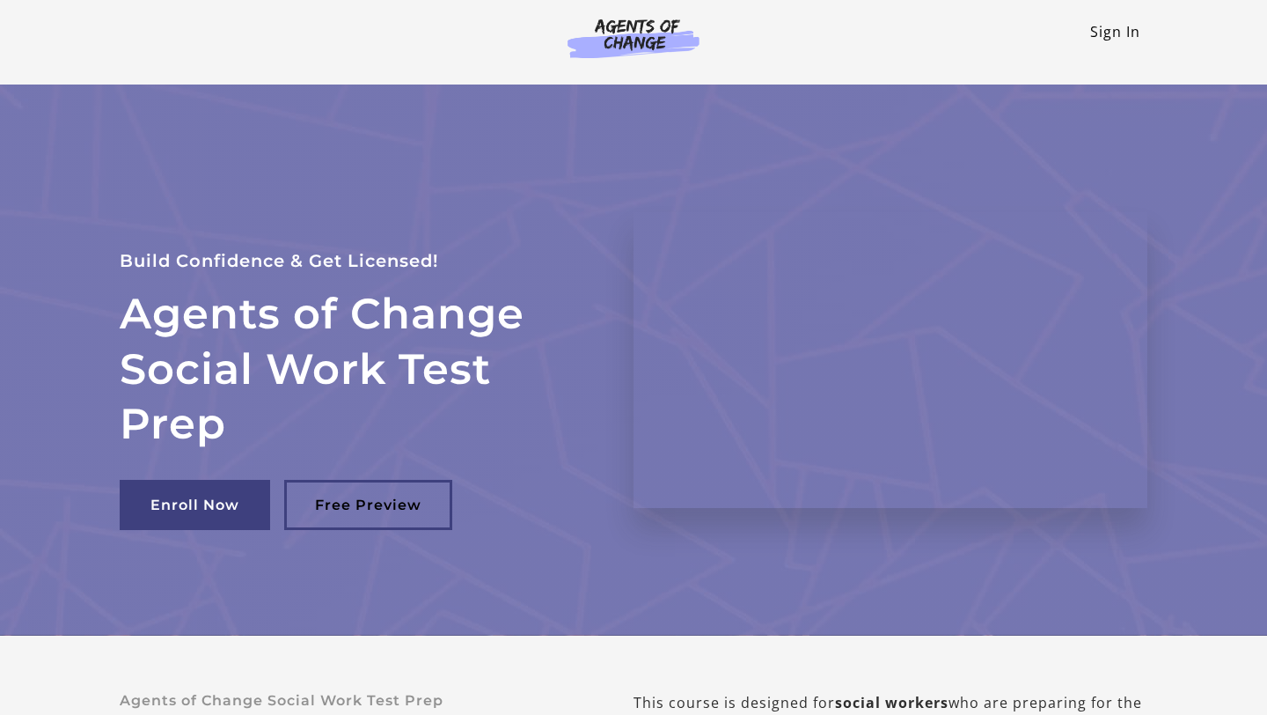
click at [1094, 32] on link "Sign In" at bounding box center [1115, 31] width 50 height 19
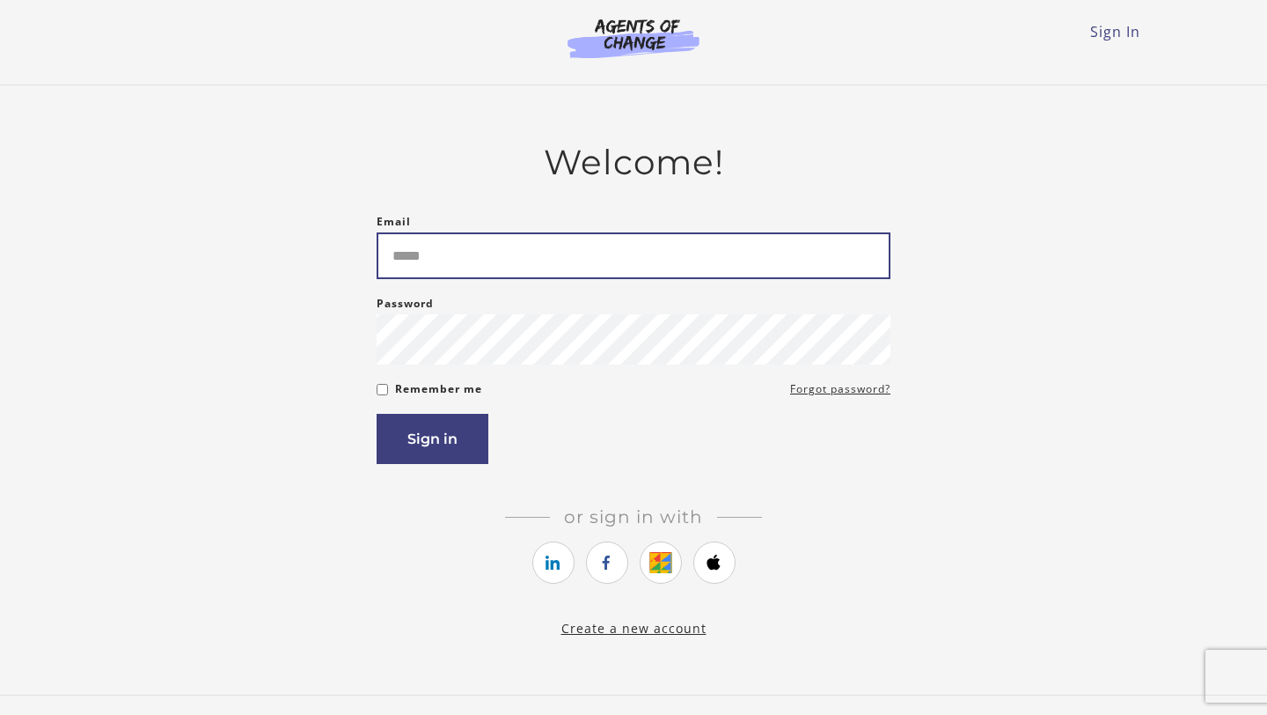
click at [556, 263] on input "Email" at bounding box center [634, 255] width 514 height 47
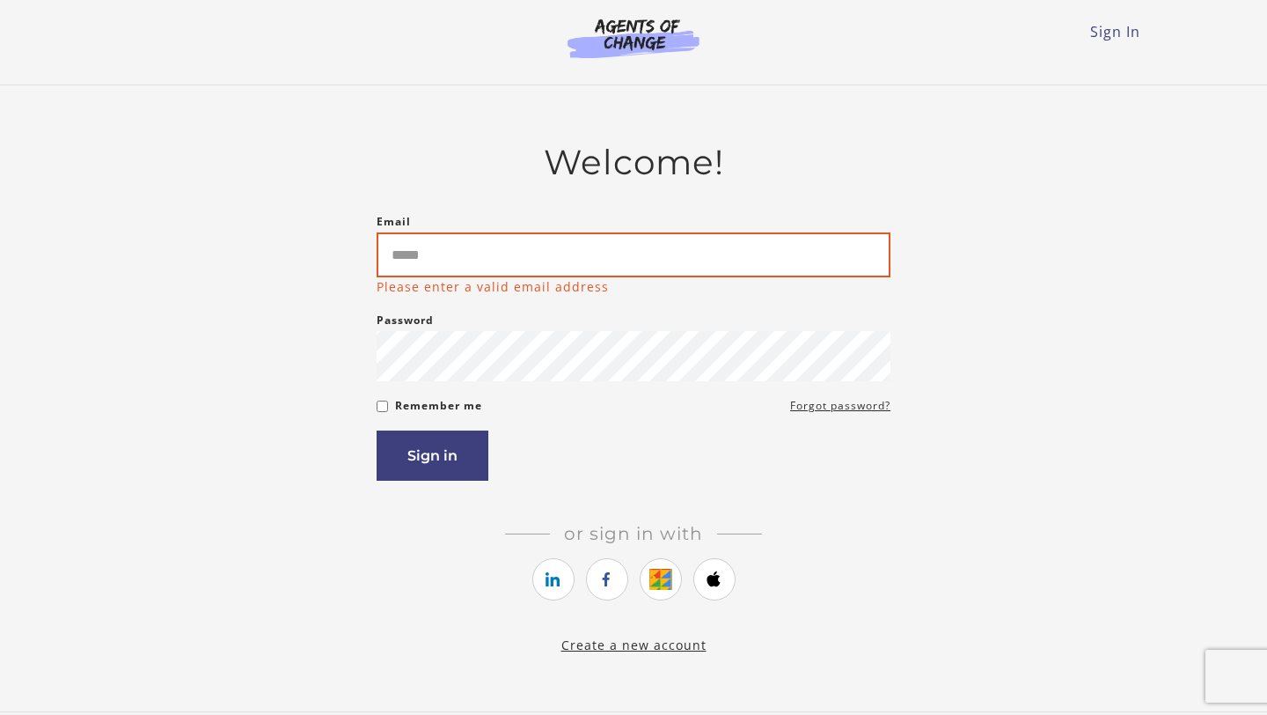
click at [501, 263] on input "Email" at bounding box center [634, 254] width 514 height 45
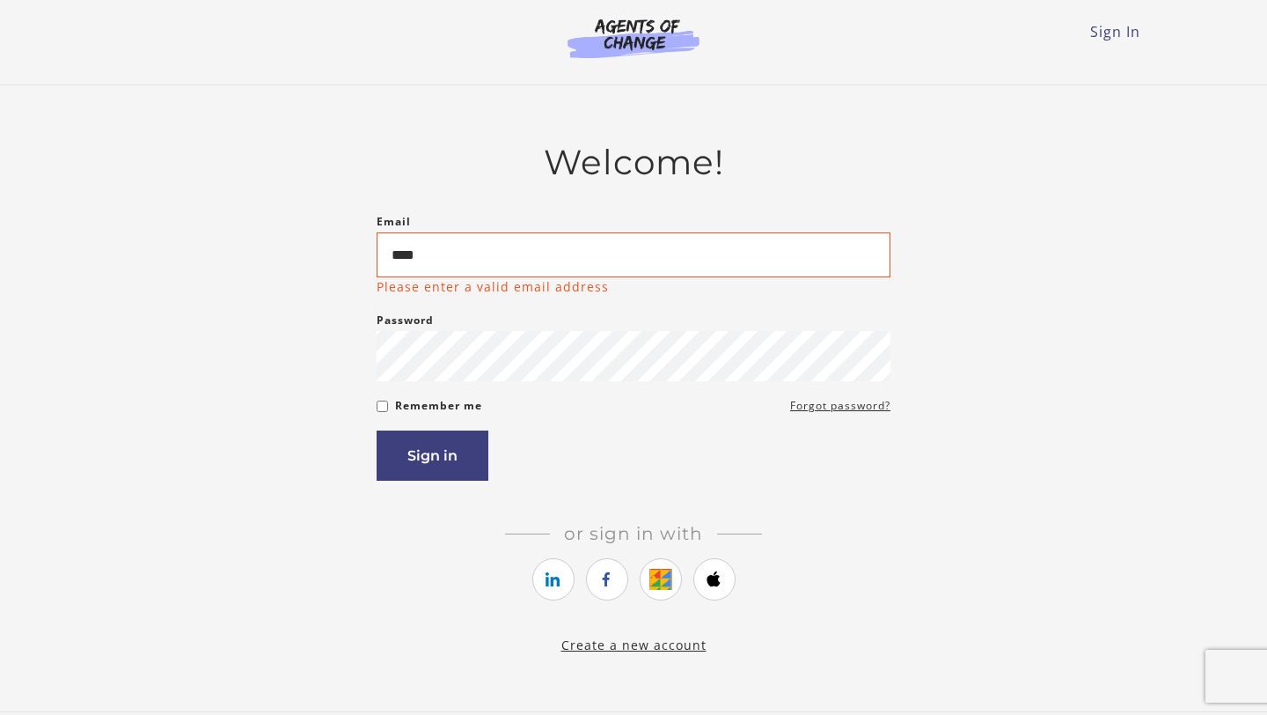
type input "**********"
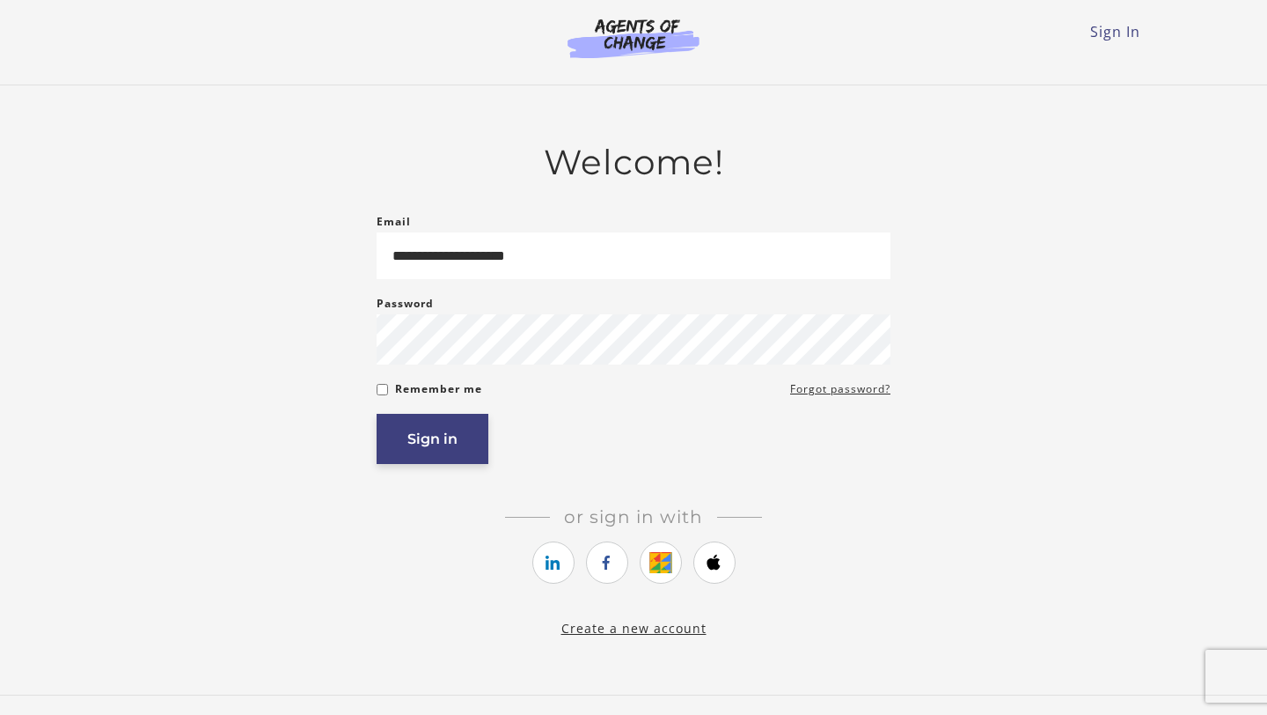
click at [441, 445] on button "Sign in" at bounding box center [433, 439] width 112 height 50
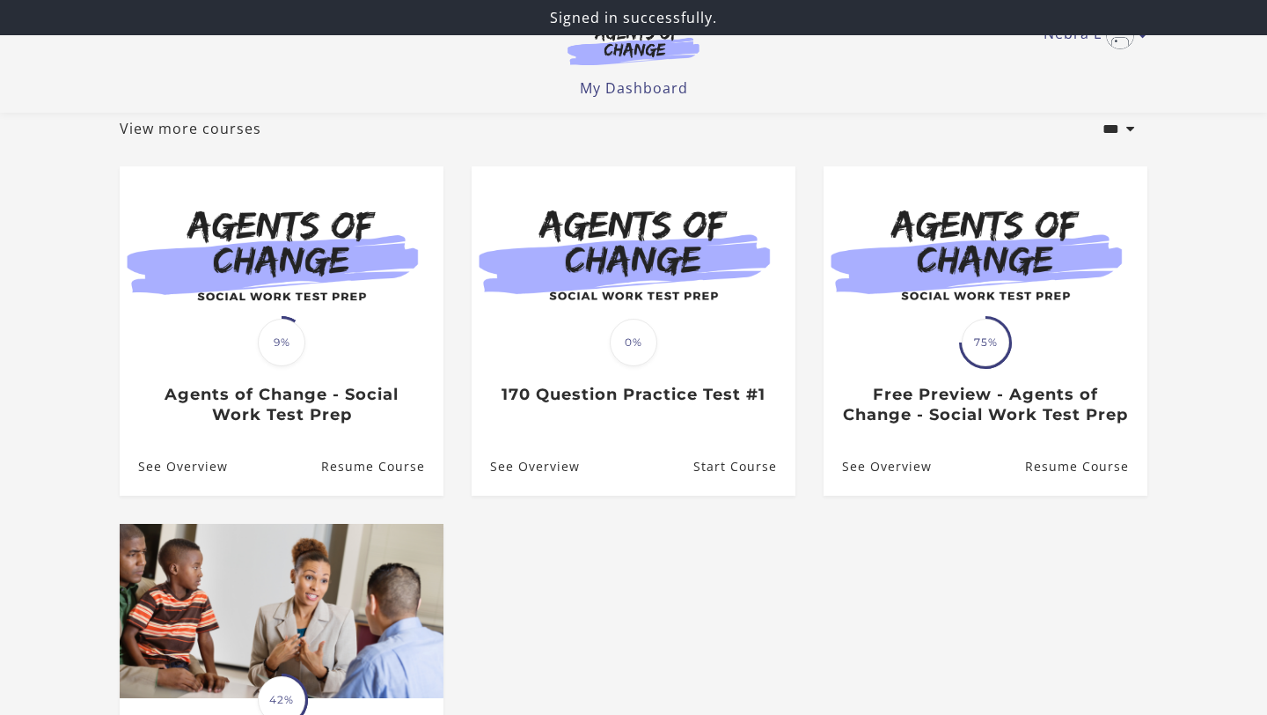
scroll to position [98, 0]
